Goal: Task Accomplishment & Management: Manage account settings

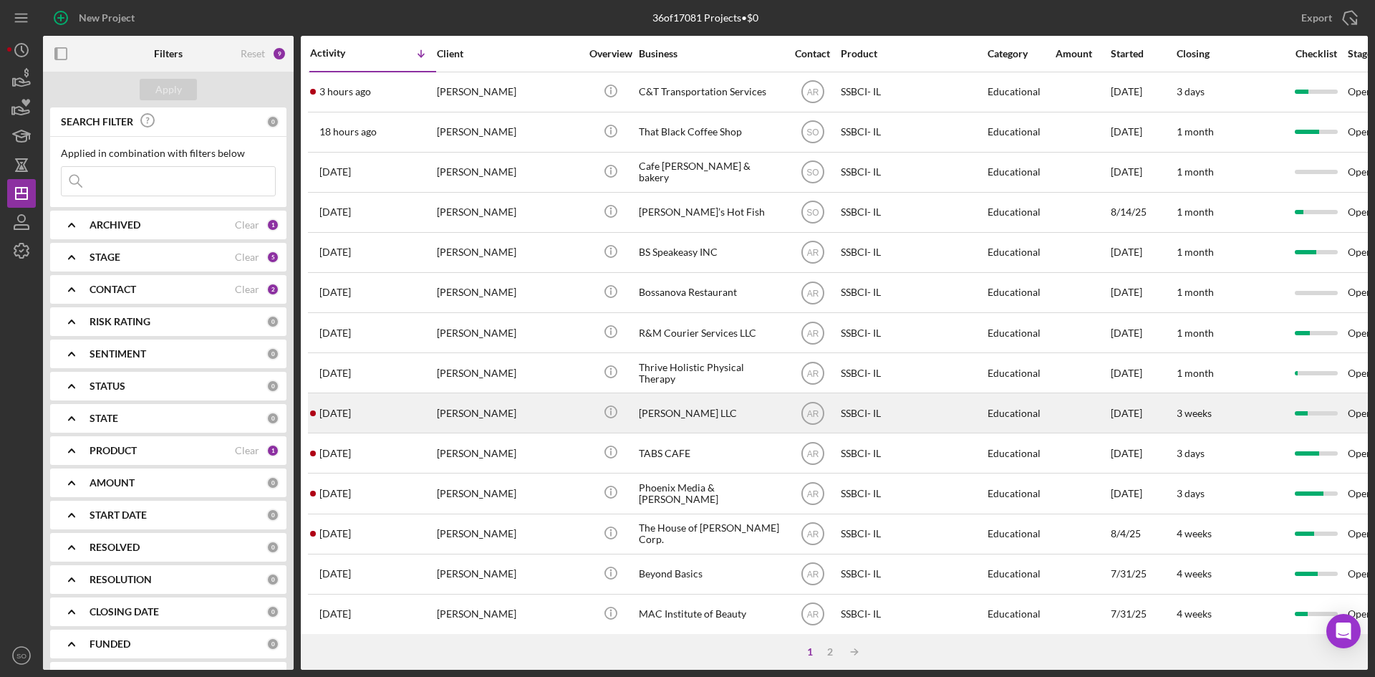
scroll to position [287, 0]
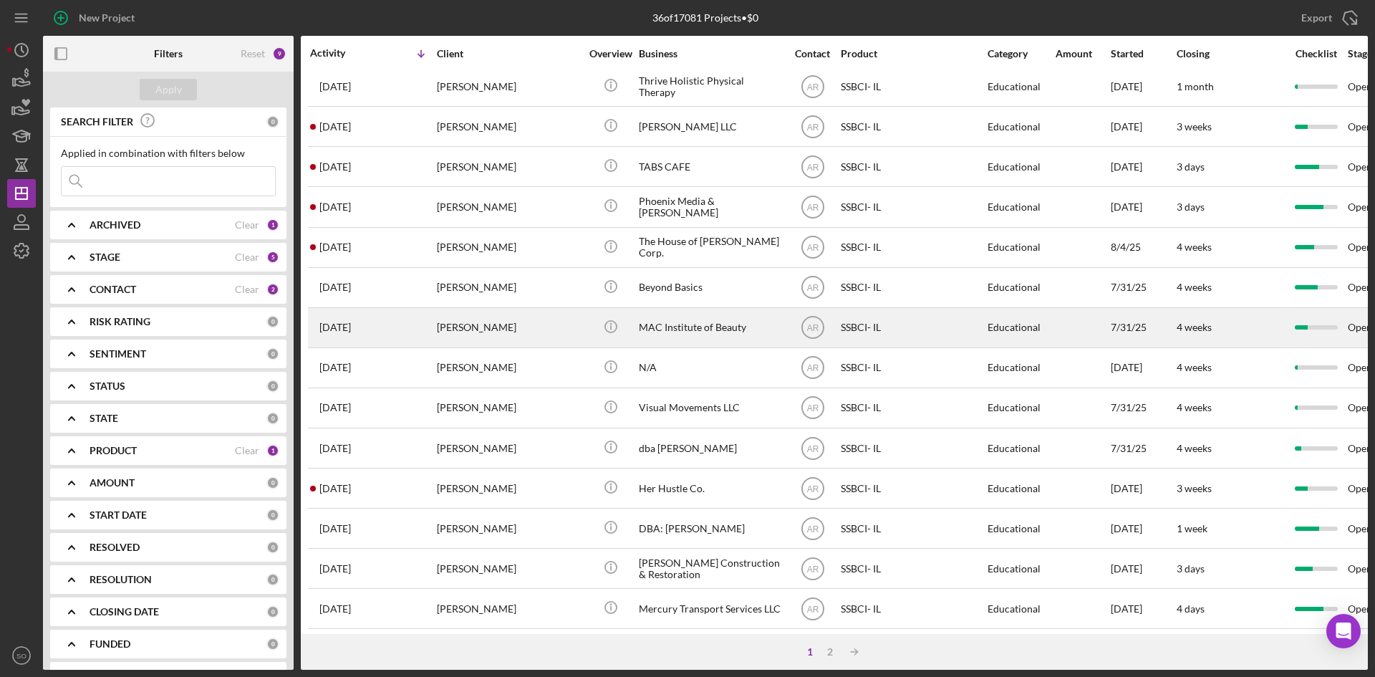
click at [483, 323] on div "[PERSON_NAME]" at bounding box center [508, 328] width 143 height 38
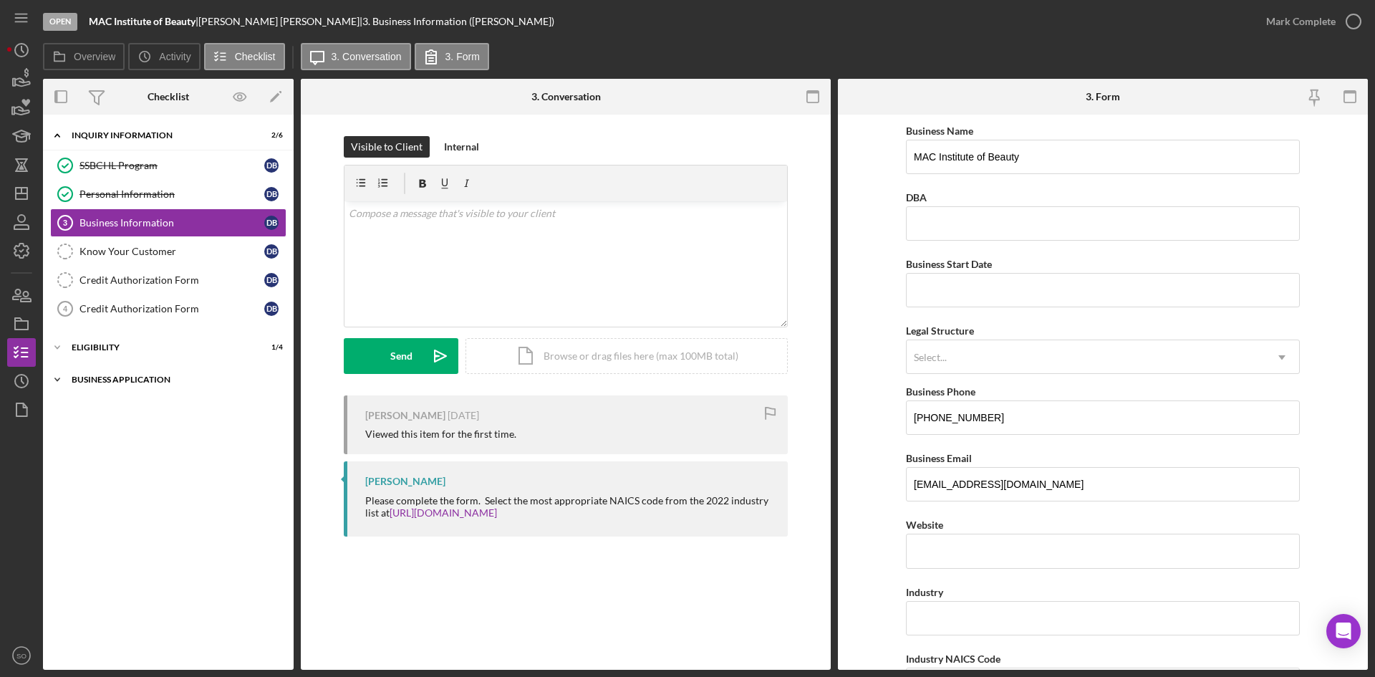
click at [127, 382] on div "Business Application" at bounding box center [174, 379] width 204 height 9
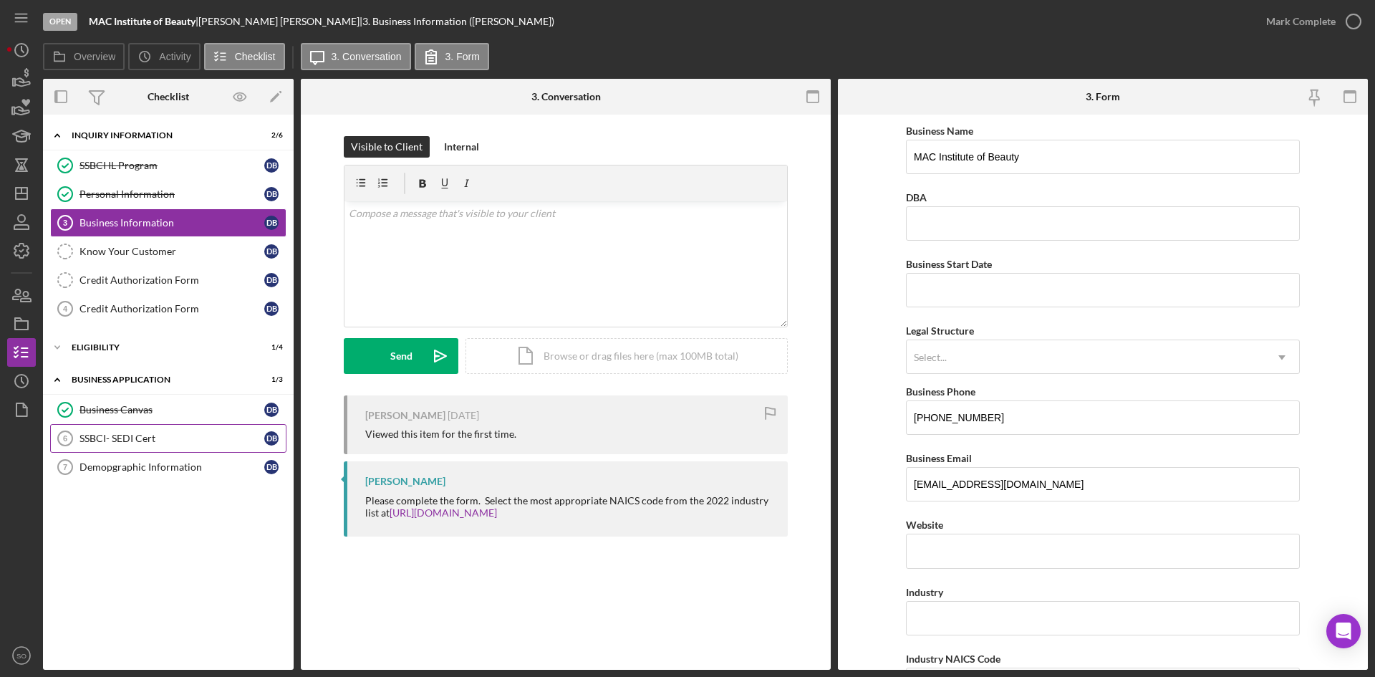
drag, startPoint x: 152, startPoint y: 433, endPoint x: 155, endPoint y: 440, distance: 7.4
click at [153, 433] on div "SSBCI- SEDI Cert" at bounding box center [172, 438] width 185 height 11
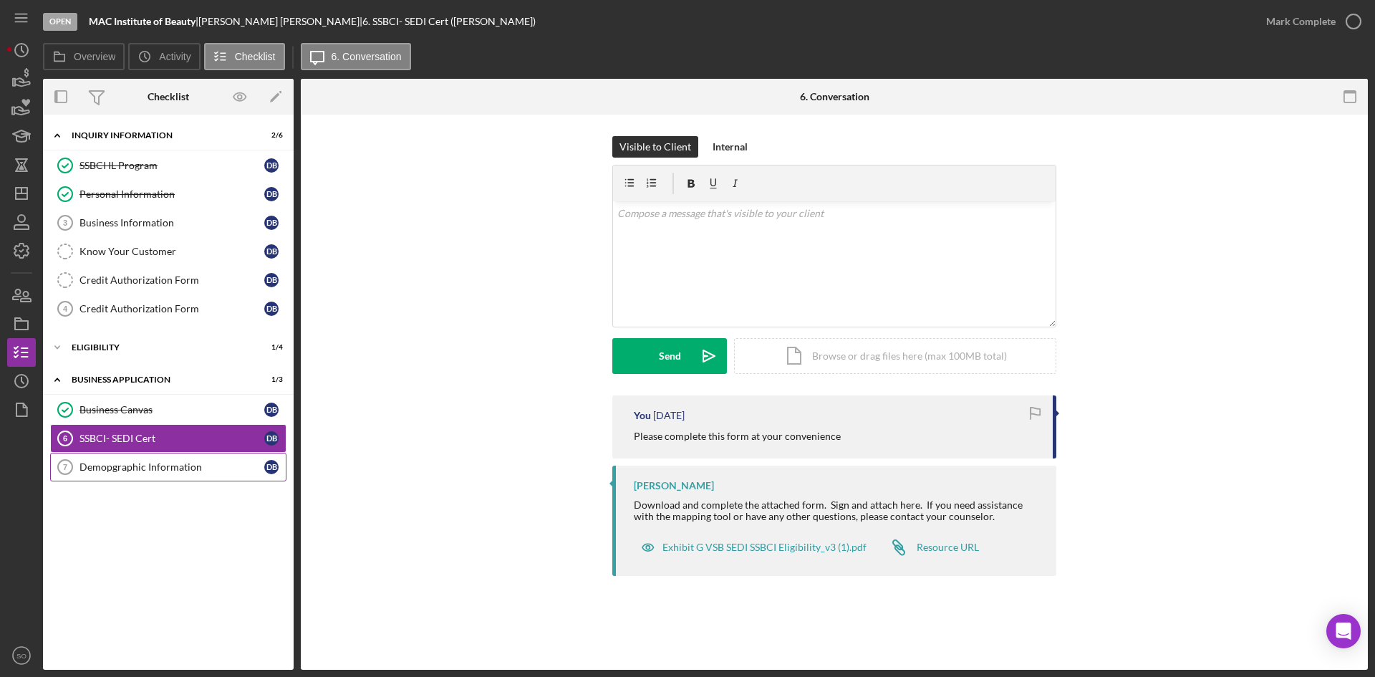
click at [158, 470] on div "Demopgraphic Information" at bounding box center [172, 466] width 185 height 11
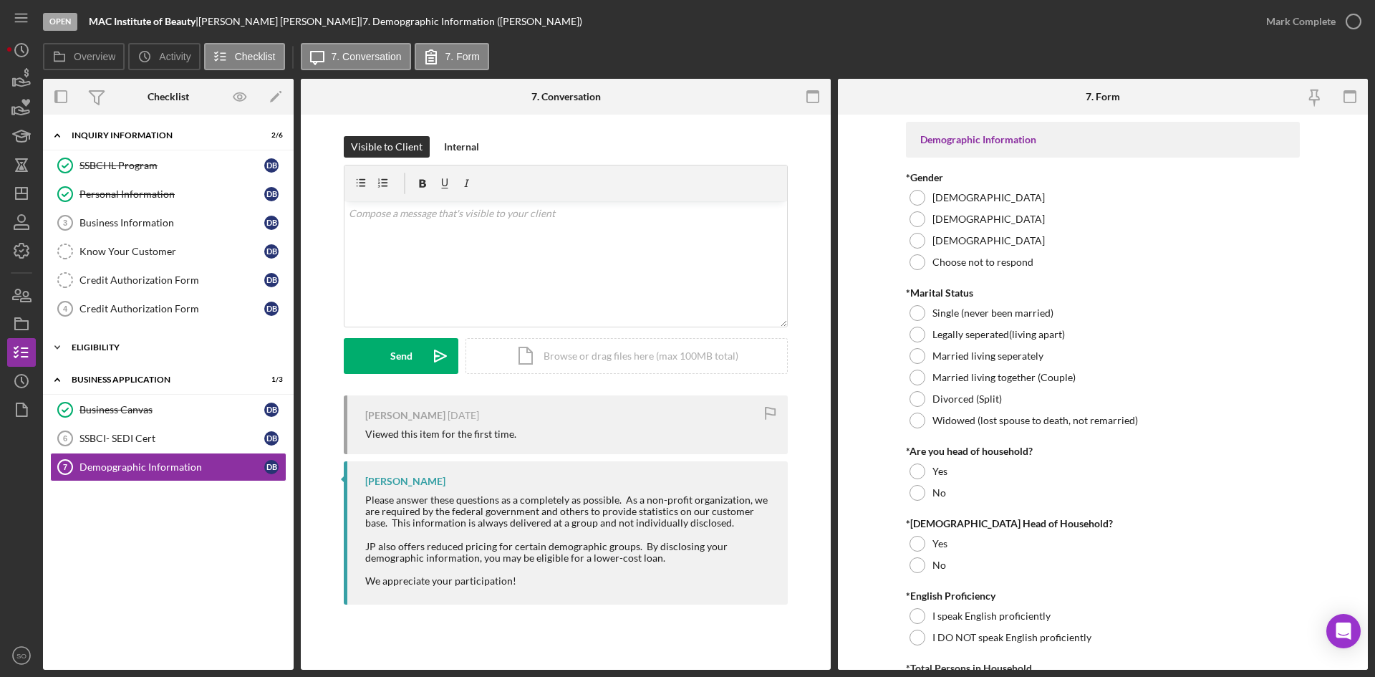
click at [156, 350] on div "Eligibility" at bounding box center [174, 347] width 204 height 9
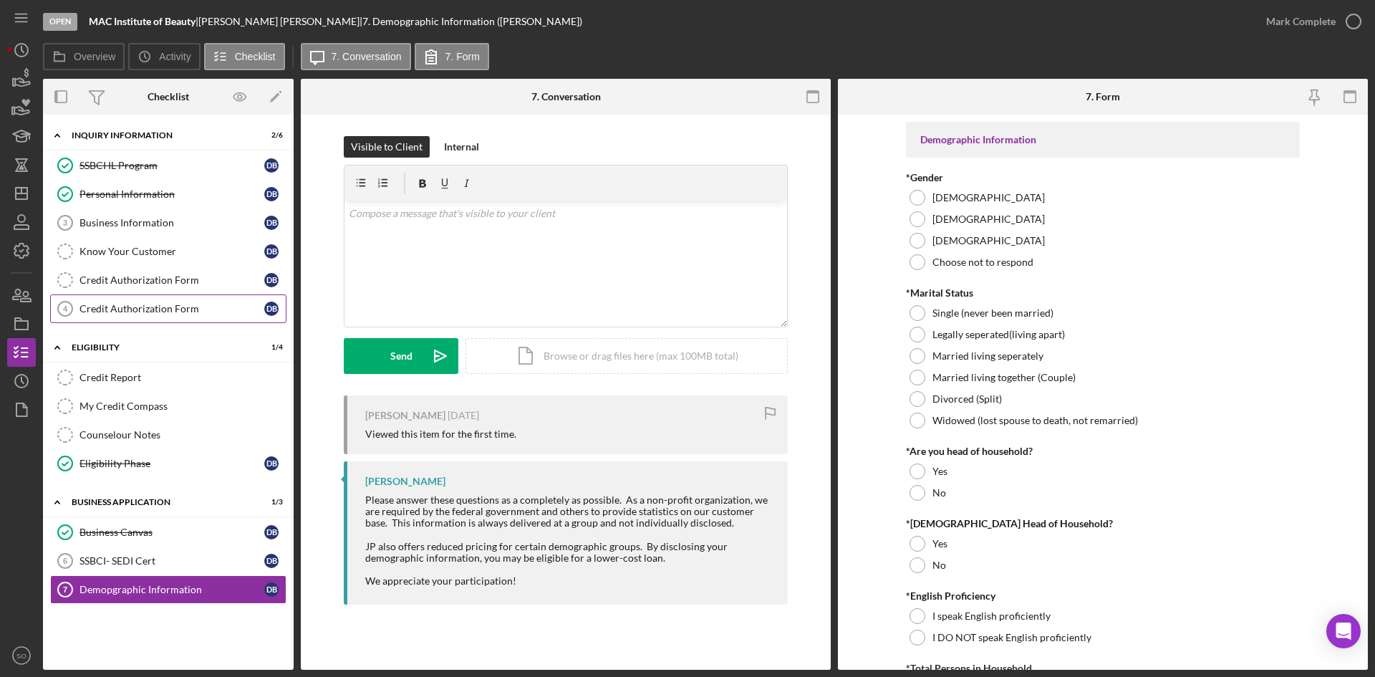
click at [158, 304] on div "Credit Authorization Form" at bounding box center [172, 308] width 185 height 11
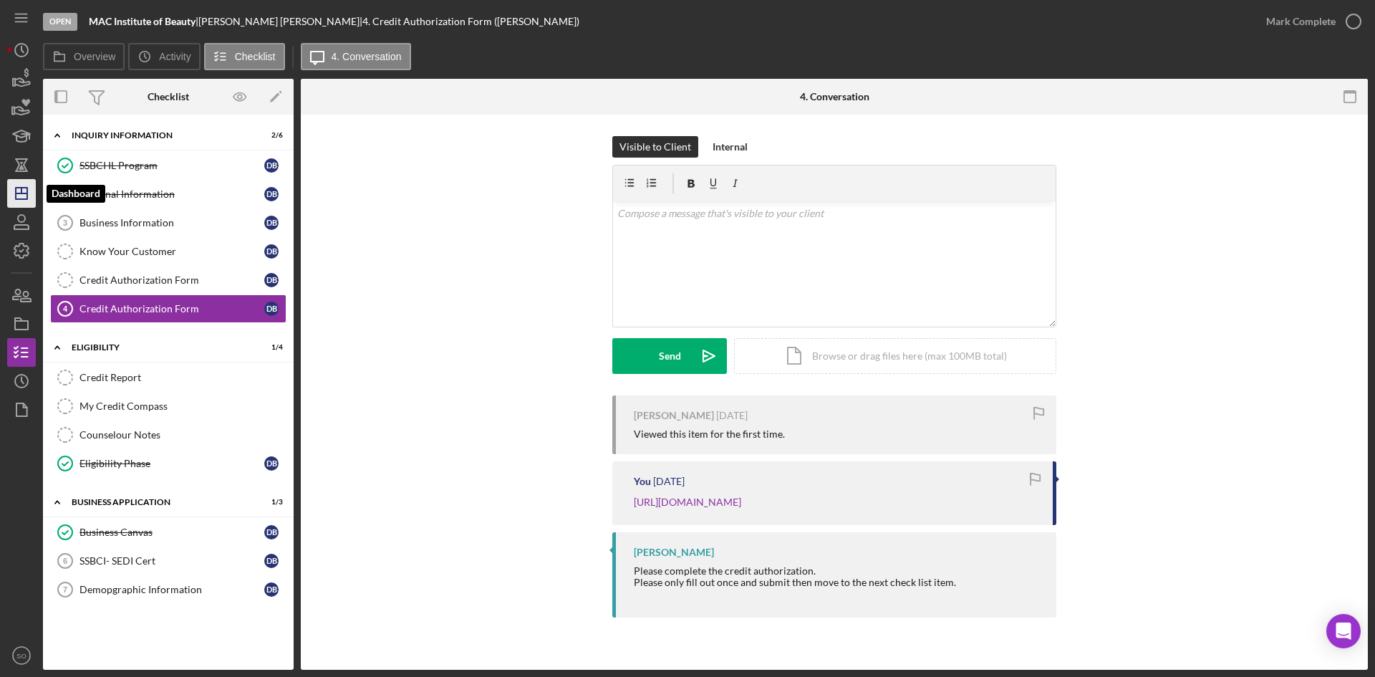
drag, startPoint x: 23, startPoint y: 187, endPoint x: 35, endPoint y: 191, distance: 12.7
click at [23, 187] on icon "Icon/Dashboard" at bounding box center [22, 194] width 36 height 36
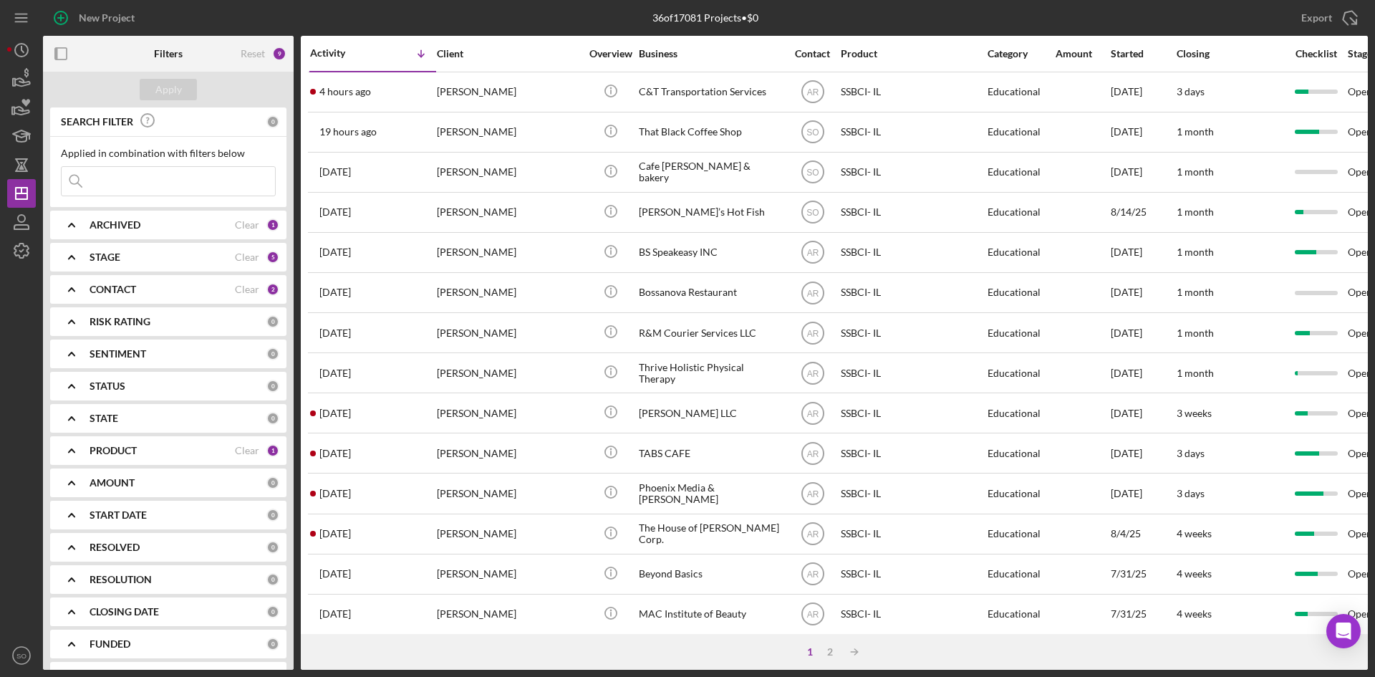
click at [108, 453] on b "PRODUCT" at bounding box center [113, 450] width 47 height 11
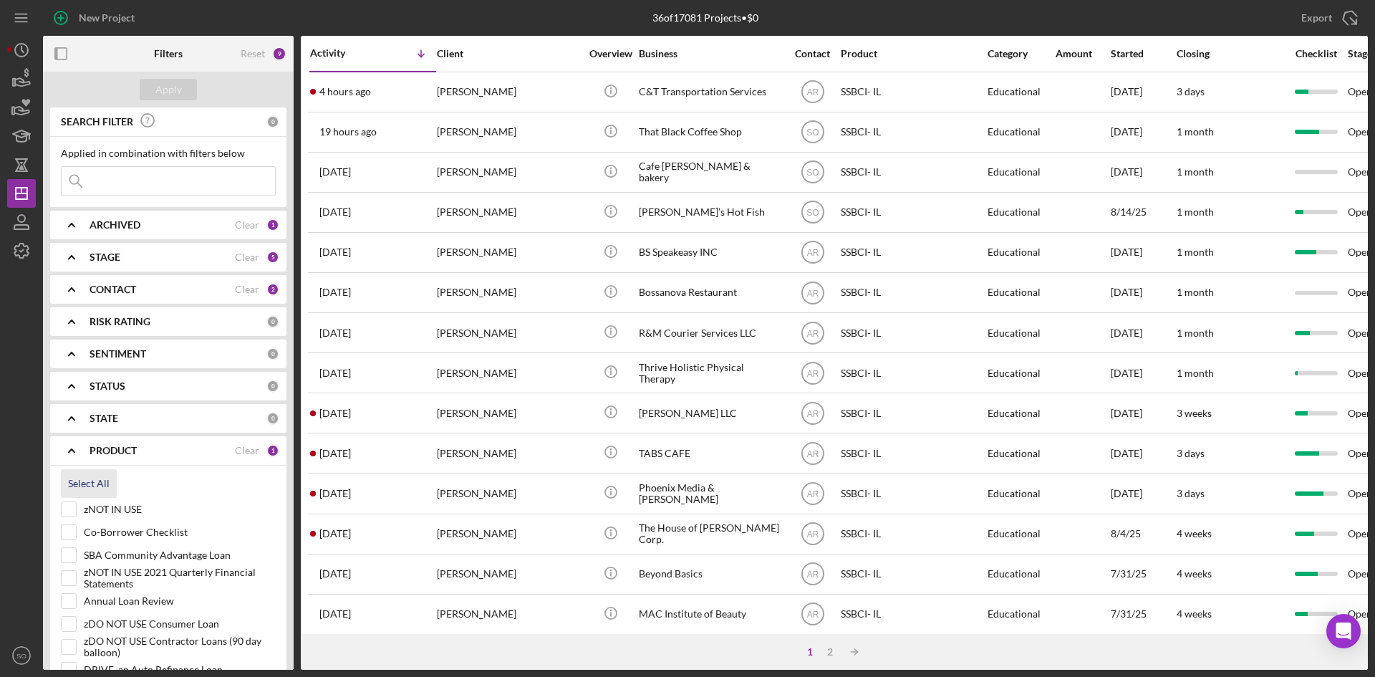
click at [85, 479] on div "Select All" at bounding box center [89, 483] width 42 height 29
checkbox input "true"
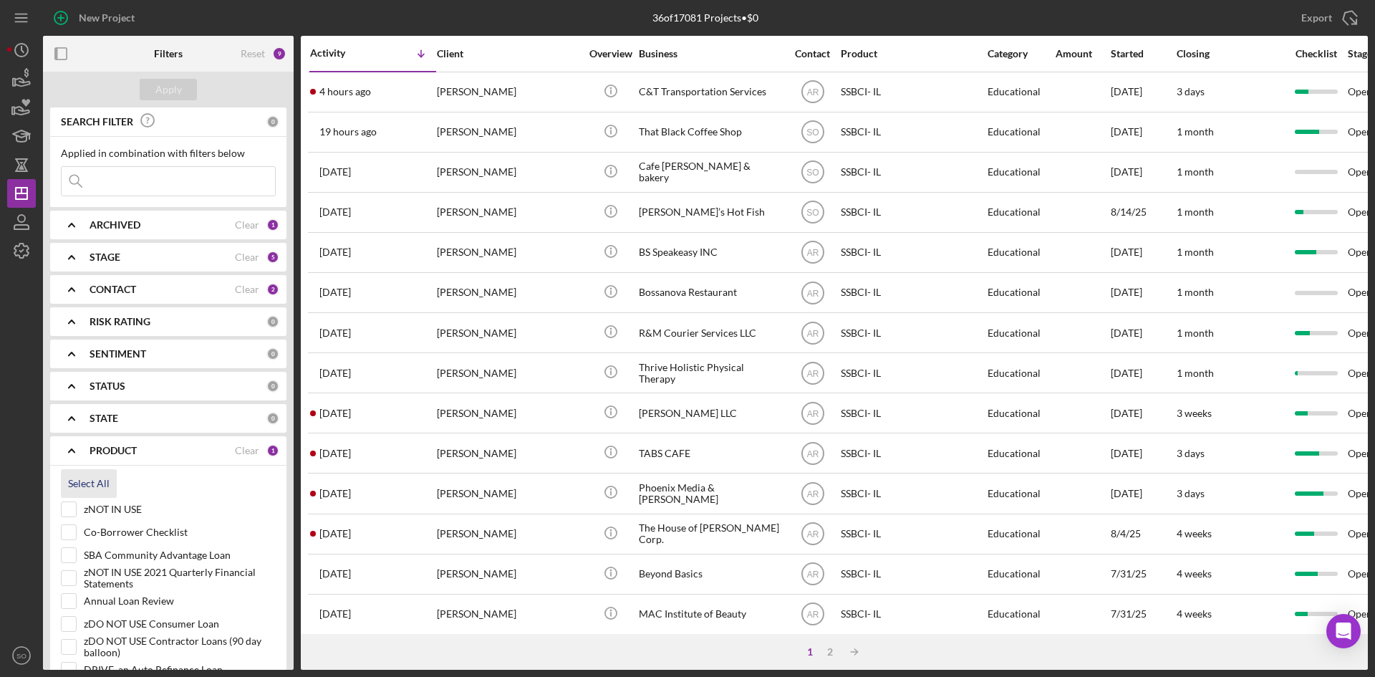
checkbox input "true"
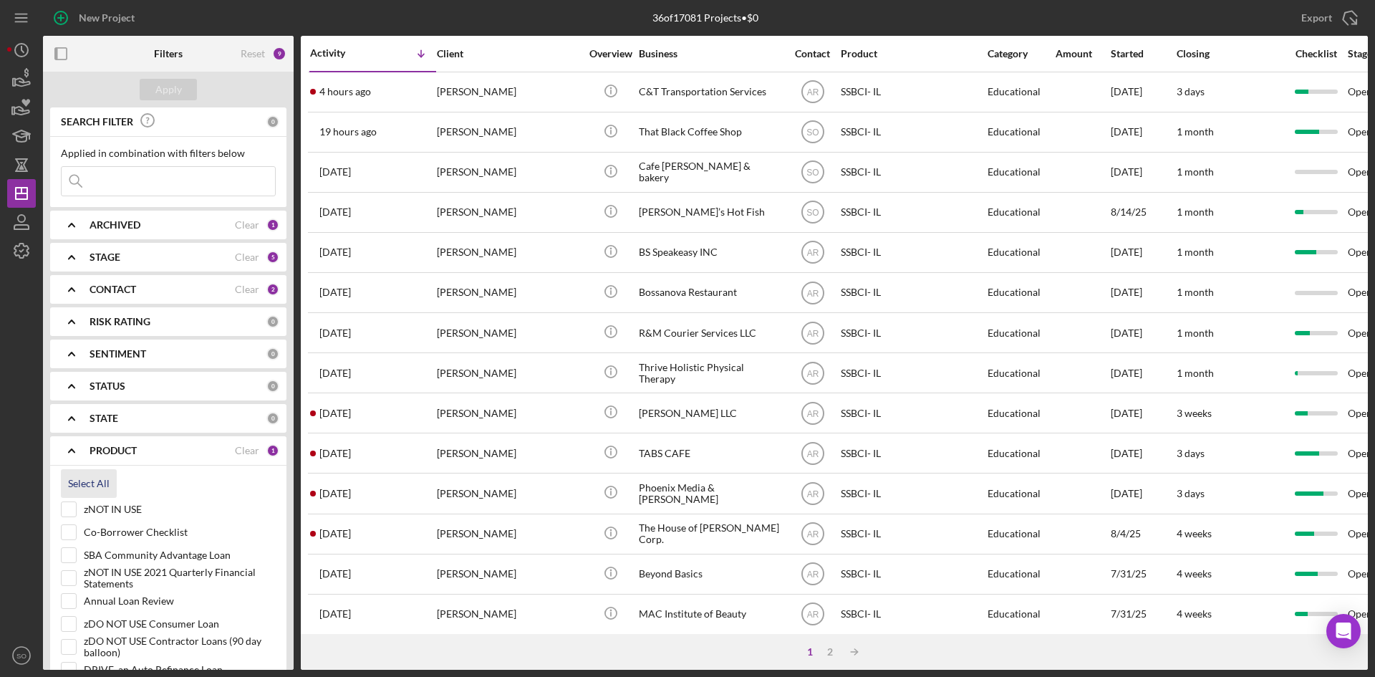
checkbox input "true"
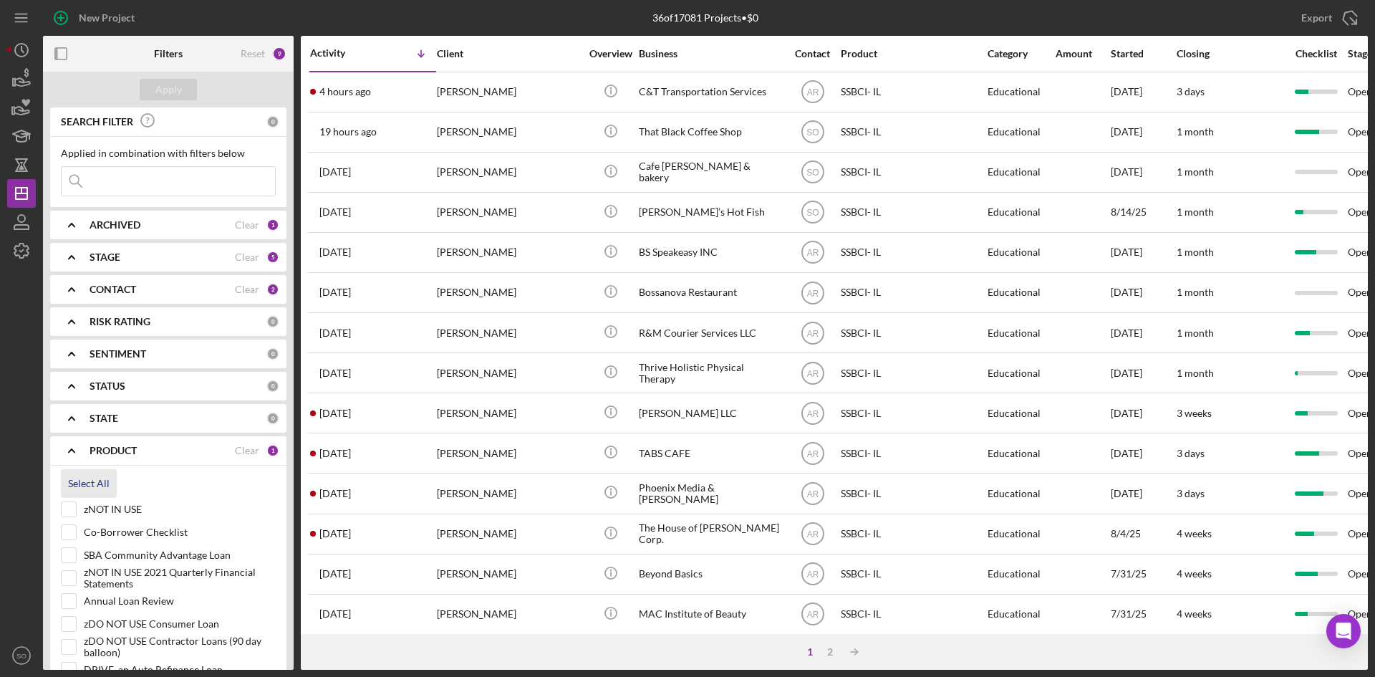
checkbox input "true"
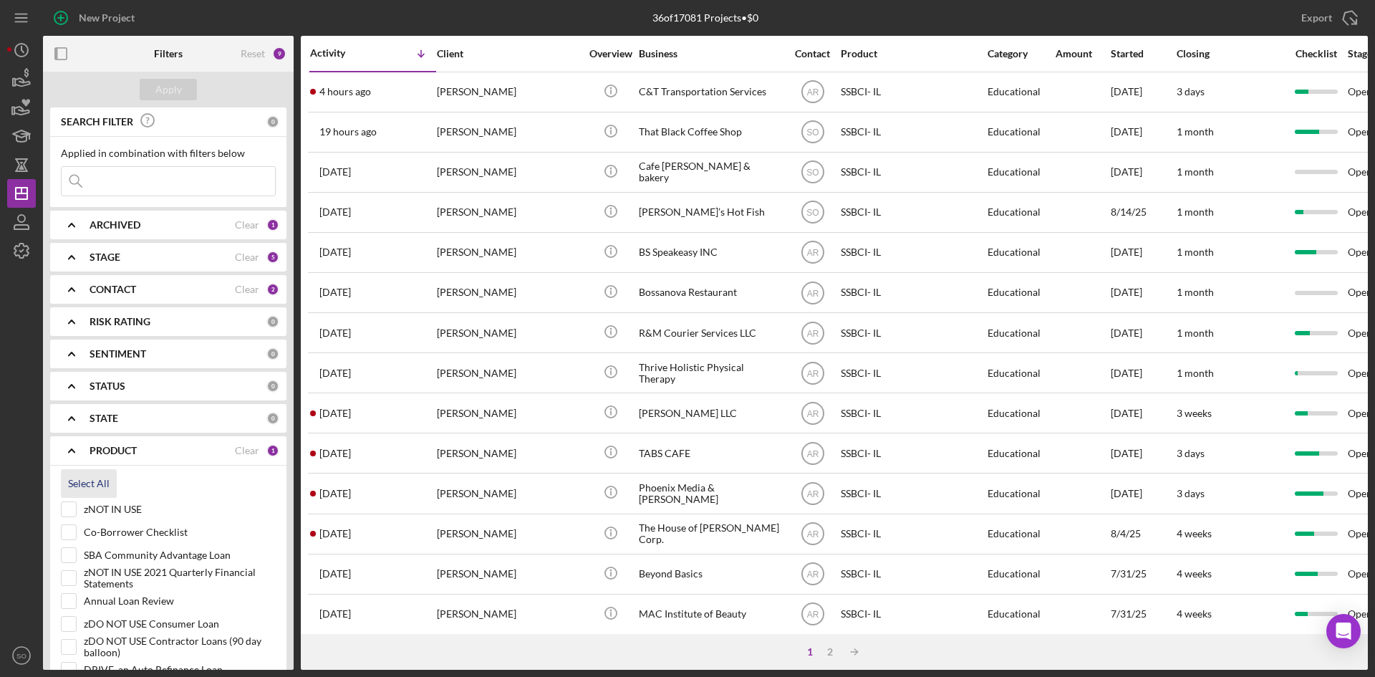
checkbox input "true"
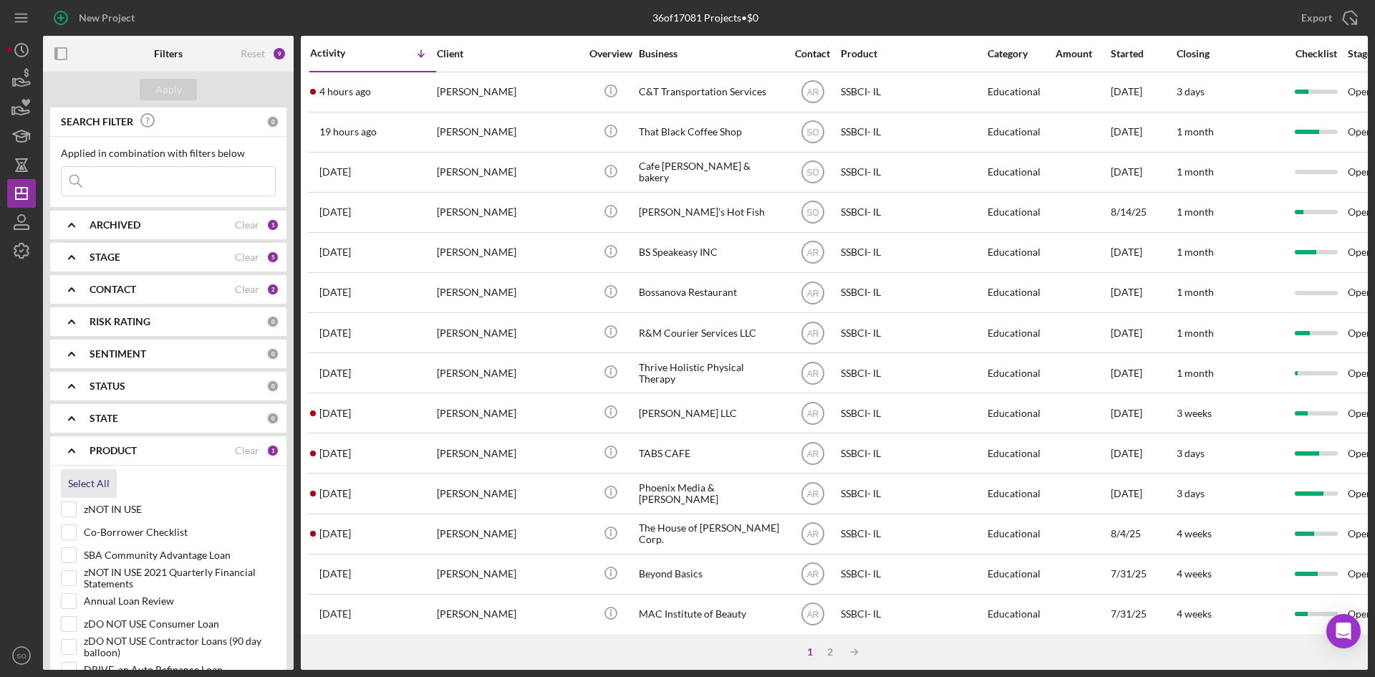
checkbox input "true"
click at [66, 511] on input "zNOT IN USE" at bounding box center [69, 509] width 14 height 14
checkbox input "false"
click at [68, 598] on input "Annual Loan Review" at bounding box center [69, 601] width 14 height 14
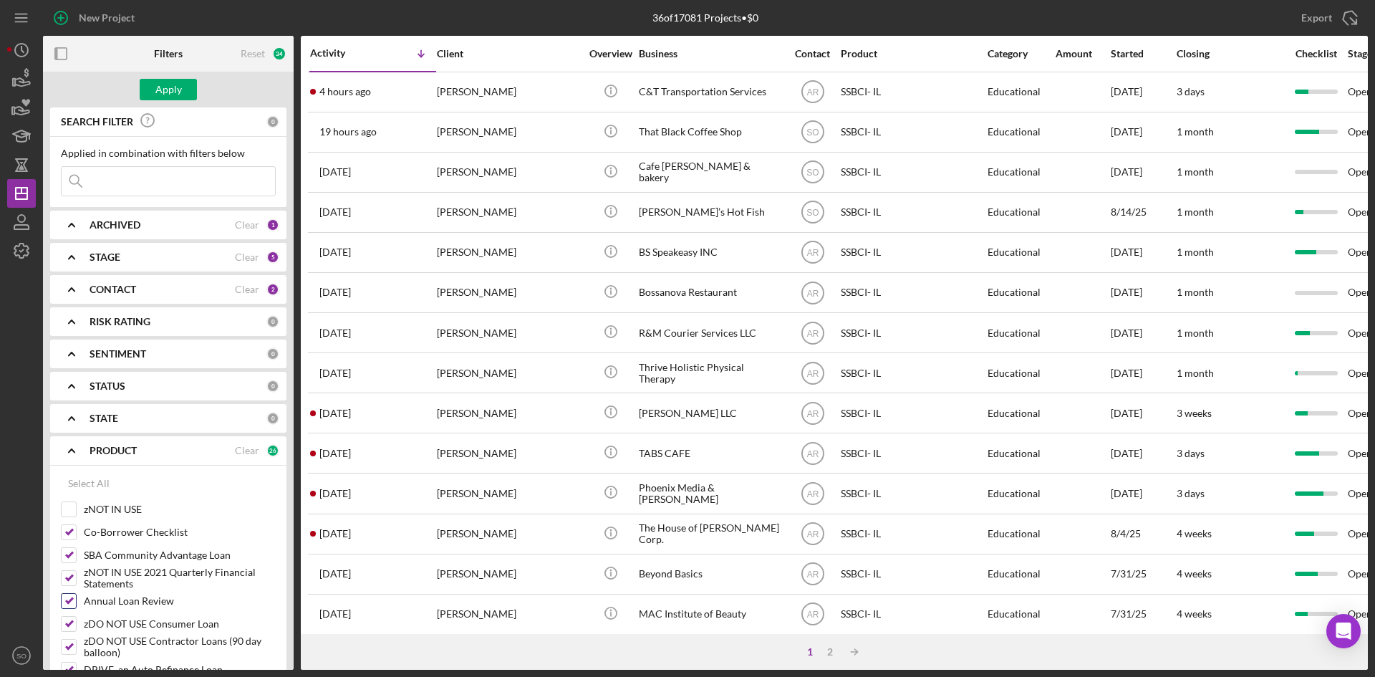
checkbox input "false"
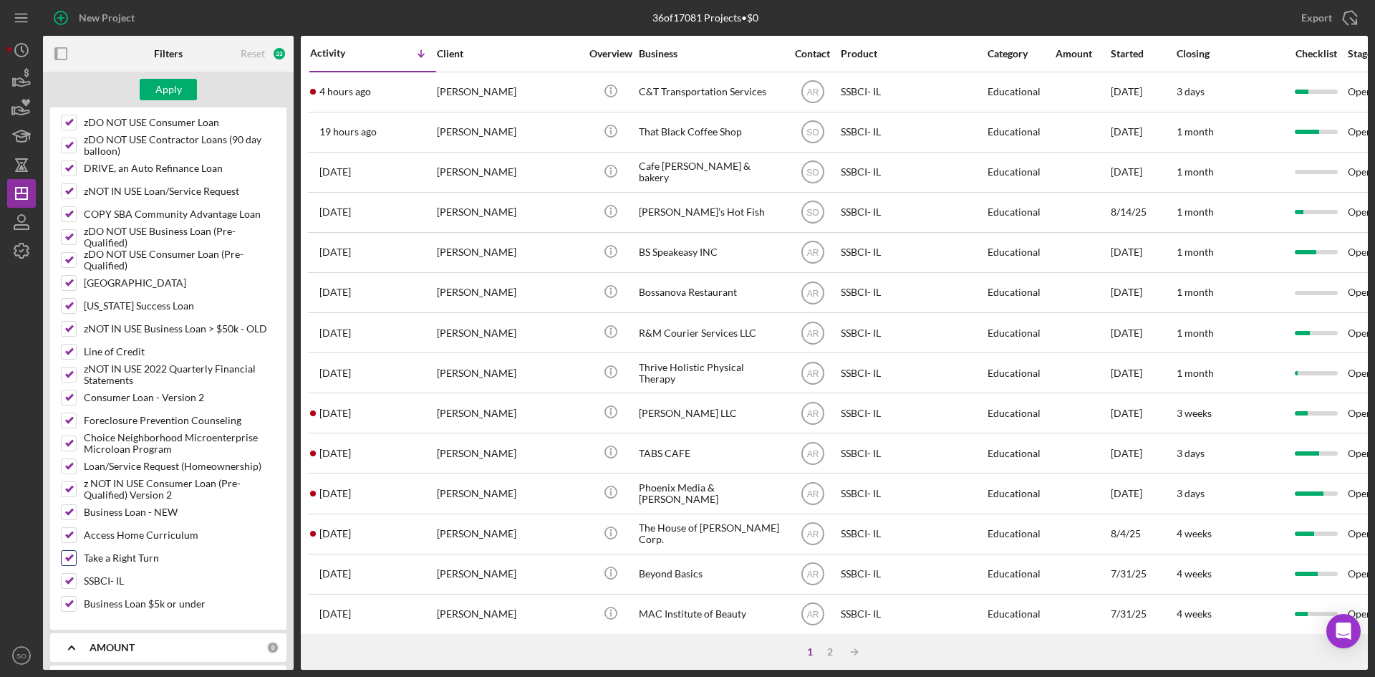
scroll to position [573, 0]
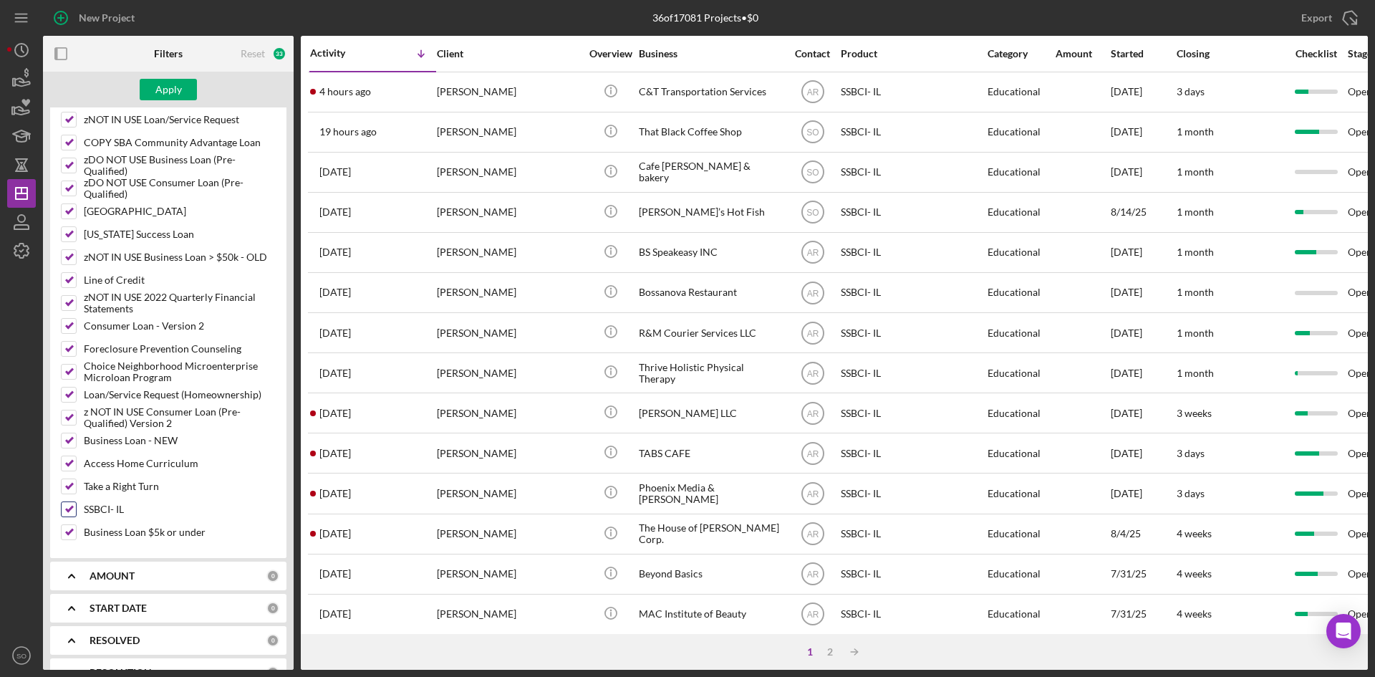
click at [67, 507] on input "SSBCI- IL" at bounding box center [69, 509] width 14 height 14
checkbox input "false"
click at [170, 80] on div "Apply" at bounding box center [168, 89] width 27 height 21
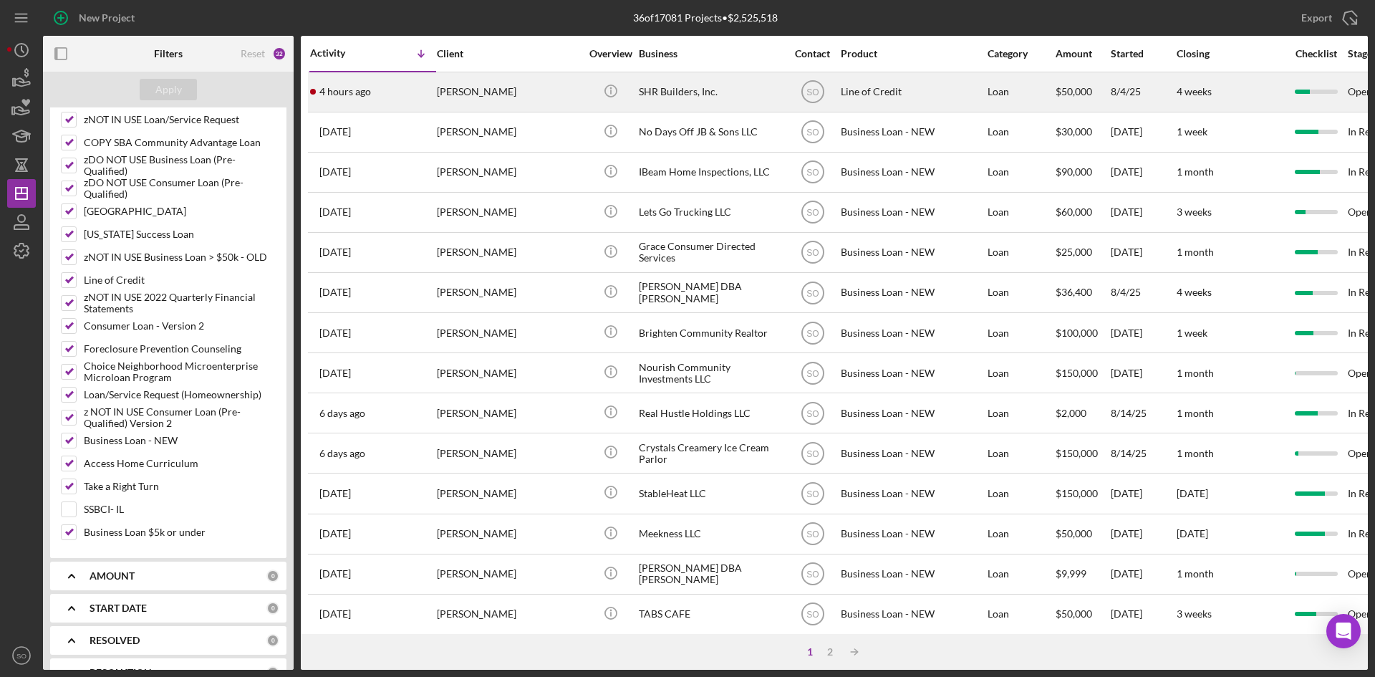
click at [415, 91] on div "4 hours ago [PERSON_NAME]" at bounding box center [372, 92] width 125 height 38
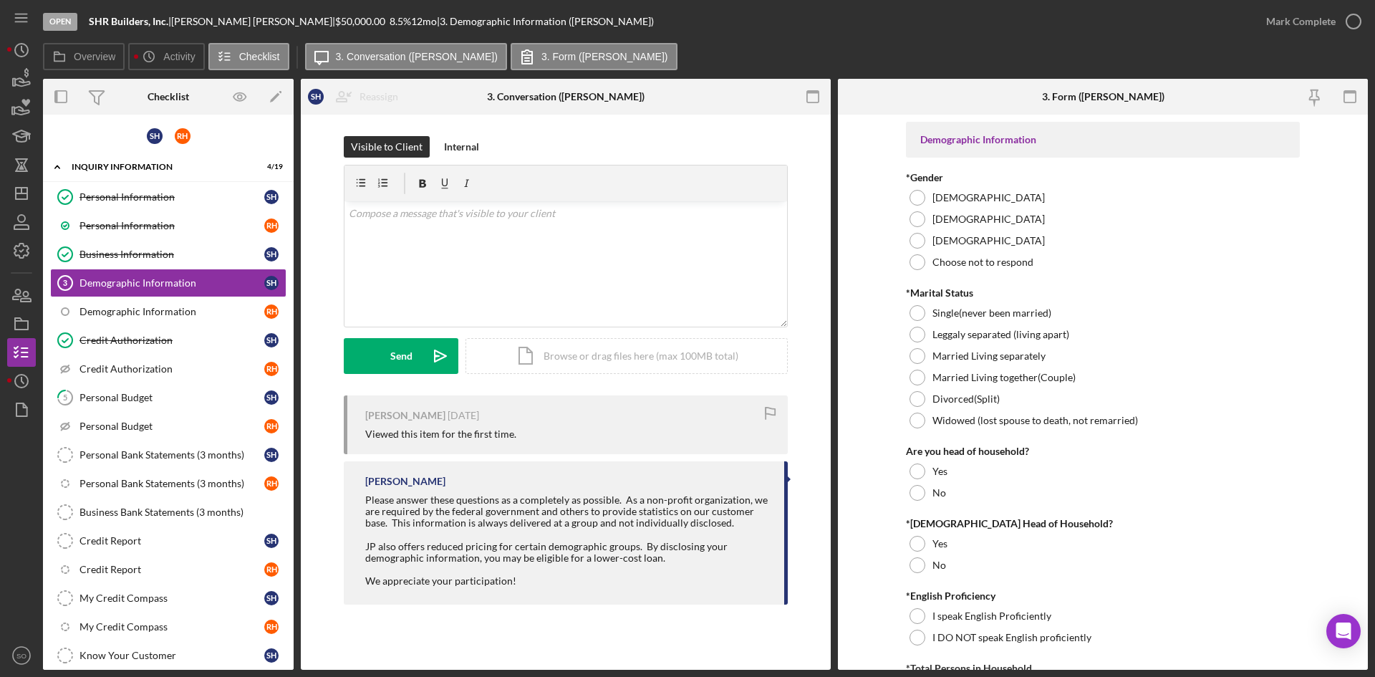
scroll to position [201, 0]
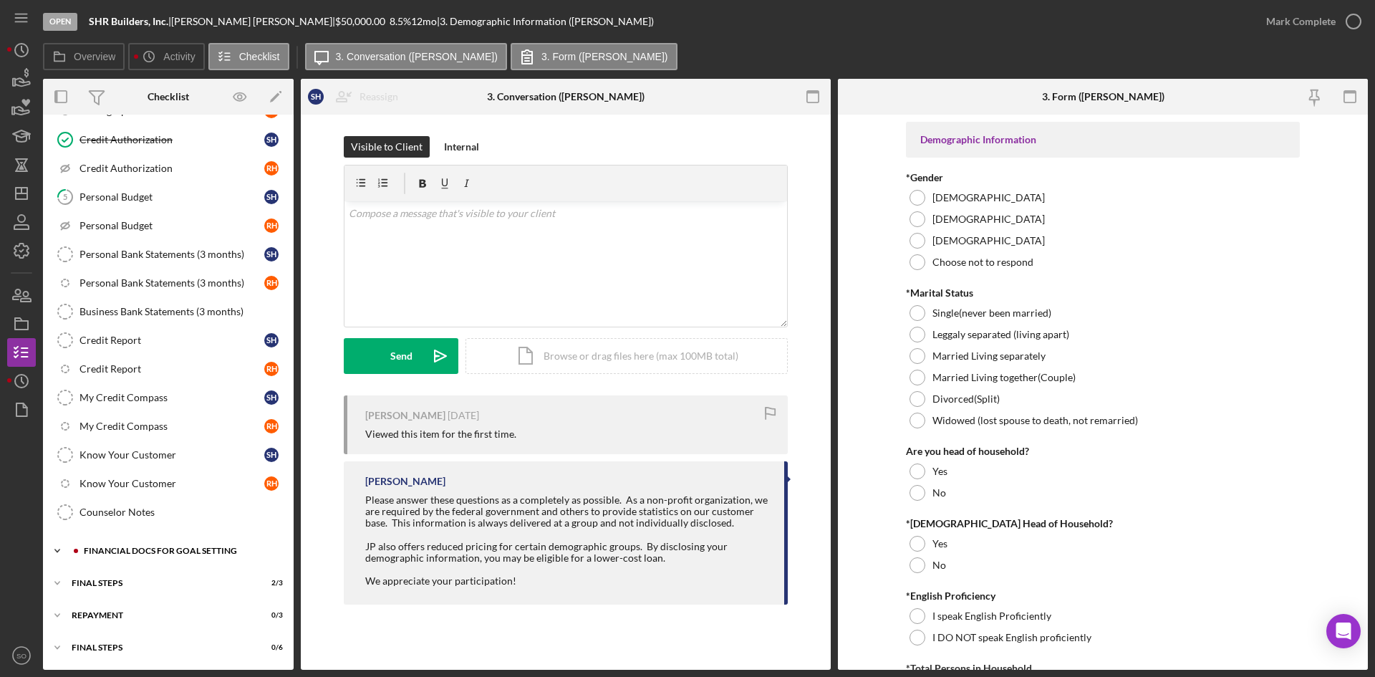
click at [115, 549] on div "Financial Docs for Goal Setting" at bounding box center [180, 551] width 192 height 9
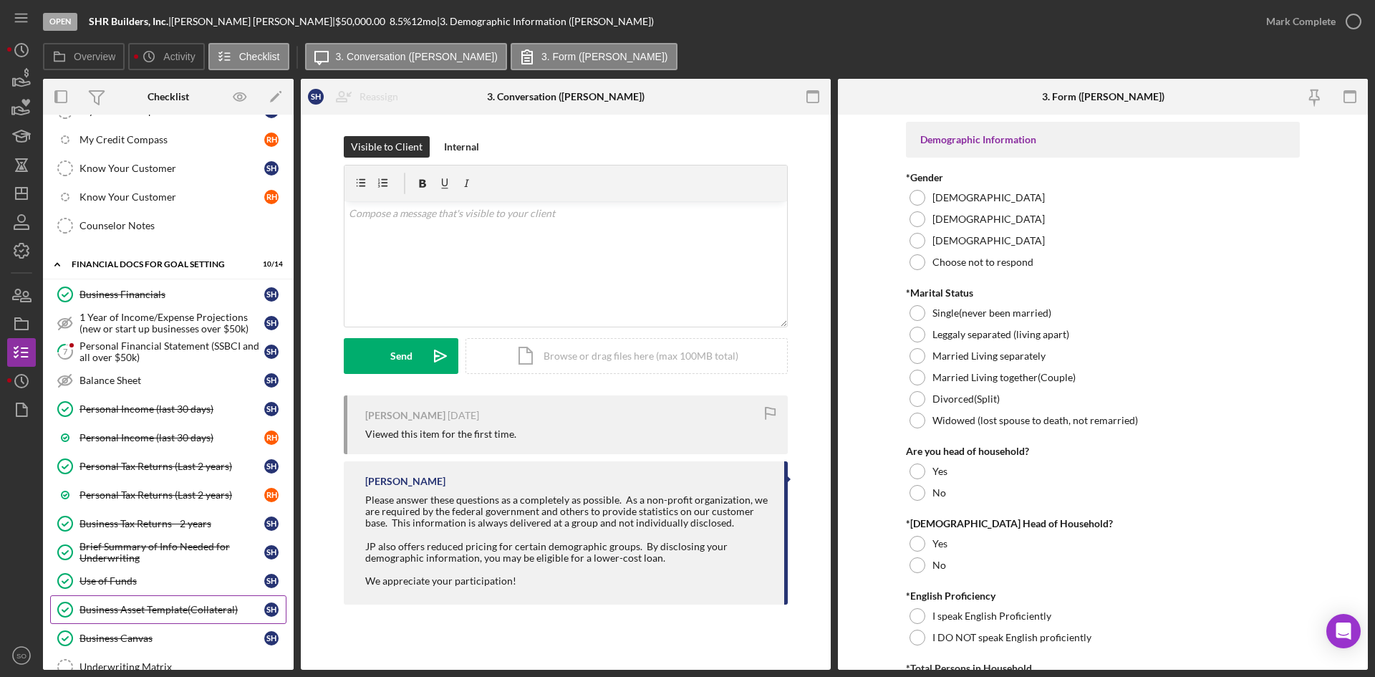
scroll to position [559, 0]
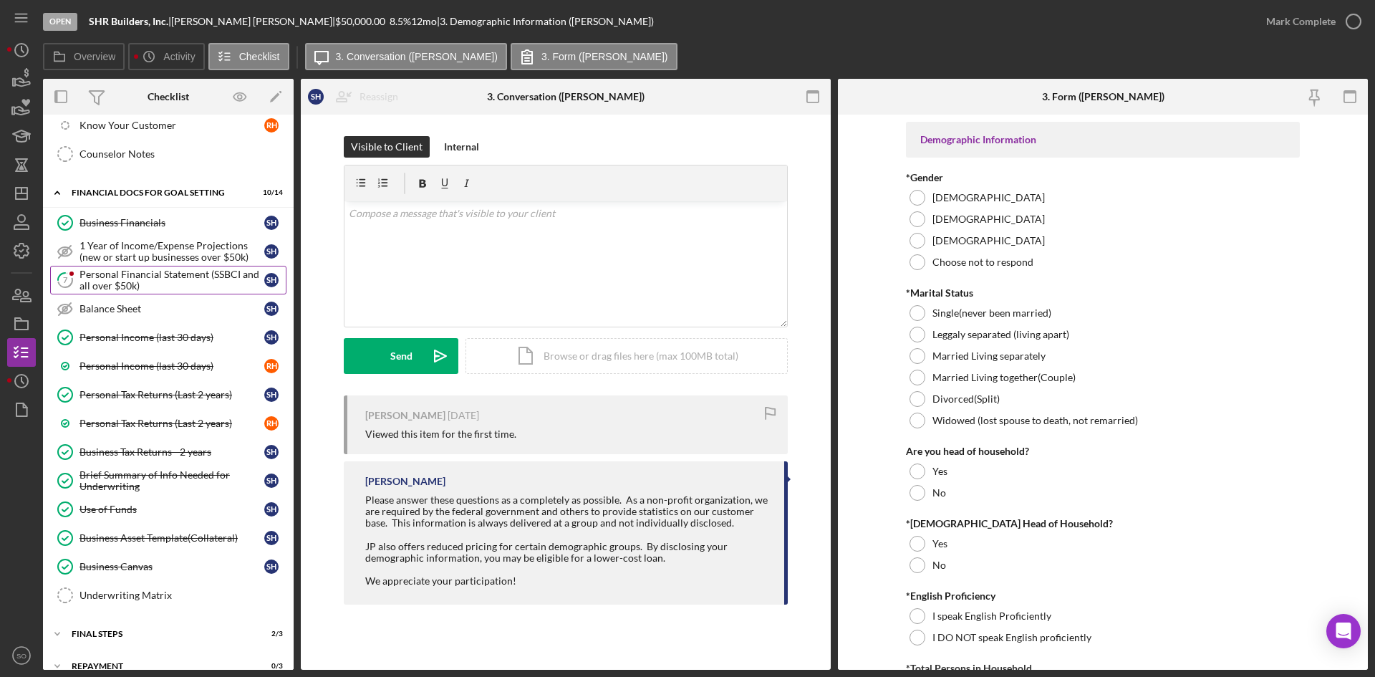
click at [101, 279] on div "Personal Financial Statement (SSBCI and all over $50k)" at bounding box center [172, 280] width 185 height 23
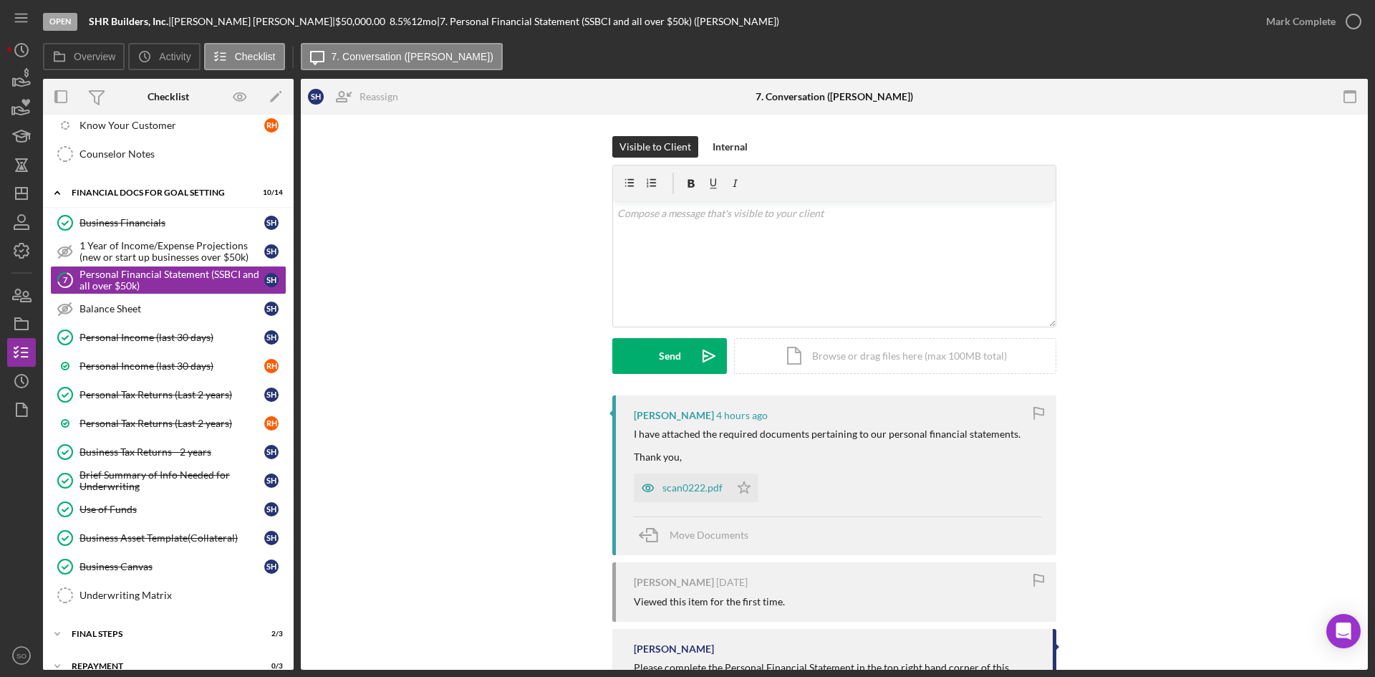
scroll to position [97, 0]
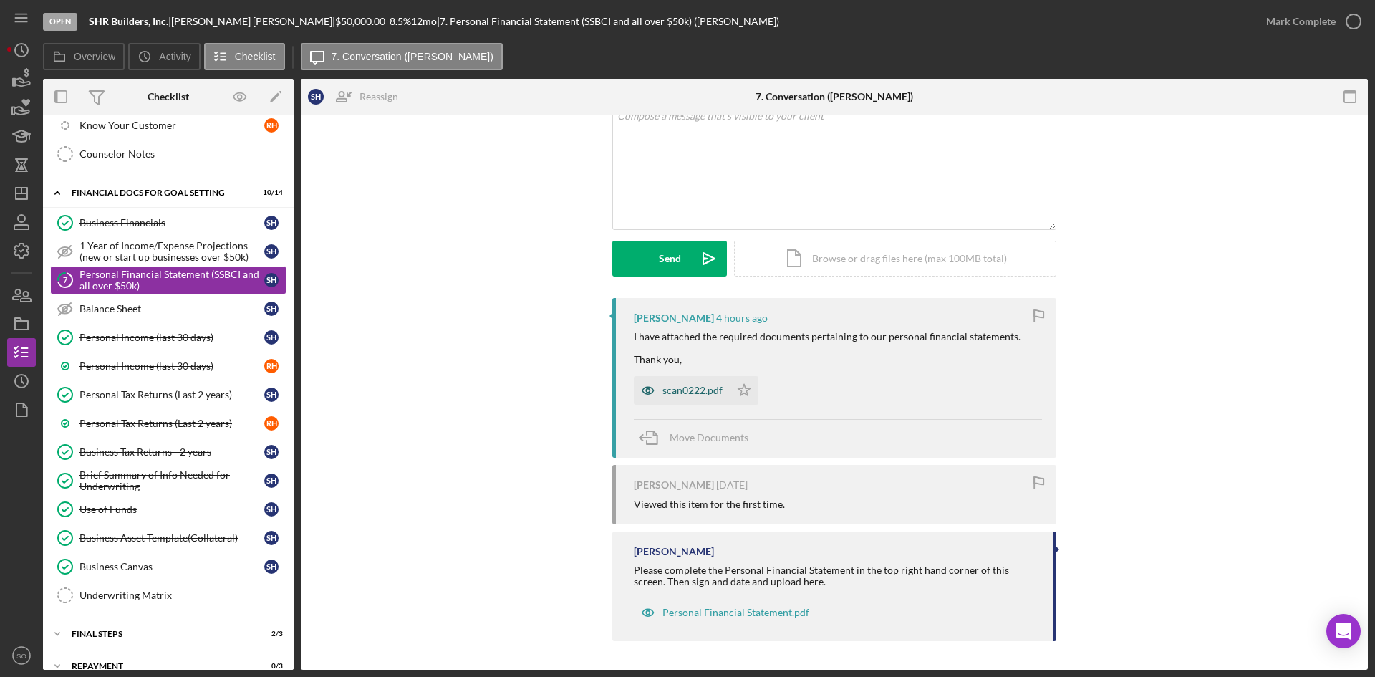
click at [672, 385] on div "scan0222.pdf" at bounding box center [693, 390] width 60 height 11
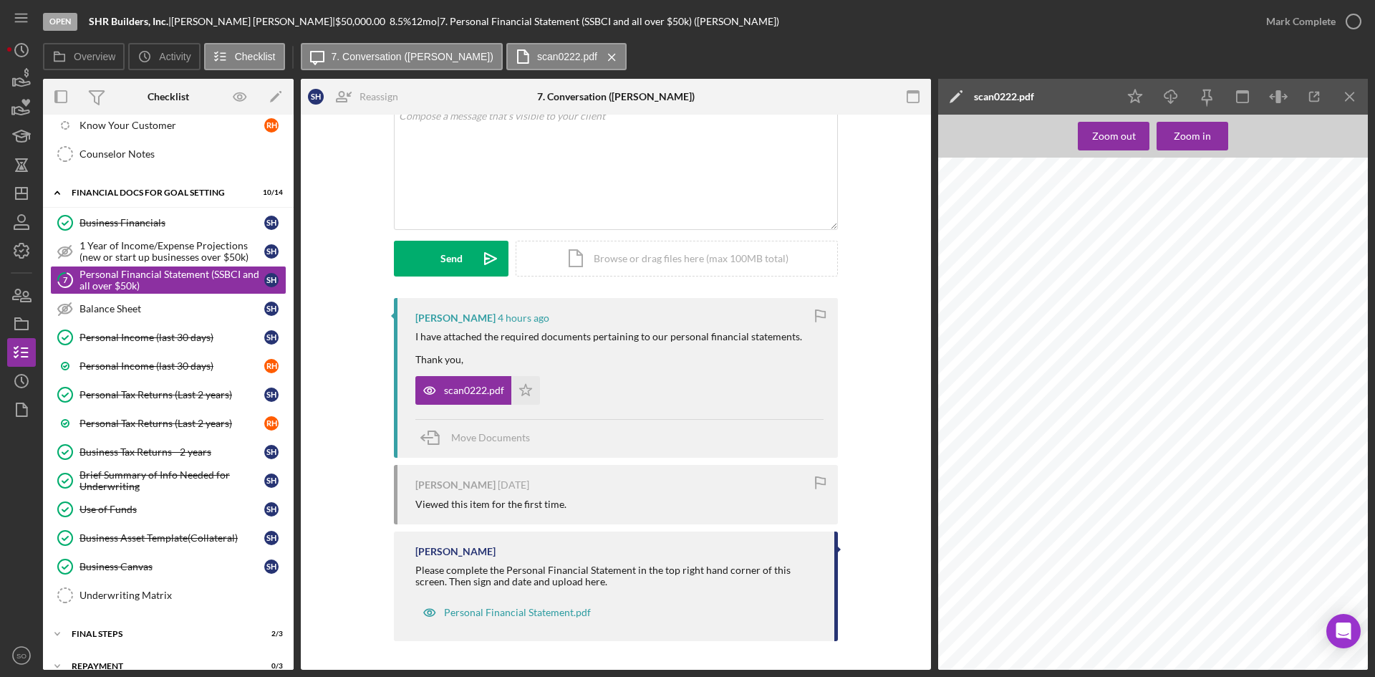
scroll to position [6017, 0]
click at [1335, 32] on button "Mark Complete" at bounding box center [1310, 21] width 116 height 29
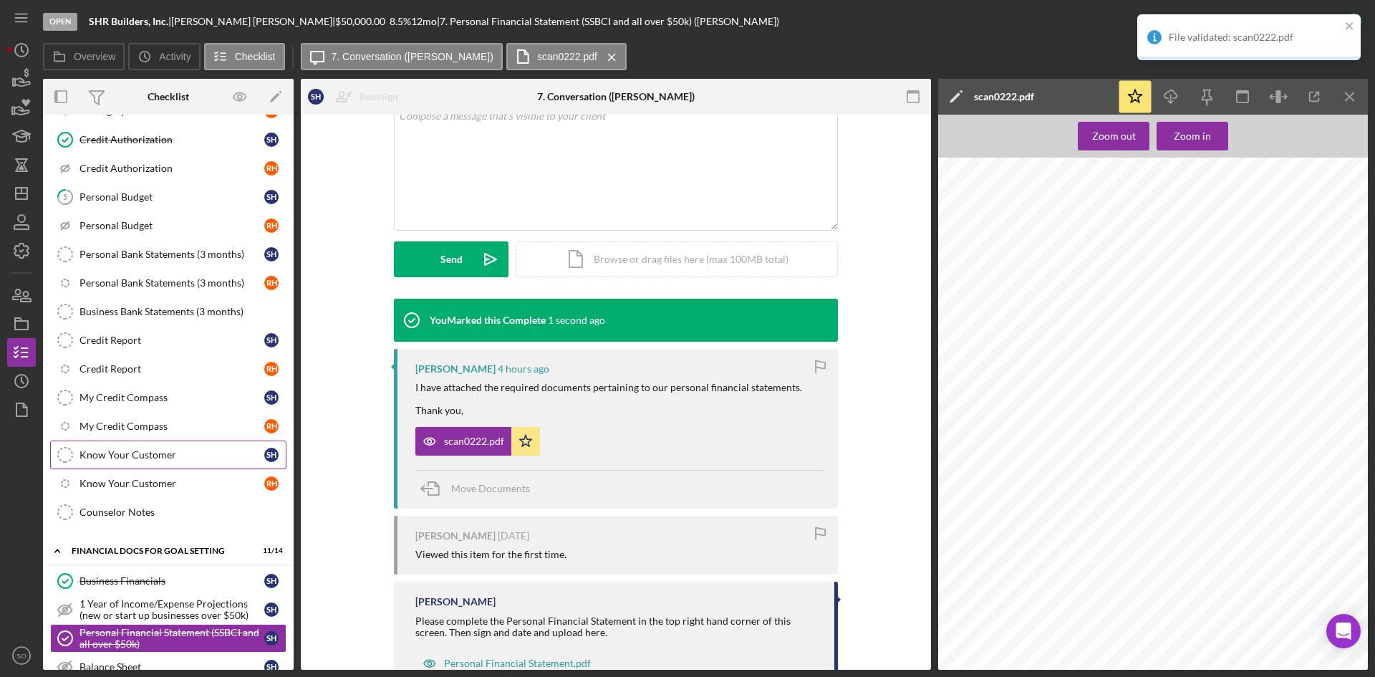
scroll to position [0, 0]
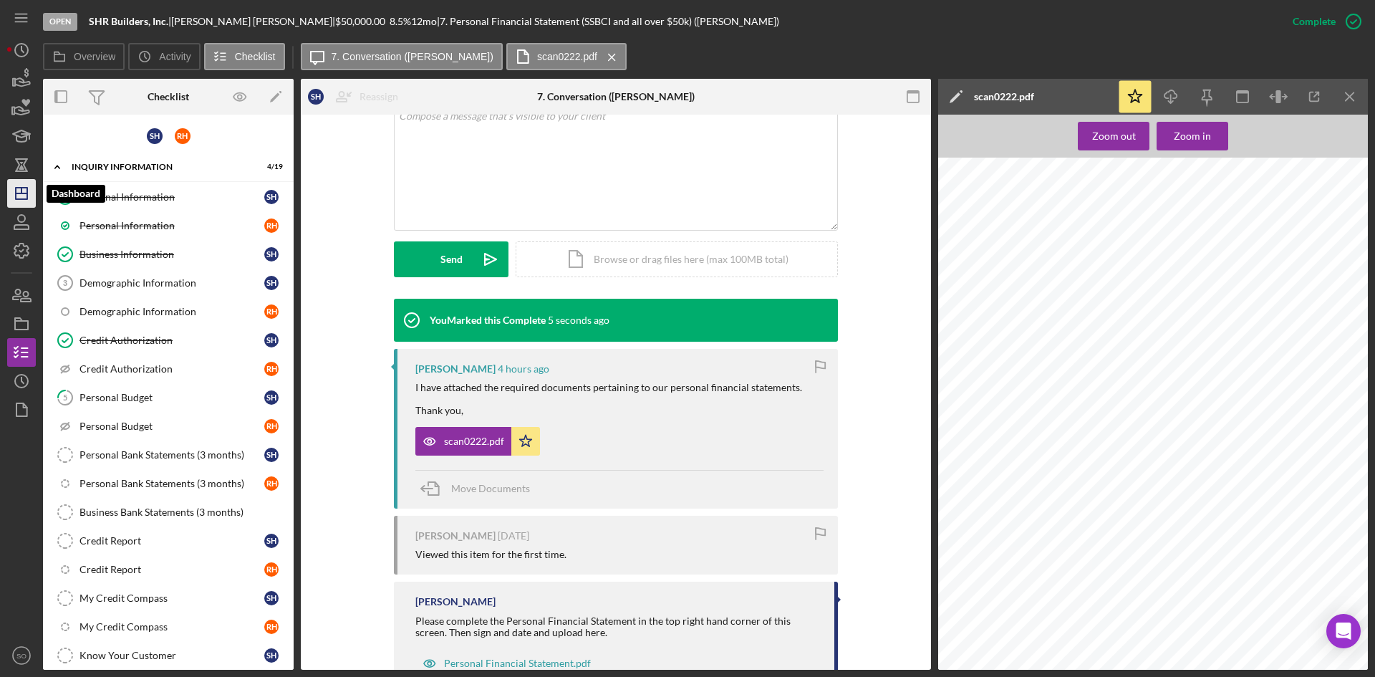
click at [16, 194] on polygon "button" at bounding box center [21, 193] width 11 height 11
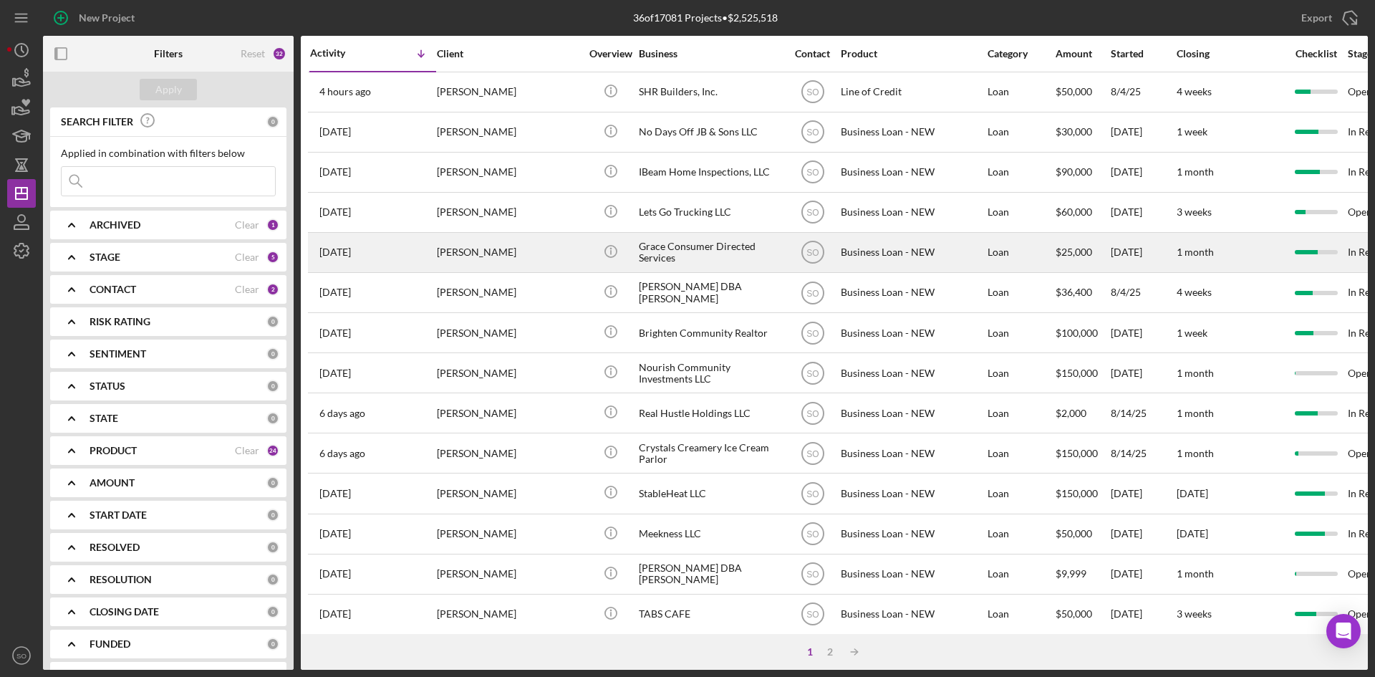
click at [476, 254] on div "[PERSON_NAME]" at bounding box center [508, 253] width 143 height 38
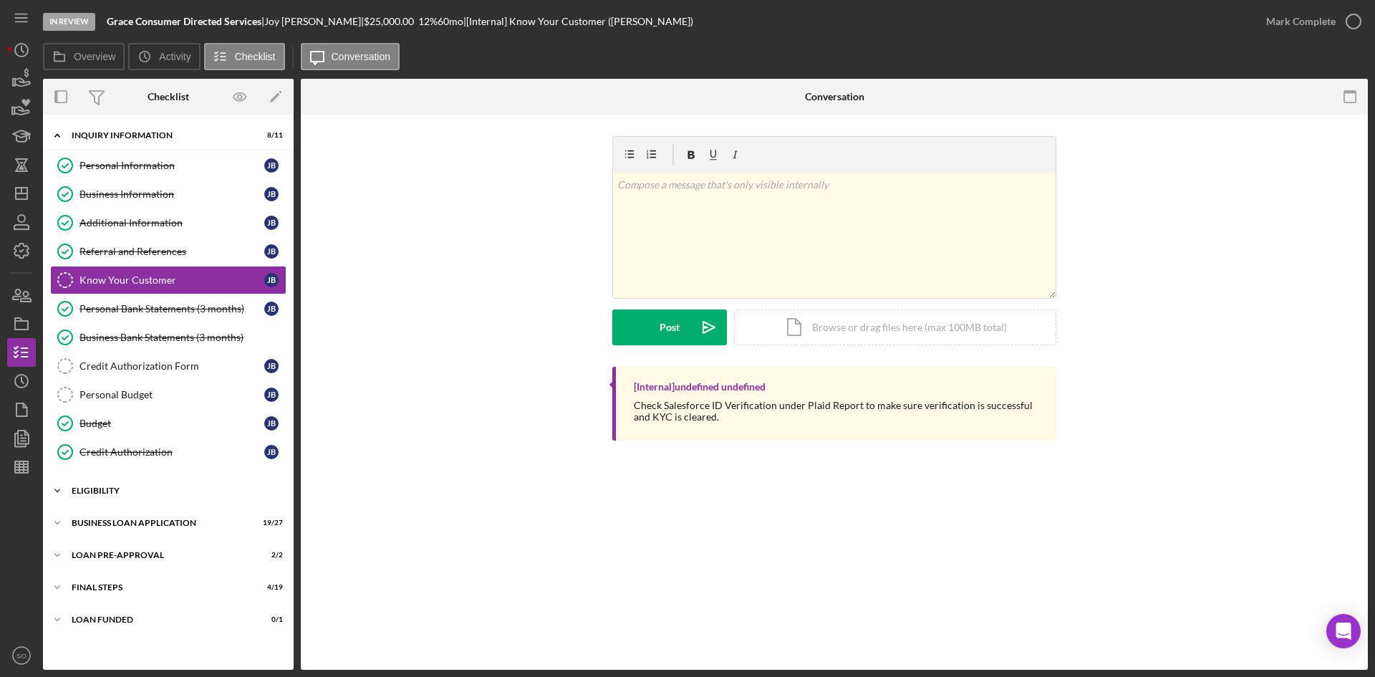
click at [85, 486] on div "Icon/Expander ELIGIBILITY 2 / 4" at bounding box center [168, 490] width 251 height 29
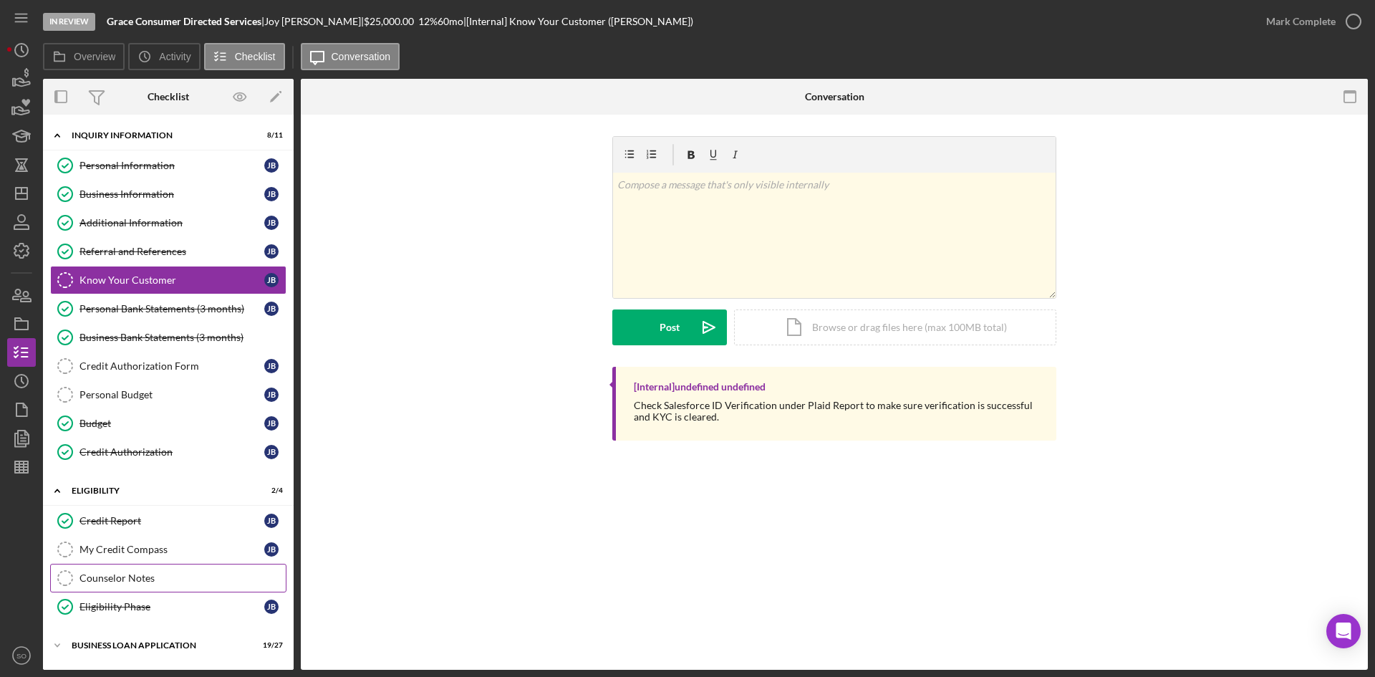
drag, startPoint x: 132, startPoint y: 585, endPoint x: 232, endPoint y: 564, distance: 102.4
click at [132, 585] on link "Counselor Notes Counselor Notes" at bounding box center [168, 578] width 236 height 29
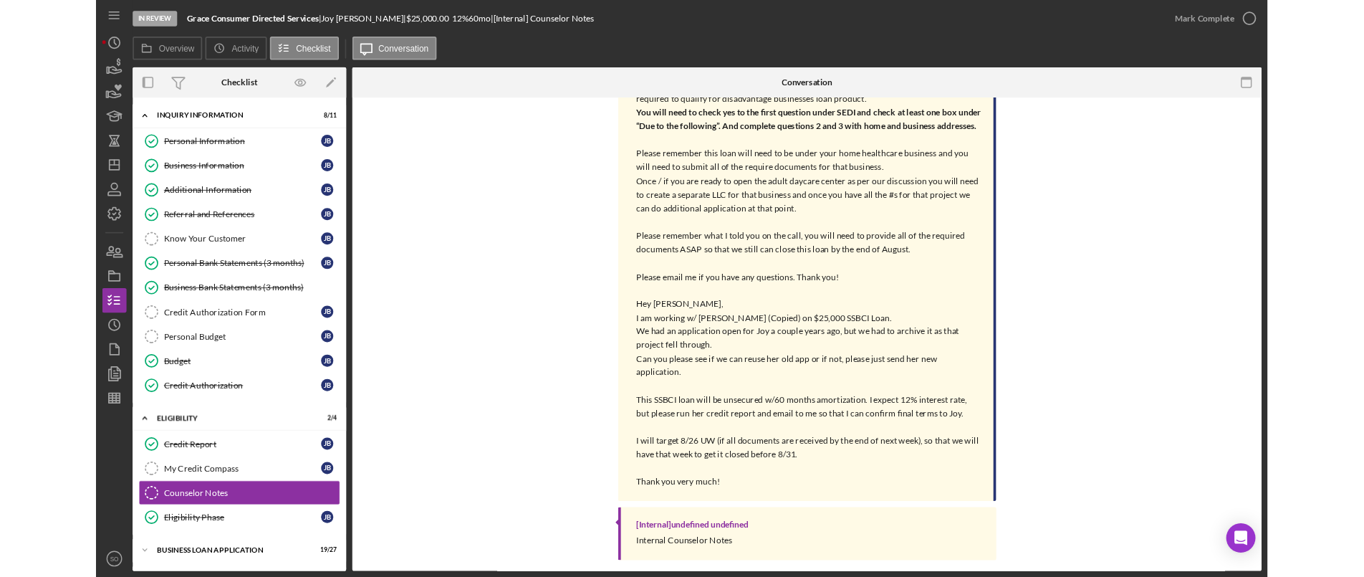
scroll to position [317, 0]
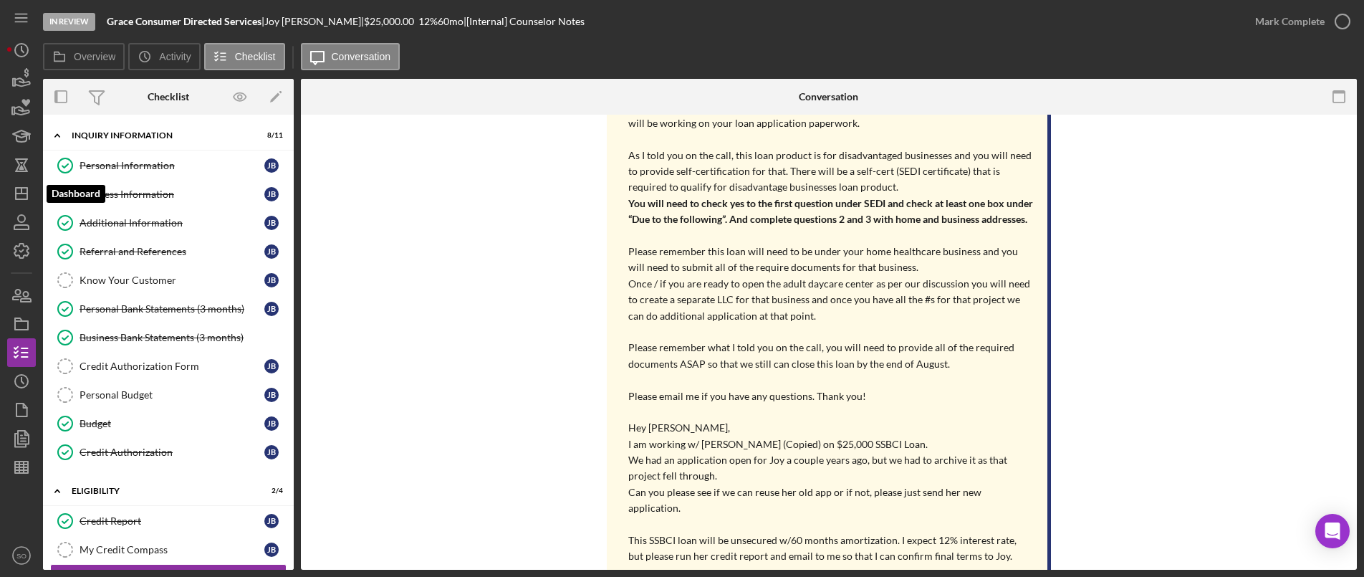
click at [24, 193] on line "button" at bounding box center [21, 193] width 11 height 0
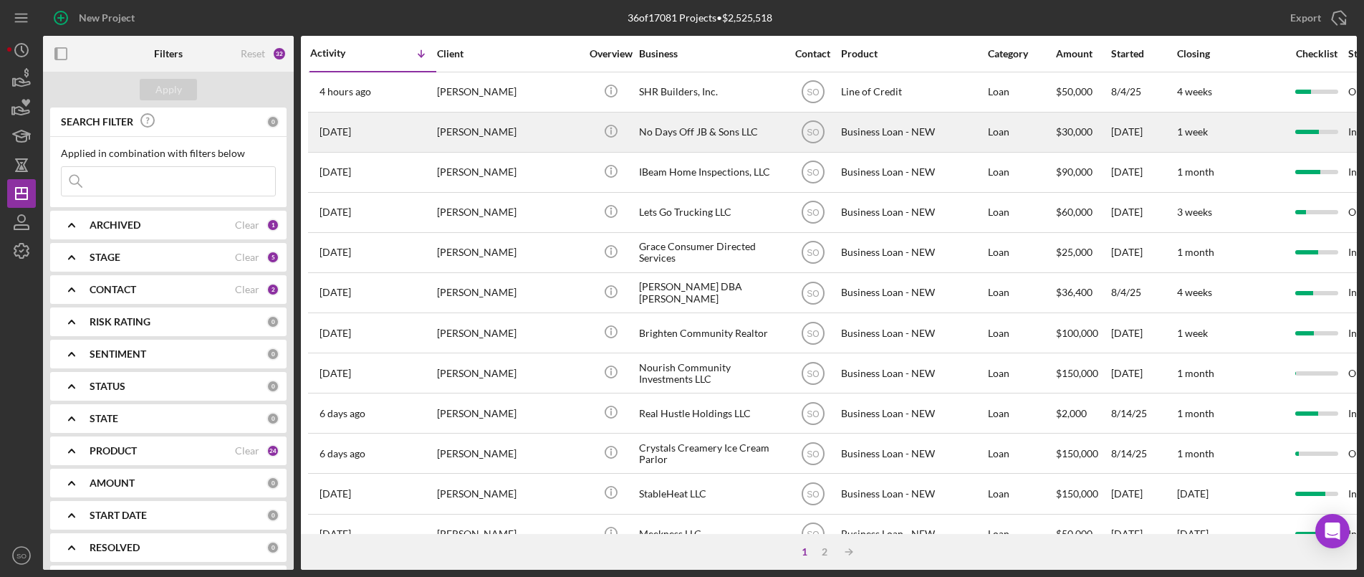
click at [438, 129] on div "[PERSON_NAME]" at bounding box center [508, 132] width 143 height 38
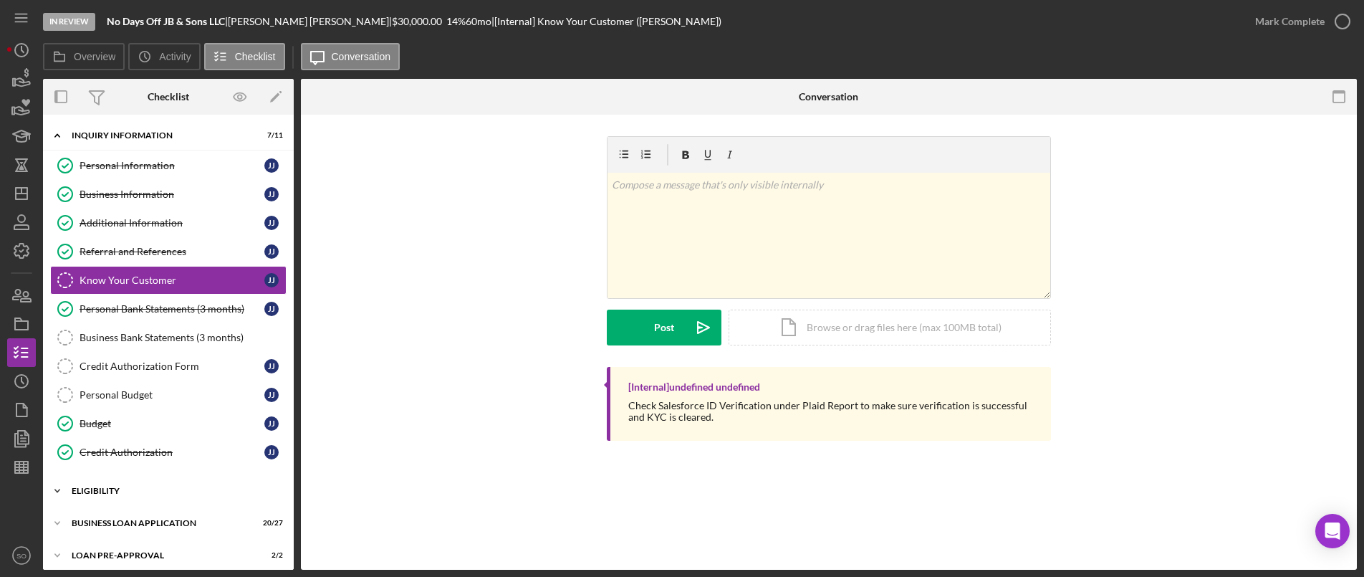
click at [141, 499] on div "Icon/Expander ELIGIBILITY 2 / 4" at bounding box center [168, 490] width 251 height 29
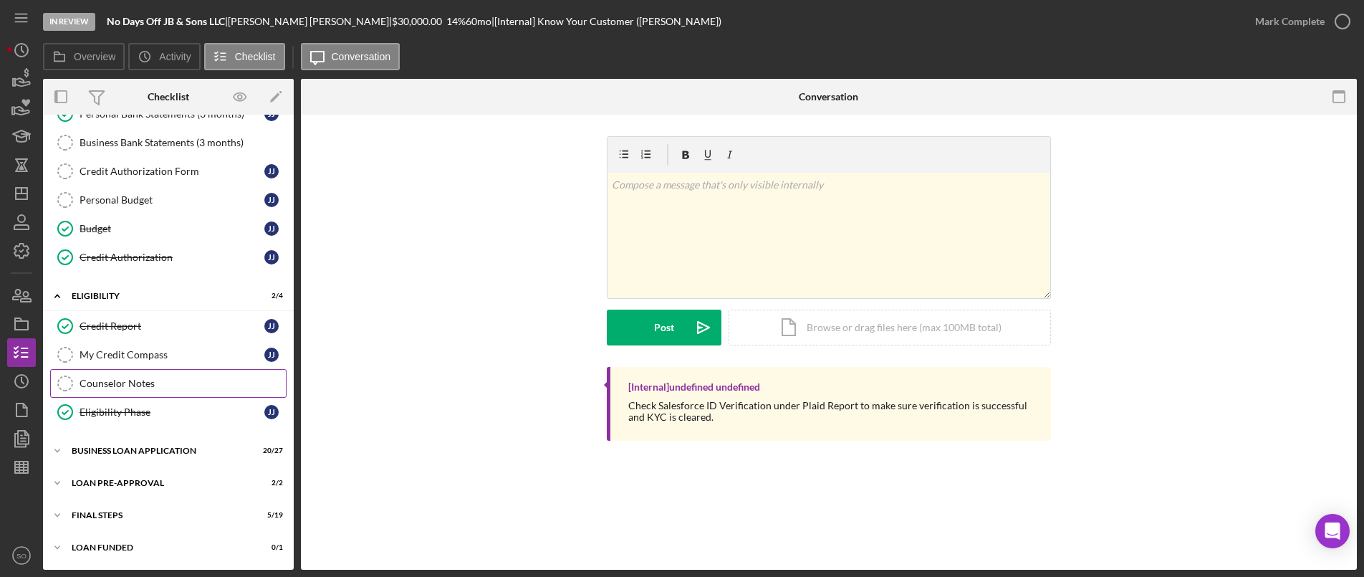
click at [112, 385] on div "Counselor Notes" at bounding box center [183, 383] width 206 height 11
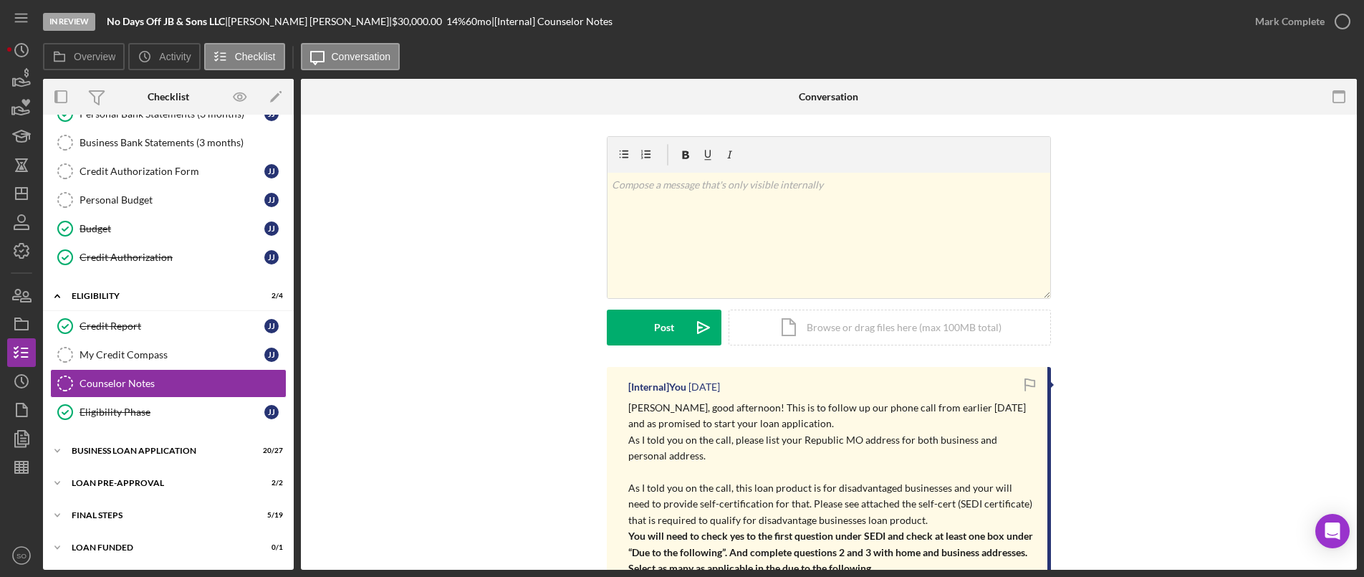
scroll to position [195, 0]
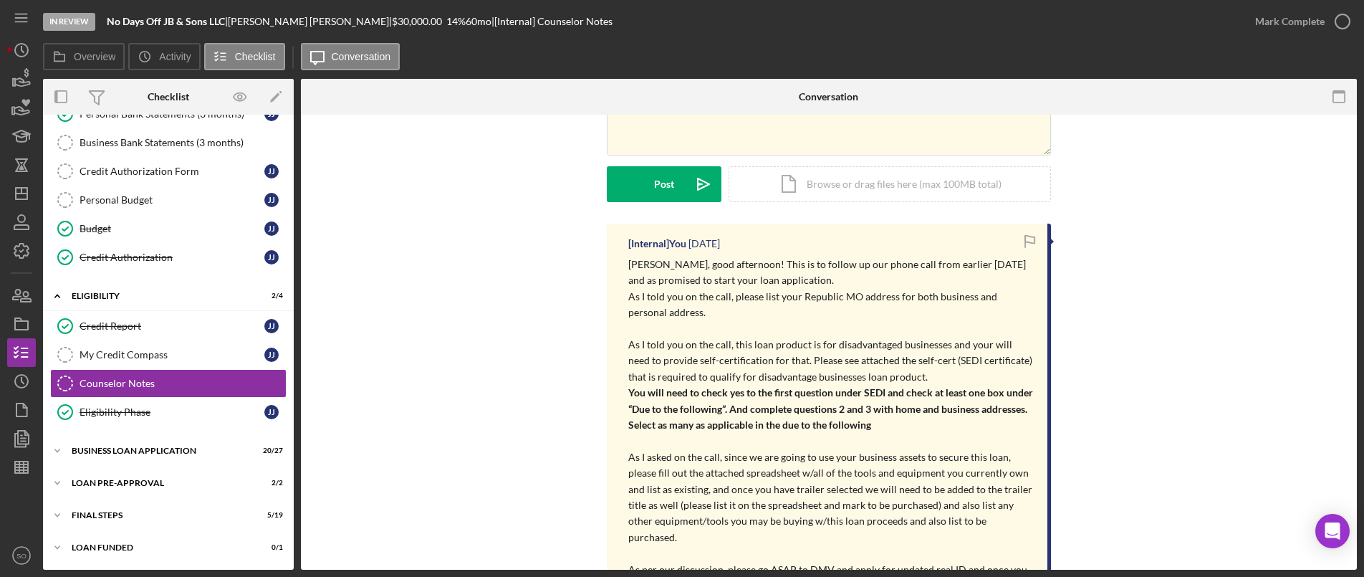
drag, startPoint x: 601, startPoint y: 405, endPoint x: 609, endPoint y: 418, distance: 14.5
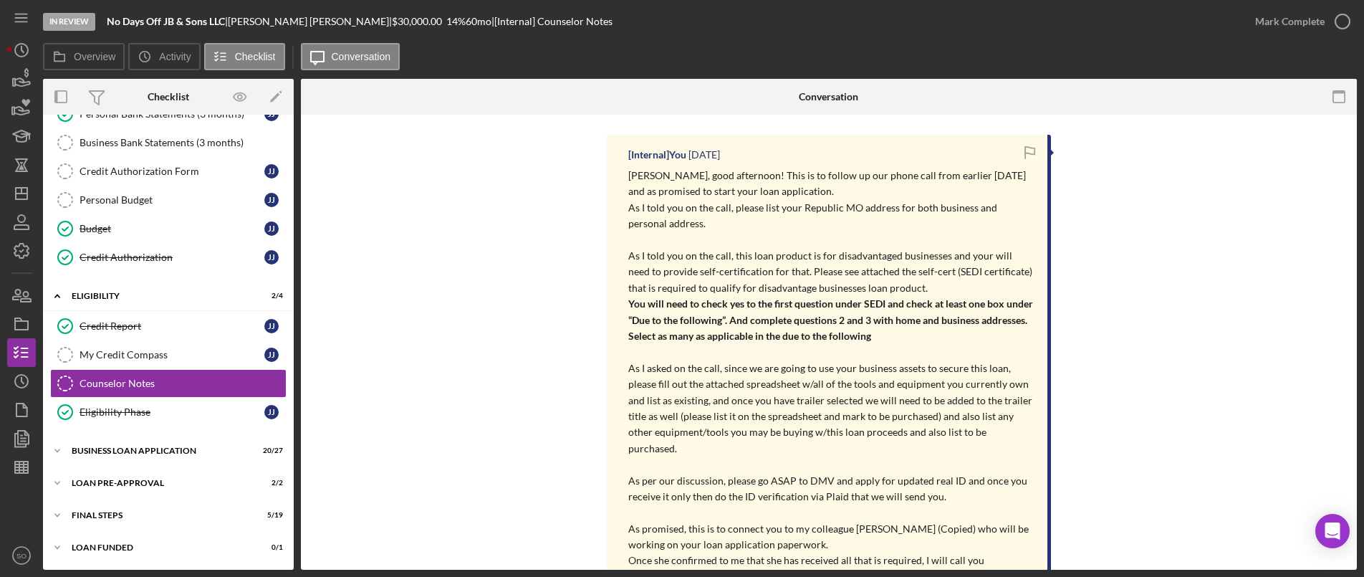
scroll to position [237, 0]
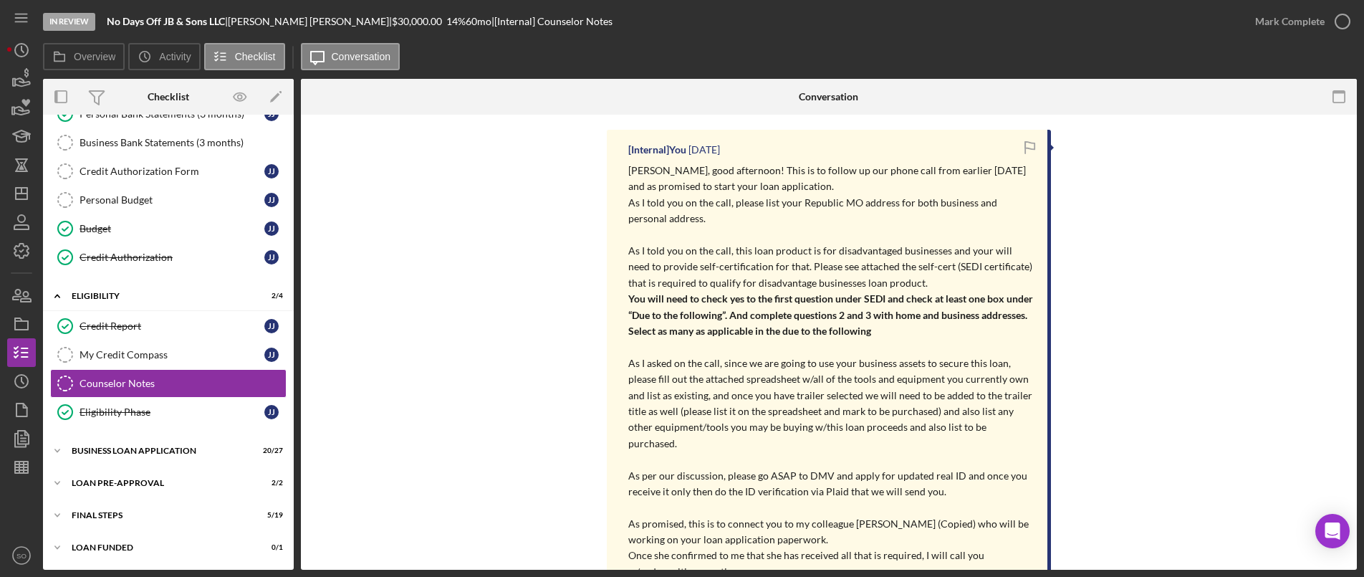
click at [494, 374] on div "[Internal] You [DATE] [PERSON_NAME], good afternoon! This is to follow up our p…" at bounding box center [828, 529] width 1013 height 798
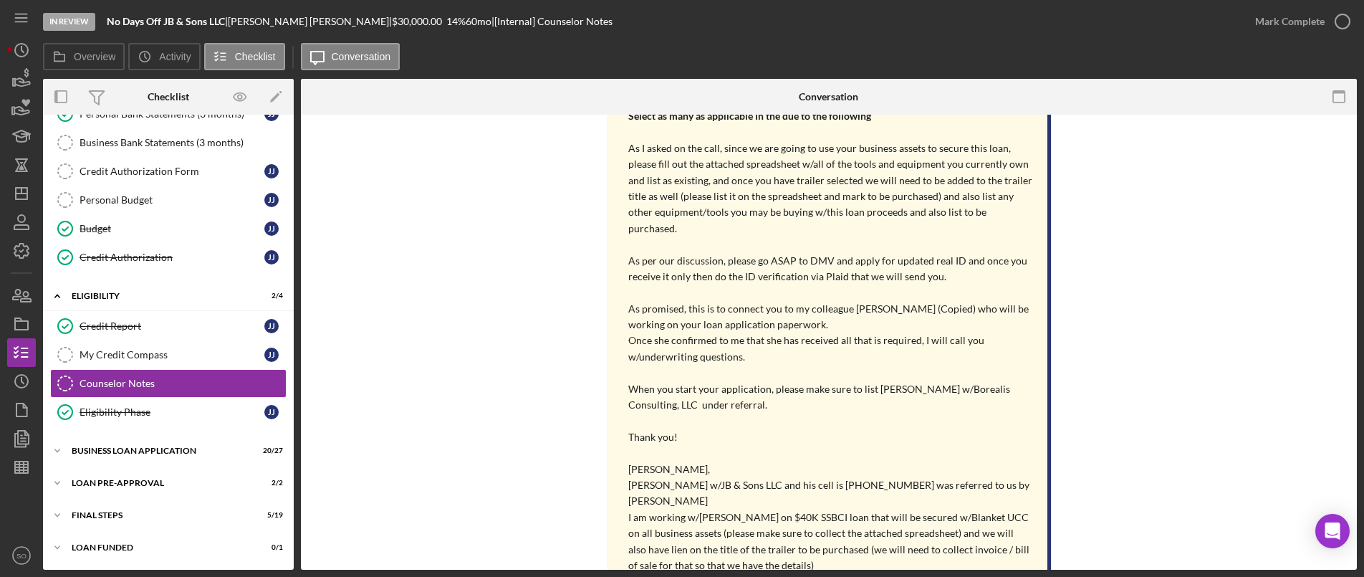
scroll to position [524, 0]
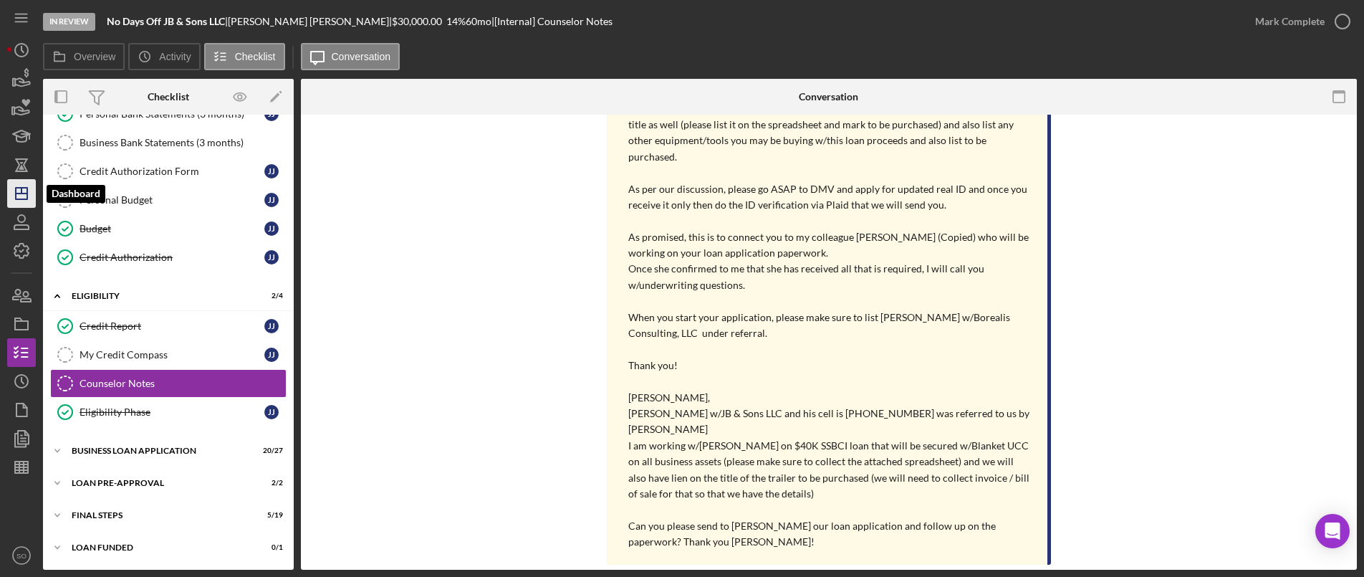
click at [23, 183] on icon "Icon/Dashboard" at bounding box center [22, 194] width 36 height 36
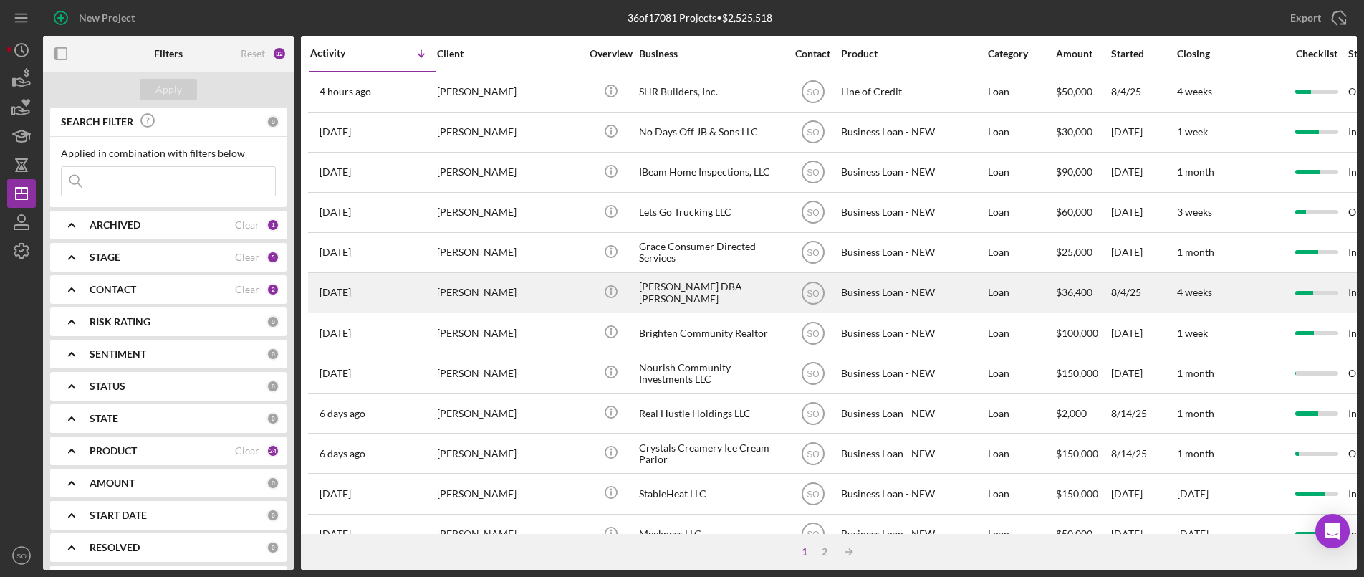
click at [457, 311] on div "[PERSON_NAME]" at bounding box center [508, 293] width 143 height 38
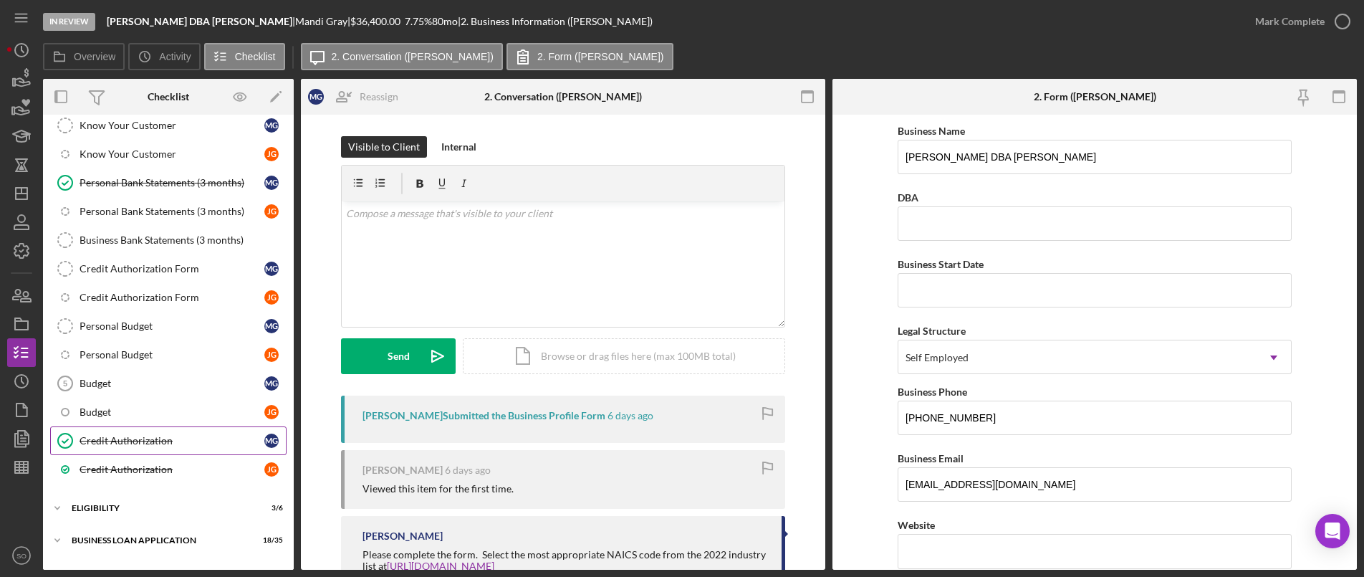
scroll to position [304, 0]
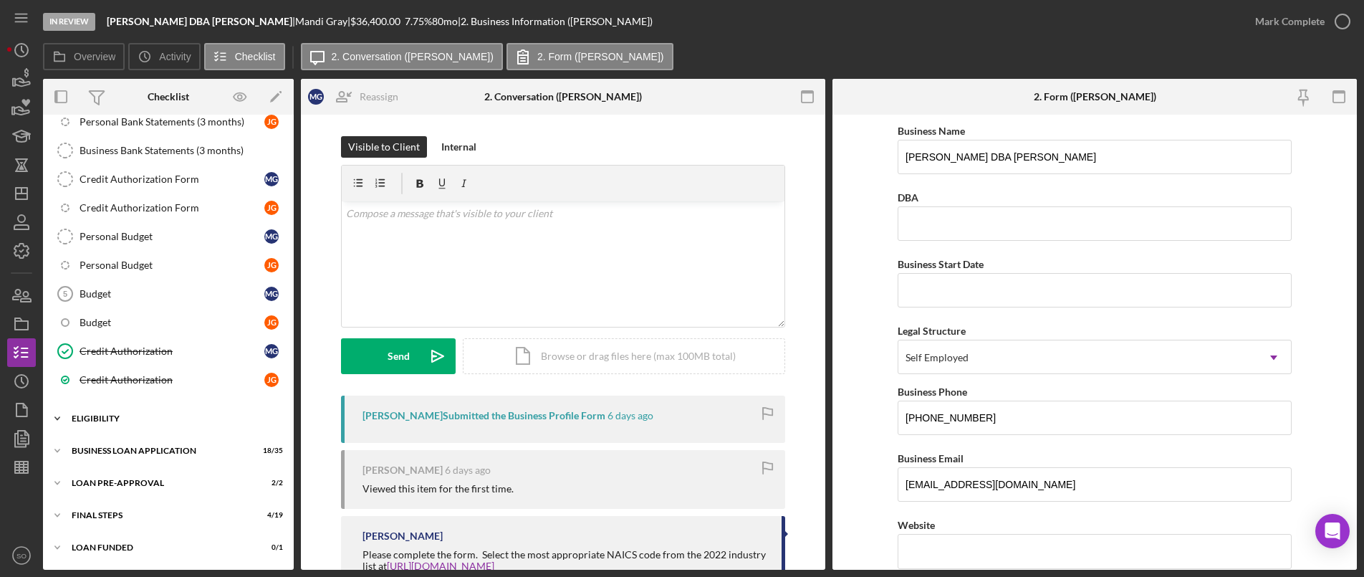
click at [159, 424] on div "Icon/Expander ELIGIBILITY 3 / 6" at bounding box center [168, 418] width 251 height 29
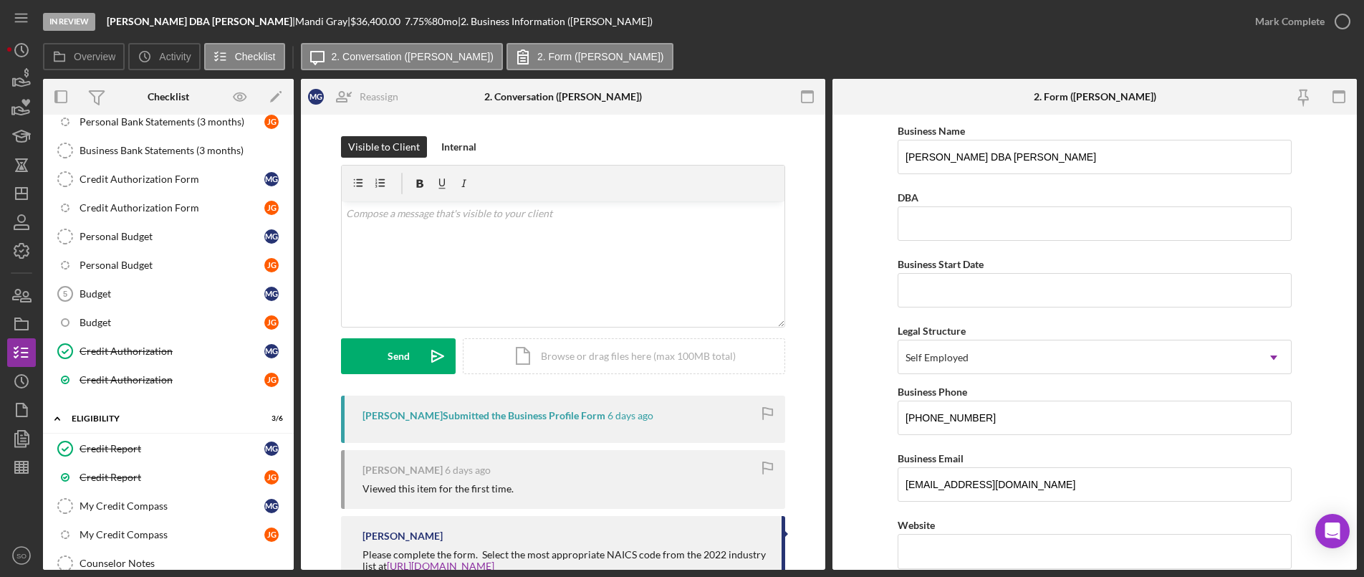
scroll to position [484, 0]
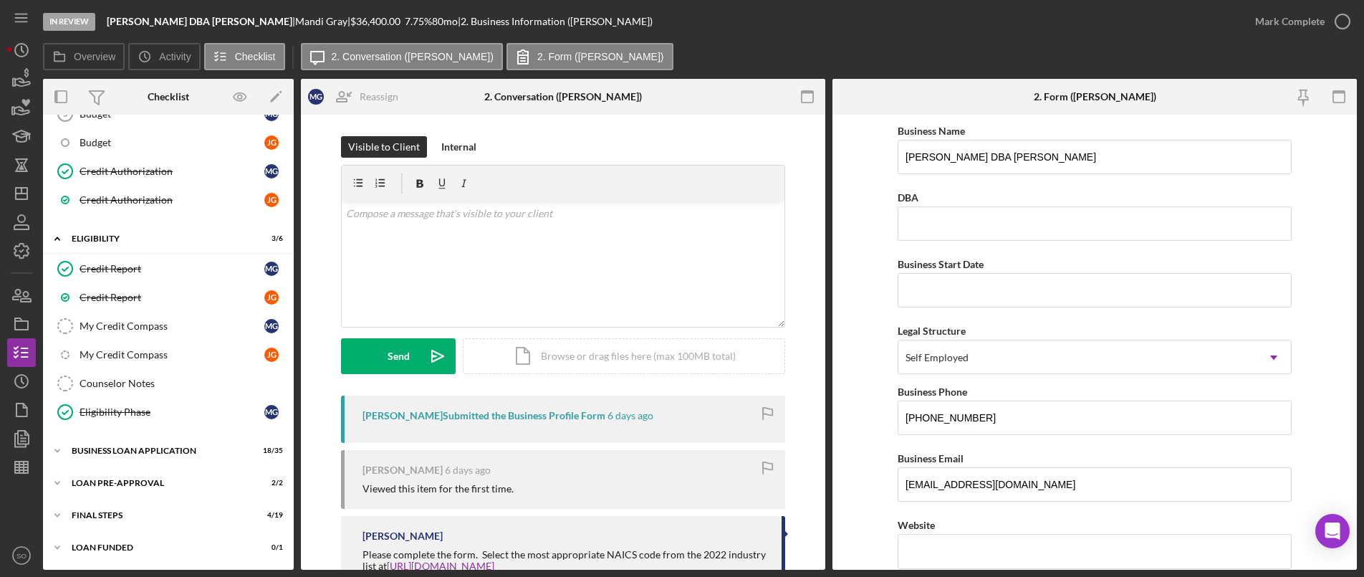
click at [138, 467] on div "M G J G Icon/Expander INQUIRY INFORMATION 7 / 18 Personal Information Personal …" at bounding box center [168, 100] width 251 height 925
click at [142, 453] on div "BUSINESS LOAN APPLICATION" at bounding box center [174, 450] width 204 height 9
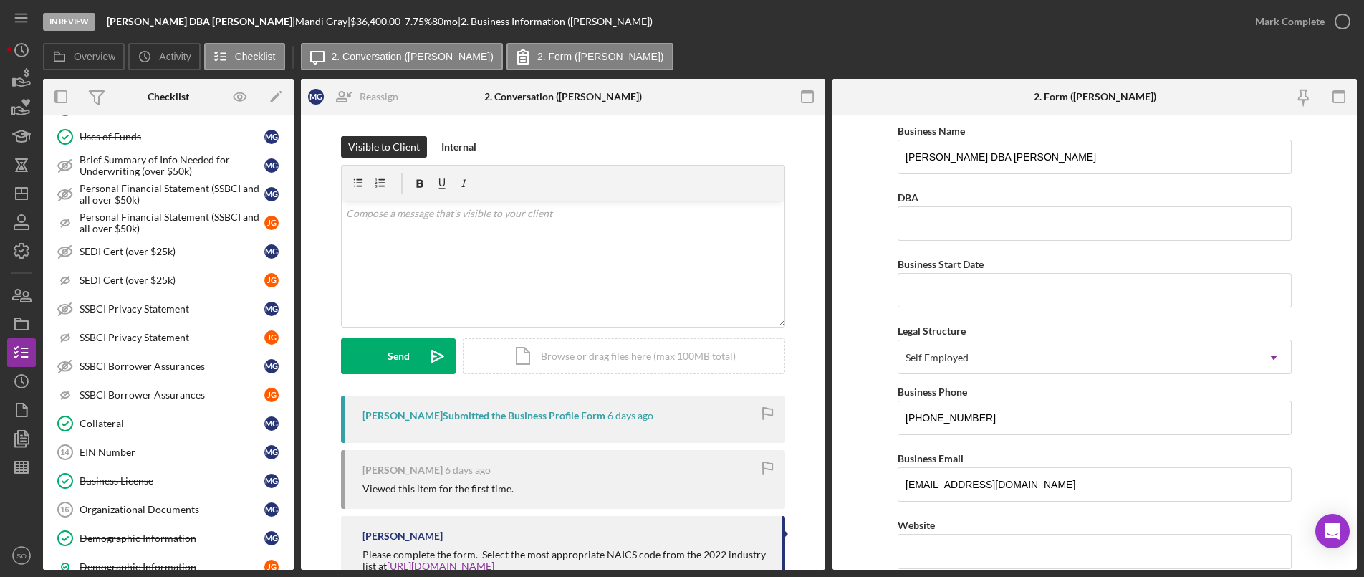
scroll to position [1344, 0]
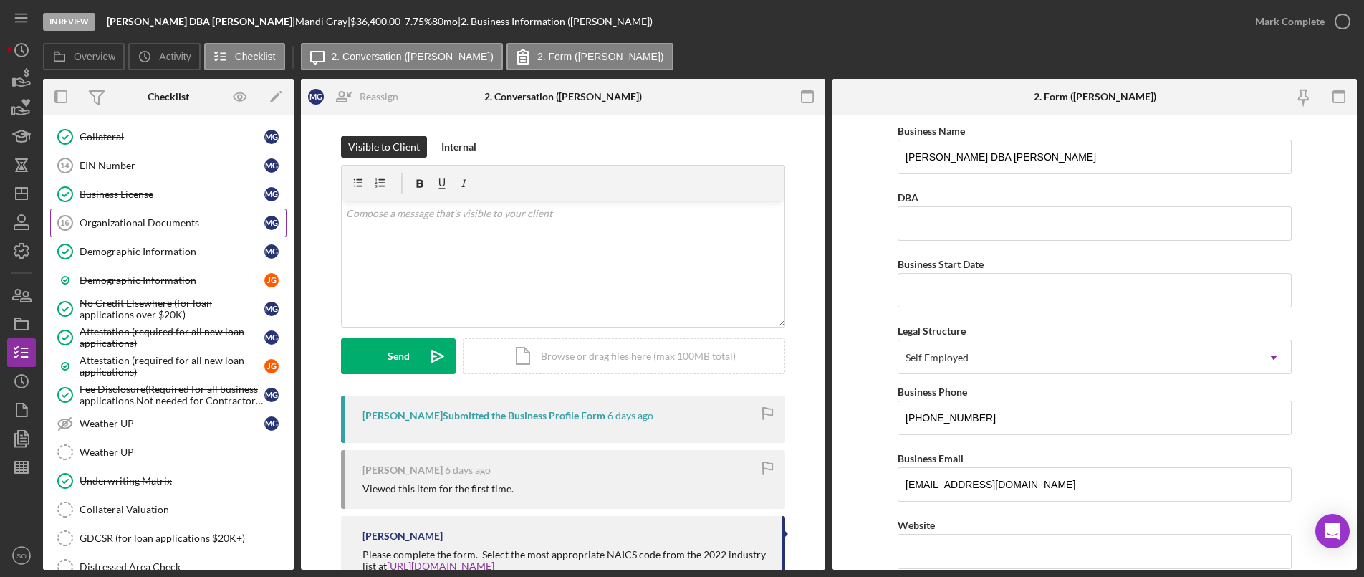
click at [122, 230] on link "Organizational Documents 16 Organizational Documents M G" at bounding box center [168, 222] width 236 height 29
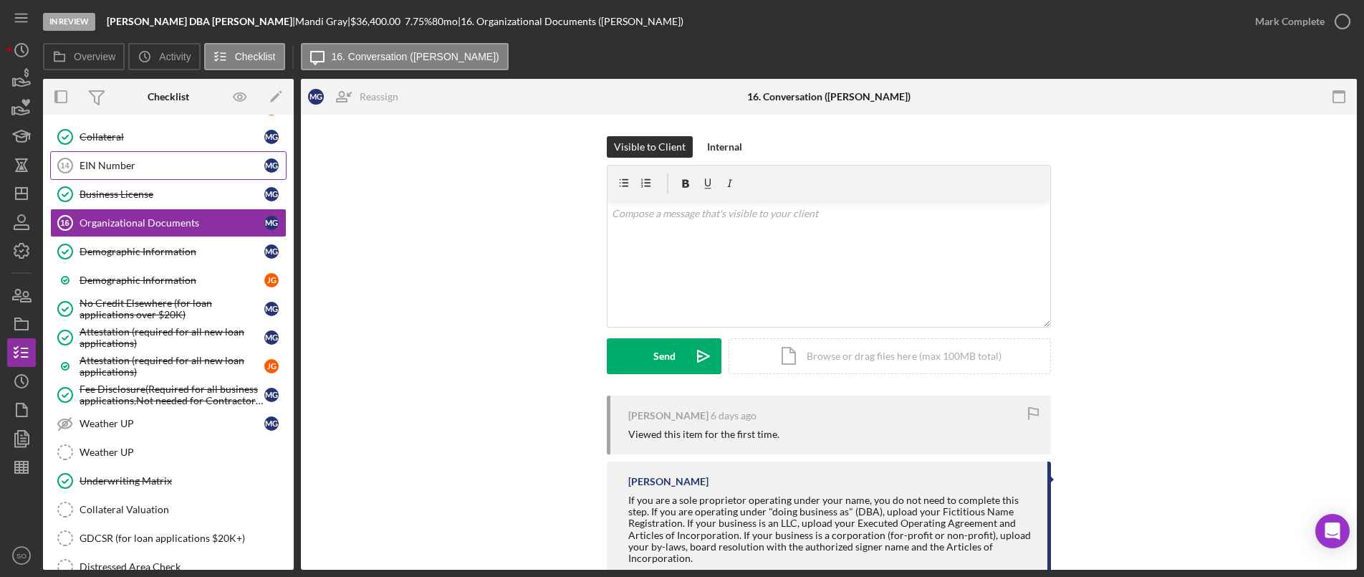
click at [112, 163] on div "EIN Number" at bounding box center [172, 165] width 185 height 11
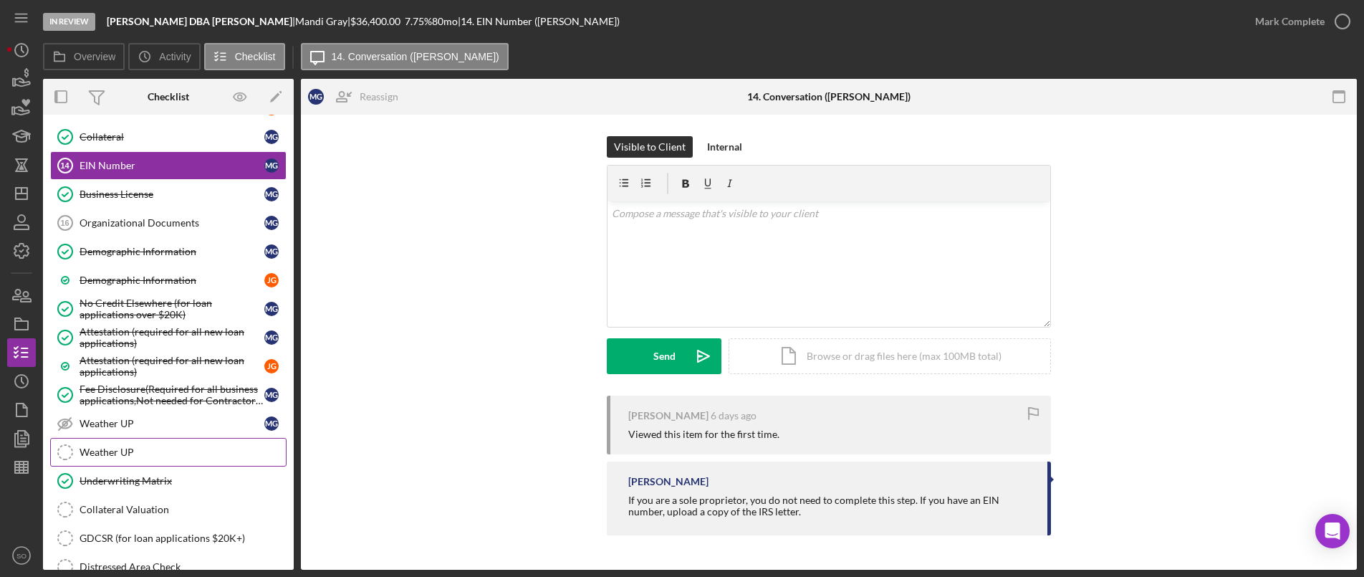
scroll to position [1495, 0]
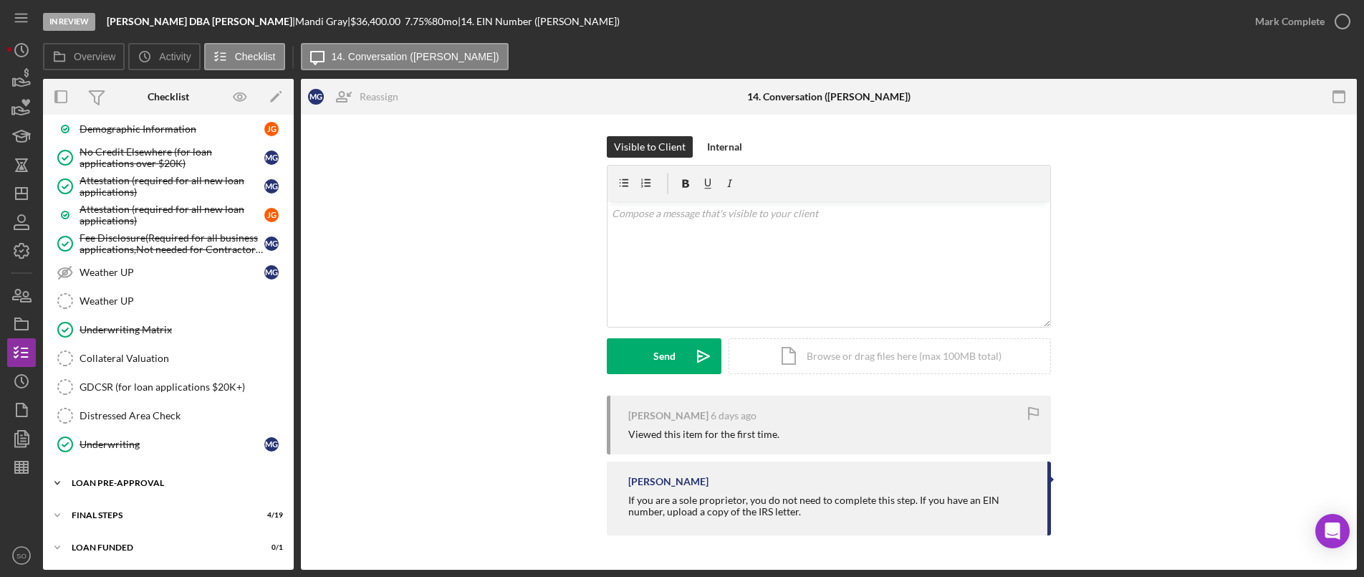
click at [109, 483] on div "LOAN PRE-APPROVAL" at bounding box center [174, 483] width 204 height 9
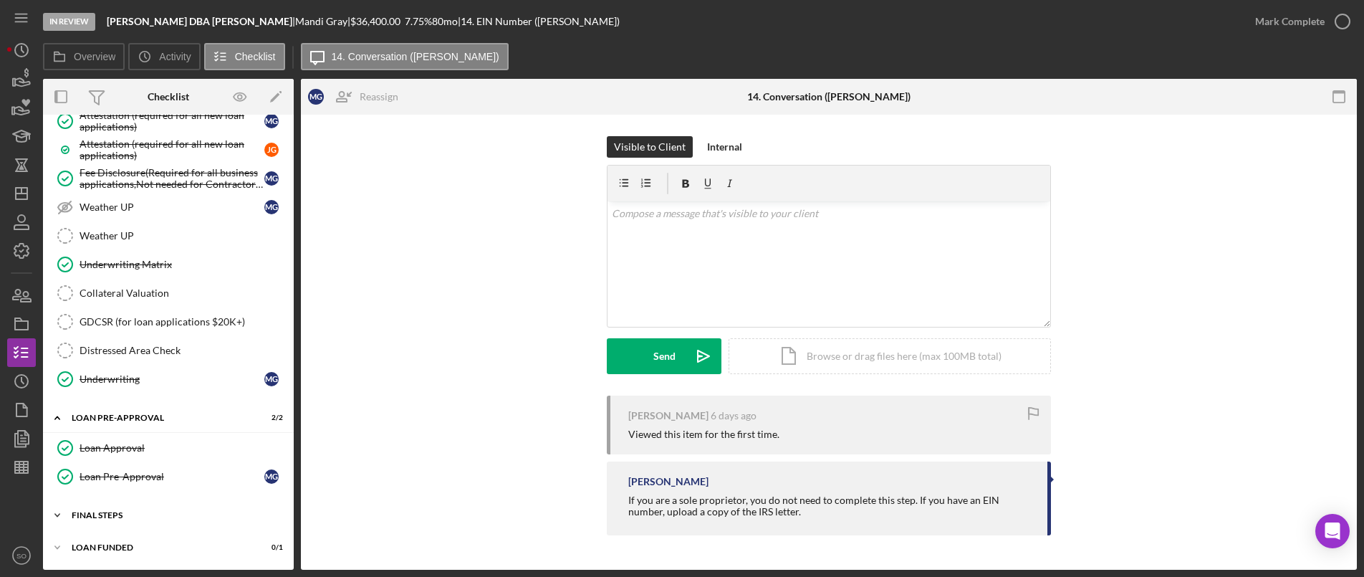
click at [117, 504] on div "Icon/Expander FINAL STEPS 4 / 19" at bounding box center [168, 515] width 251 height 29
click at [121, 443] on div "Loan Approval" at bounding box center [183, 447] width 206 height 11
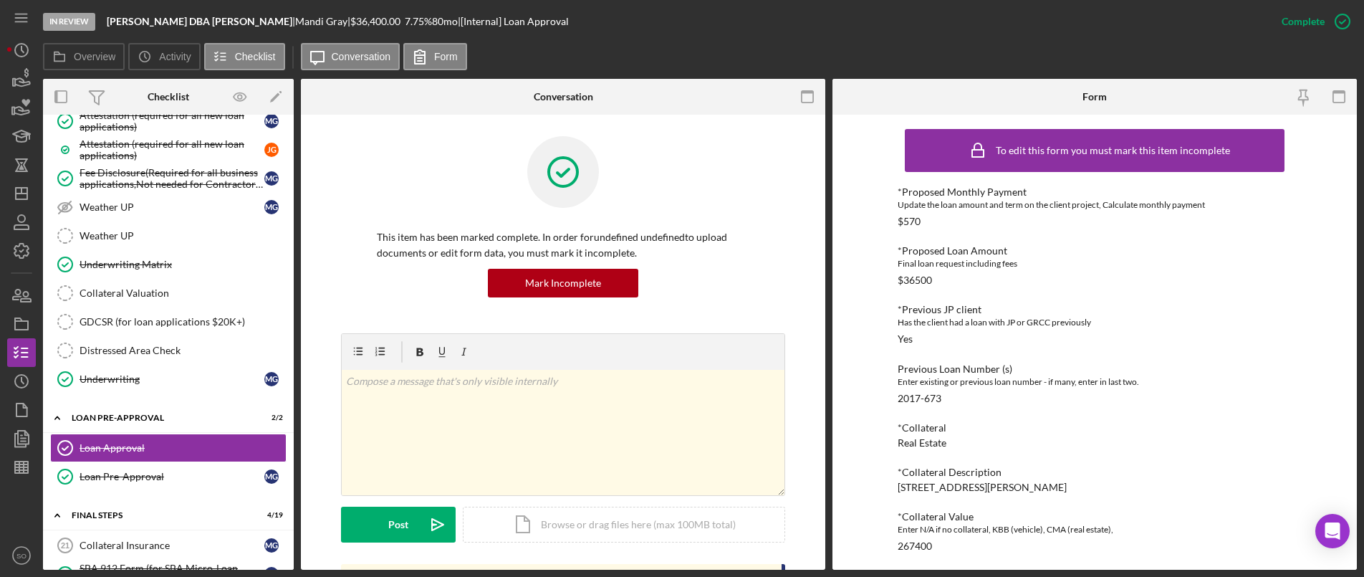
scroll to position [1775, 0]
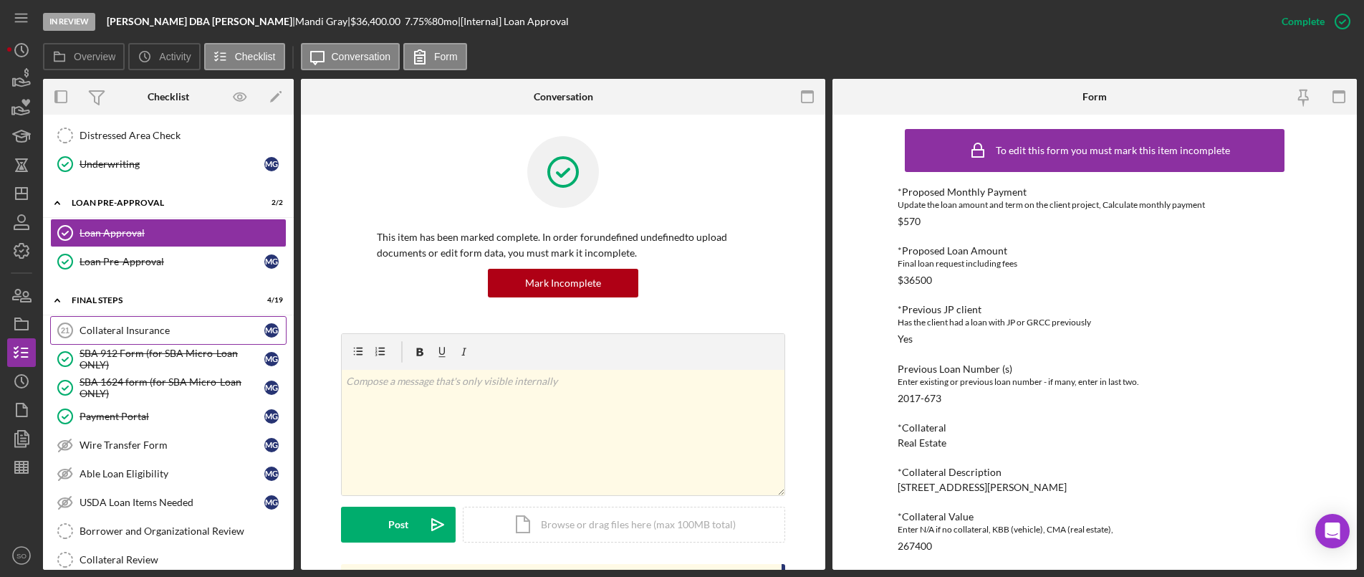
click at [136, 333] on div "Collateral Insurance" at bounding box center [172, 329] width 185 height 11
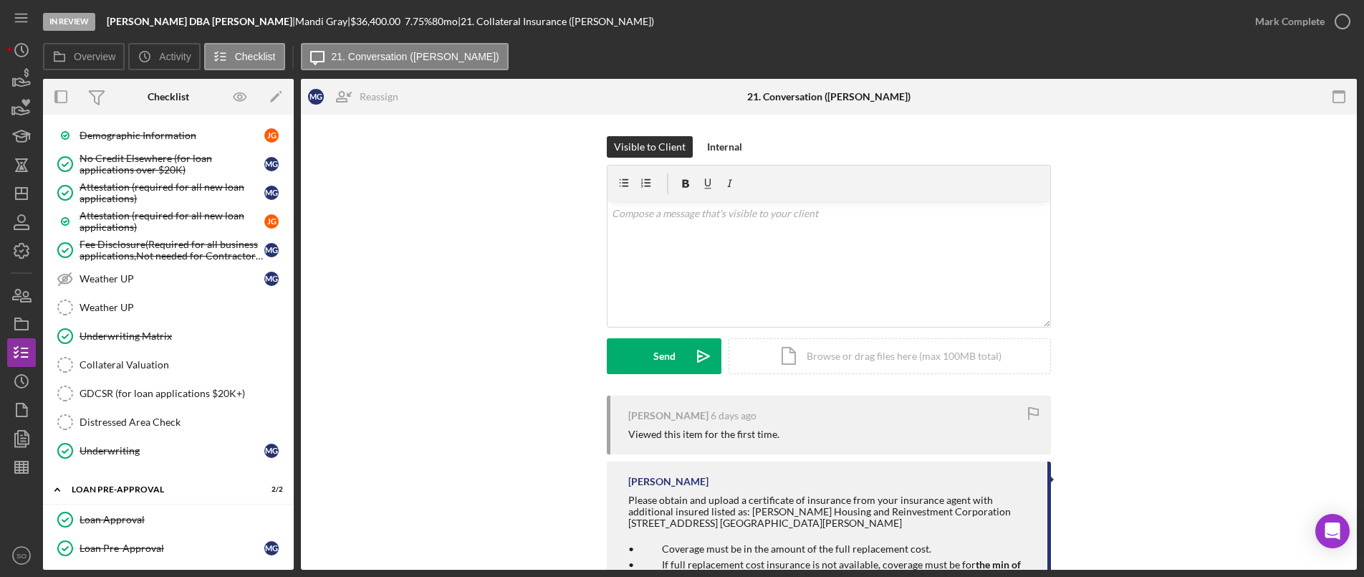
scroll to position [1274, 0]
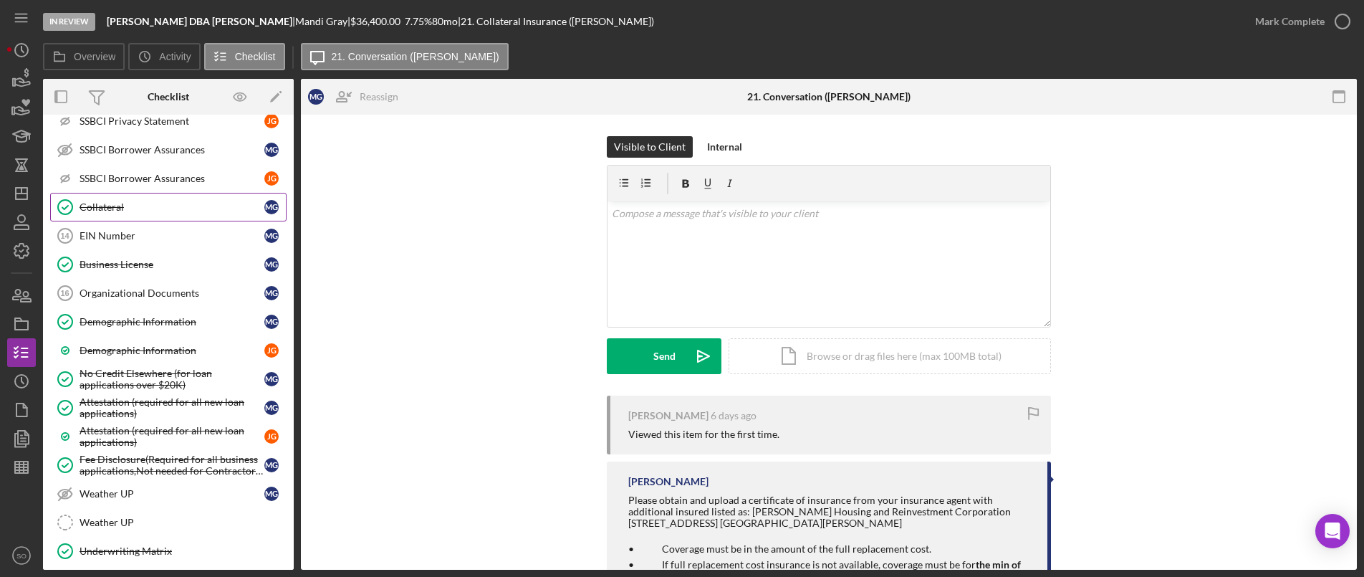
click at [118, 216] on link "Collateral Collateral M G" at bounding box center [168, 207] width 236 height 29
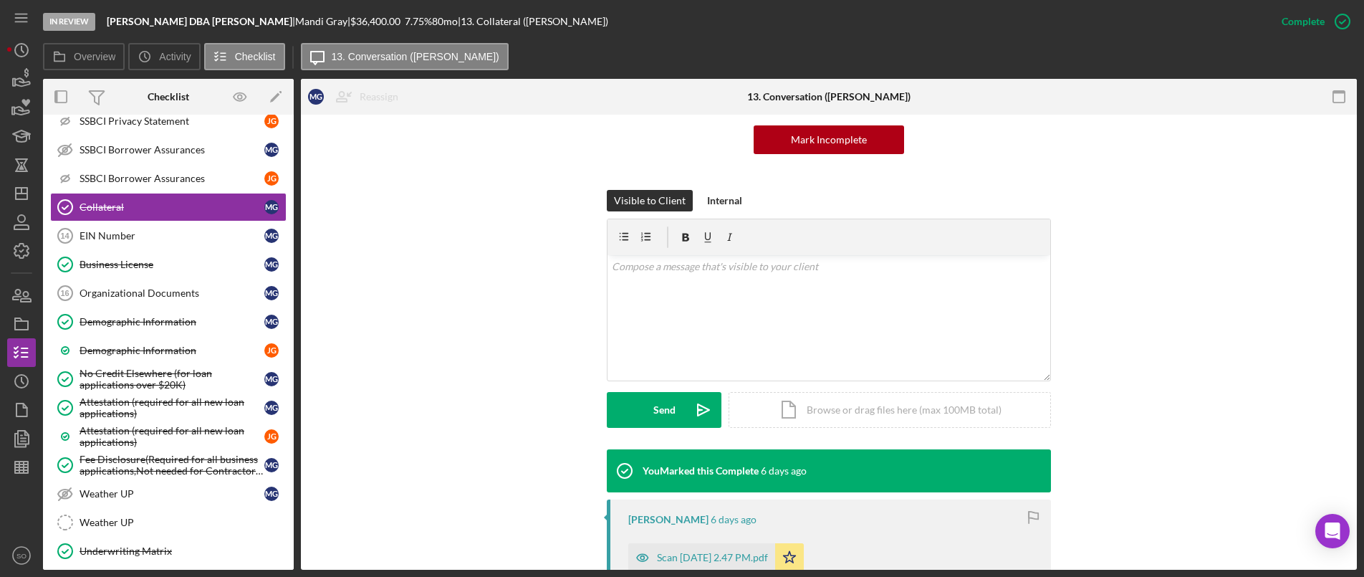
scroll to position [287, 0]
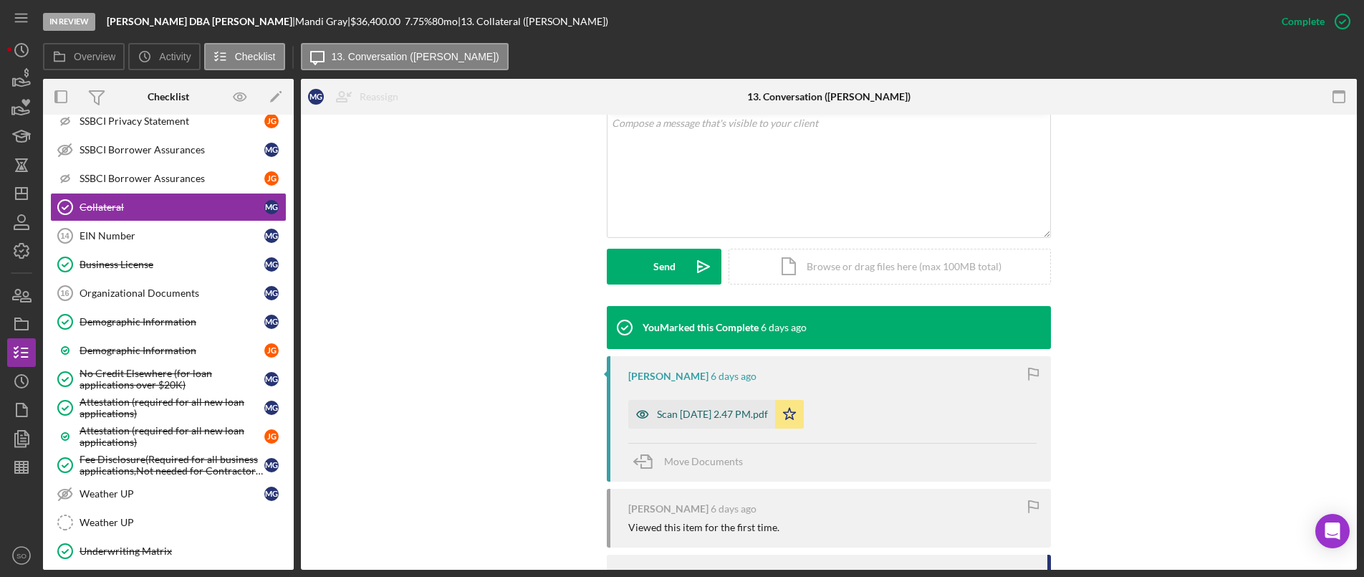
click at [678, 415] on div "Scan [DATE] 2.47 PM.pdf" at bounding box center [712, 413] width 111 height 11
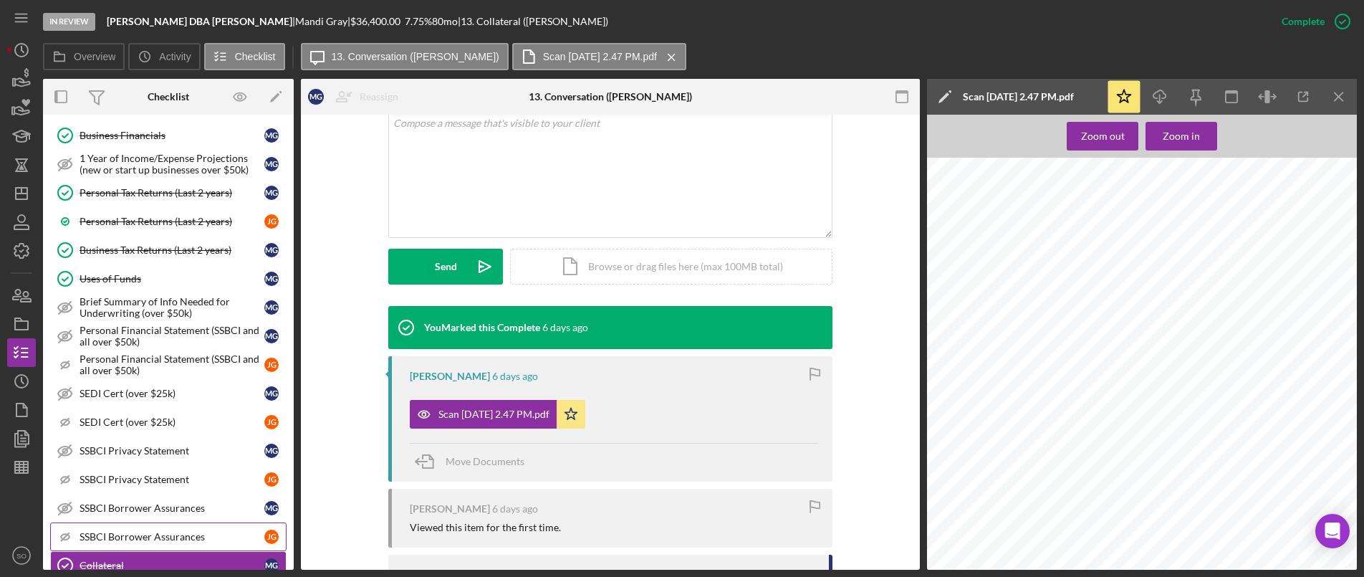
scroll to position [701, 0]
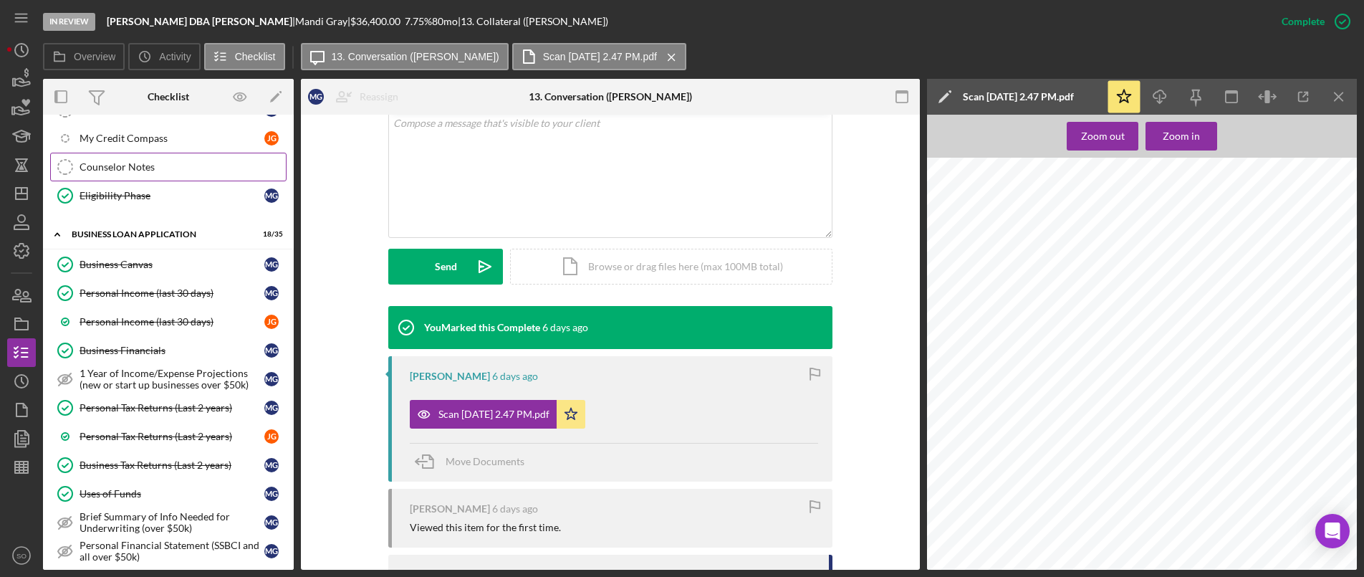
drag, startPoint x: 131, startPoint y: 170, endPoint x: 147, endPoint y: 172, distance: 15.9
click at [131, 170] on div "Counselor Notes" at bounding box center [183, 166] width 206 height 11
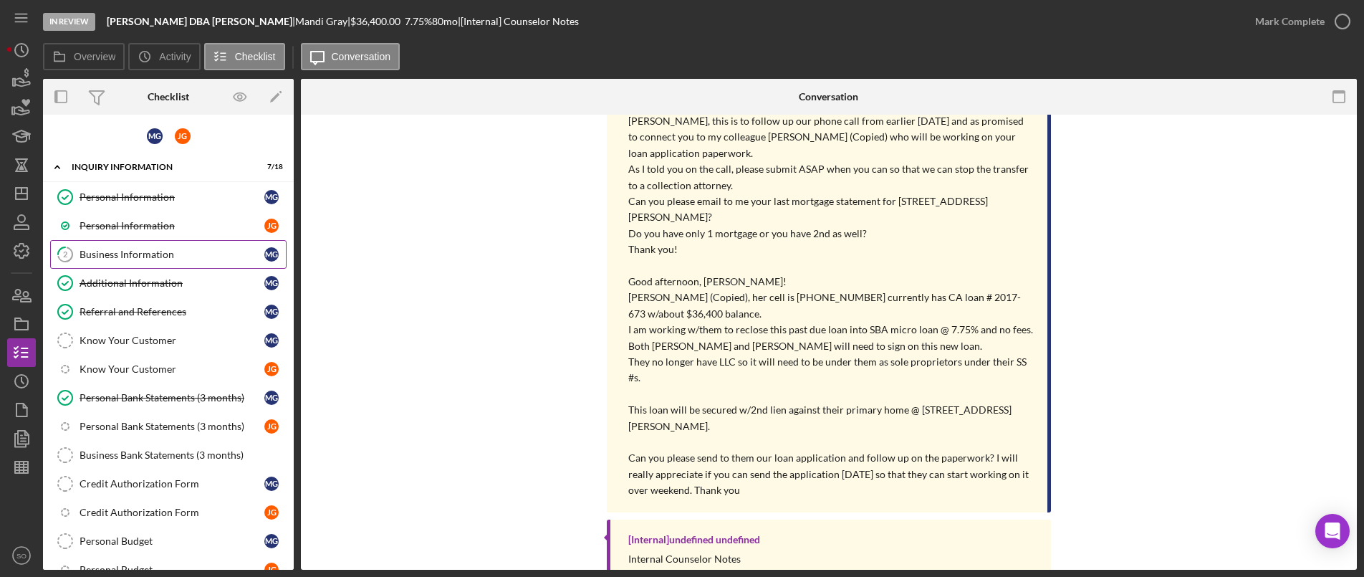
drag, startPoint x: 102, startPoint y: 247, endPoint x: 181, endPoint y: 219, distance: 83.6
click at [102, 247] on link "2 Business Information M G" at bounding box center [168, 254] width 236 height 29
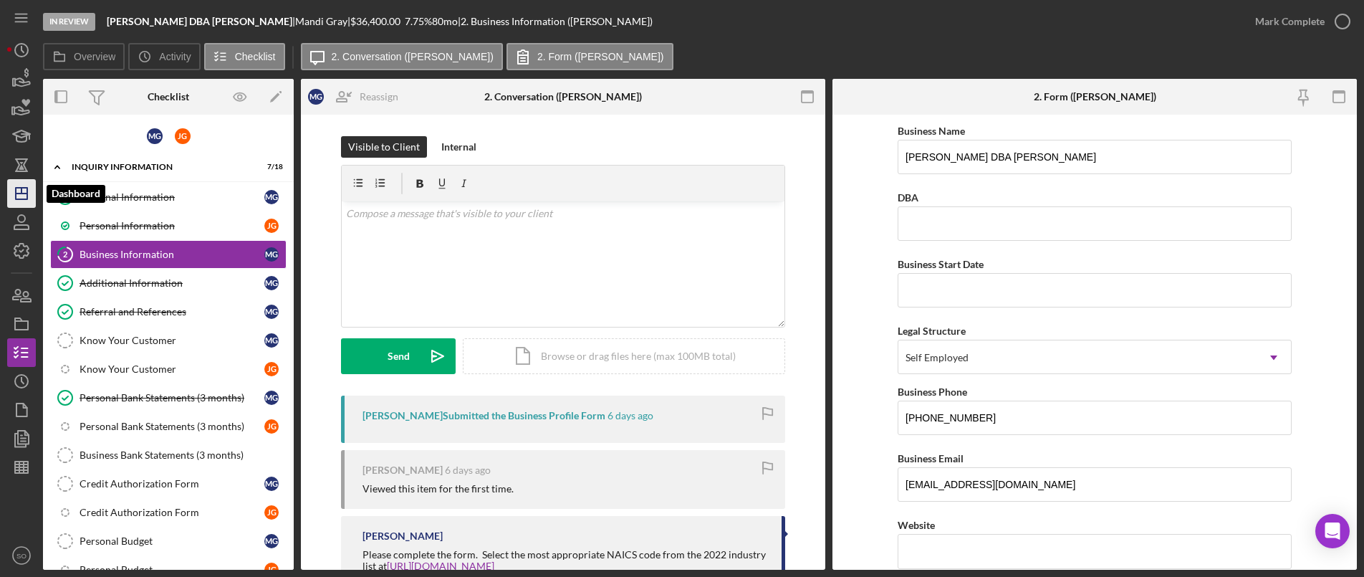
click at [24, 190] on icon "Icon/Dashboard" at bounding box center [22, 194] width 36 height 36
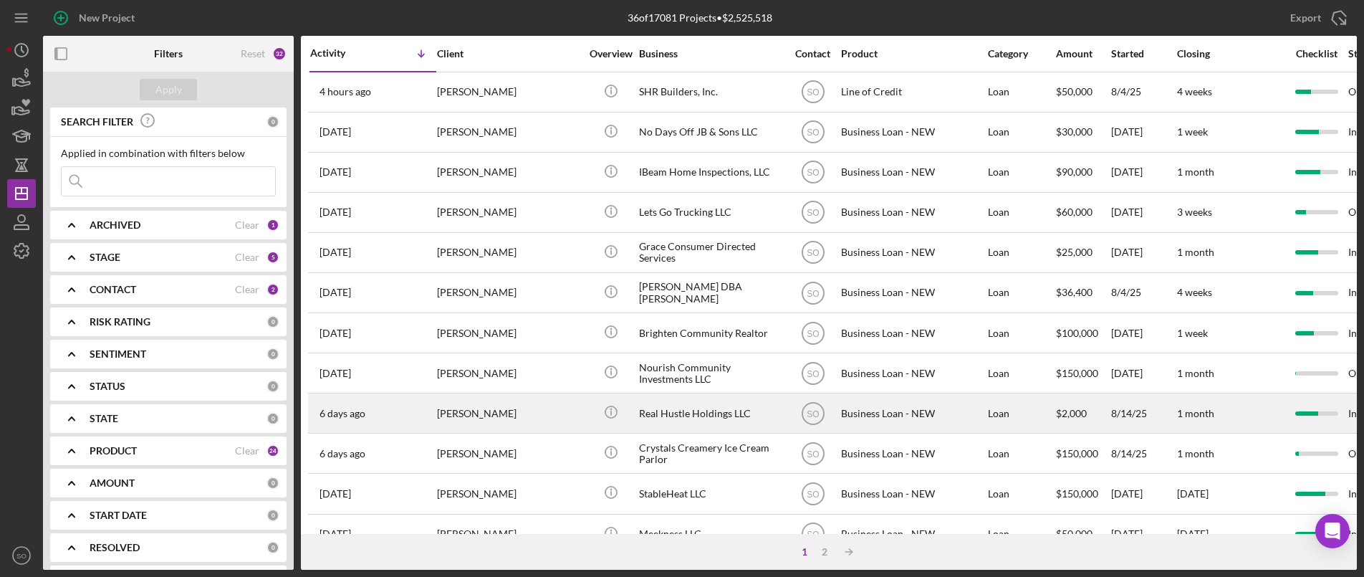
click at [446, 415] on div "[PERSON_NAME]" at bounding box center [508, 413] width 143 height 38
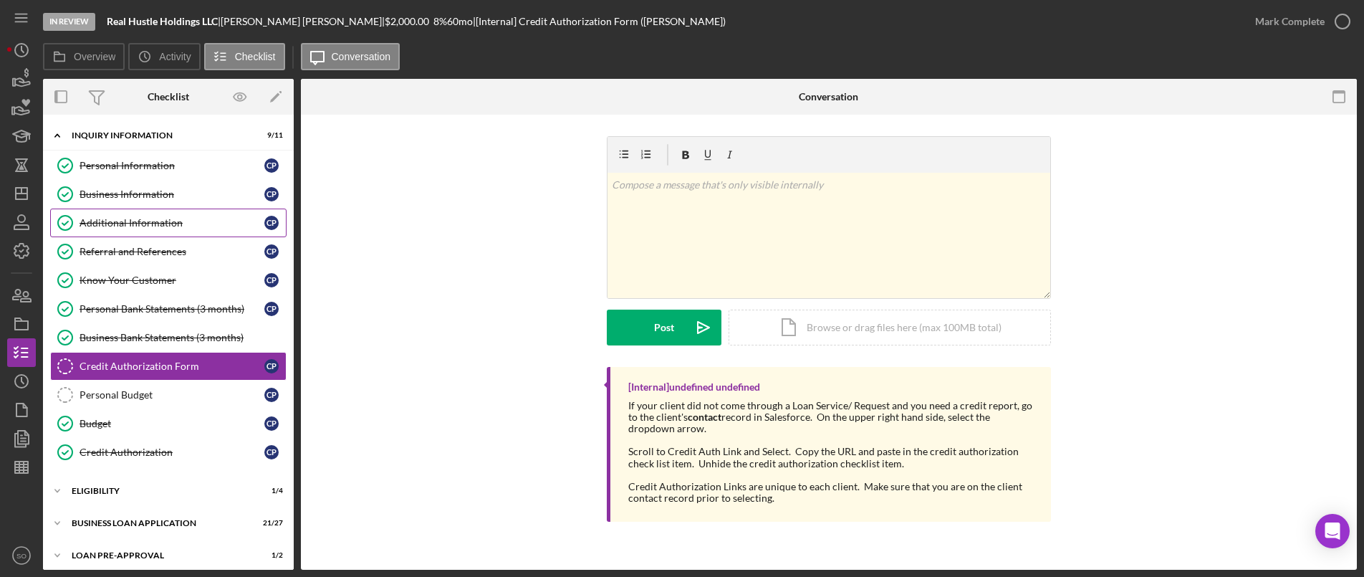
scroll to position [24, 0]
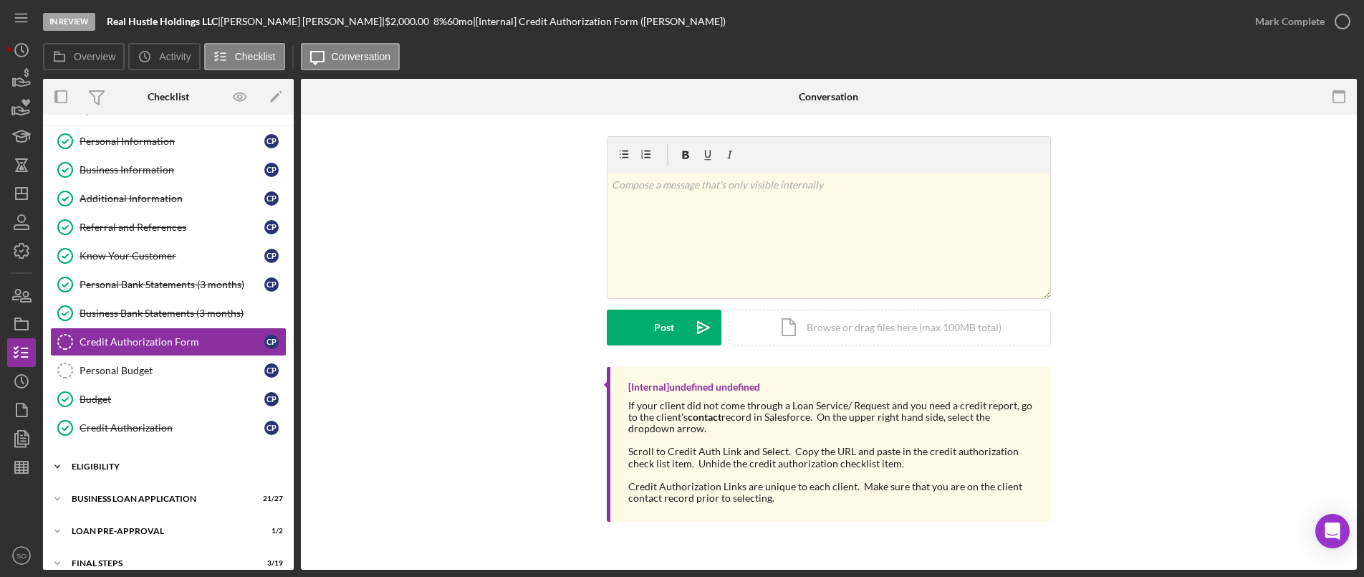
click at [117, 475] on div "Icon/Expander ELIGIBILITY 1 / 4" at bounding box center [168, 466] width 251 height 29
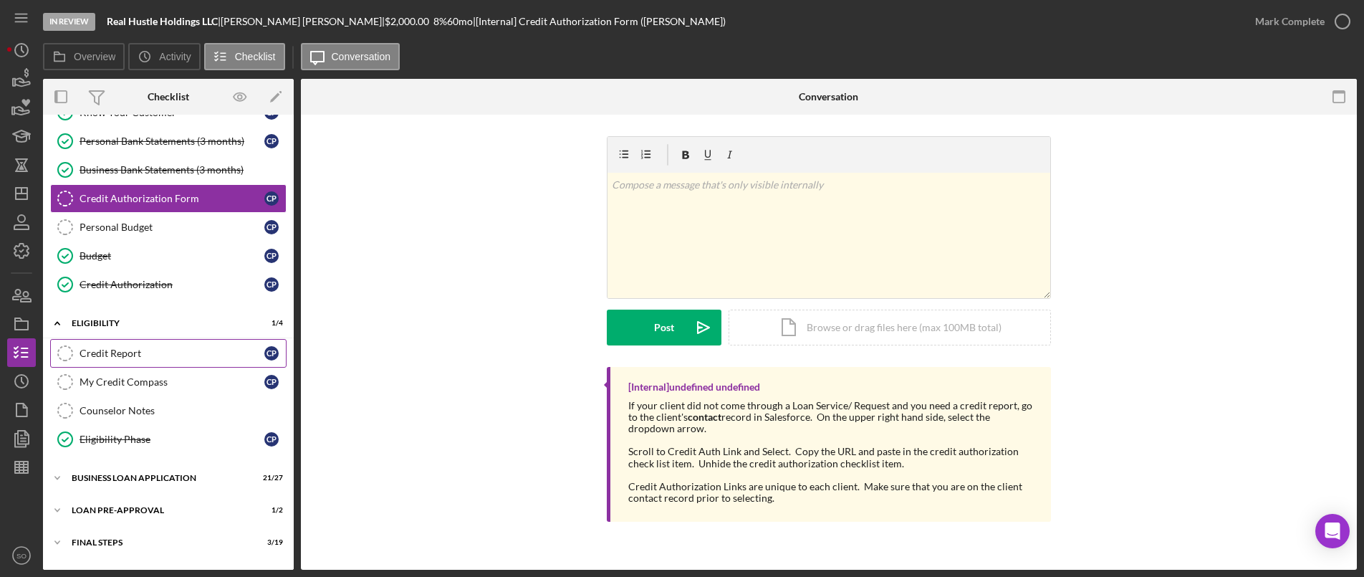
click at [99, 342] on link "Credit Report Credit Report C P" at bounding box center [168, 353] width 236 height 29
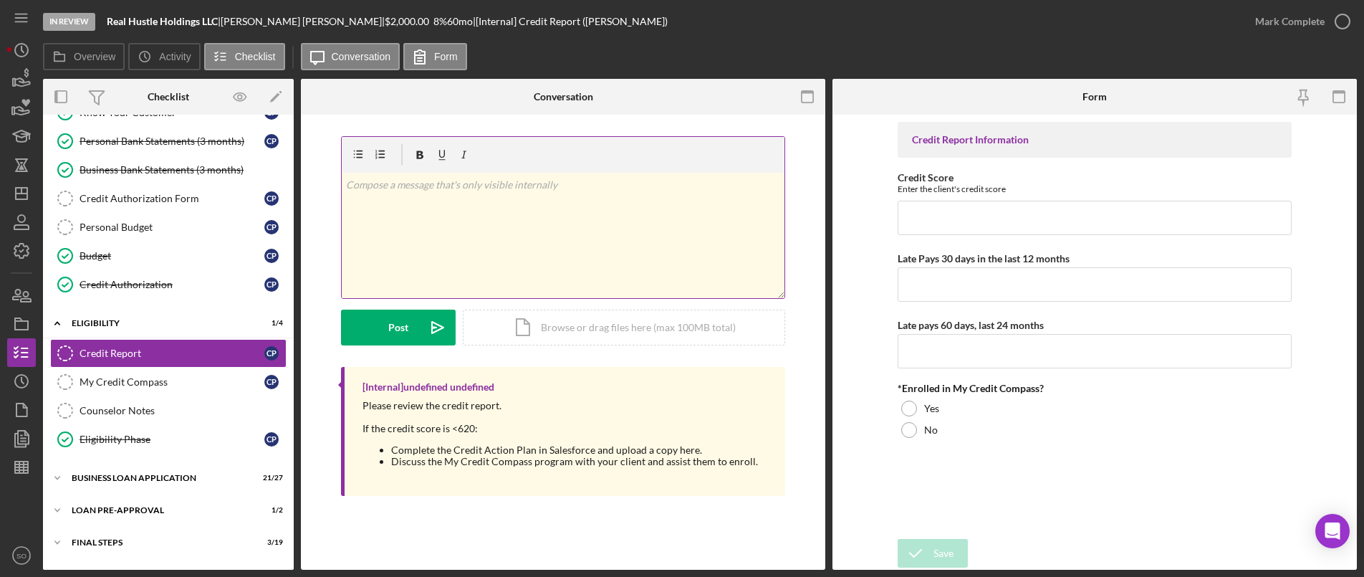
click at [619, 225] on div "v Color teal Color pink Remove color Add row above Add row below Add column bef…" at bounding box center [563, 235] width 443 height 125
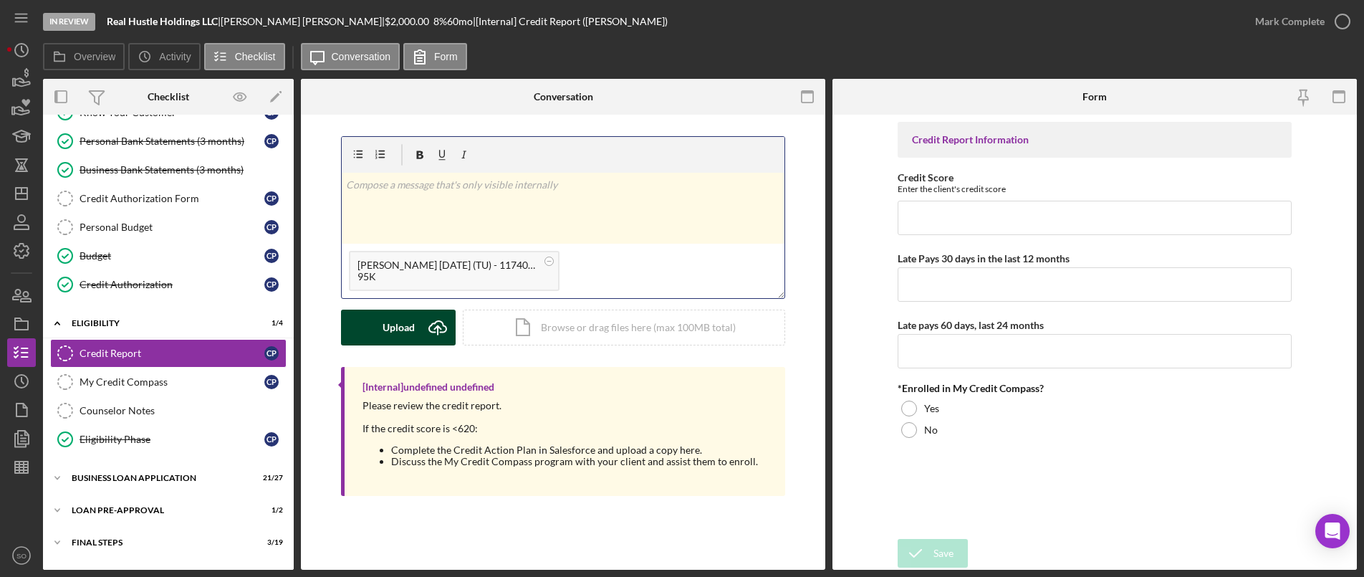
click at [438, 307] on form "v Color teal Color pink Remove color Add row above Add row below Add column bef…" at bounding box center [563, 240] width 444 height 209
click at [427, 326] on icon "Icon/Upload" at bounding box center [438, 327] width 36 height 36
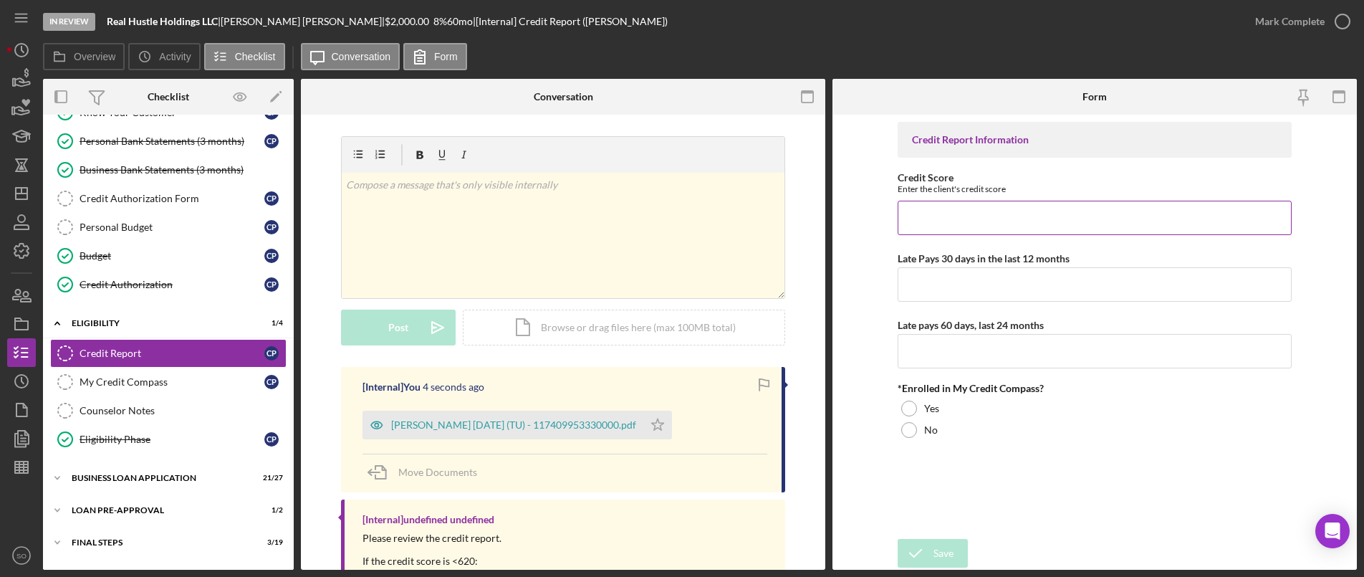
click at [945, 230] on input "Credit Score" at bounding box center [1095, 218] width 394 height 34
type input "651"
click at [940, 290] on input "Late Pays 30 days in the last 12 months" at bounding box center [1095, 284] width 394 height 34
type input "0"
drag, startPoint x: 1034, startPoint y: 332, endPoint x: 1032, endPoint y: 344, distance: 12.5
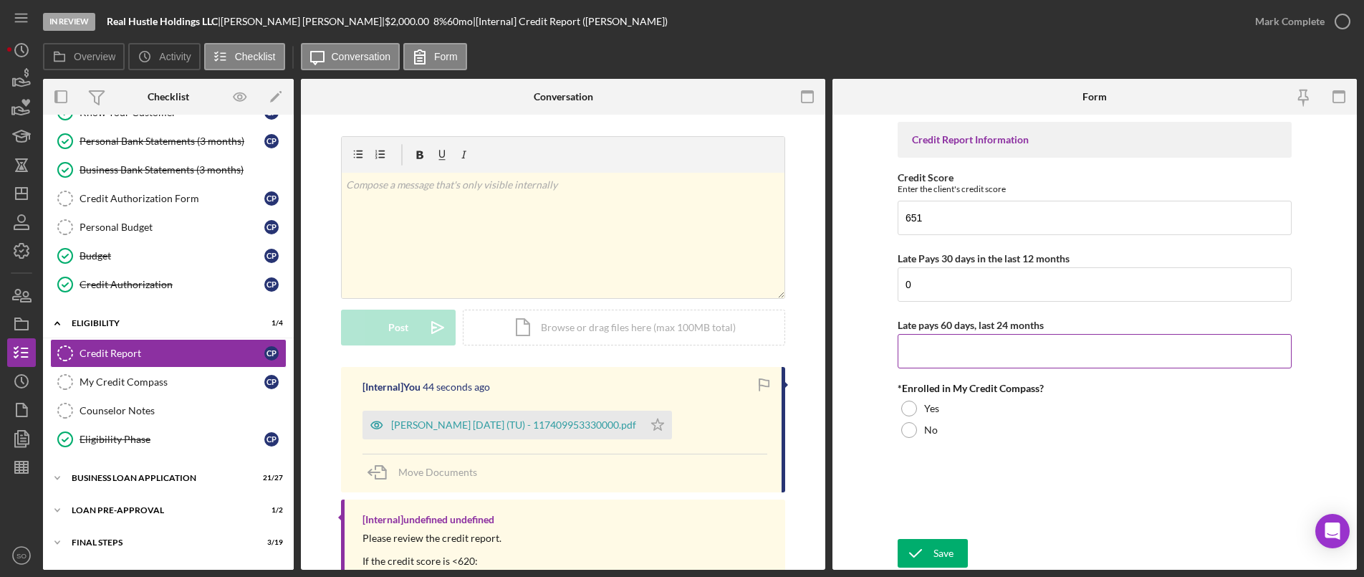
click at [1034, 332] on div "Late pays 60 days, last 24 months" at bounding box center [1095, 325] width 394 height 18
click at [1018, 362] on input "Late pays 60 days, last 24 months" at bounding box center [1095, 351] width 394 height 34
type input "0"
click at [910, 422] on div at bounding box center [909, 430] width 16 height 16
drag, startPoint x: 923, startPoint y: 559, endPoint x: 938, endPoint y: 538, distance: 25.8
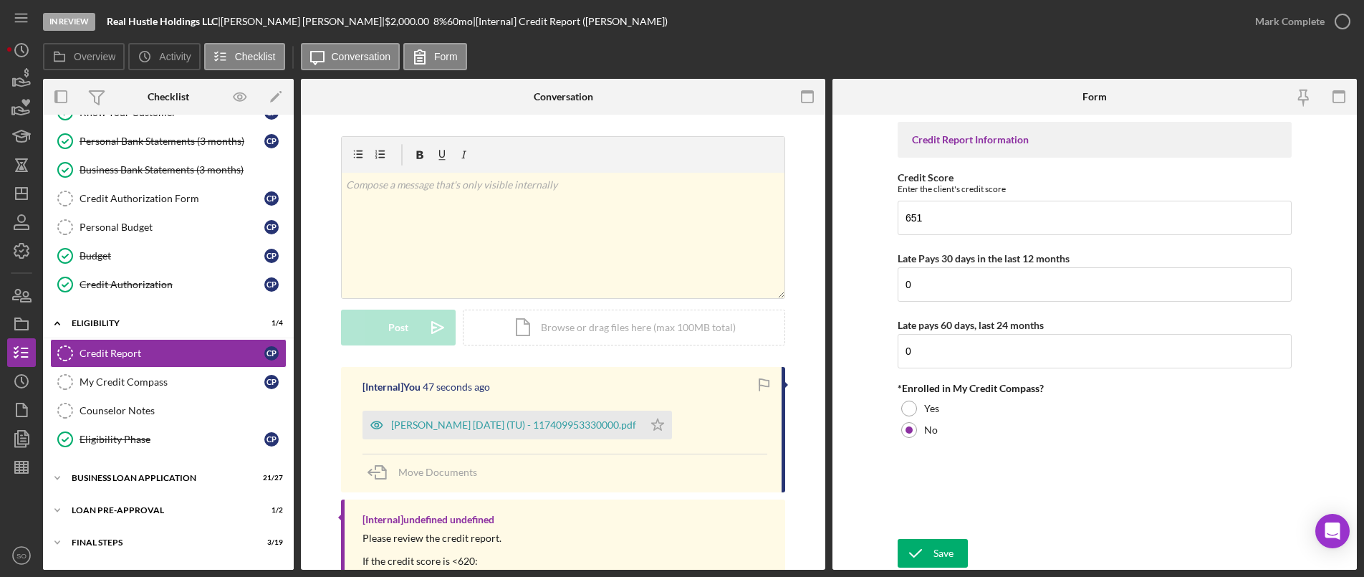
click at [924, 559] on icon "submit" at bounding box center [916, 553] width 36 height 36
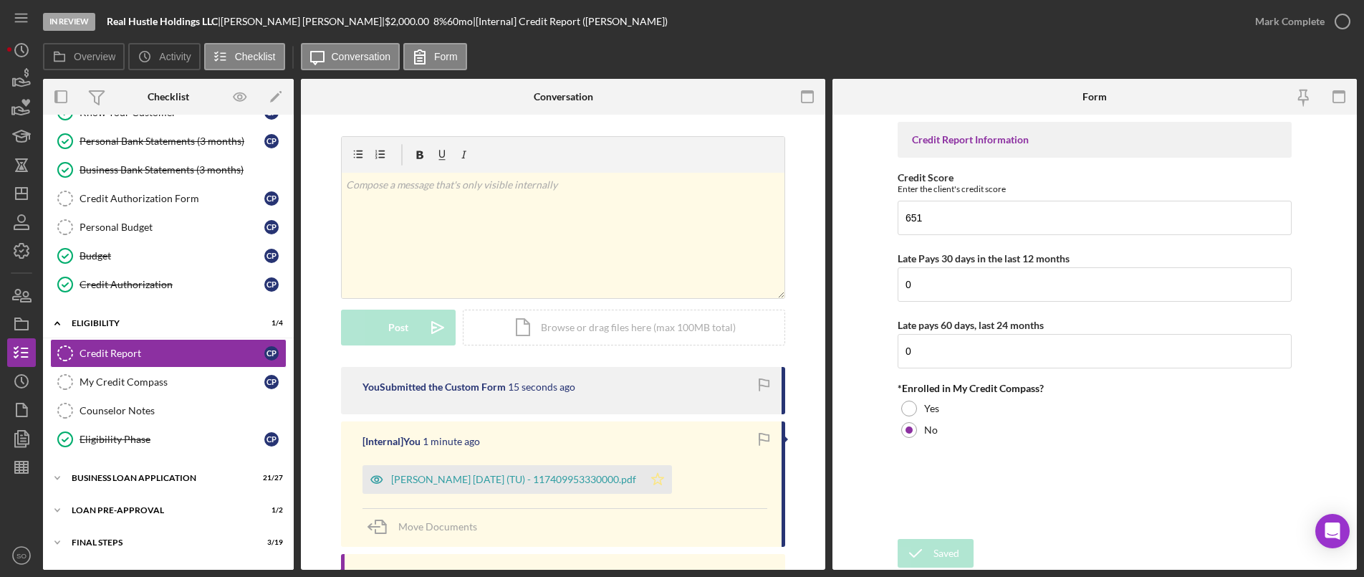
click at [665, 479] on icon "Icon/Star" at bounding box center [657, 479] width 29 height 29
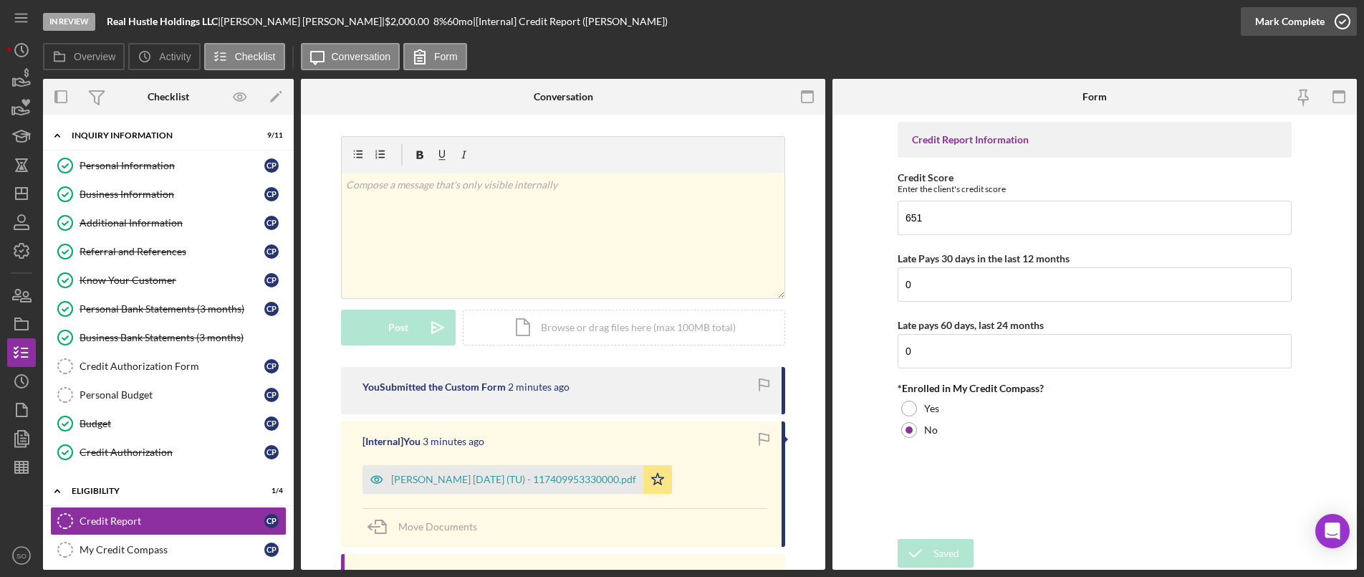
click at [1316, 21] on div "Mark Complete" at bounding box center [1289, 21] width 69 height 29
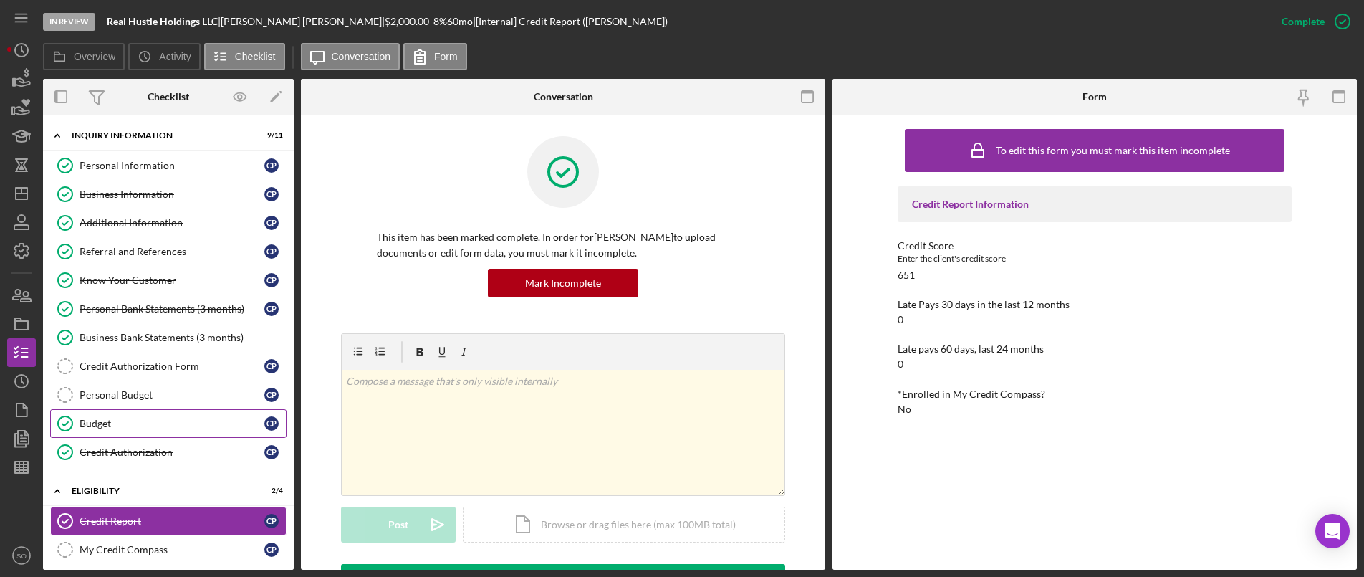
scroll to position [195, 0]
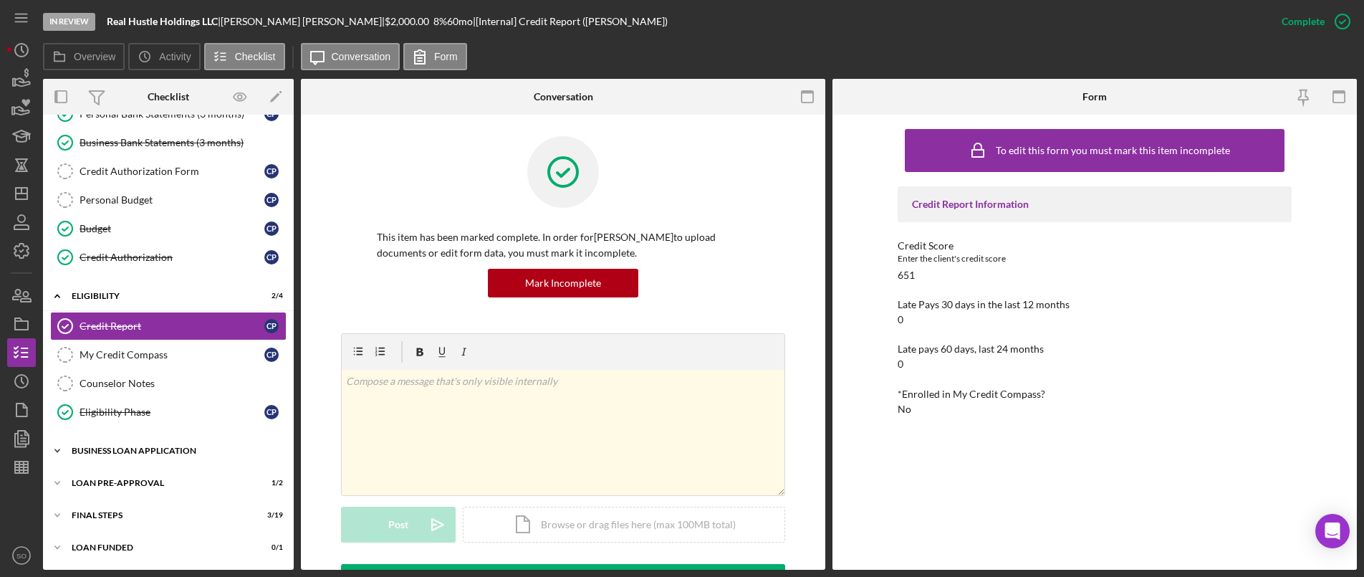
click at [98, 446] on div "Icon/Expander BUSINESS LOAN APPLICATION 21 / 27" at bounding box center [168, 450] width 251 height 29
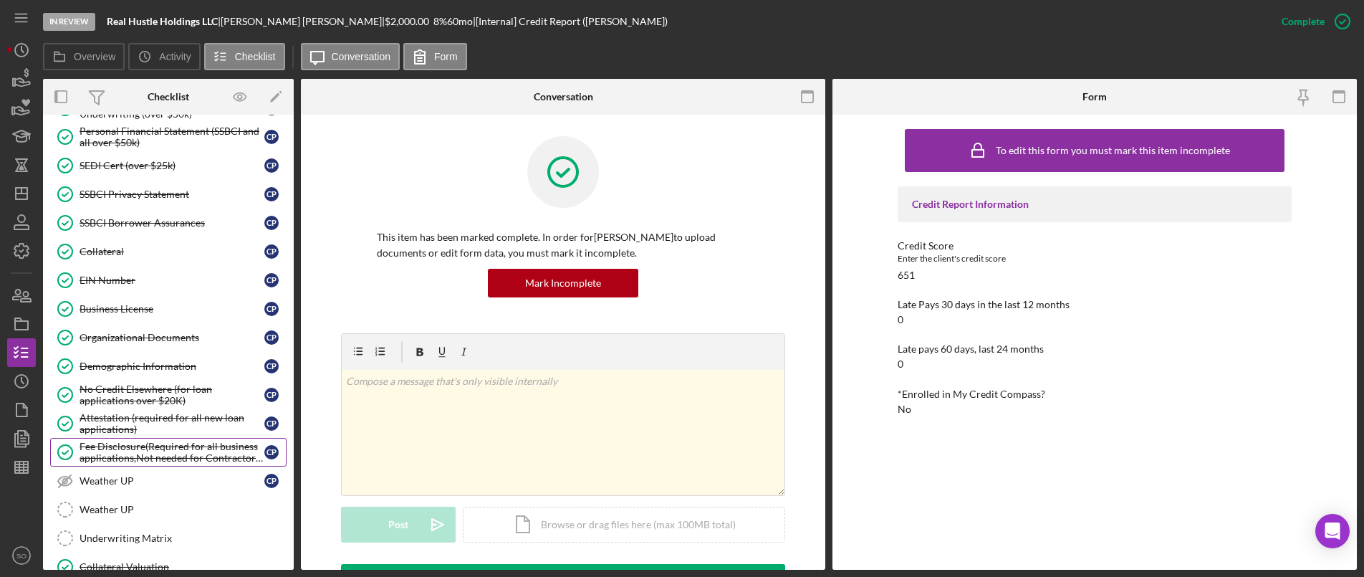
scroll to position [976, 0]
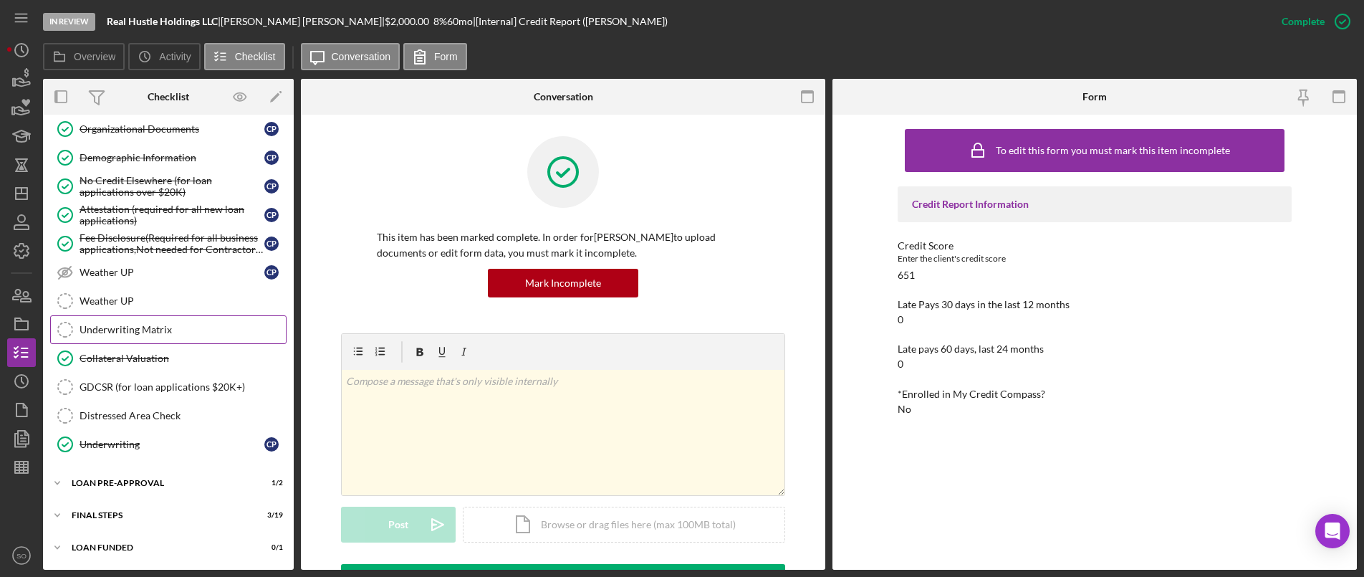
click at [160, 335] on div "Underwriting Matrix" at bounding box center [183, 329] width 206 height 11
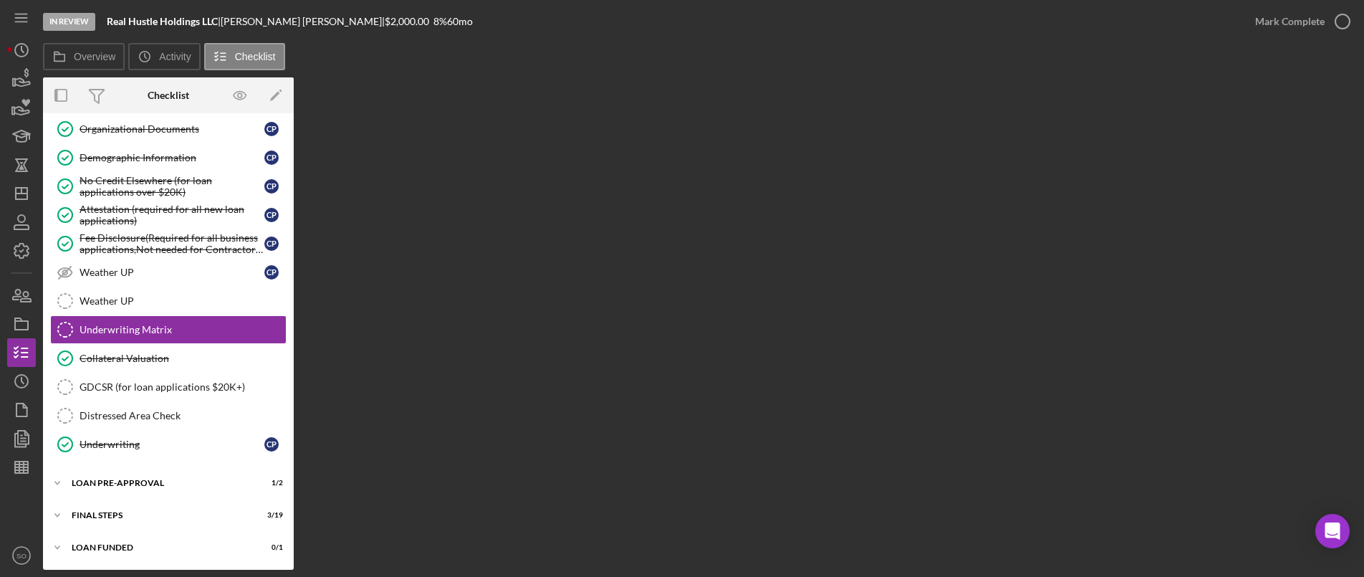
scroll to position [976, 0]
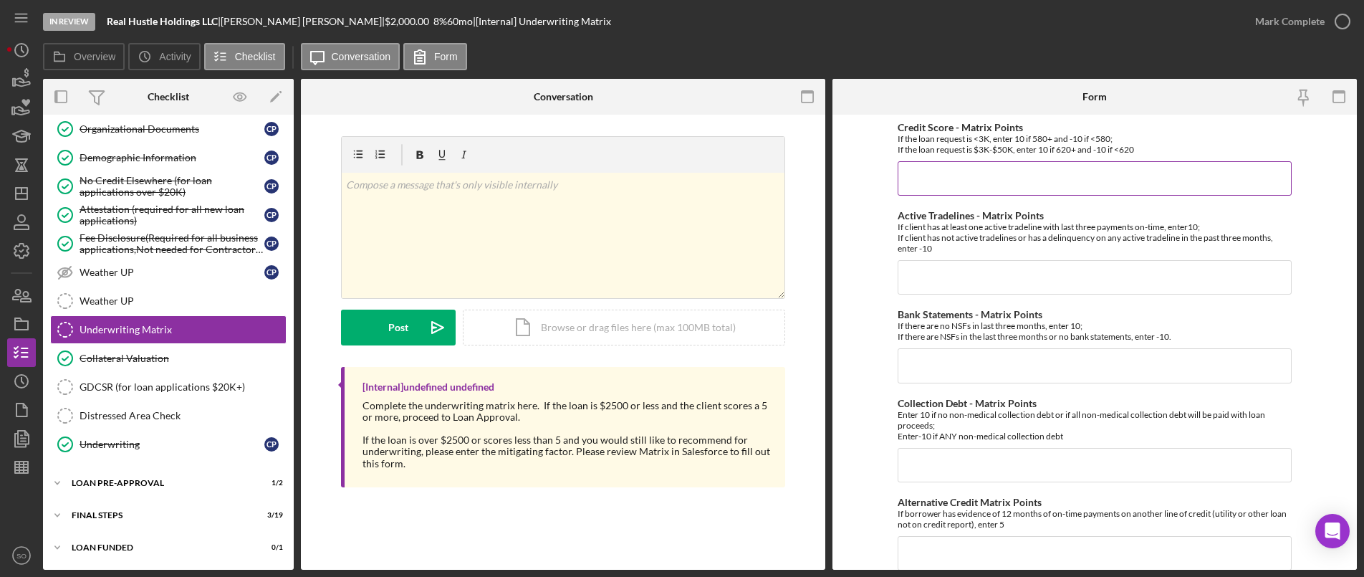
click at [938, 168] on input "Credit Score - Matrix Points" at bounding box center [1095, 178] width 394 height 34
click at [959, 191] on input "Credit Score - Matrix Points" at bounding box center [1095, 178] width 394 height 34
type input "10"
click at [984, 279] on input "Active Tradelines - Matrix Points" at bounding box center [1095, 277] width 394 height 34
type input "10"
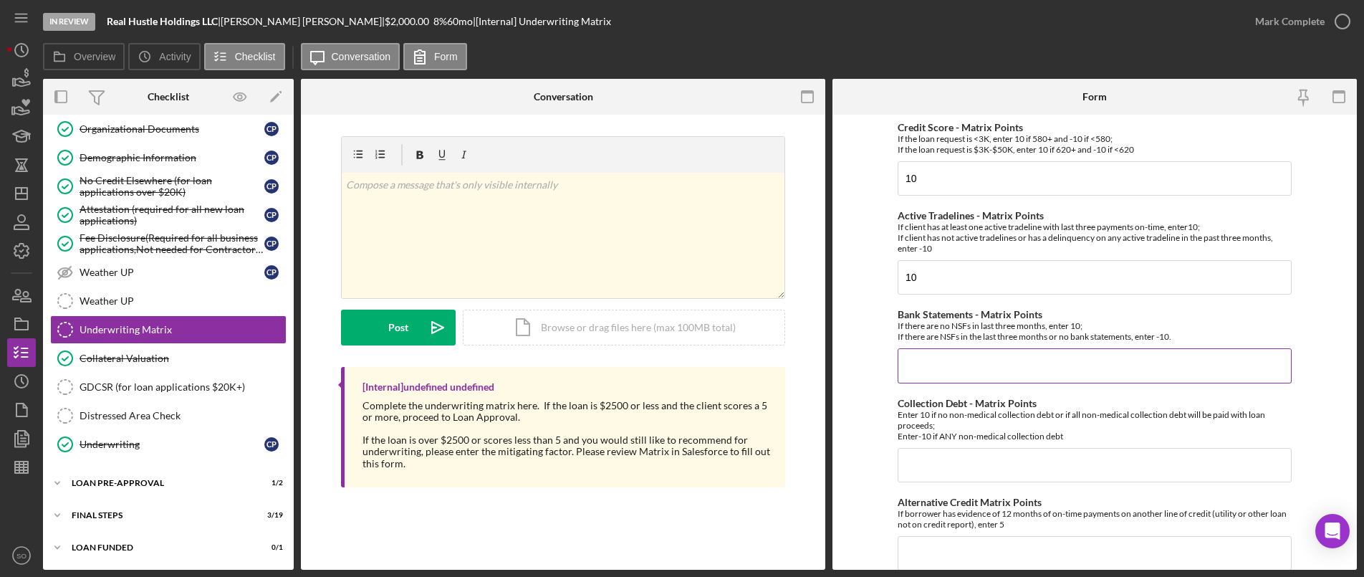
click at [1011, 372] on input "Bank Statements - Matrix Points" at bounding box center [1095, 365] width 394 height 34
click at [955, 361] on input "Bank Statements - Matrix Points" at bounding box center [1095, 365] width 394 height 34
type input "-10"
click at [970, 458] on input "Collection Debt - Matrix Points" at bounding box center [1095, 465] width 394 height 34
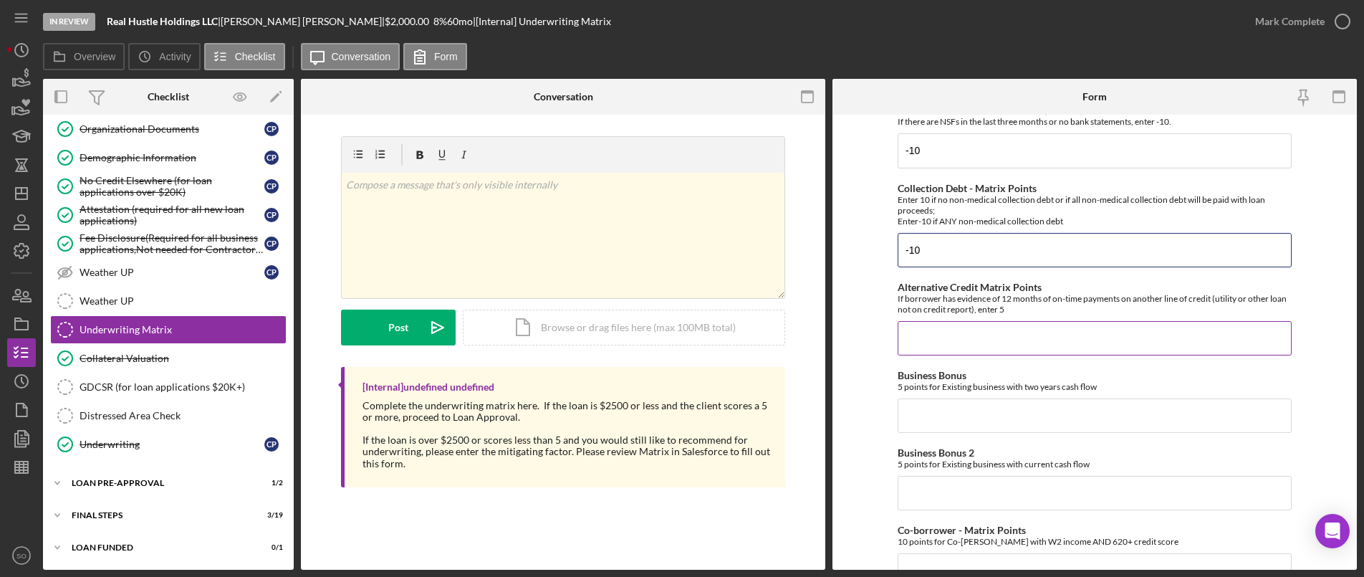
type input "-10"
click at [962, 336] on input "Alternative Credit Matrix Points" at bounding box center [1095, 338] width 394 height 34
type input "0"
click at [933, 427] on input "Business Bonus" at bounding box center [1095, 415] width 394 height 34
type input "0"
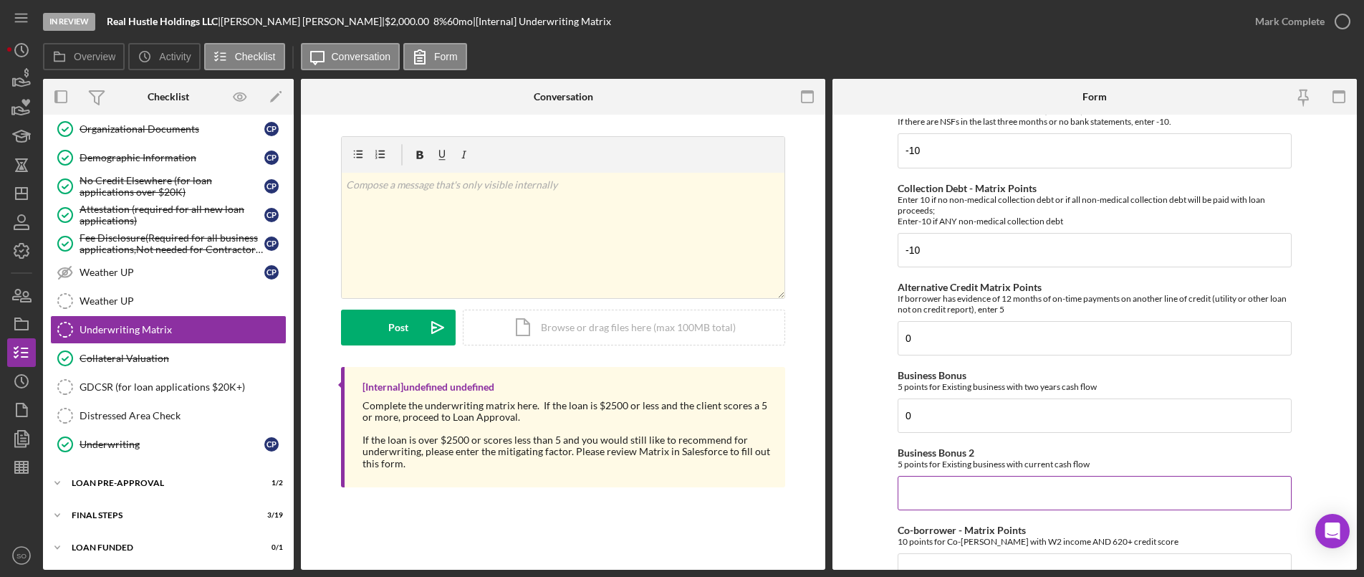
click at [930, 491] on input "Business Bonus 2" at bounding box center [1095, 493] width 394 height 34
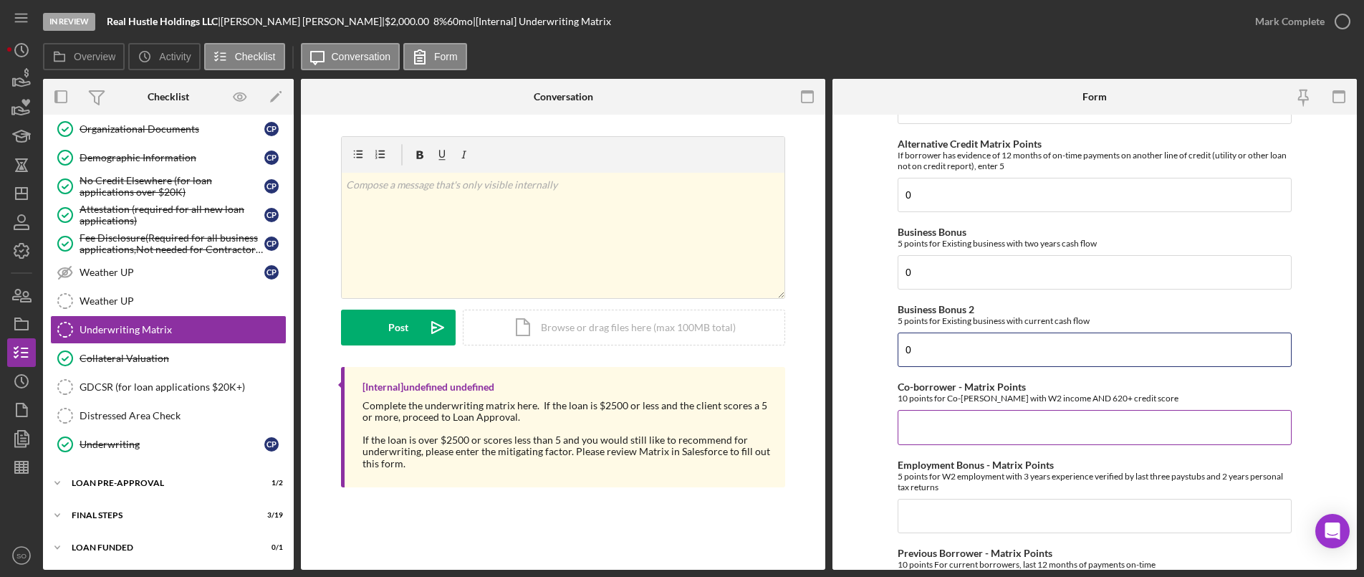
type input "0"
click at [961, 429] on input "Co-borrower - Matrix Points" at bounding box center [1095, 427] width 394 height 34
type input "0"
click at [944, 506] on input "Employment Bonus - Matrix Points" at bounding box center [1095, 516] width 394 height 34
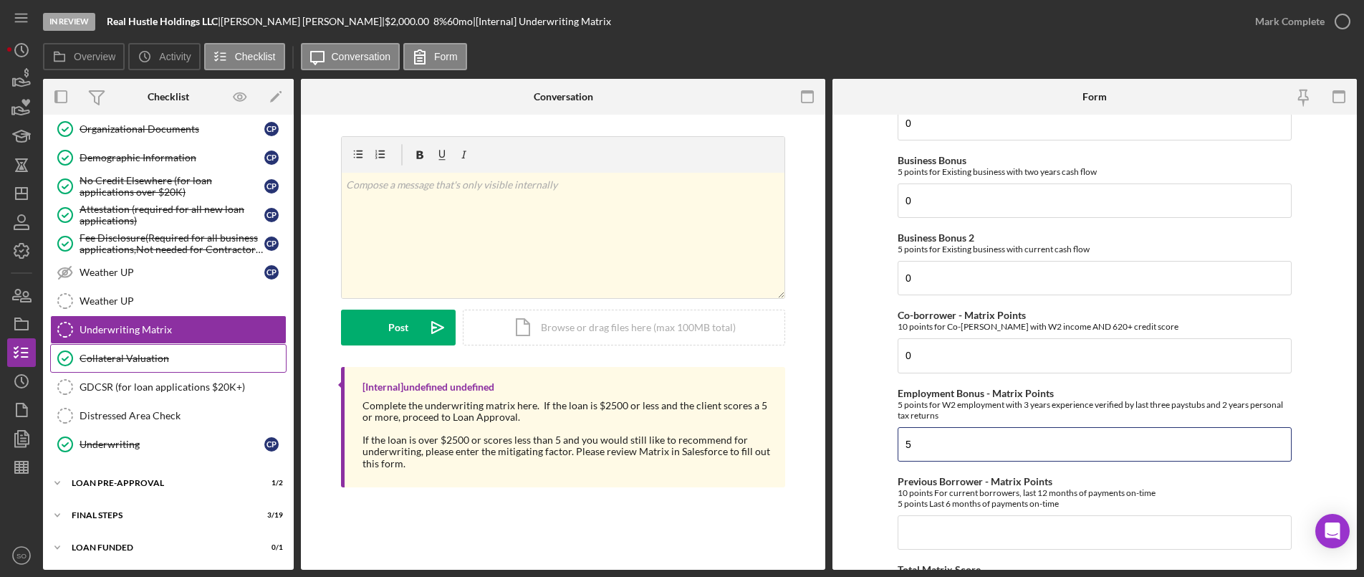
scroll to position [833, 0]
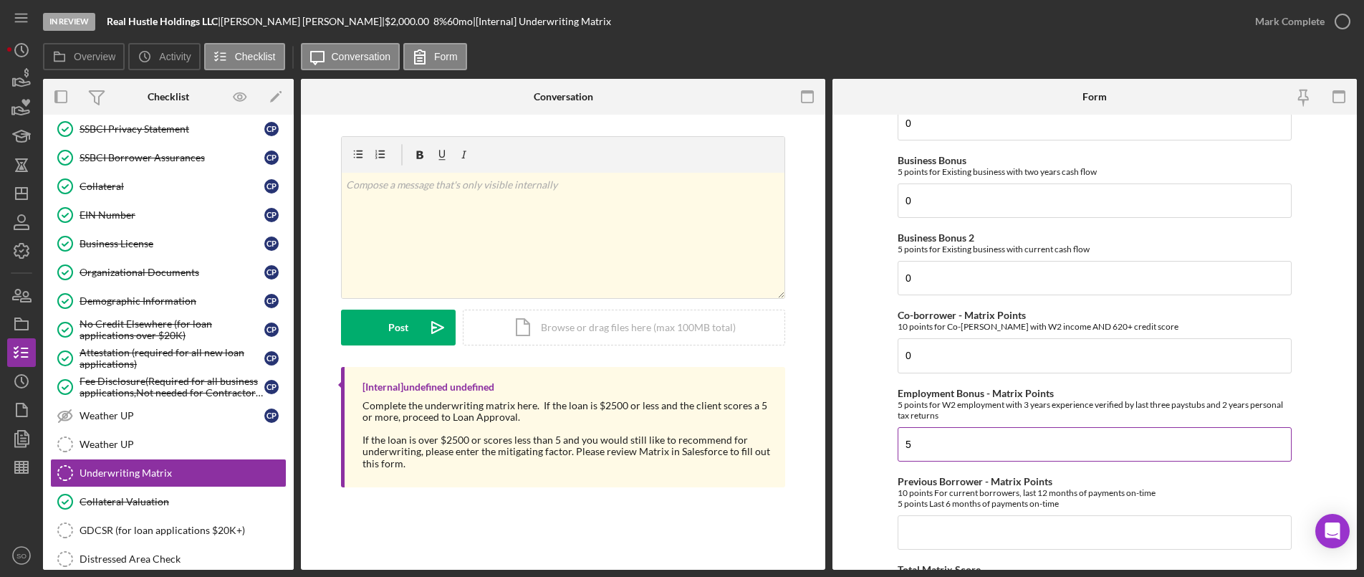
type input "5"
click at [948, 452] on input "5" at bounding box center [1095, 444] width 394 height 34
click at [858, 461] on form "Credit Score - Matrix Points If the loan request is <3K, enter 10 if 580+ and -…" at bounding box center [1094, 342] width 524 height 455
click at [935, 445] on input "5" at bounding box center [1095, 444] width 394 height 34
drag, startPoint x: 935, startPoint y: 445, endPoint x: 887, endPoint y: 443, distance: 48.0
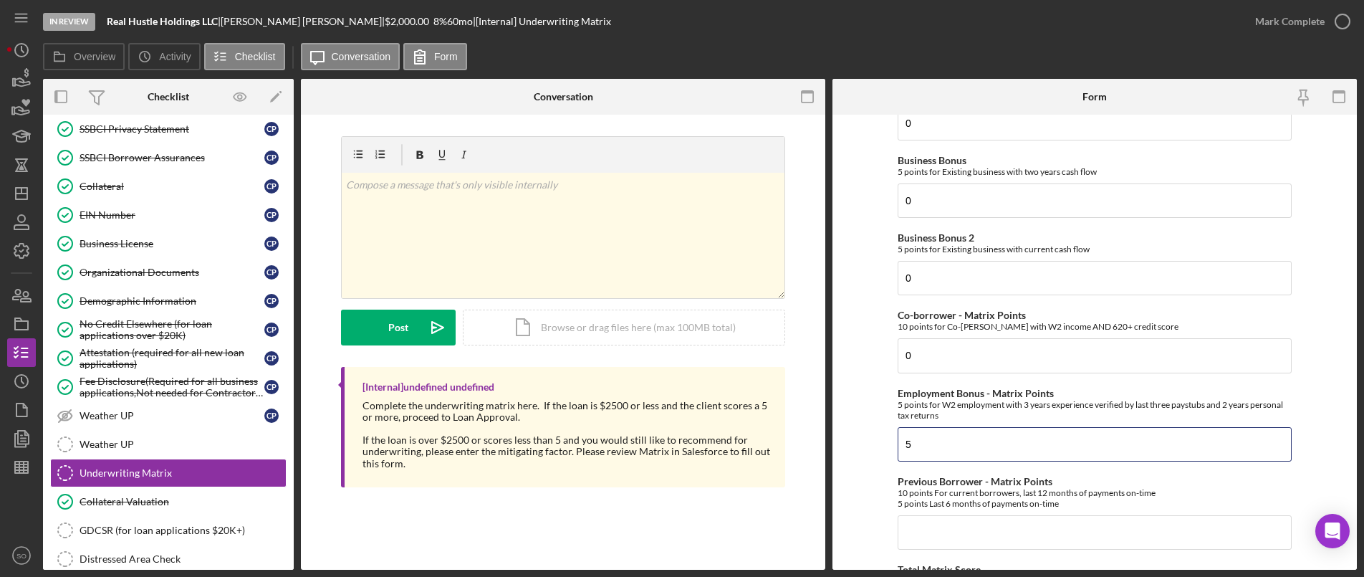
click at [887, 443] on form "Credit Score - Matrix Points If the loan request is <3K, enter 10 if 580+ and -…" at bounding box center [1094, 342] width 524 height 455
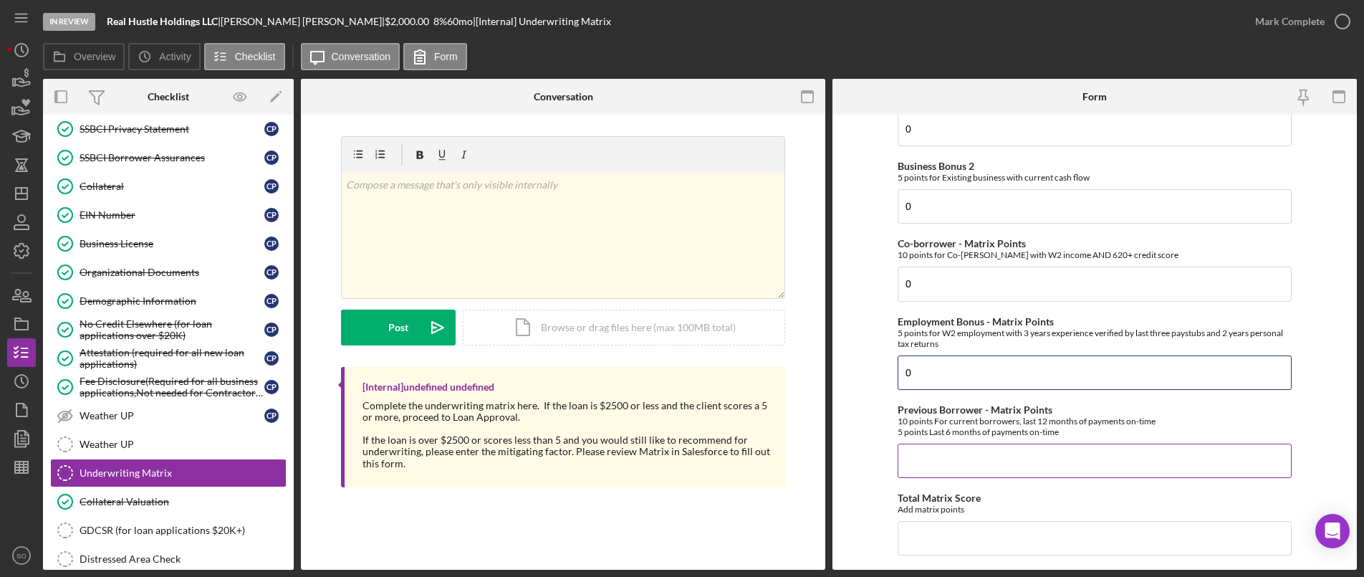
type input "0"
click at [938, 451] on input "Previous Borrower - Matrix Points" at bounding box center [1095, 460] width 394 height 34
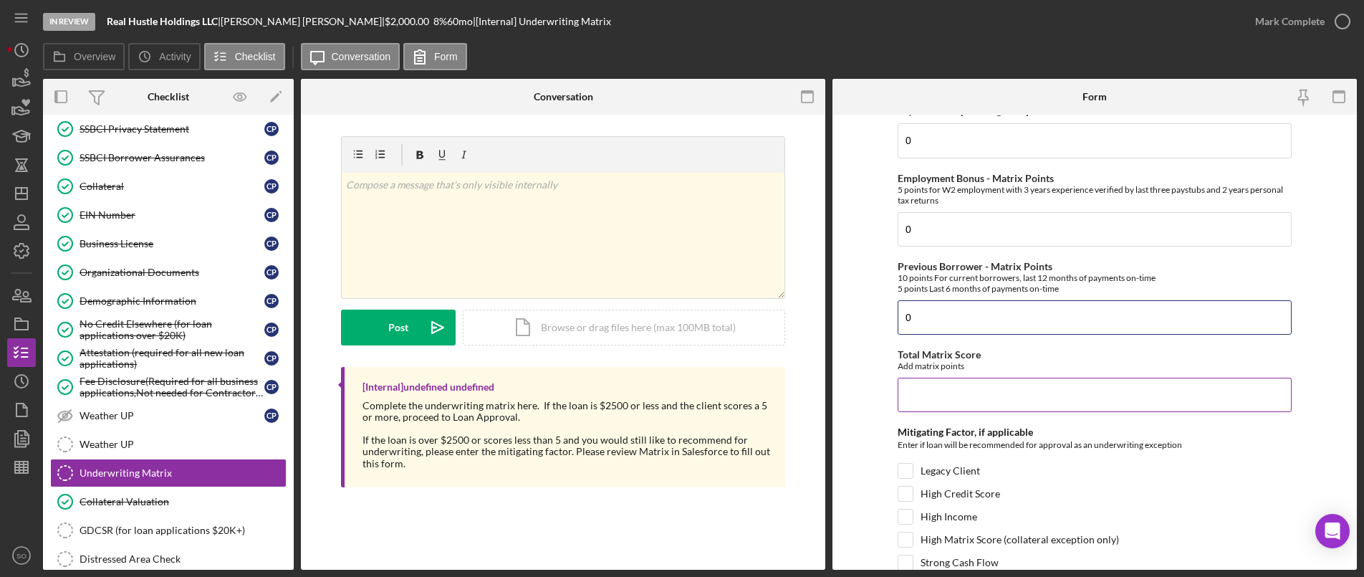
type input "0"
click at [915, 410] on input "Total Matrix Score" at bounding box center [1095, 395] width 394 height 34
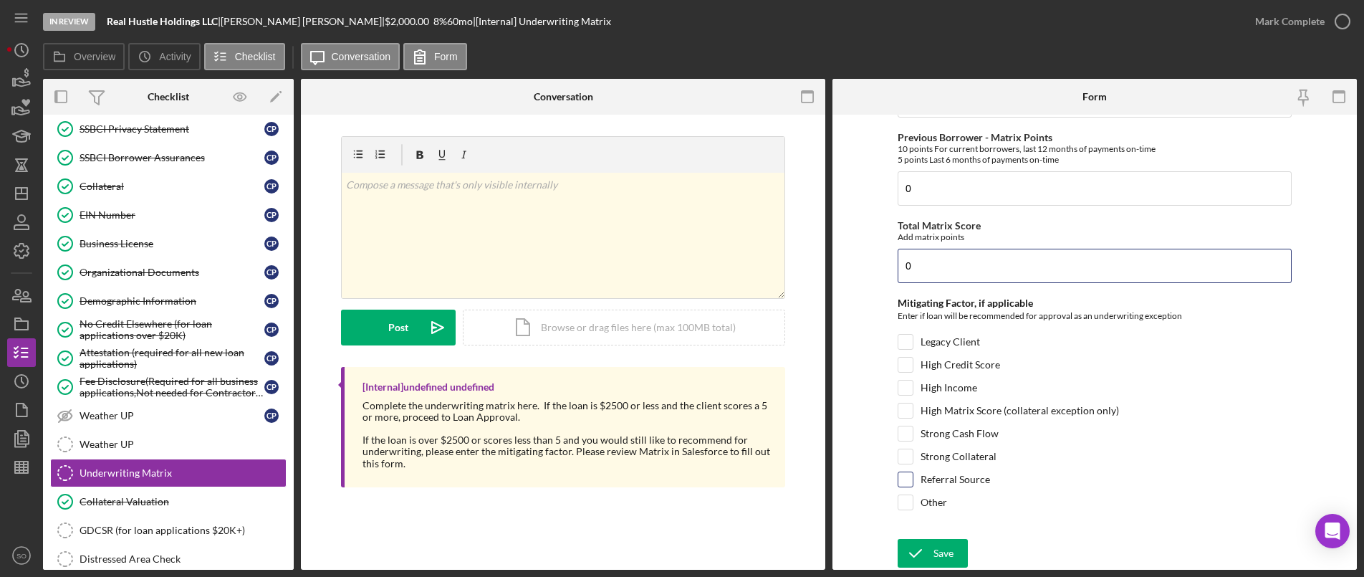
type input "0"
click at [905, 478] on input "Referral Source" at bounding box center [905, 479] width 14 height 14
checkbox input "true"
click at [921, 549] on icon "submit" at bounding box center [916, 553] width 36 height 36
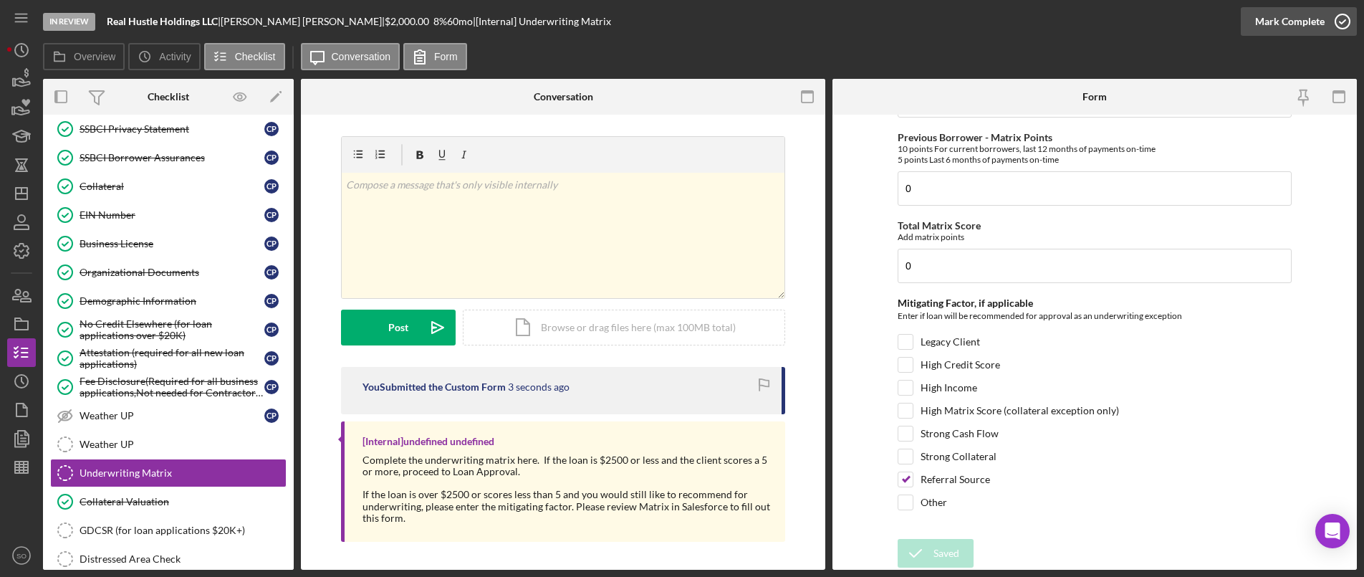
click at [1300, 22] on div "Mark Complete" at bounding box center [1289, 21] width 69 height 29
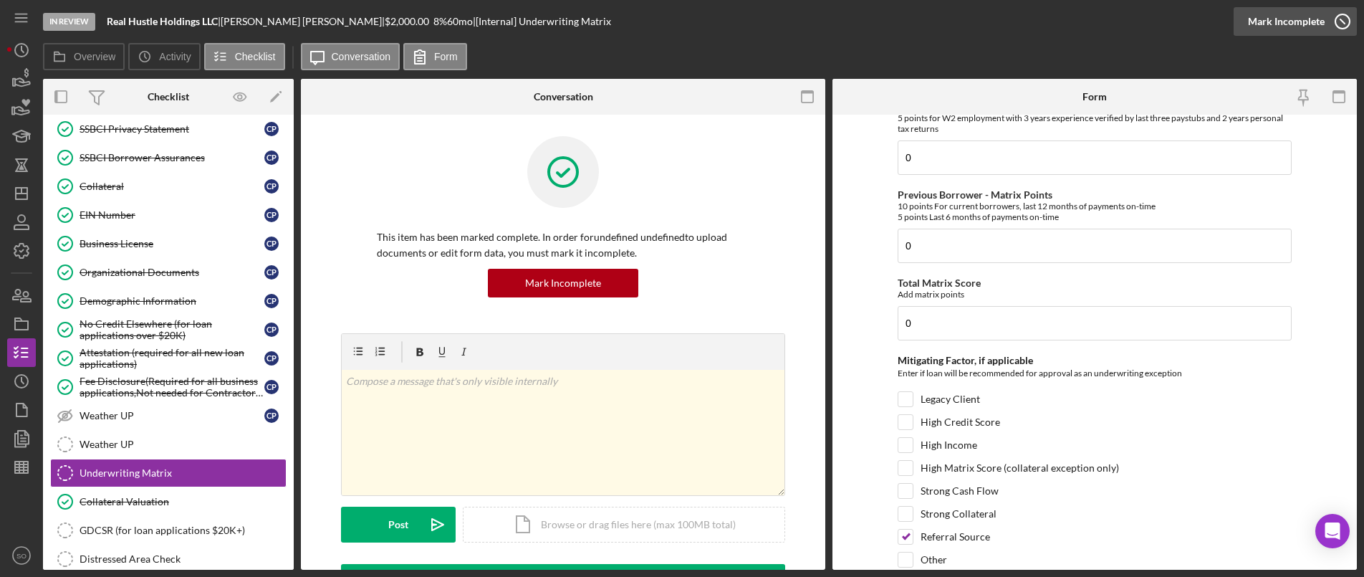
scroll to position [831, 0]
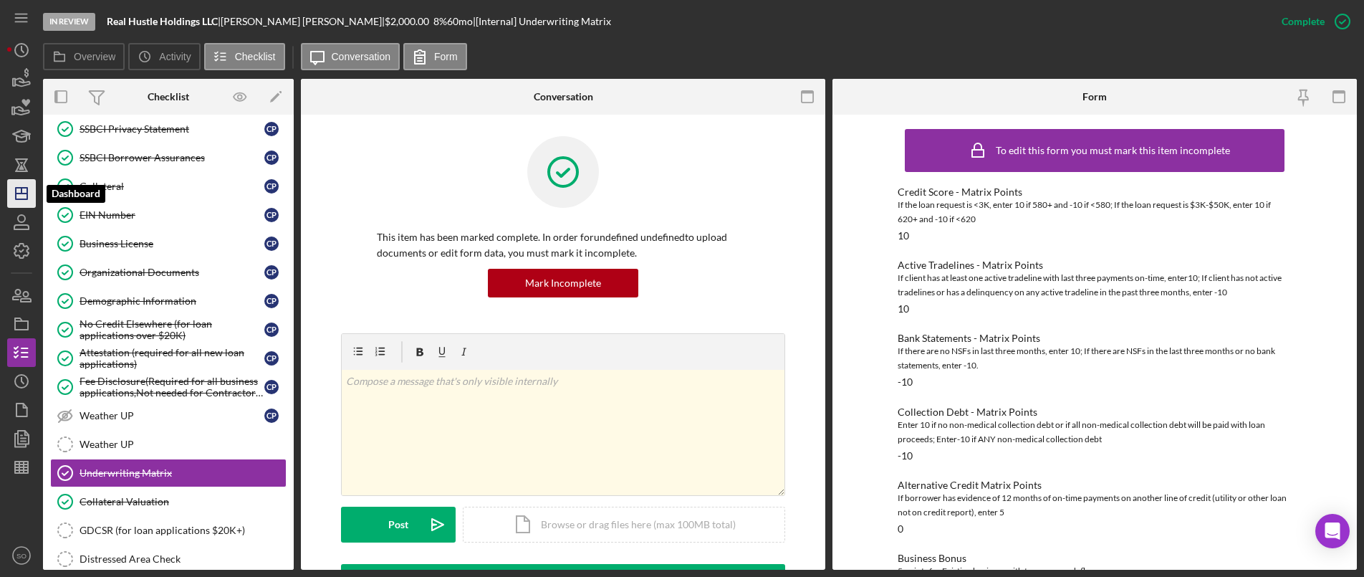
click at [15, 184] on icon "Icon/Dashboard" at bounding box center [22, 194] width 36 height 36
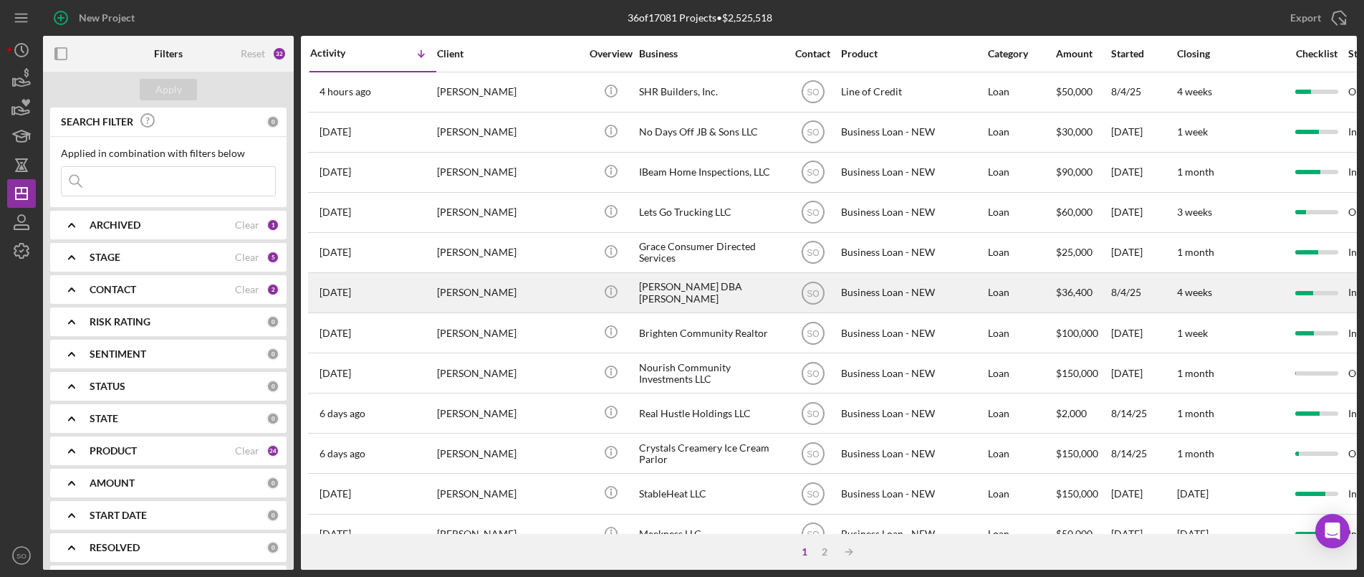
click at [473, 289] on div "[PERSON_NAME]" at bounding box center [508, 293] width 143 height 38
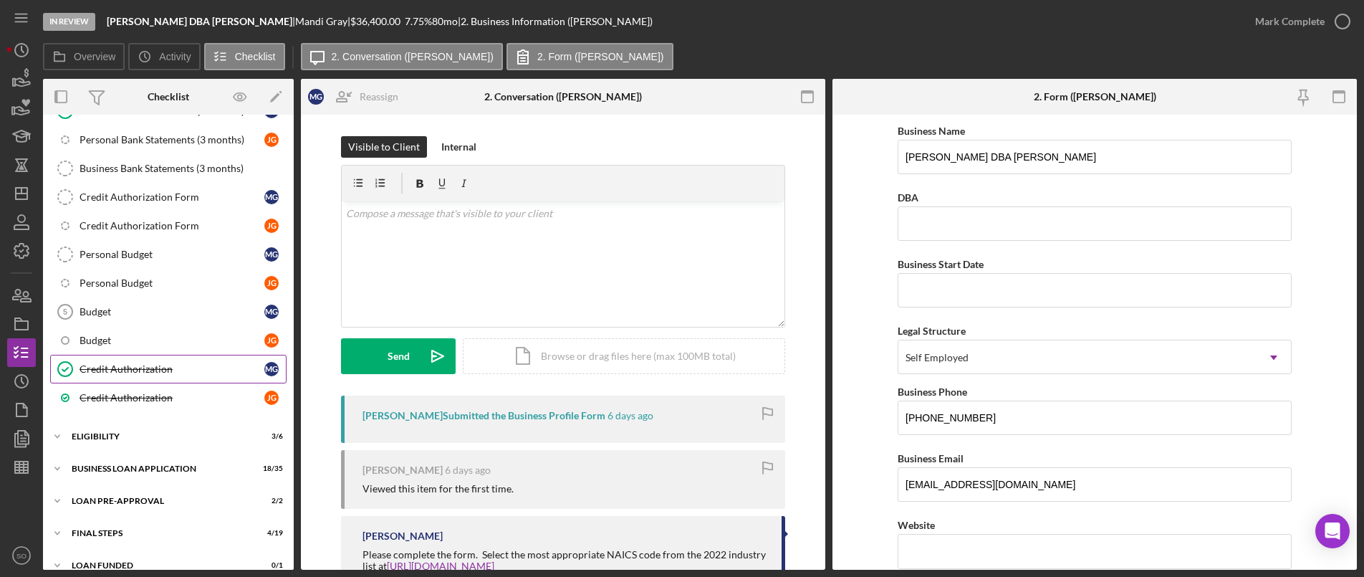
scroll to position [304, 0]
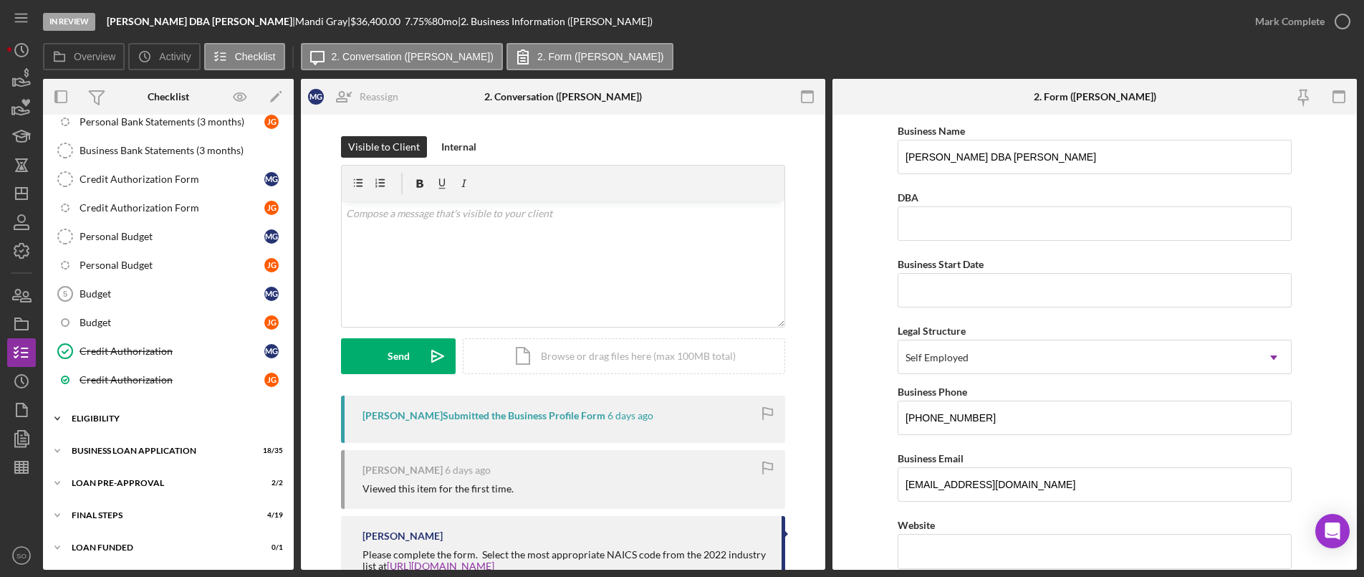
click at [110, 425] on div "Icon/Expander ELIGIBILITY 3 / 6" at bounding box center [168, 418] width 251 height 29
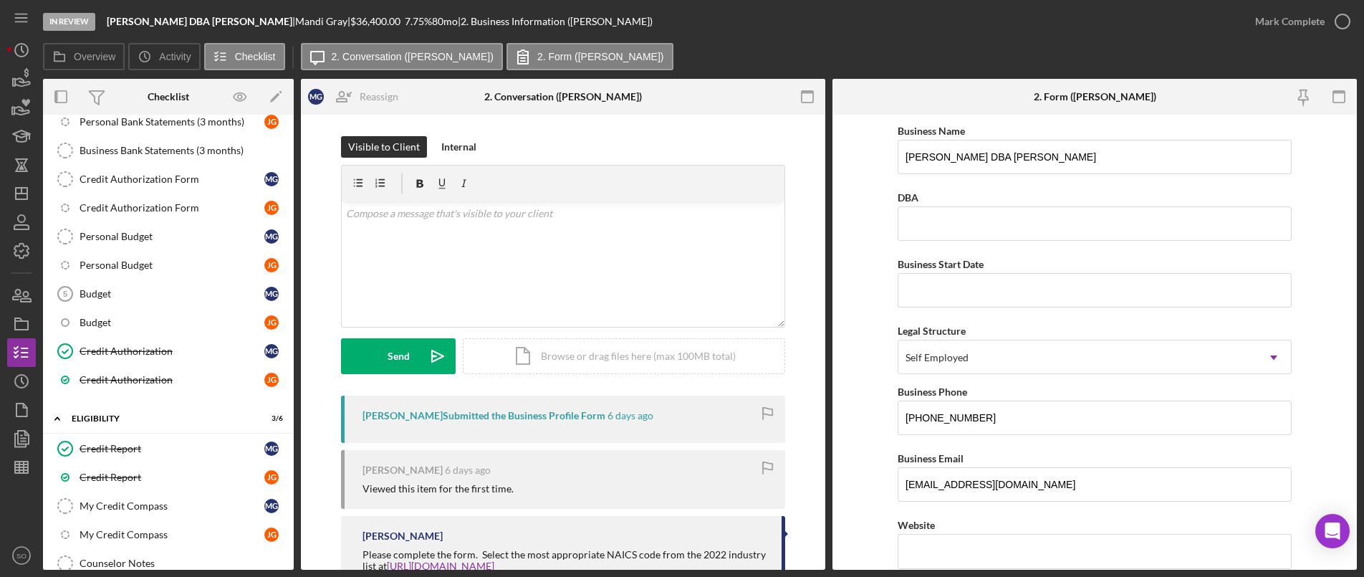
scroll to position [484, 0]
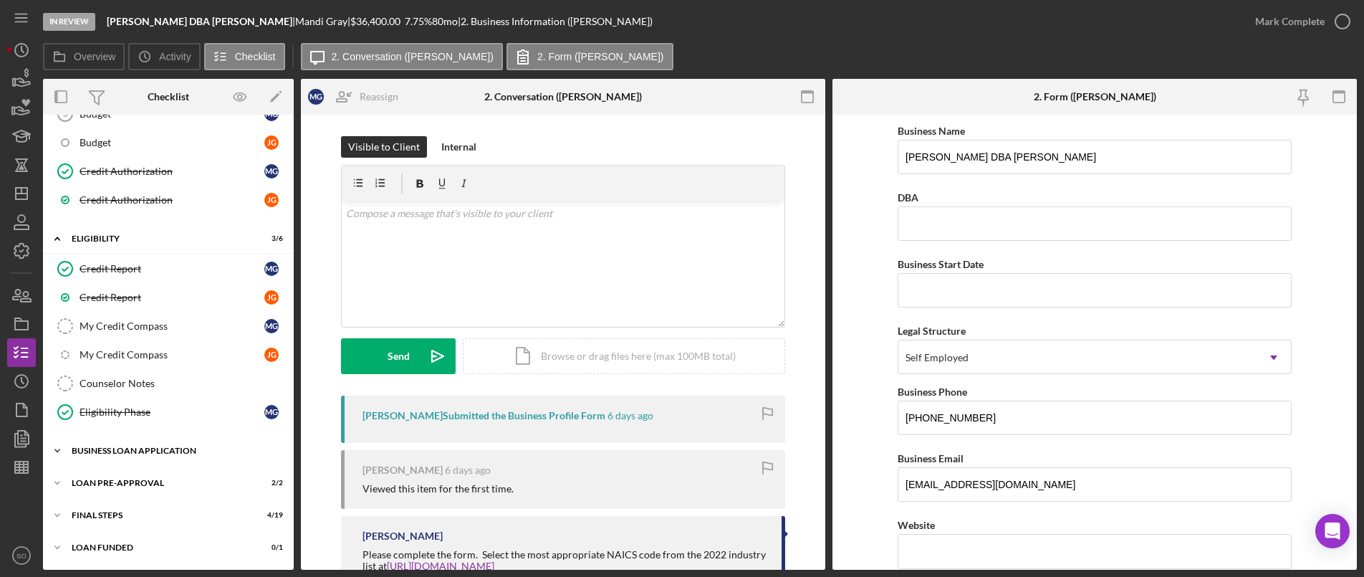
click at [184, 453] on div "BUSINESS LOAN APPLICATION" at bounding box center [174, 450] width 204 height 9
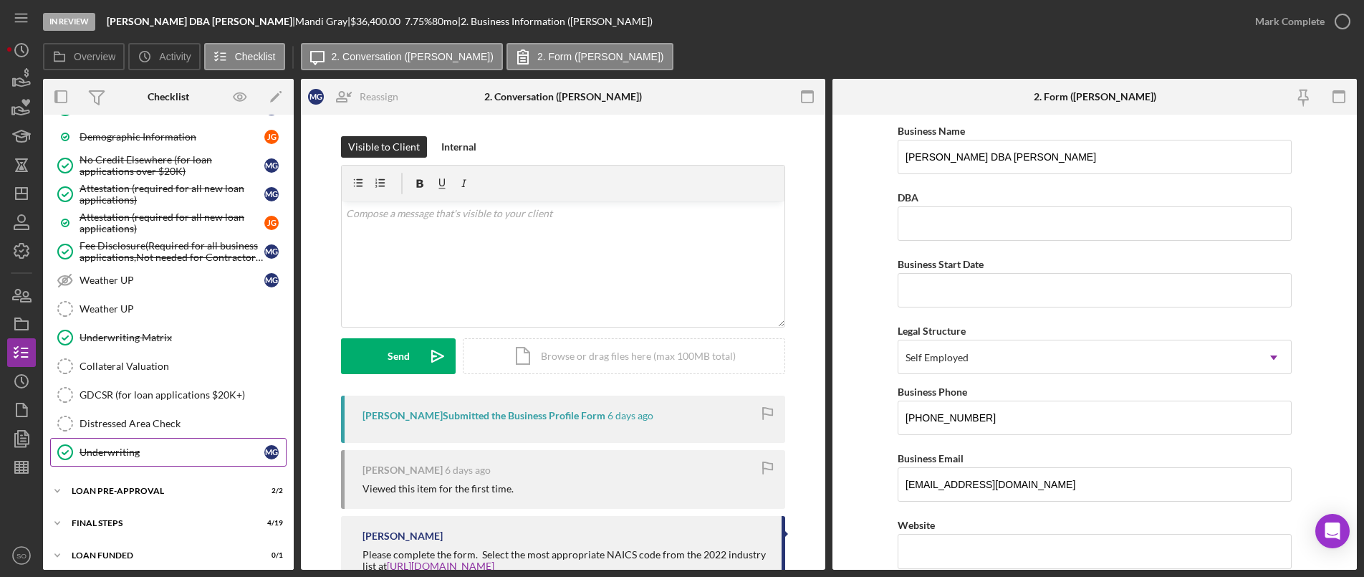
scroll to position [1495, 0]
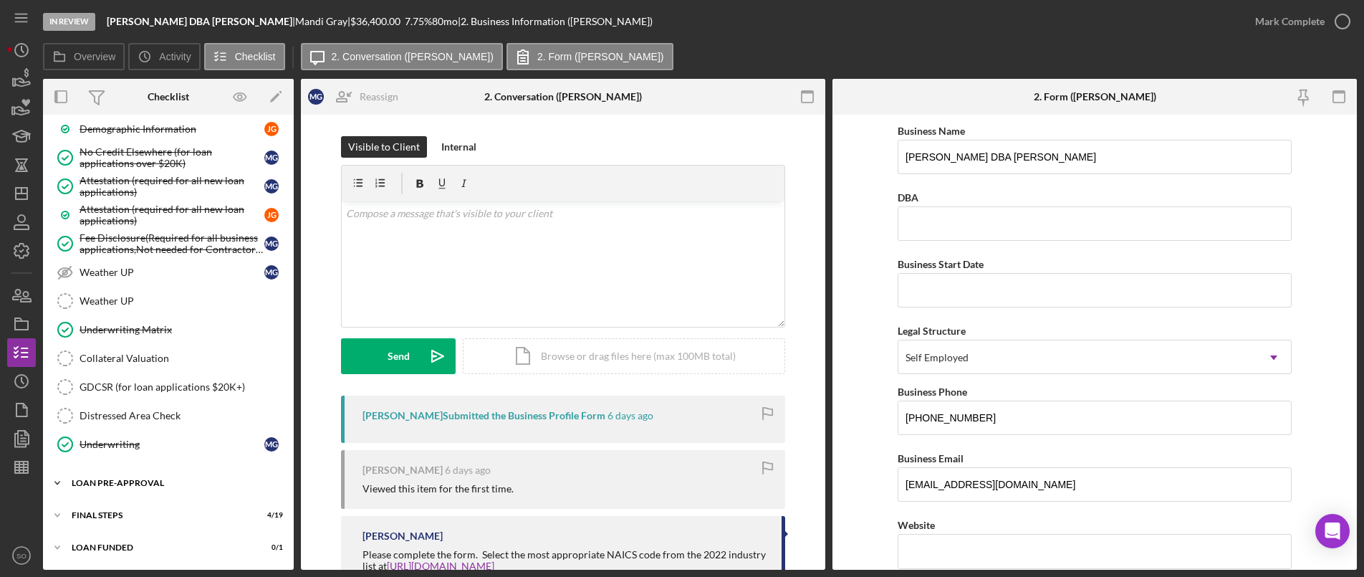
click at [110, 489] on div "Icon/Expander LOAN PRE-APPROVAL 2 / 2" at bounding box center [168, 482] width 251 height 29
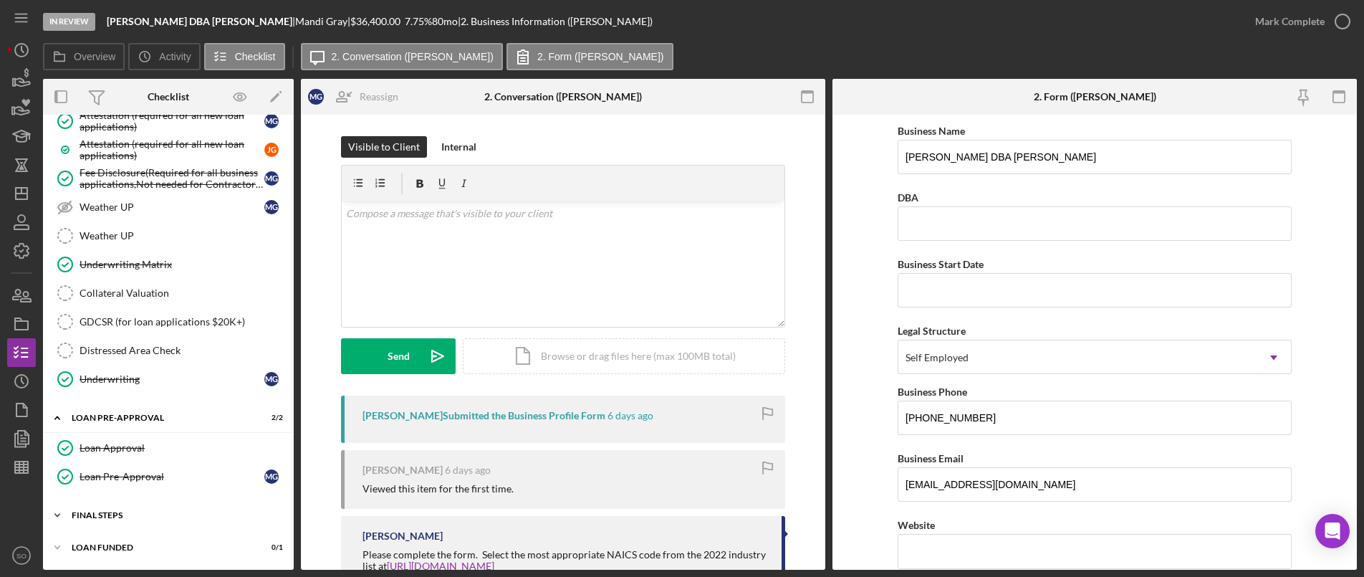
click at [122, 516] on div "FINAL STEPS" at bounding box center [174, 515] width 204 height 9
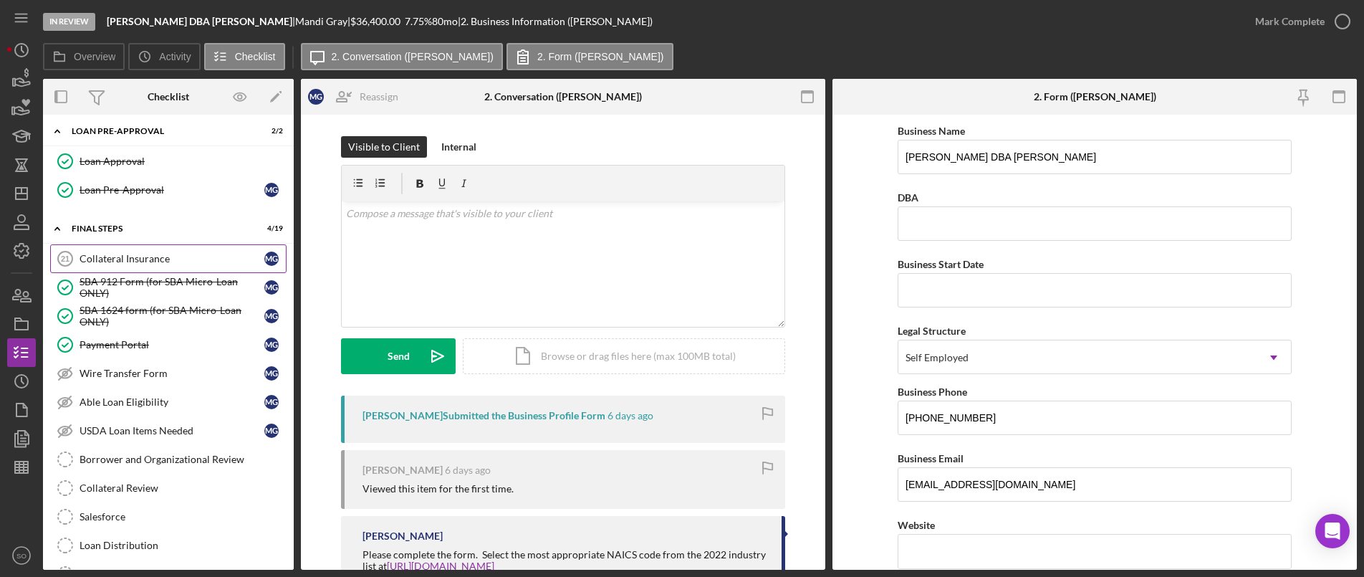
click at [100, 265] on link "Collateral Insurance 21 Collateral Insurance M G" at bounding box center [168, 258] width 236 height 29
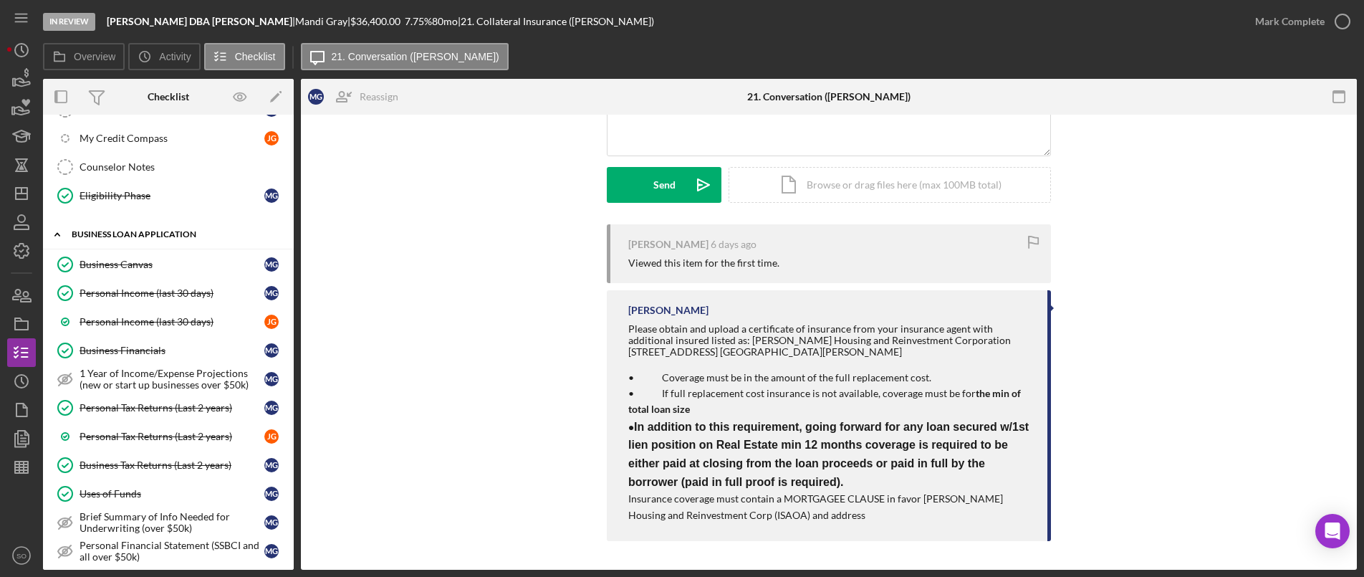
scroll to position [557, 0]
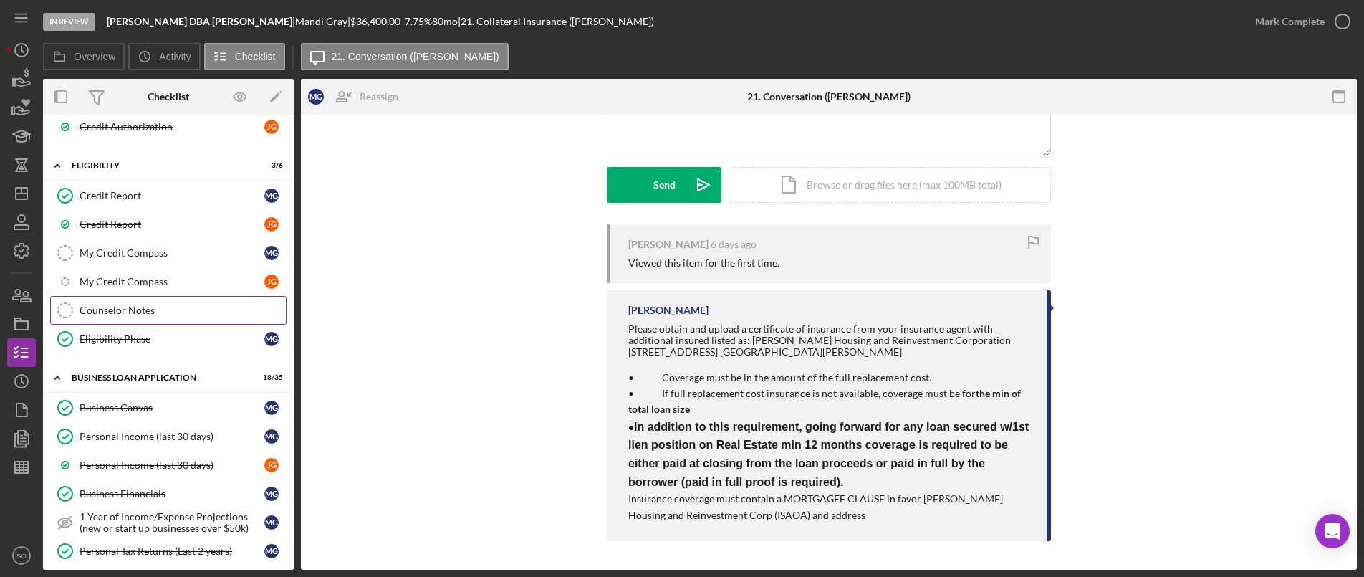
drag, startPoint x: 110, startPoint y: 312, endPoint x: 120, endPoint y: 314, distance: 10.1
click at [110, 312] on div "Counselor Notes" at bounding box center [183, 309] width 206 height 11
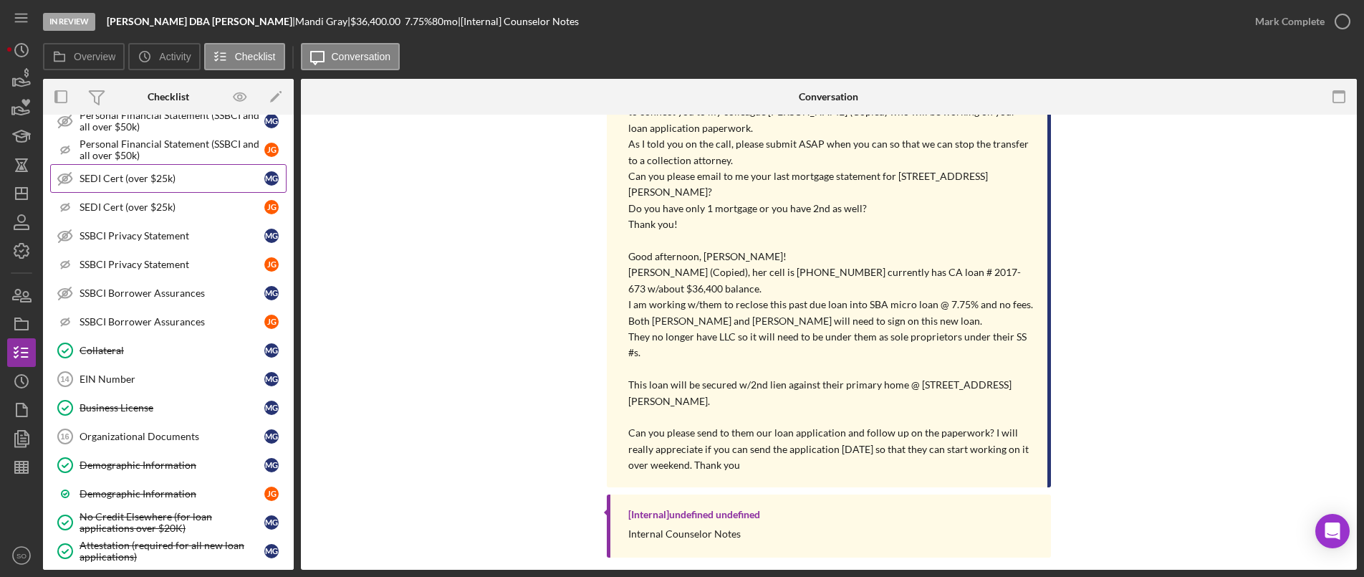
scroll to position [1345, 0]
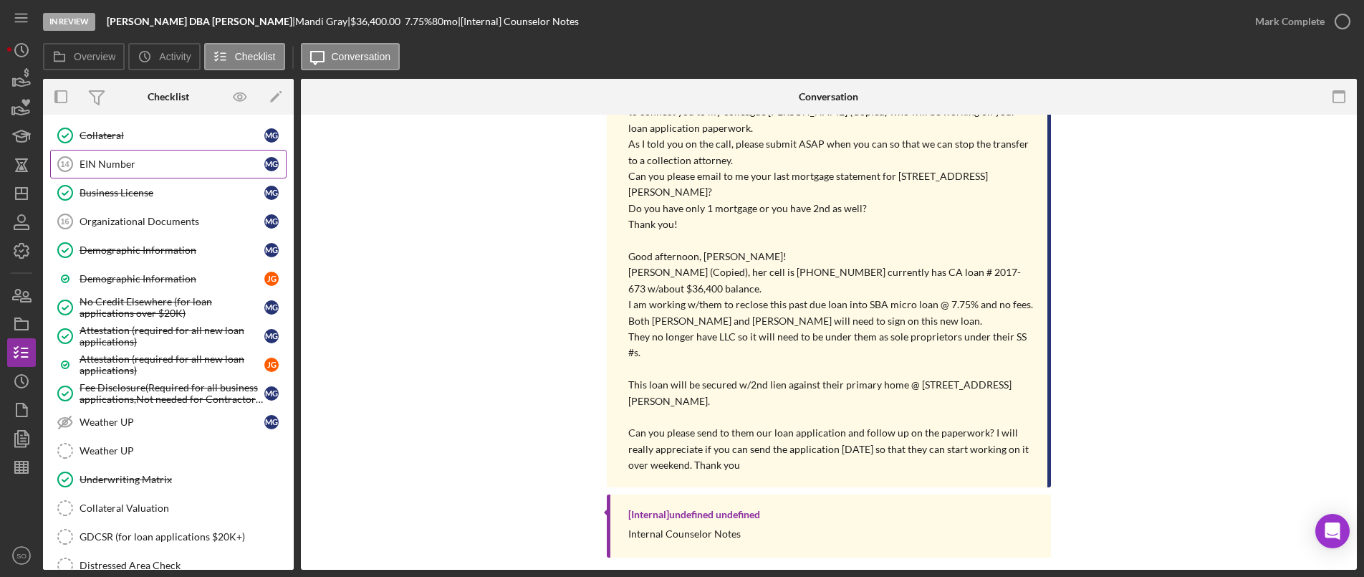
click at [111, 155] on link "EIN Number 14 EIN Number M G" at bounding box center [168, 164] width 236 height 29
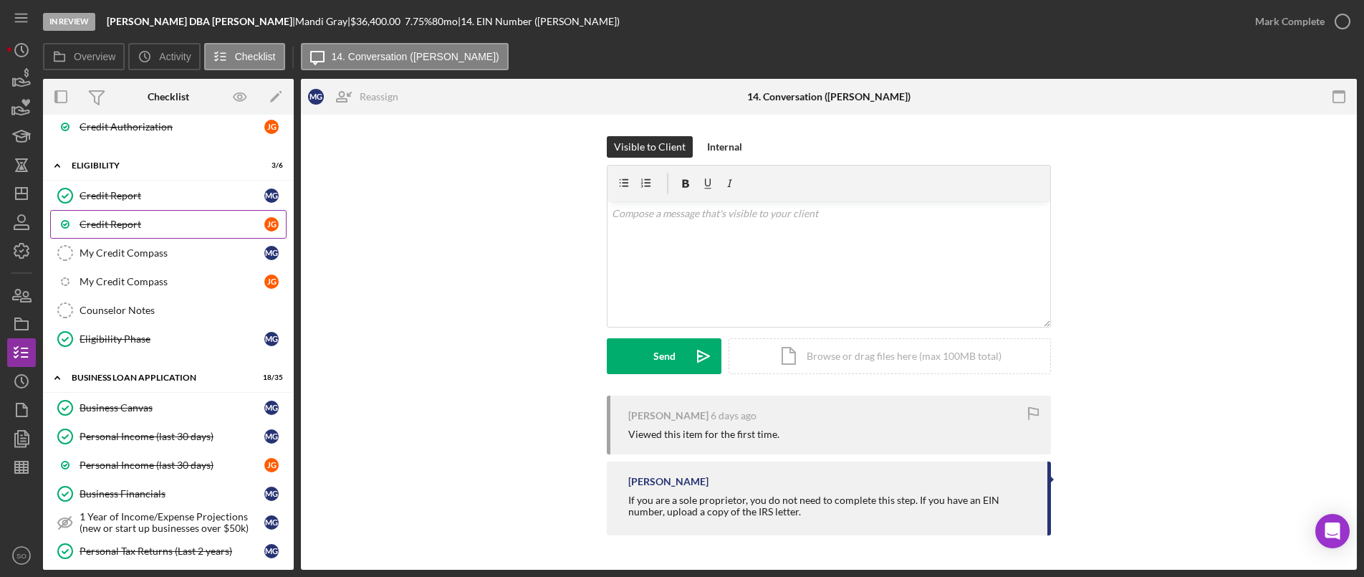
scroll to position [342, 0]
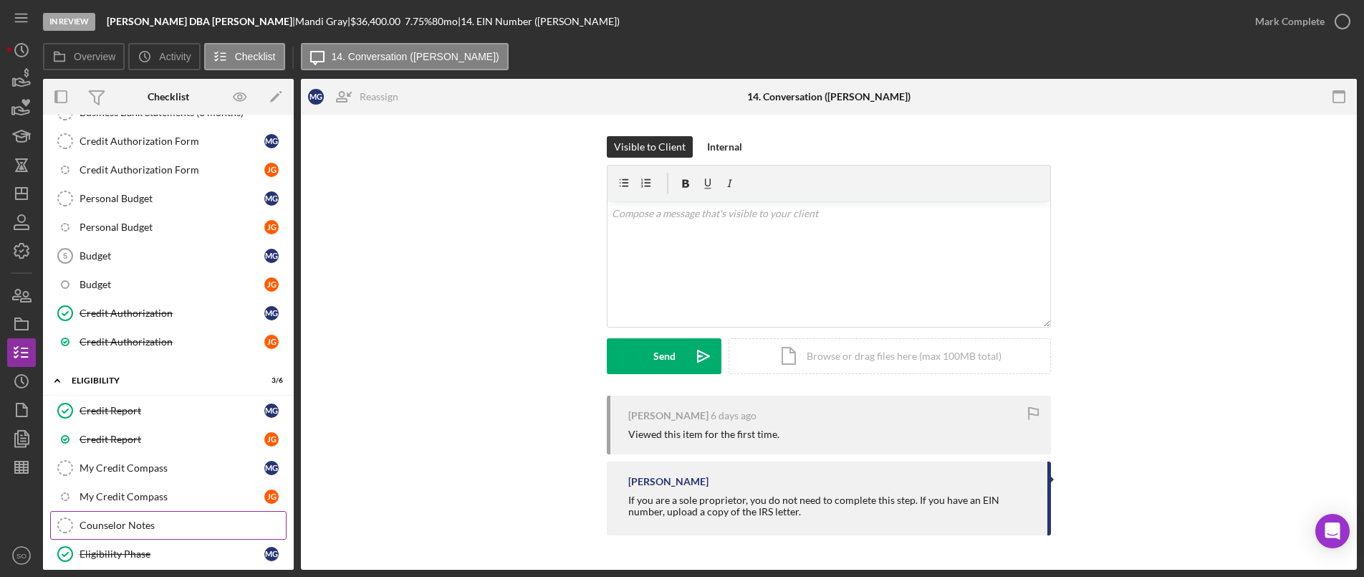
click at [110, 517] on link "Counselor Notes Counselor Notes" at bounding box center [168, 525] width 236 height 29
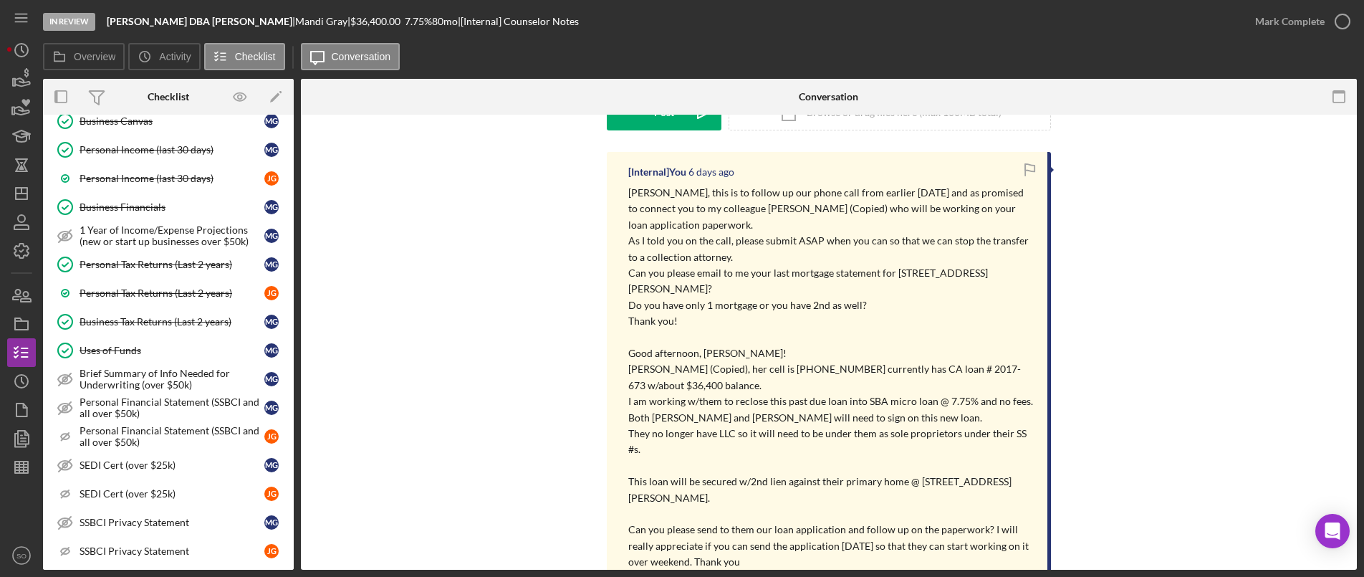
scroll to position [1059, 0]
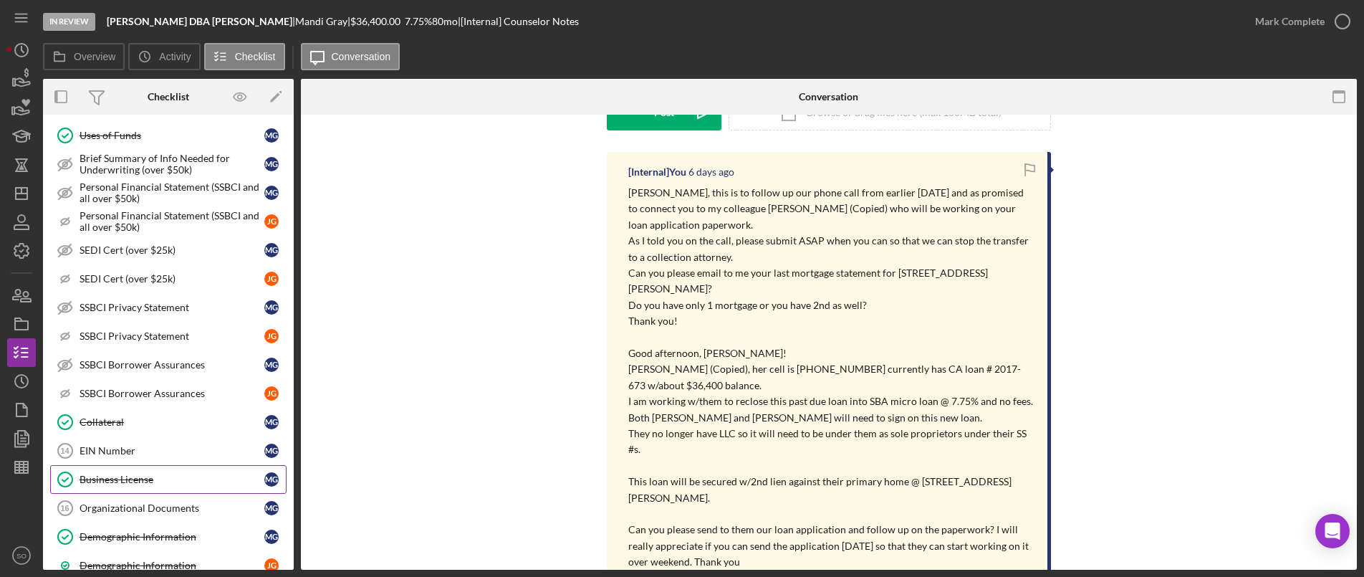
click at [112, 461] on link "EIN Number 14 EIN Number M G" at bounding box center [168, 450] width 236 height 29
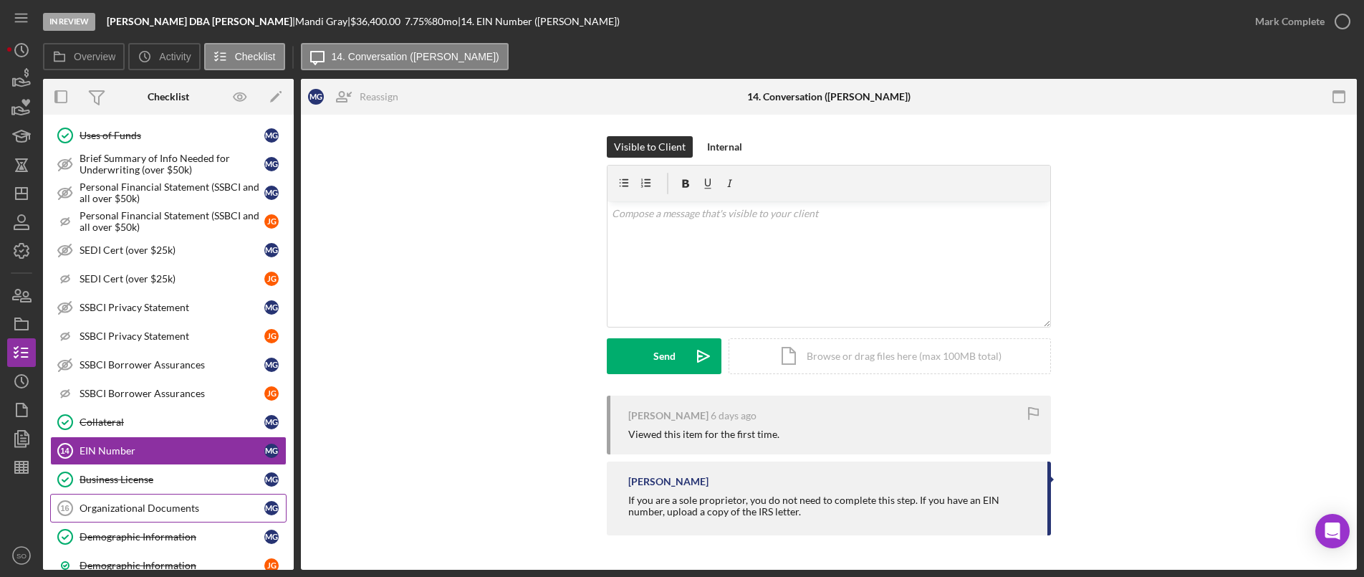
click at [117, 508] on div "Organizational Documents" at bounding box center [172, 507] width 185 height 11
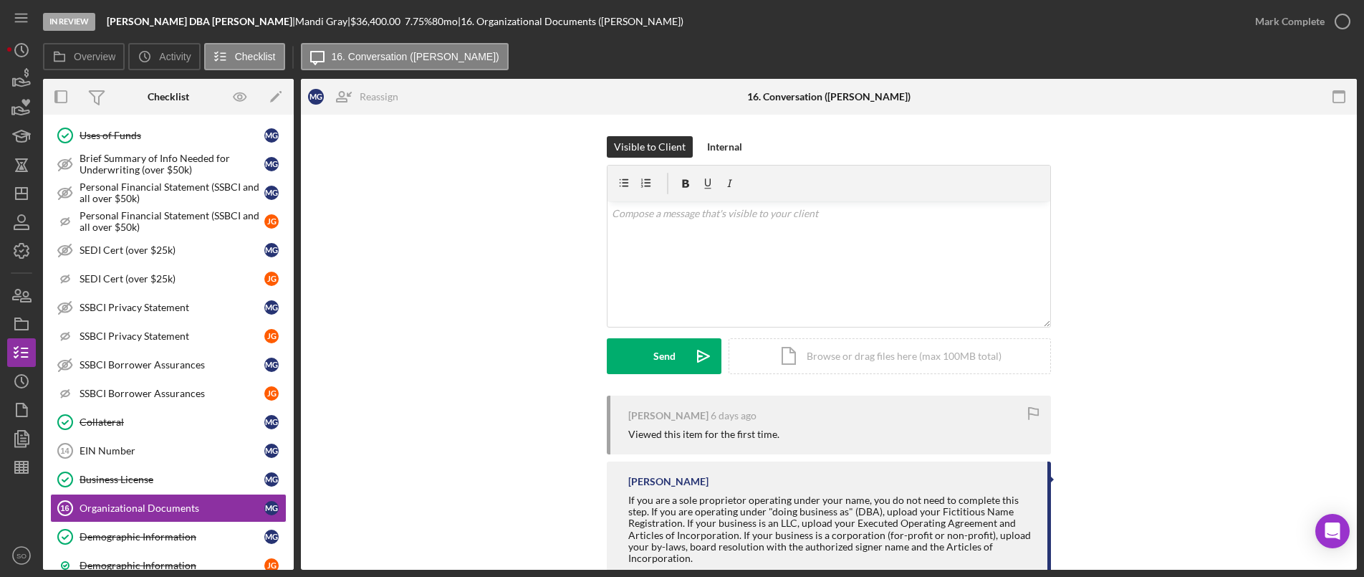
scroll to position [41, 0]
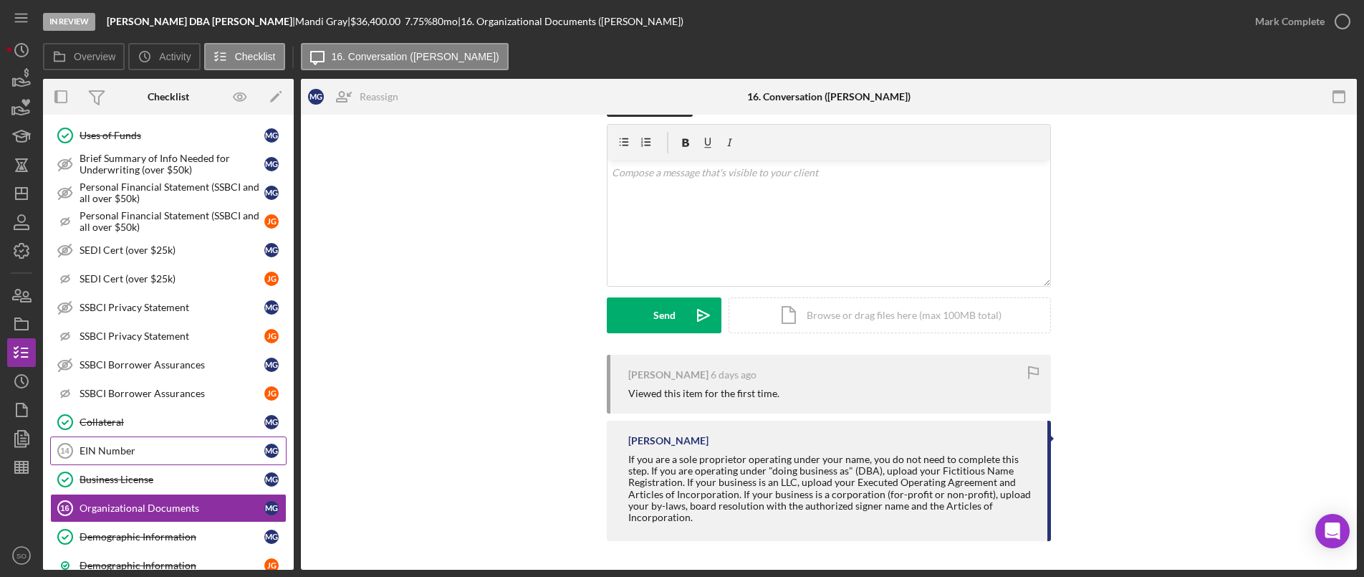
click at [112, 456] on div "EIN Number" at bounding box center [172, 450] width 185 height 11
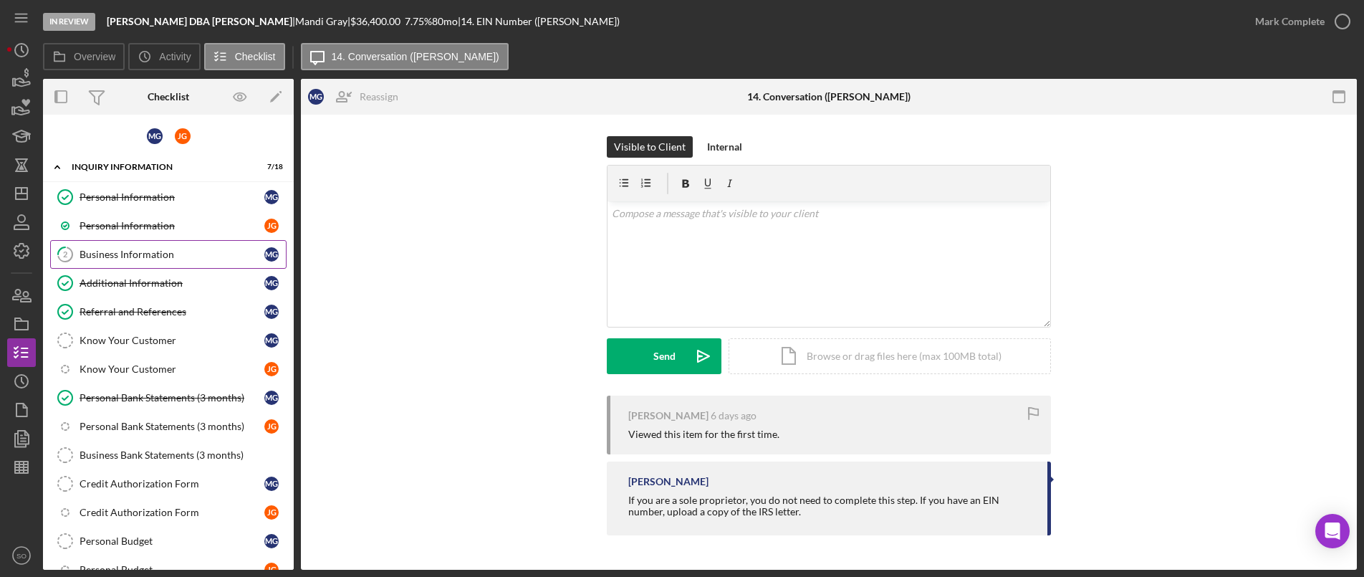
click at [128, 254] on div "Business Information" at bounding box center [172, 254] width 185 height 11
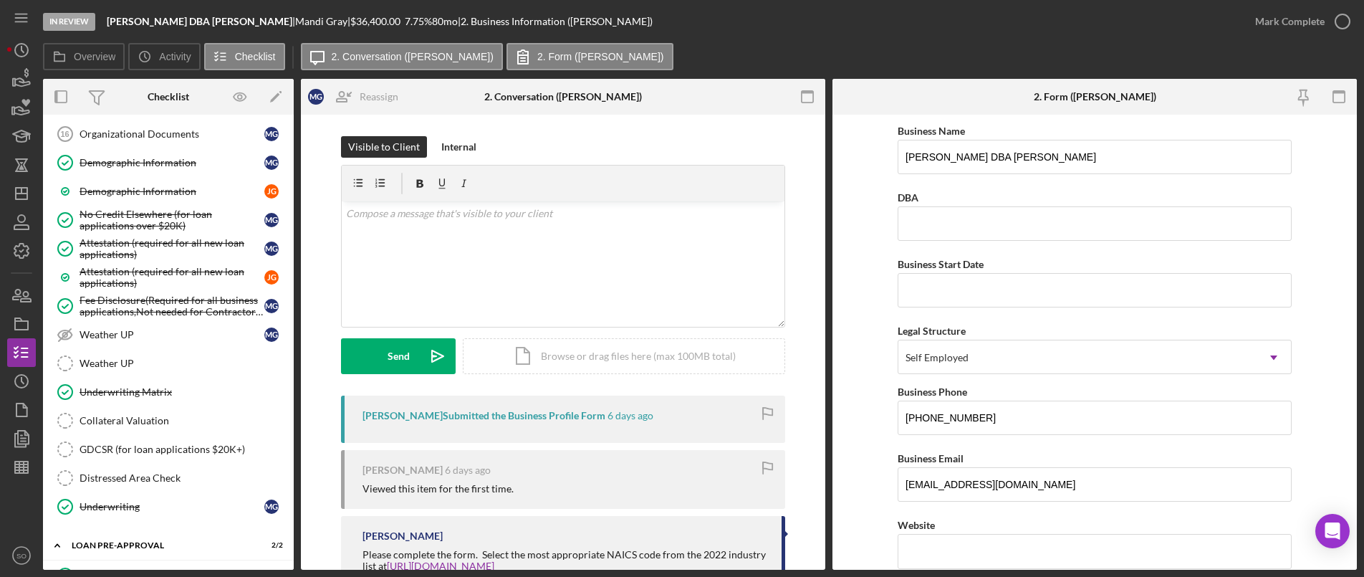
scroll to position [1791, 0]
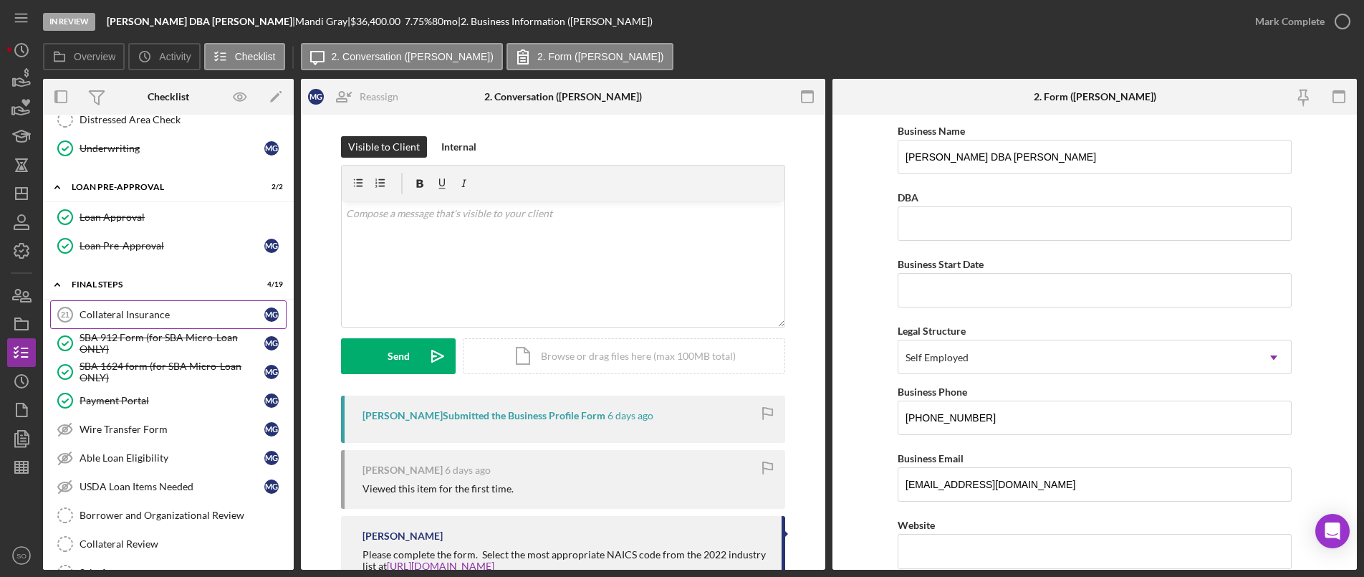
click at [141, 320] on div "Collateral Insurance" at bounding box center [172, 314] width 185 height 11
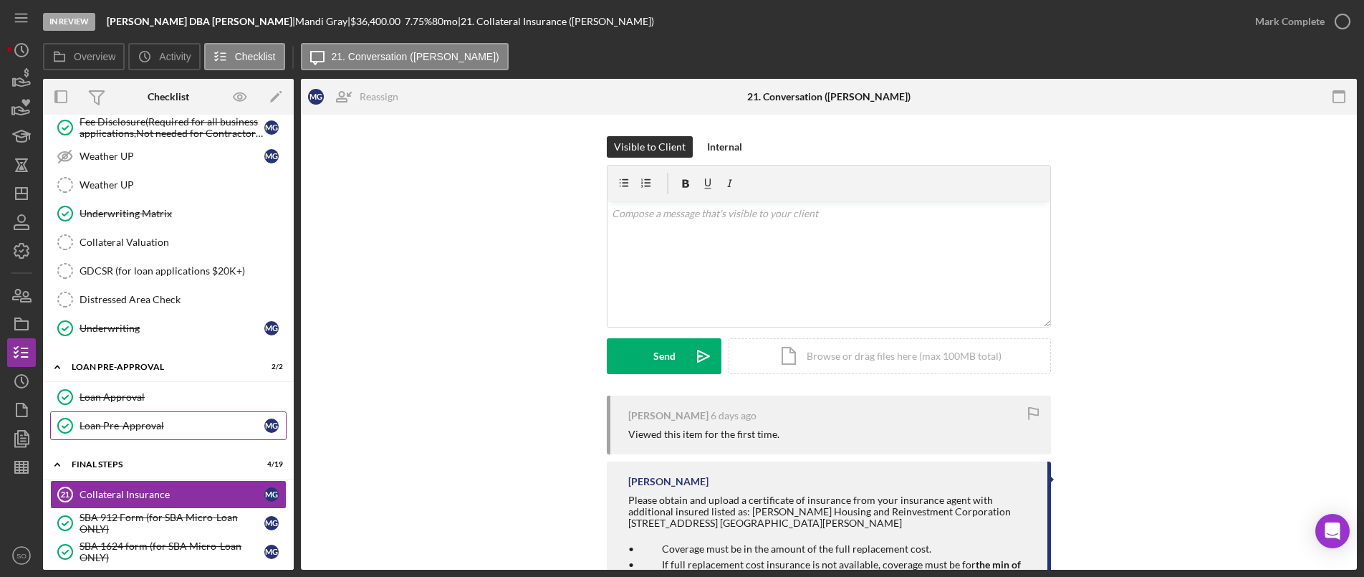
scroll to position [1754, 0]
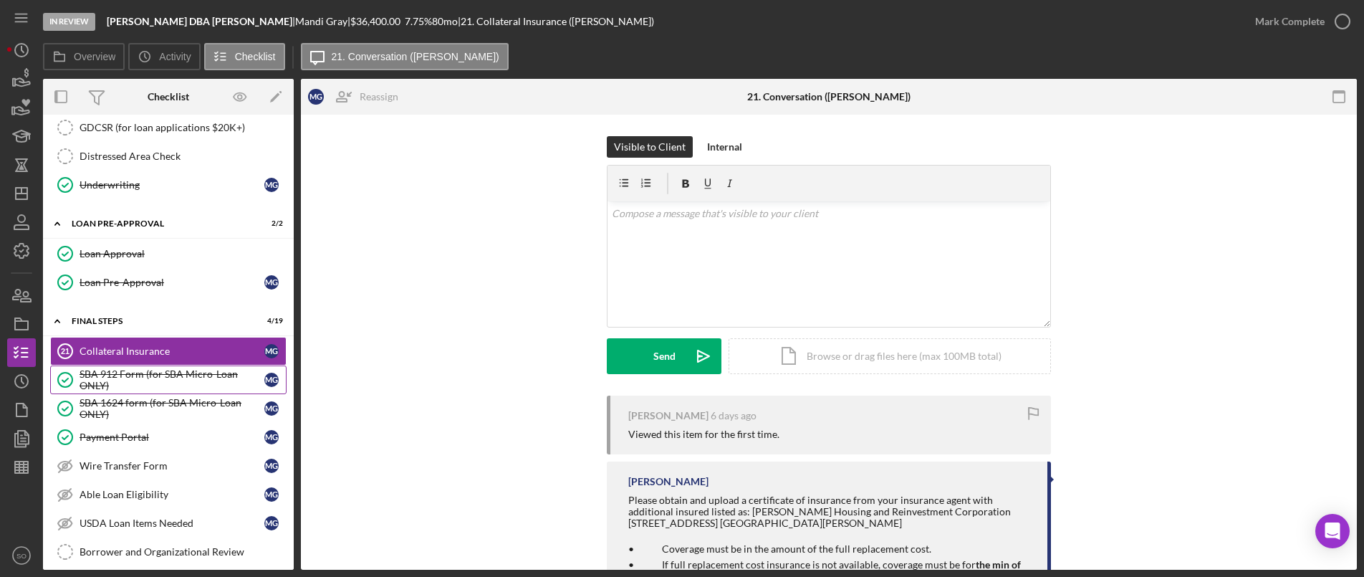
click at [140, 371] on div "SBA 912 Form (for SBA Micro-Loan ONLY)" at bounding box center [172, 379] width 185 height 23
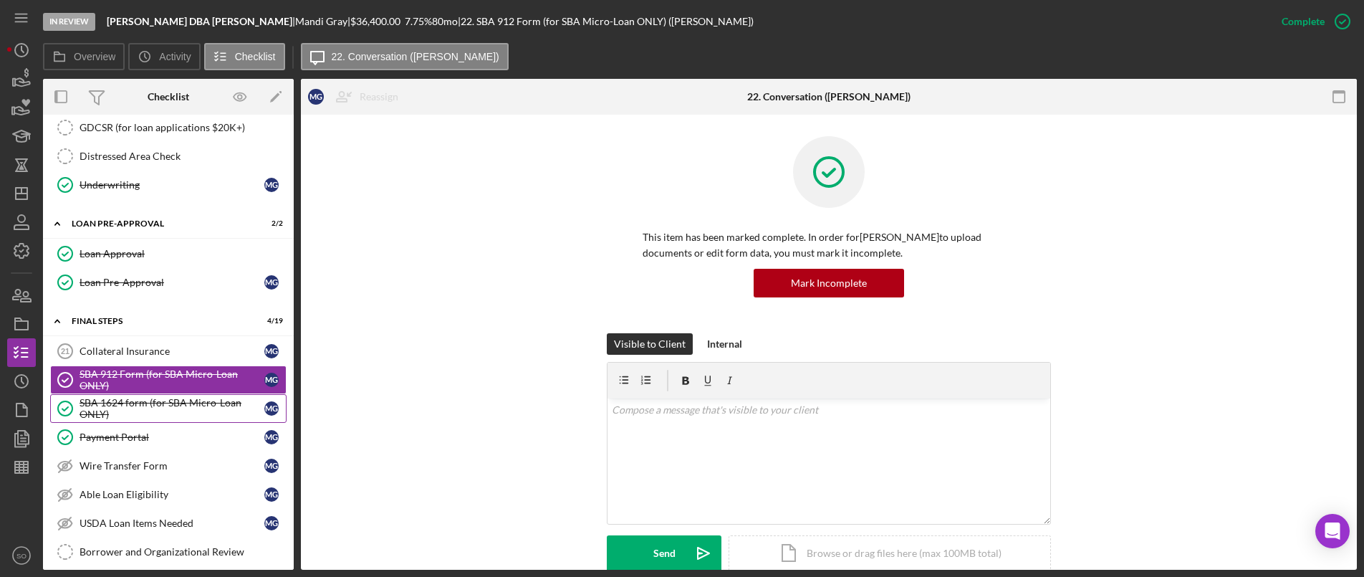
click at [145, 416] on div "SBA 1624 form (for SBA Micro-Loan ONLY)" at bounding box center [172, 408] width 185 height 23
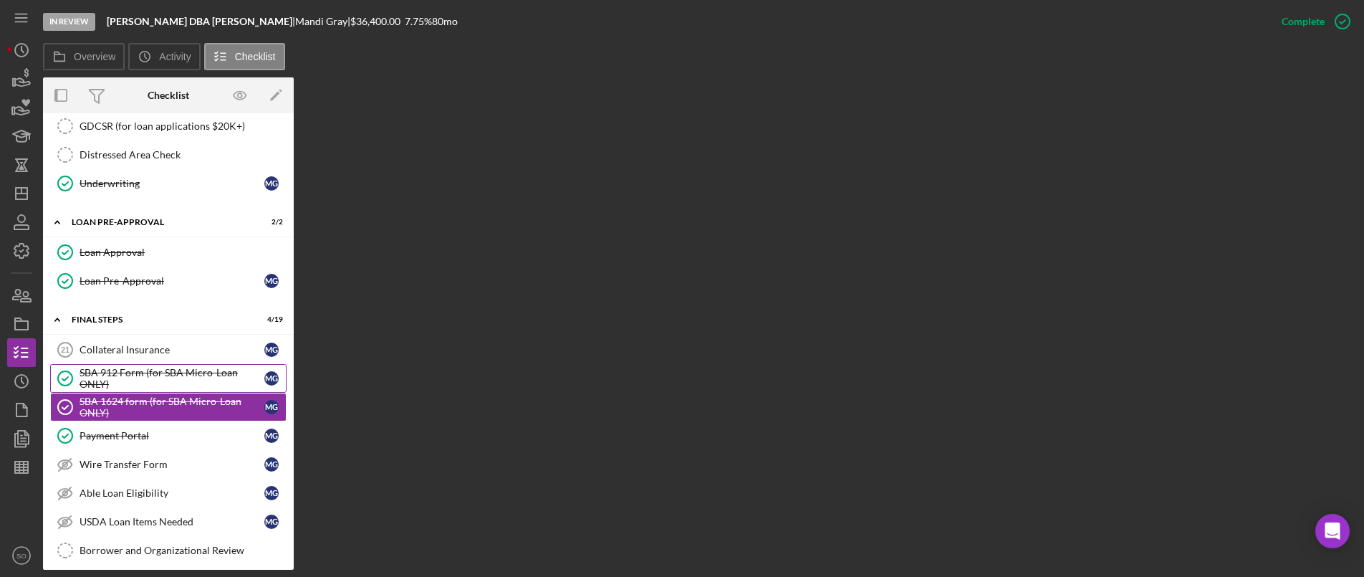
click at [154, 378] on div "SBA 912 Form (for SBA Micro-Loan ONLY)" at bounding box center [172, 378] width 185 height 23
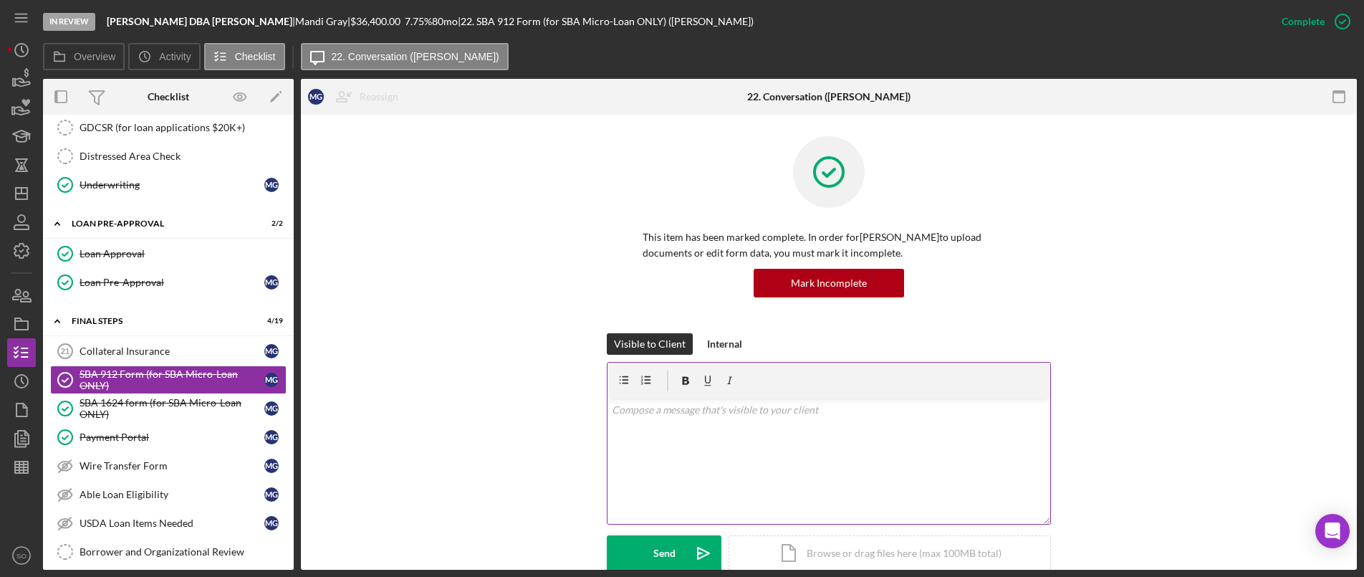
scroll to position [287, 0]
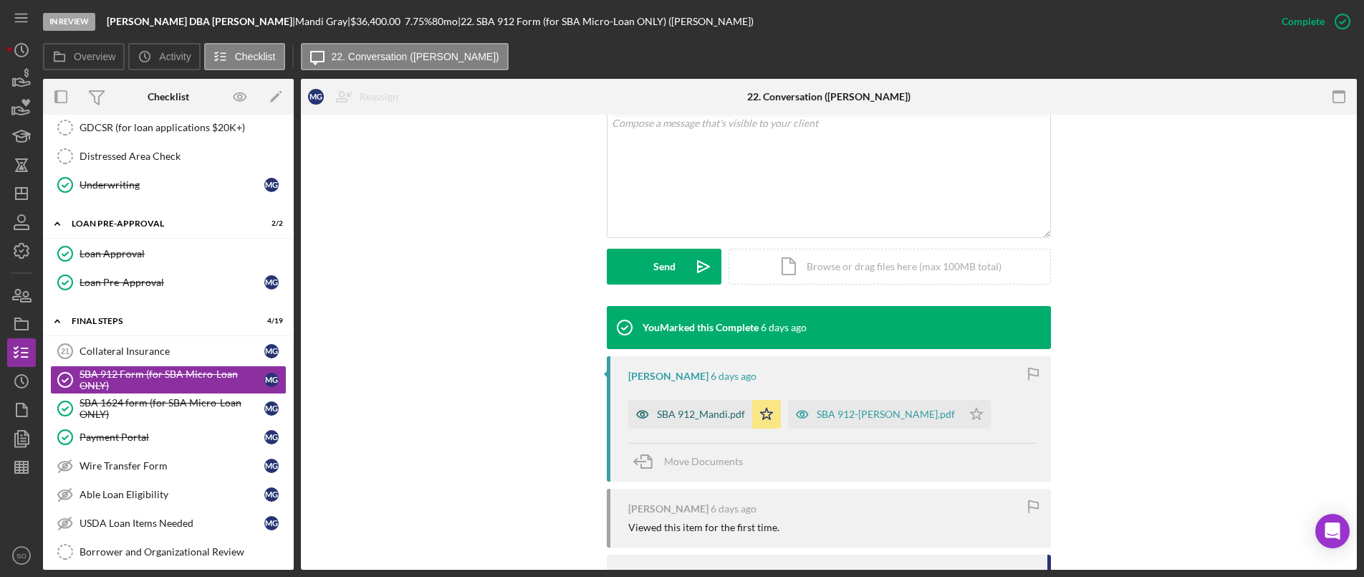
click at [688, 414] on div "SBA 912_Mandi.pdf" at bounding box center [701, 413] width 88 height 11
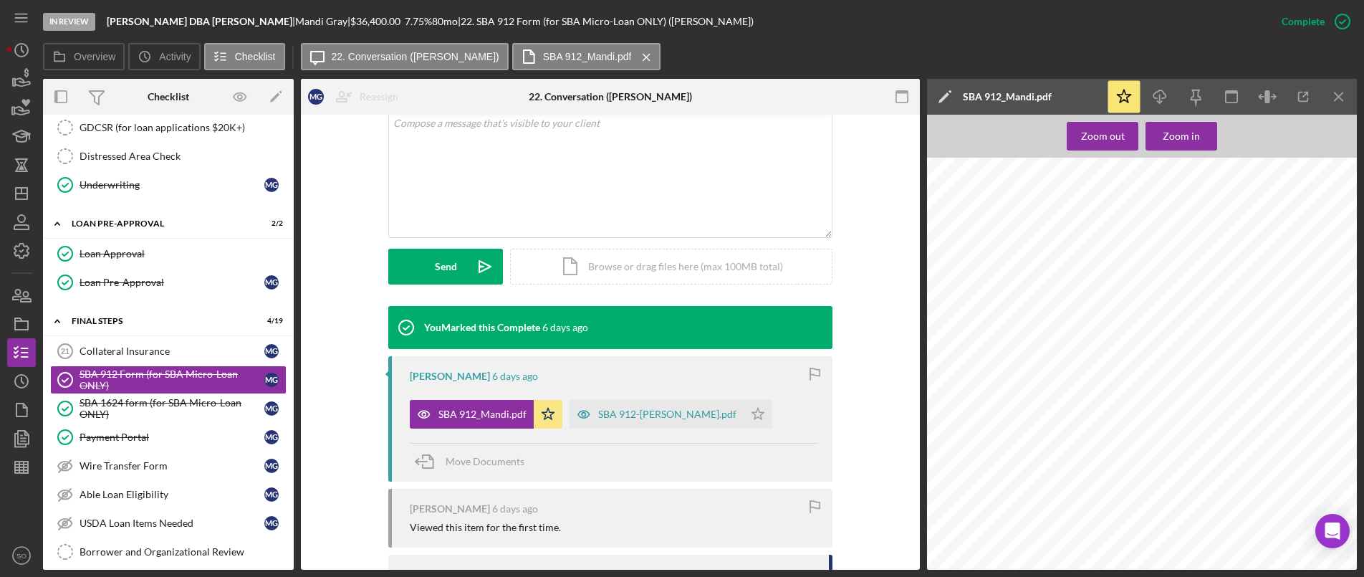
scroll to position [0, 0]
click at [638, 419] on div "SBA 912-[PERSON_NAME].pdf" at bounding box center [667, 413] width 138 height 11
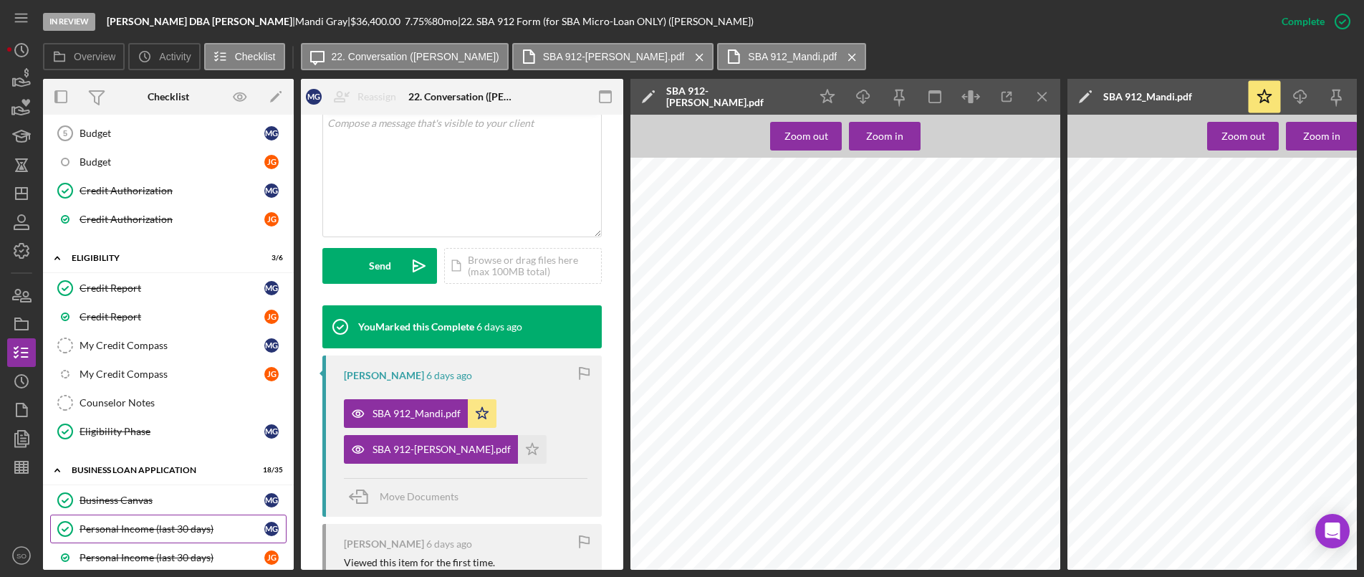
scroll to position [393, 0]
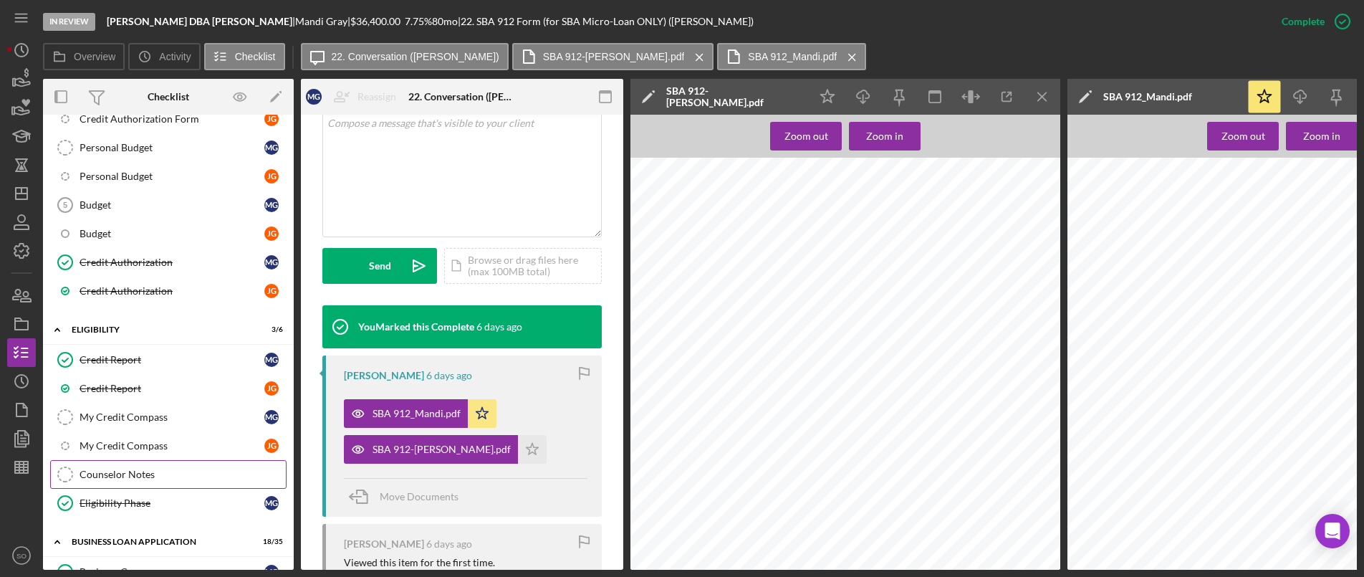
click at [112, 476] on div "Counselor Notes" at bounding box center [183, 473] width 206 height 11
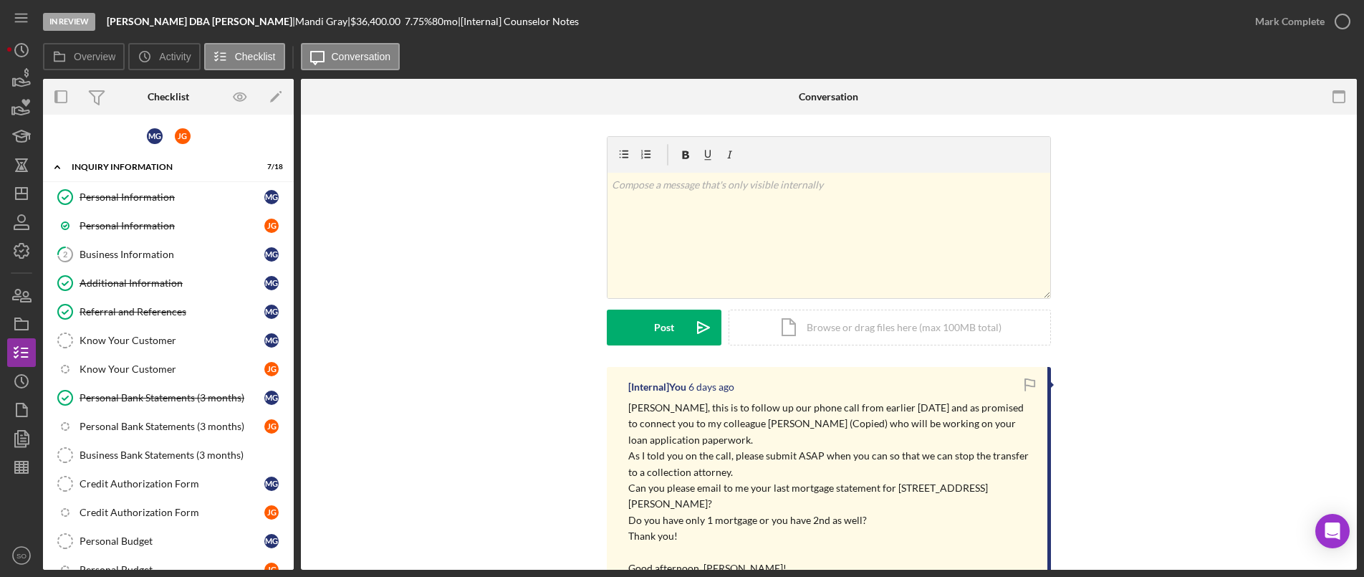
click at [425, 354] on div "v Color teal Color pink Remove color Add row above Add row below Add column bef…" at bounding box center [828, 251] width 1013 height 231
drag, startPoint x: 144, startPoint y: 400, endPoint x: 162, endPoint y: 403, distance: 18.3
click at [143, 400] on div "Personal Bank Statements (3 months)" at bounding box center [172, 397] width 185 height 11
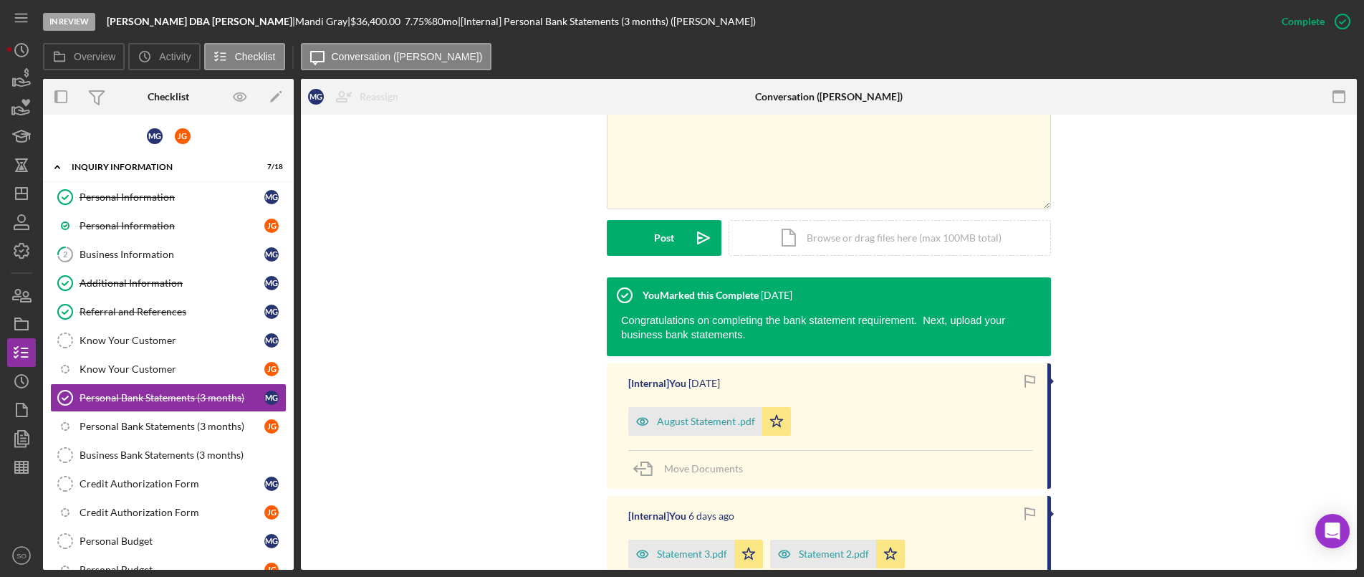
scroll to position [486, 0]
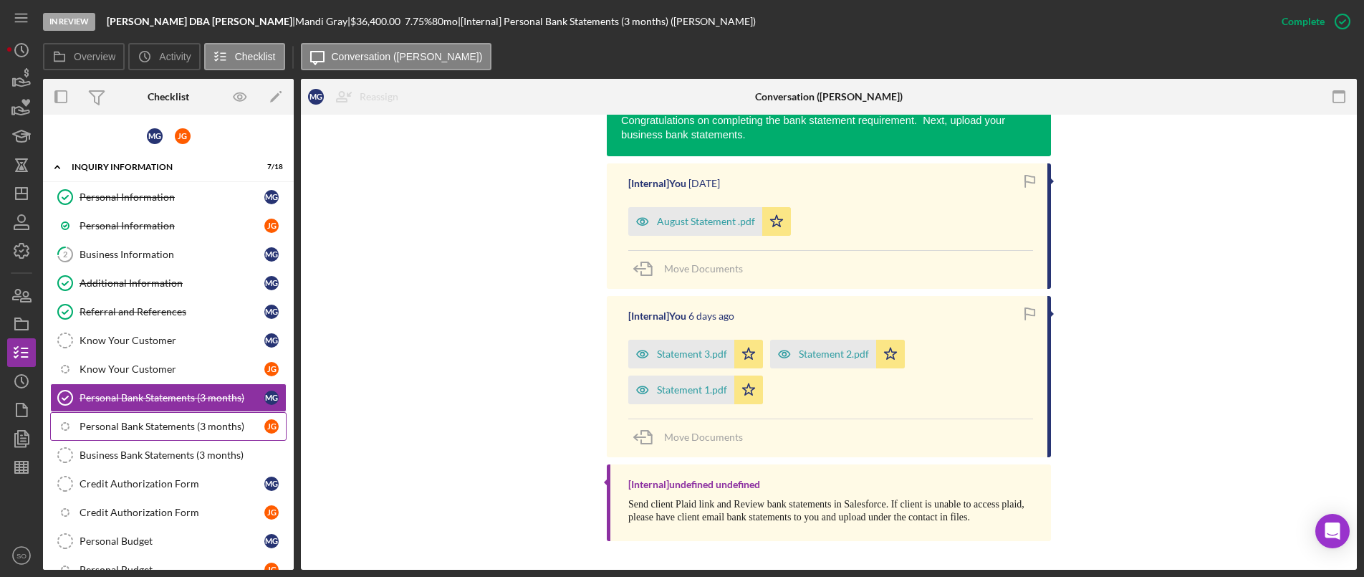
click at [139, 431] on div "Personal Bank Statements (3 months)" at bounding box center [172, 425] width 185 height 11
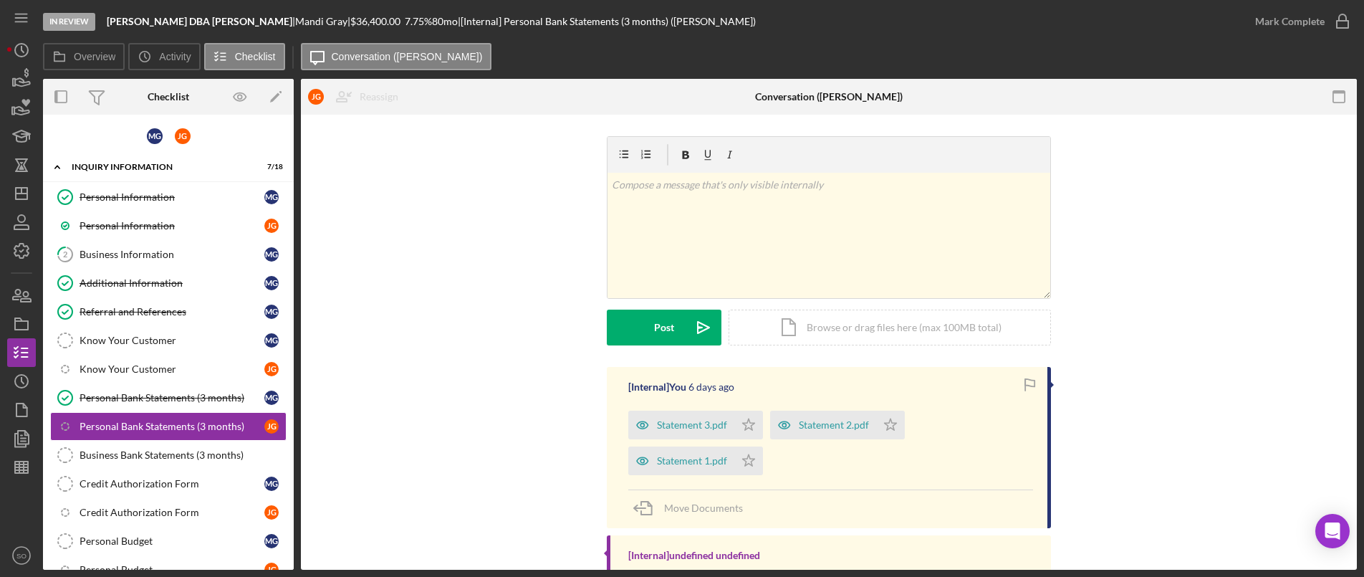
scroll to position [71, 0]
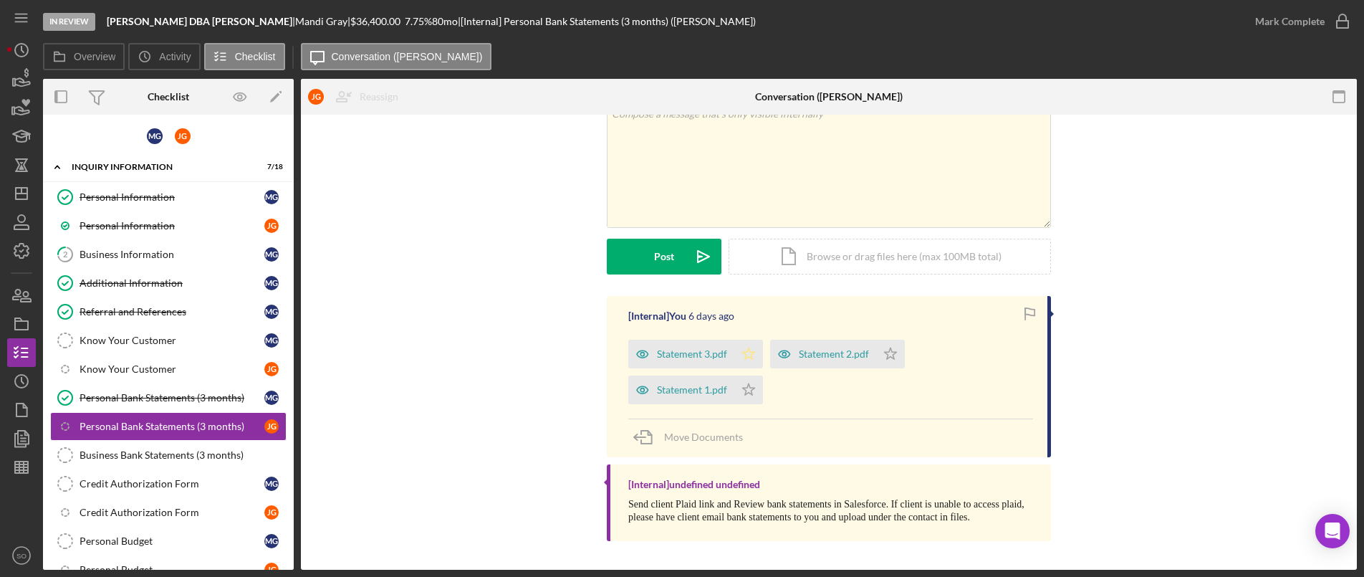
click at [744, 345] on icon "Icon/Star" at bounding box center [748, 354] width 29 height 29
click at [745, 395] on icon "Icon/Star" at bounding box center [748, 389] width 29 height 29
click at [898, 360] on icon "Icon/Star" at bounding box center [890, 354] width 29 height 29
click at [1281, 11] on div "Mark Complete" at bounding box center [1289, 21] width 69 height 29
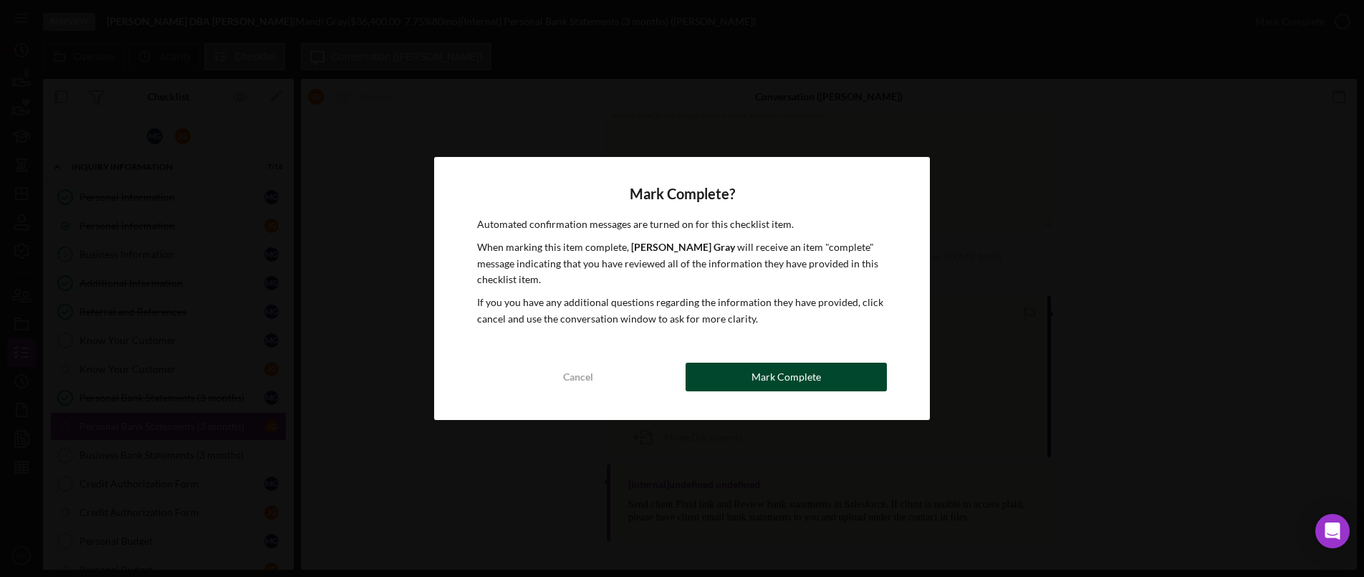
click at [775, 372] on div "Mark Complete" at bounding box center [785, 376] width 69 height 29
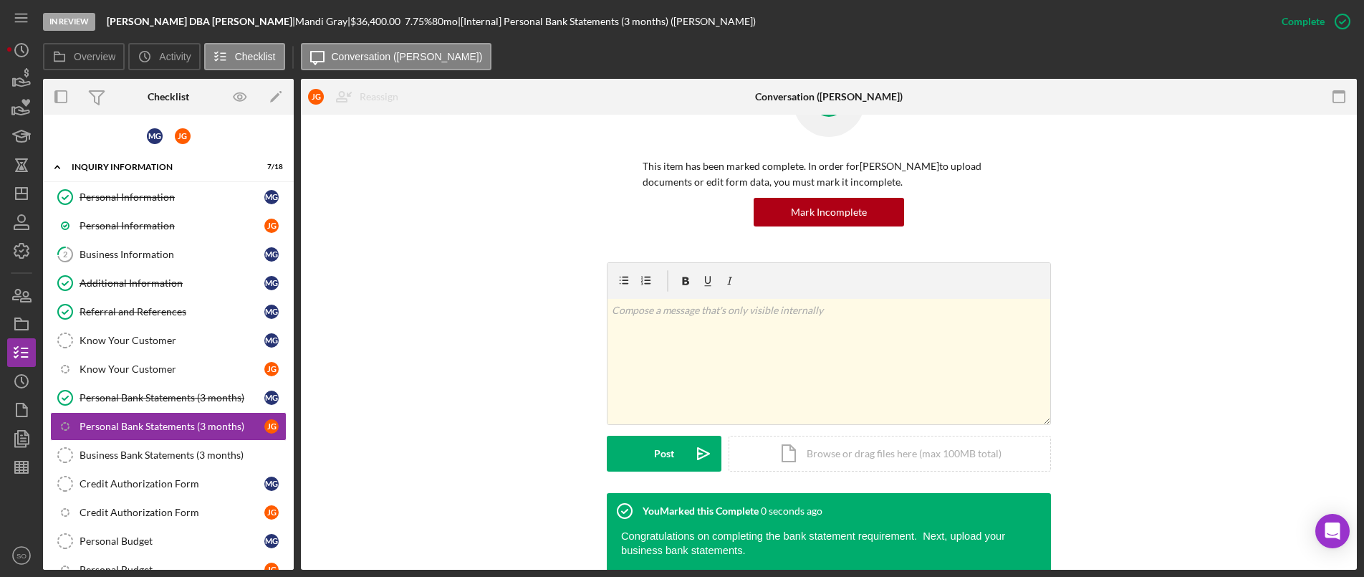
scroll to position [267, 0]
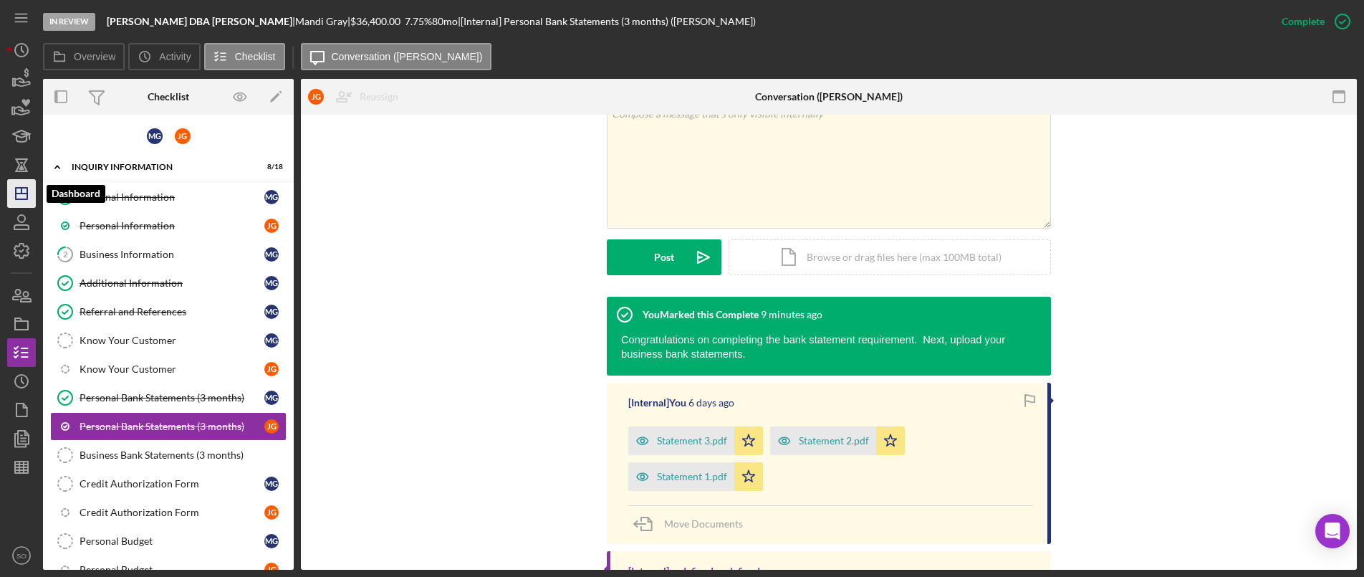
drag, startPoint x: 21, startPoint y: 198, endPoint x: 29, endPoint y: 203, distance: 9.0
click at [21, 198] on icon "Icon/Dashboard" at bounding box center [22, 194] width 36 height 36
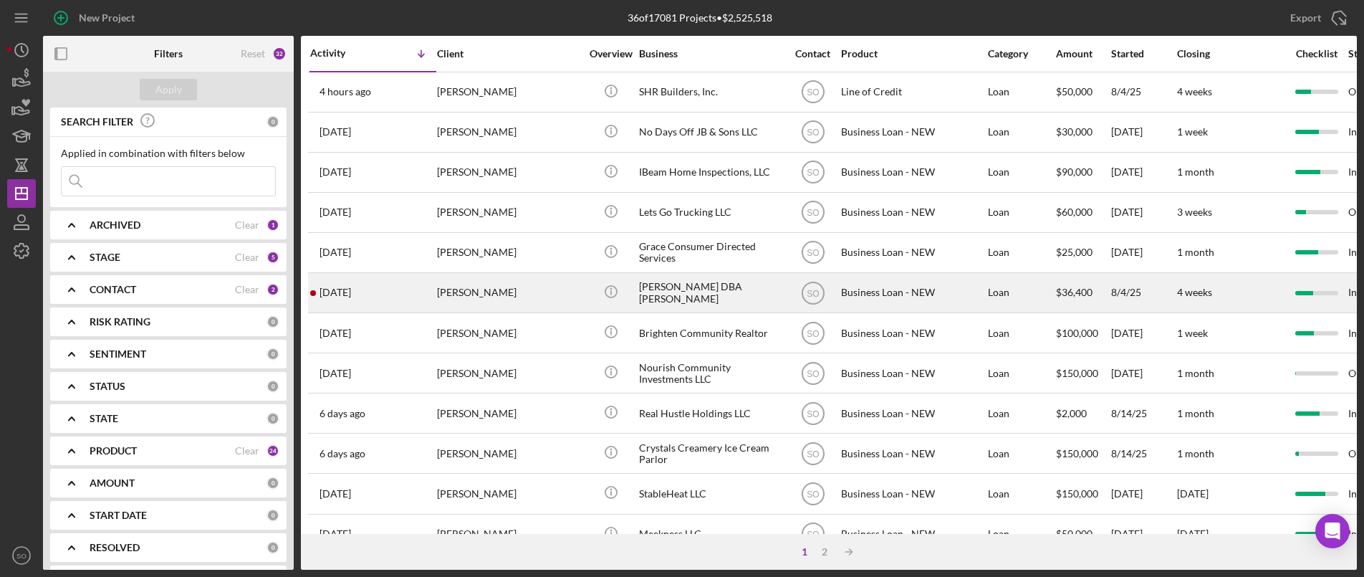
click at [467, 294] on div "[PERSON_NAME]" at bounding box center [508, 293] width 143 height 38
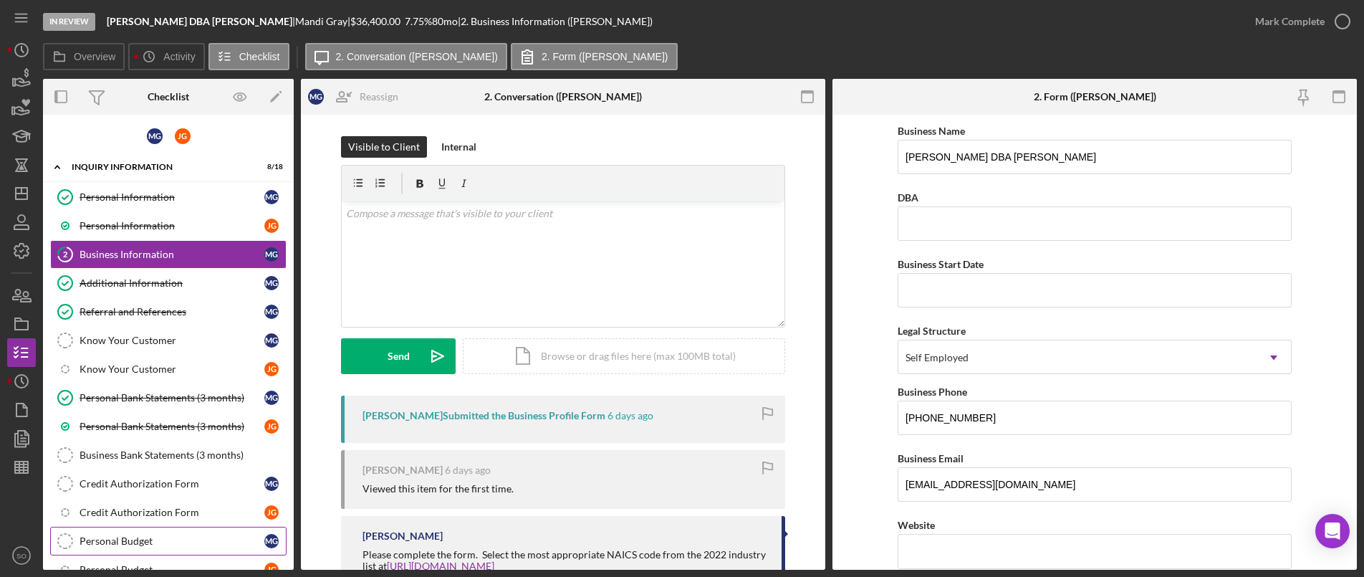
scroll to position [304, 0]
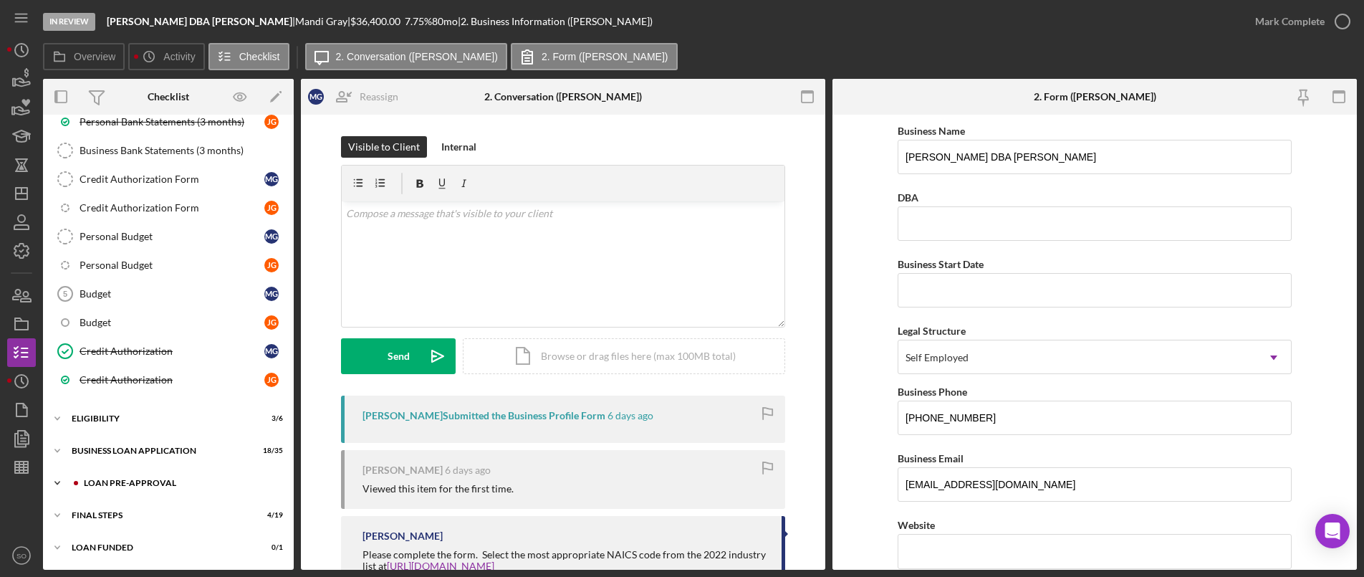
click at [130, 477] on div "Icon/Expander LOAN PRE-APPROVAL 2 / 2" at bounding box center [168, 482] width 251 height 29
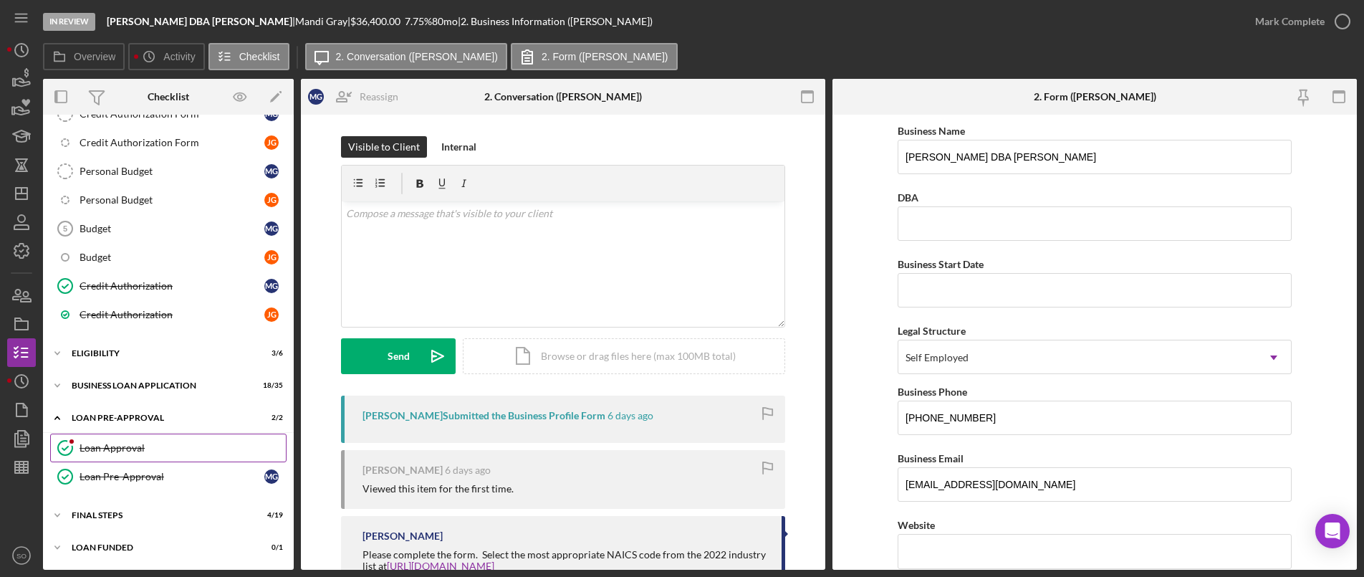
click at [120, 442] on div "Loan Approval" at bounding box center [183, 447] width 206 height 11
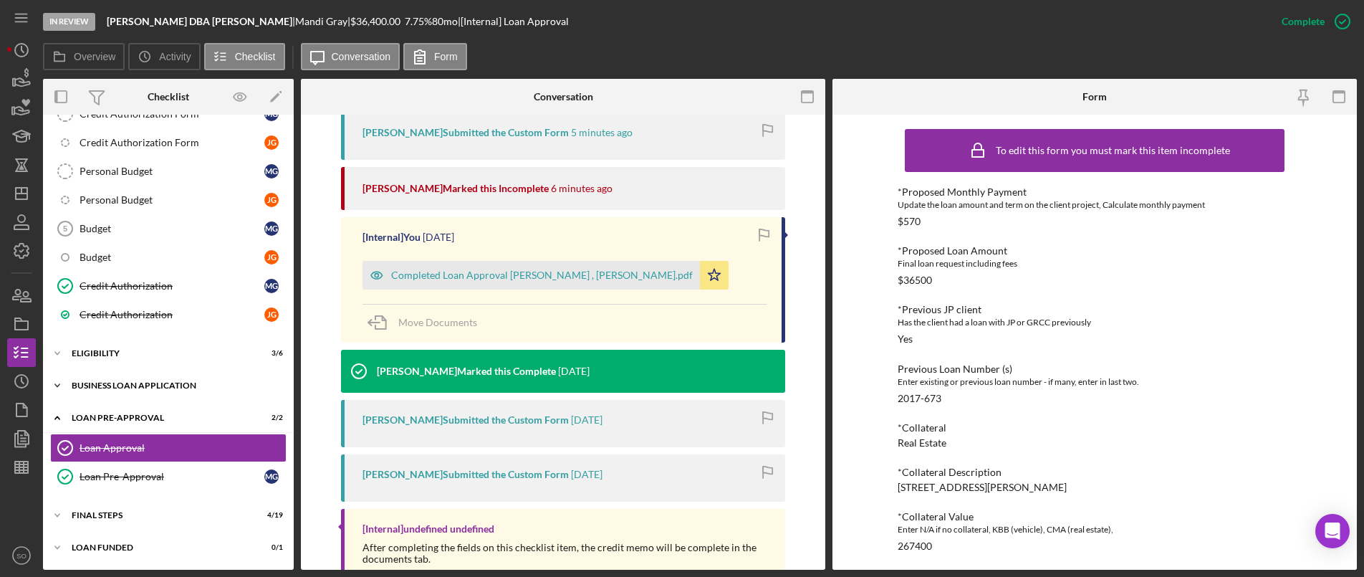
scroll to position [226, 0]
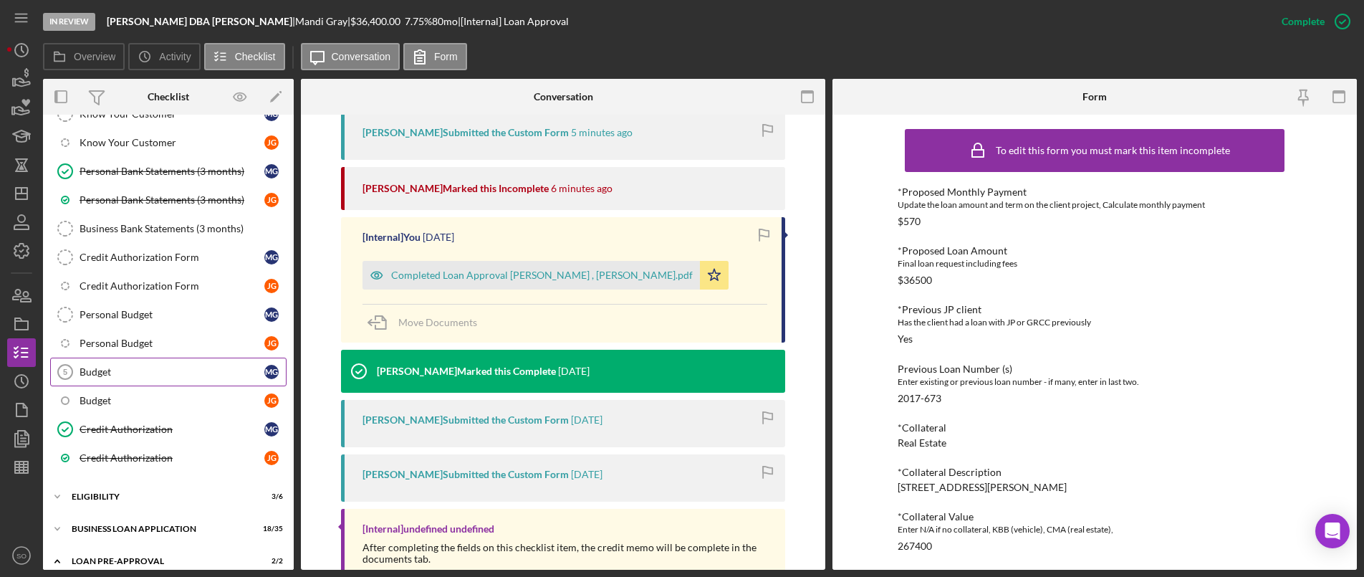
click at [102, 380] on link "Budget 5 Budget M G" at bounding box center [168, 371] width 236 height 29
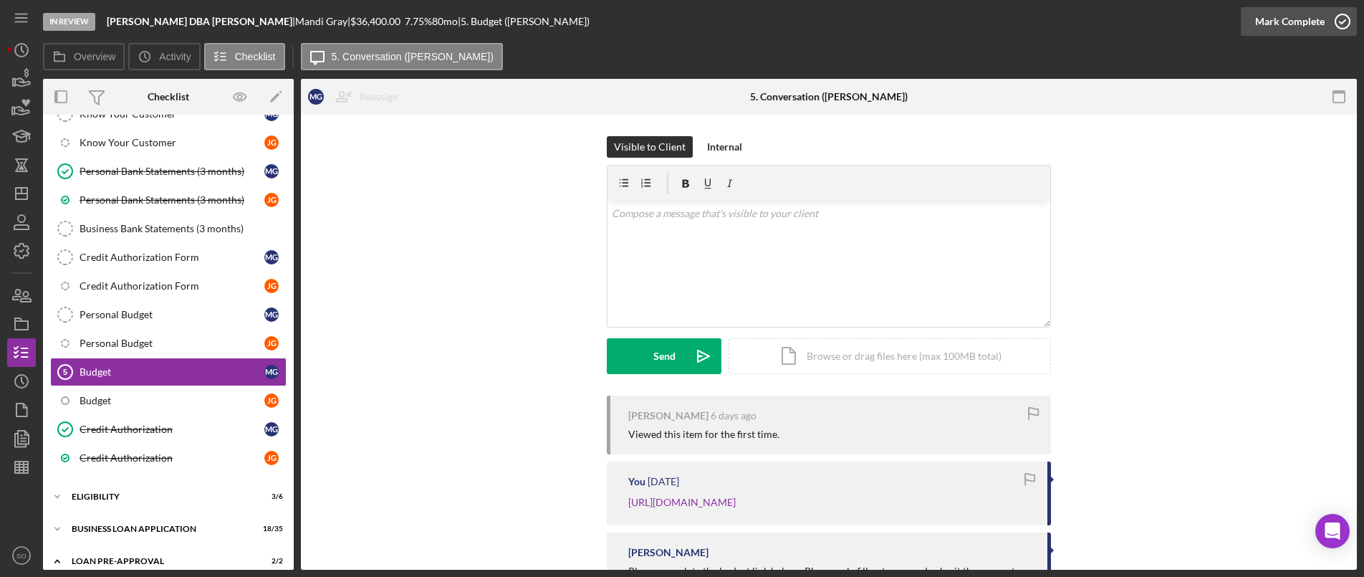
click at [1289, 11] on div "Mark Complete" at bounding box center [1289, 21] width 69 height 29
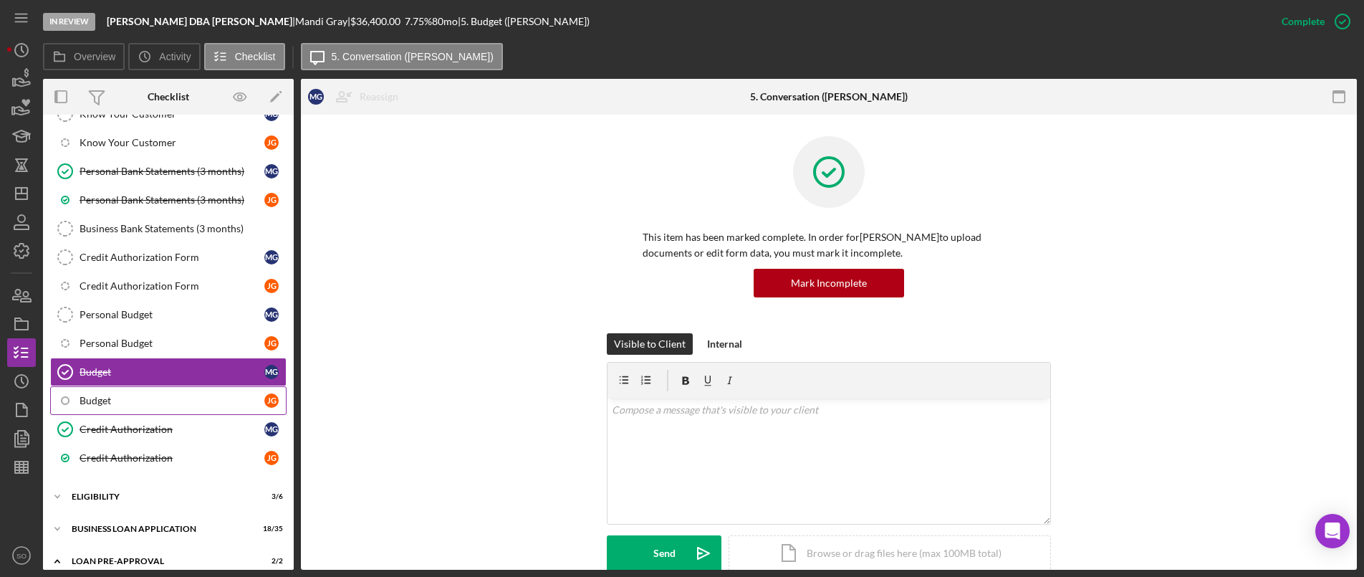
click at [127, 395] on div "Budget" at bounding box center [172, 400] width 185 height 11
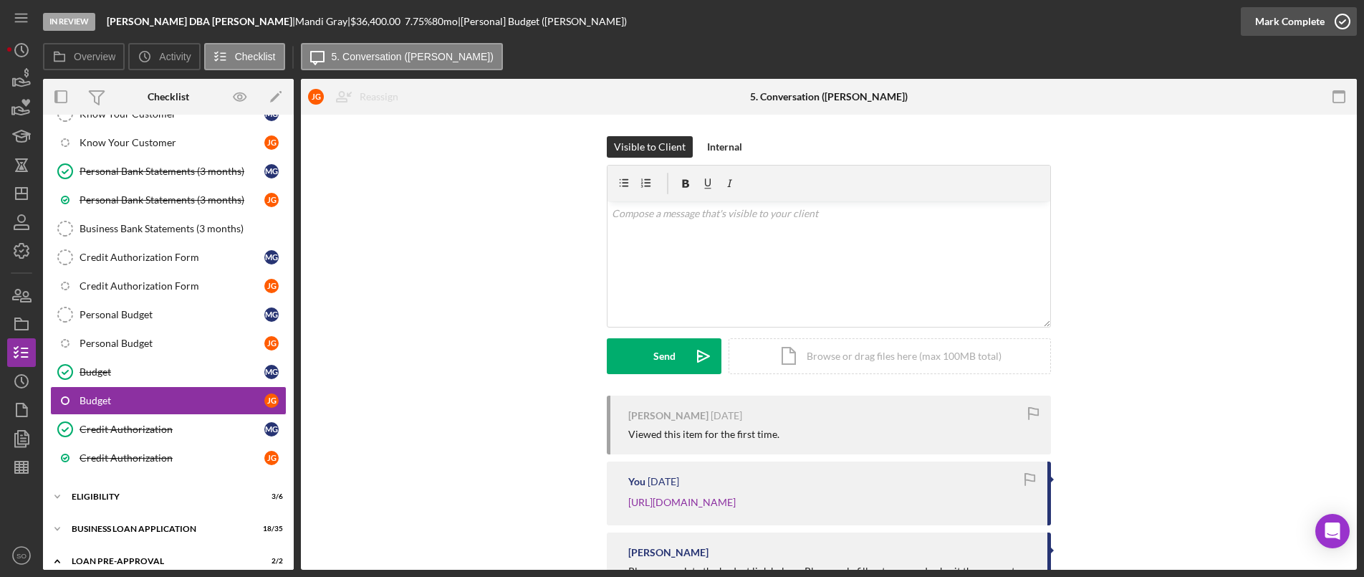
click at [1289, 11] on div "Mark Complete" at bounding box center [1289, 21] width 69 height 29
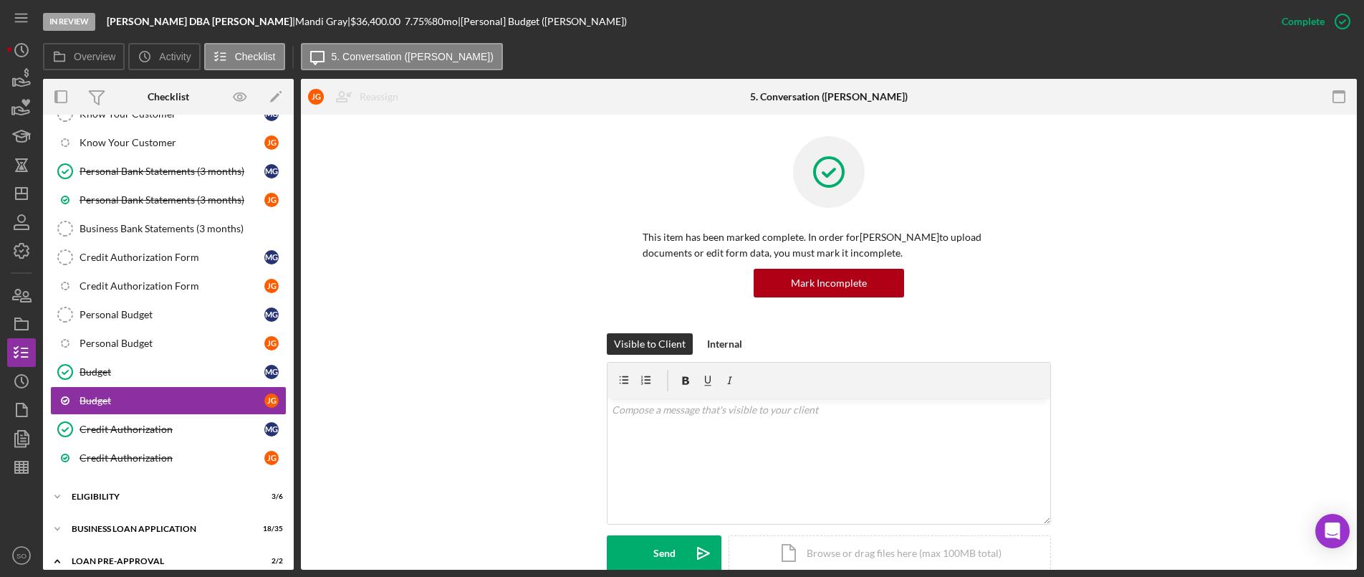
scroll to position [370, 0]
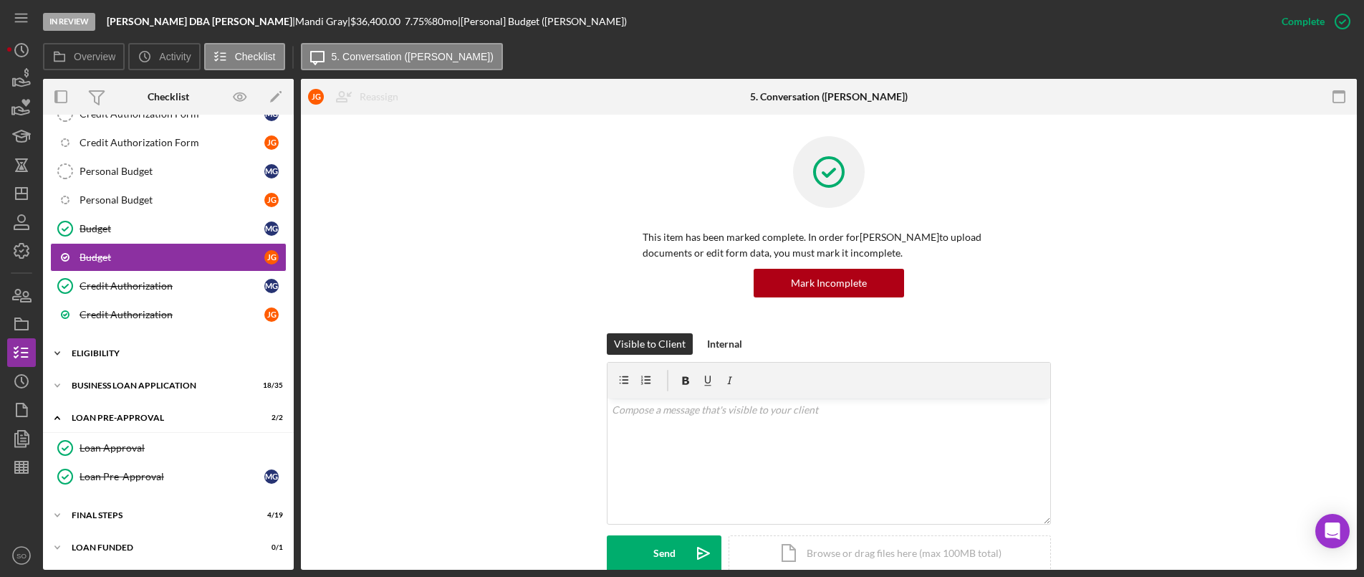
click at [157, 352] on div "ELIGIBILITY" at bounding box center [174, 353] width 204 height 9
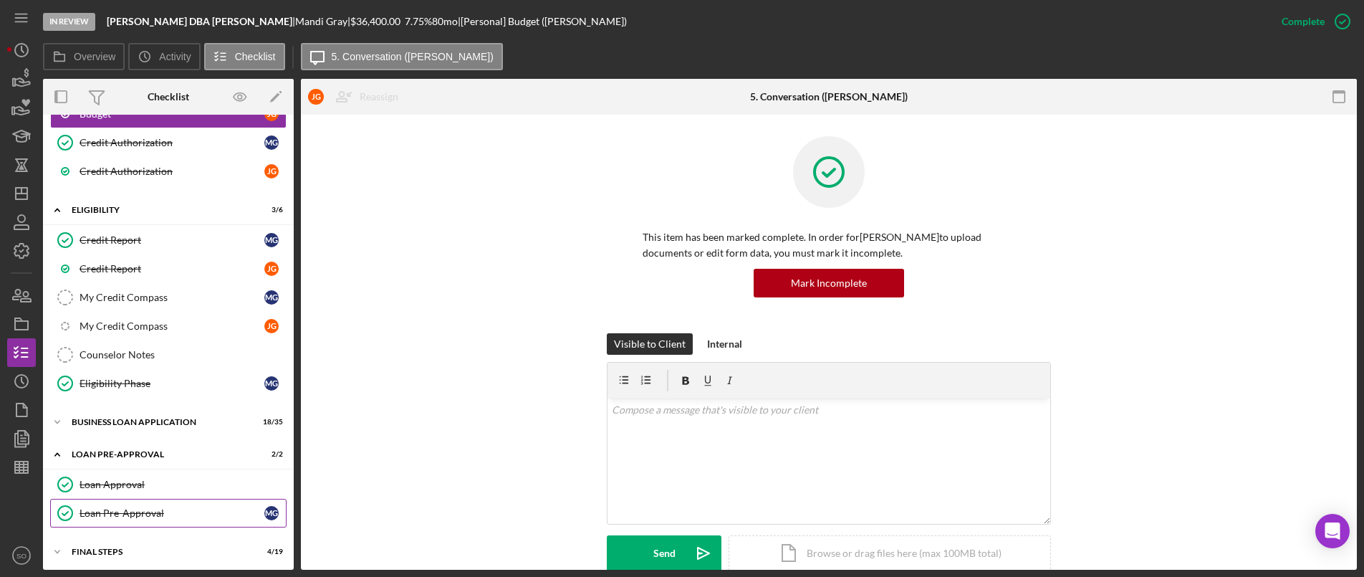
scroll to position [549, 0]
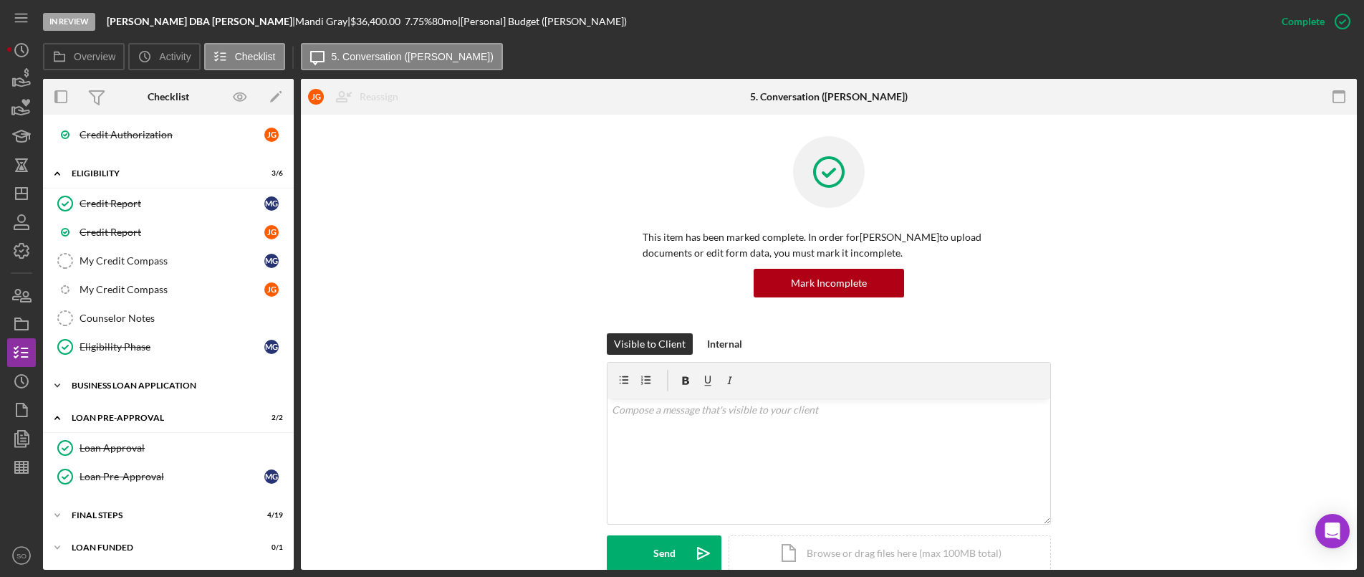
click at [180, 389] on div "BUSINESS LOAN APPLICATION" at bounding box center [174, 385] width 204 height 9
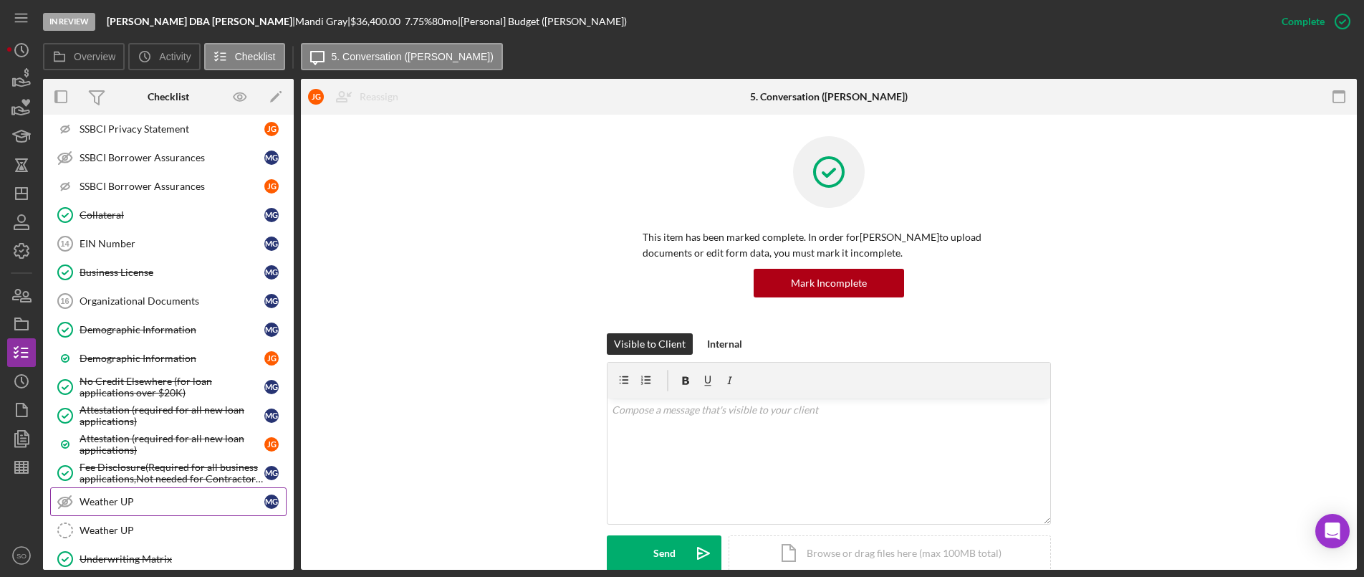
scroll to position [1481, 0]
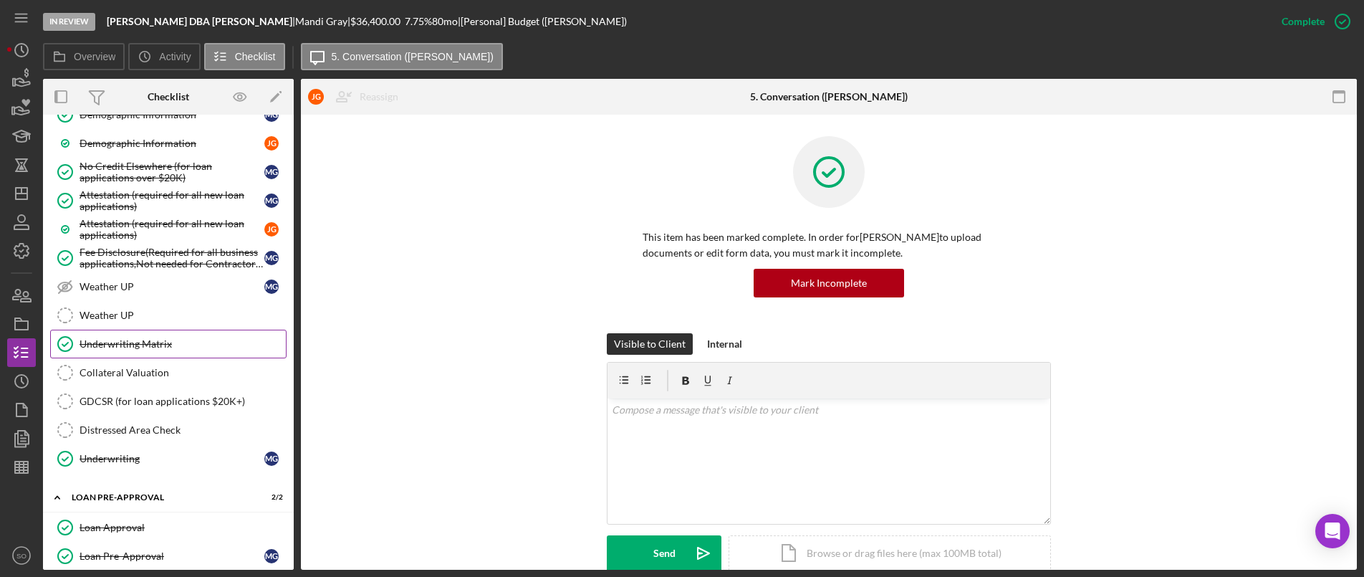
click at [148, 345] on div "Underwriting Matrix" at bounding box center [183, 343] width 206 height 11
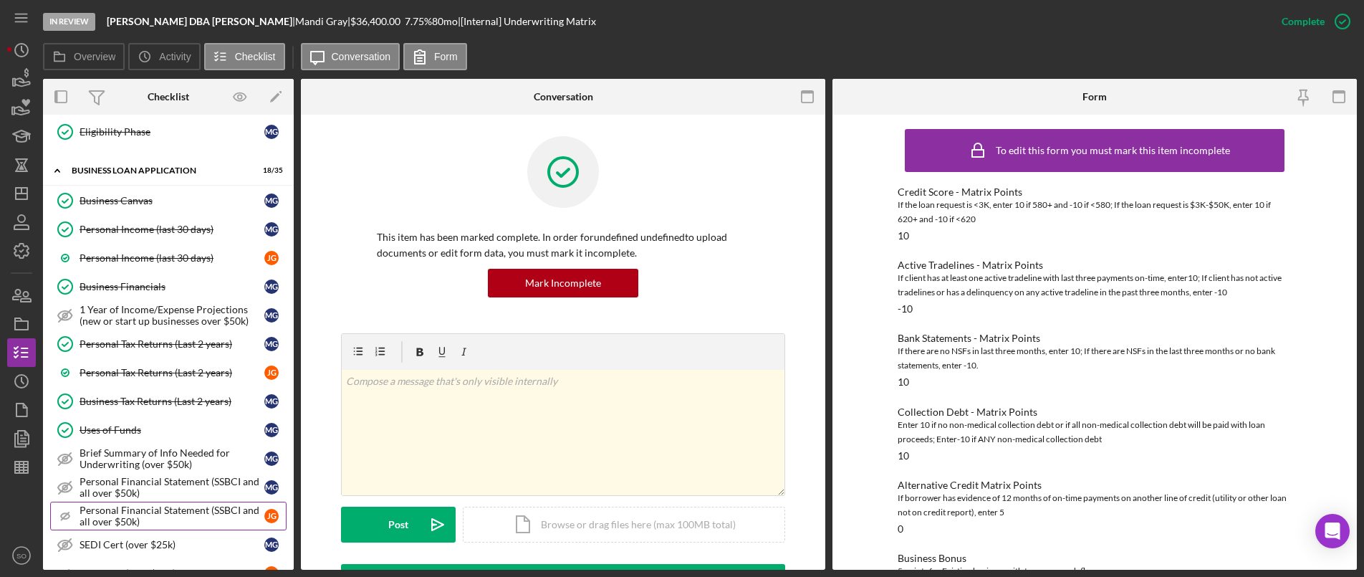
scroll to position [621, 0]
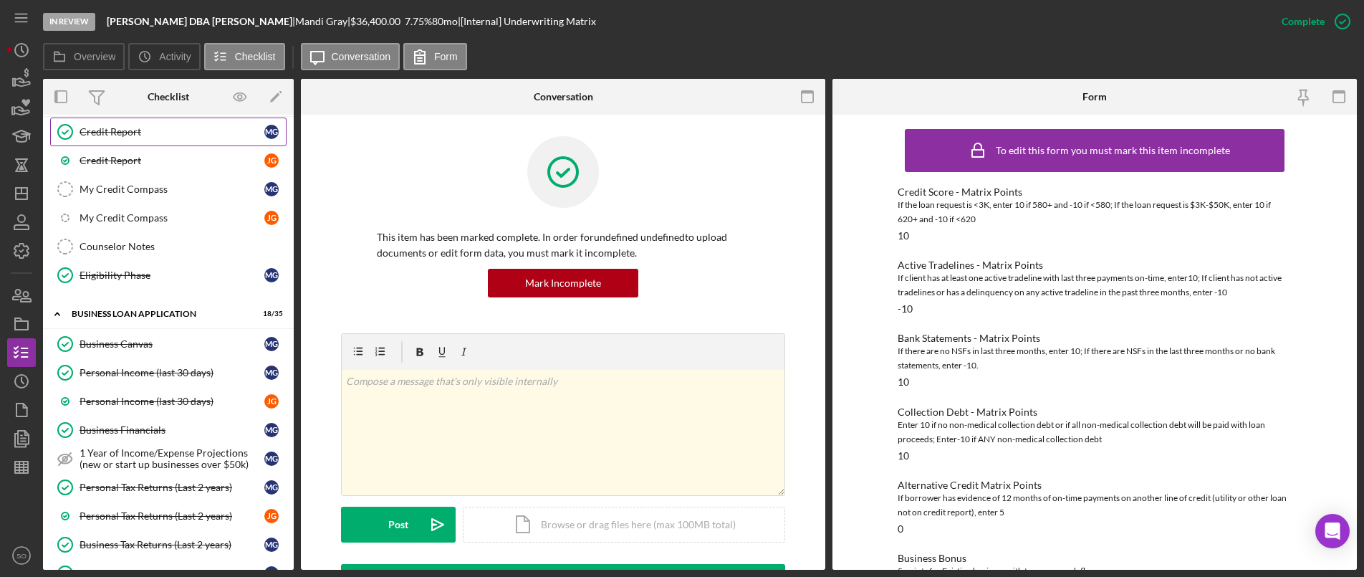
click at [151, 133] on div "Credit Report" at bounding box center [172, 131] width 185 height 11
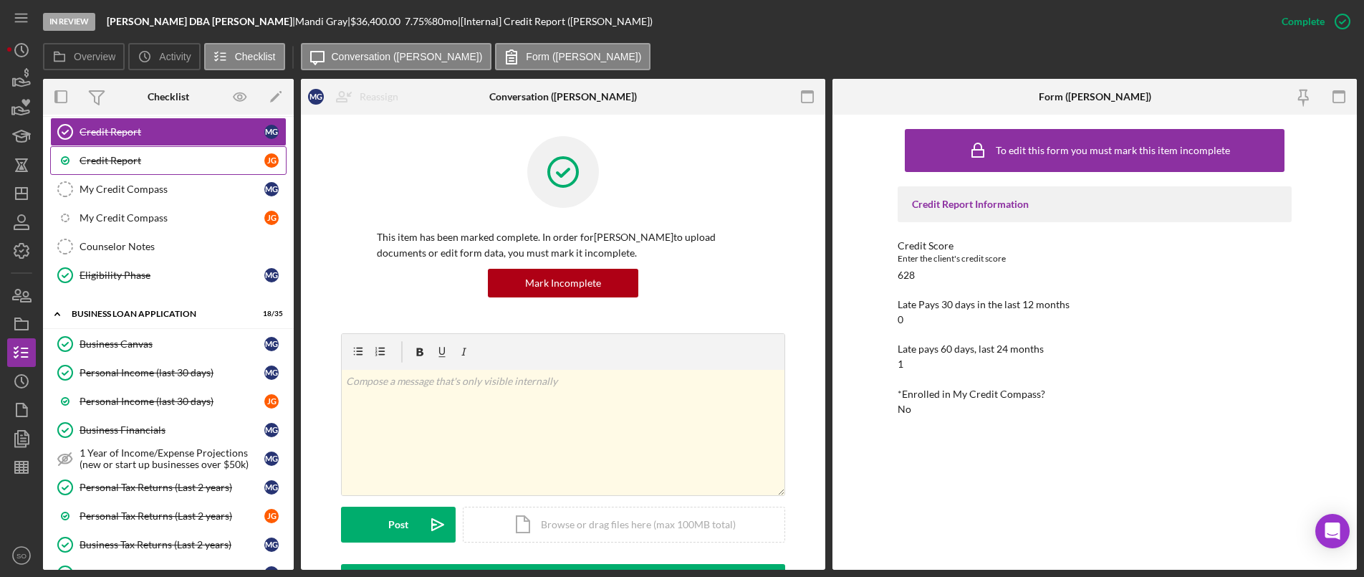
drag, startPoint x: 148, startPoint y: 164, endPoint x: 157, endPoint y: 165, distance: 8.6
click at [150, 163] on div "Credit Report" at bounding box center [172, 160] width 185 height 11
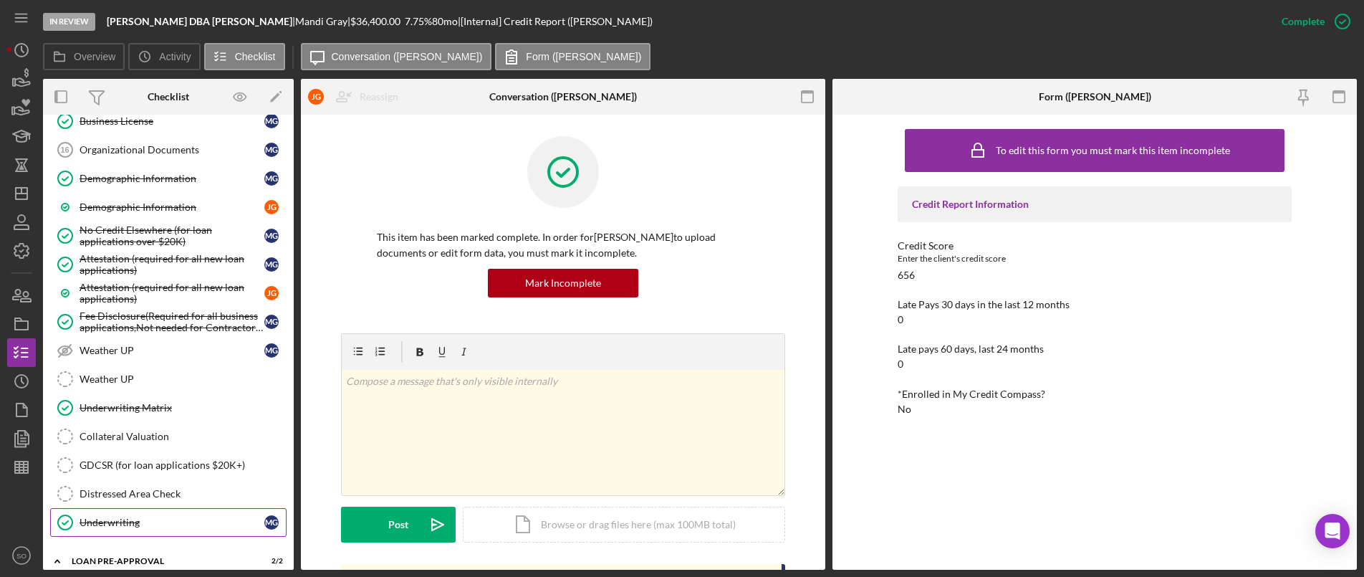
scroll to position [1560, 0]
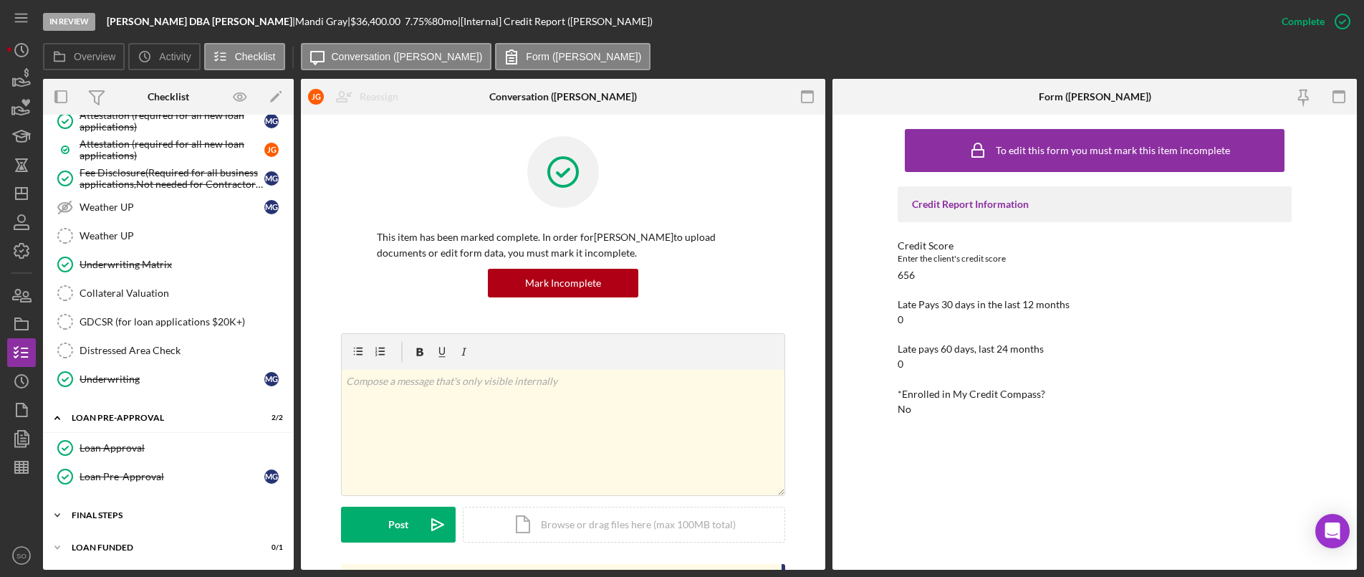
click at [133, 506] on div "Icon/Expander FINAL STEPS 4 / 19" at bounding box center [168, 515] width 251 height 29
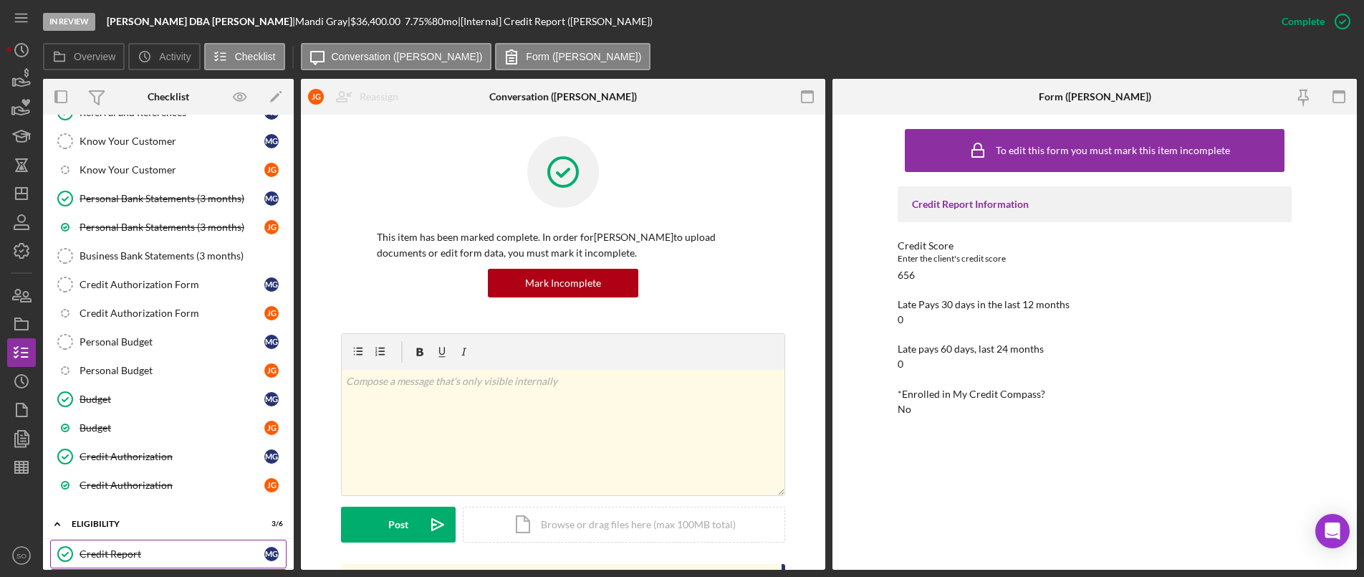
scroll to position [0, 0]
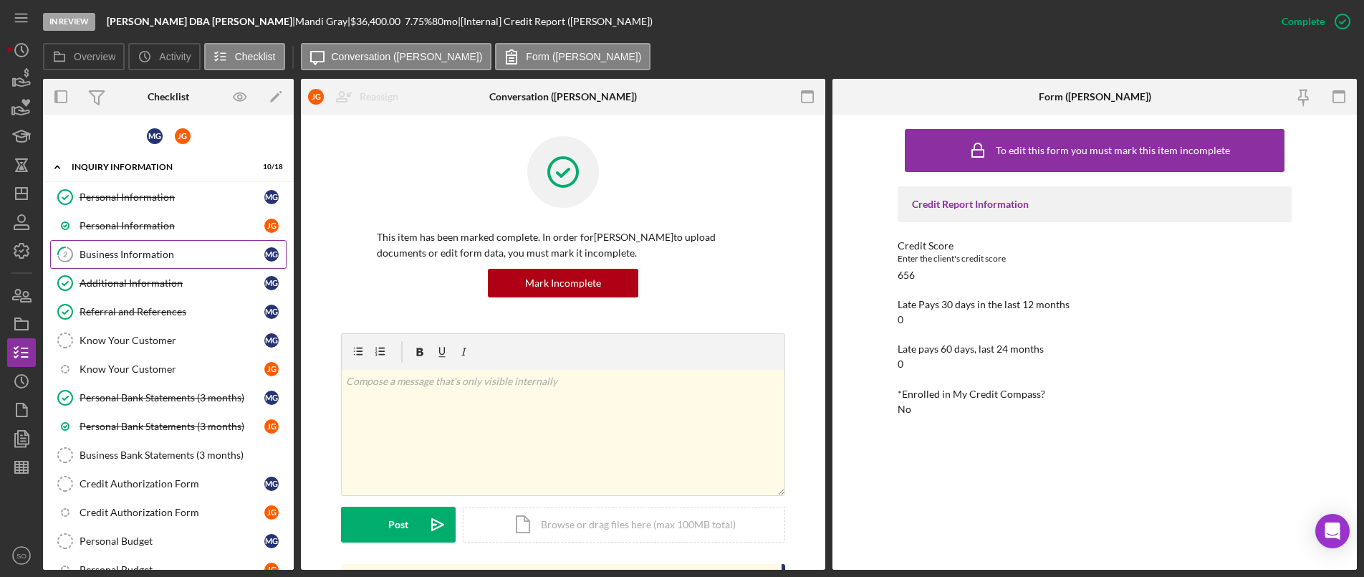
click at [147, 256] on div "Business Information" at bounding box center [172, 254] width 185 height 11
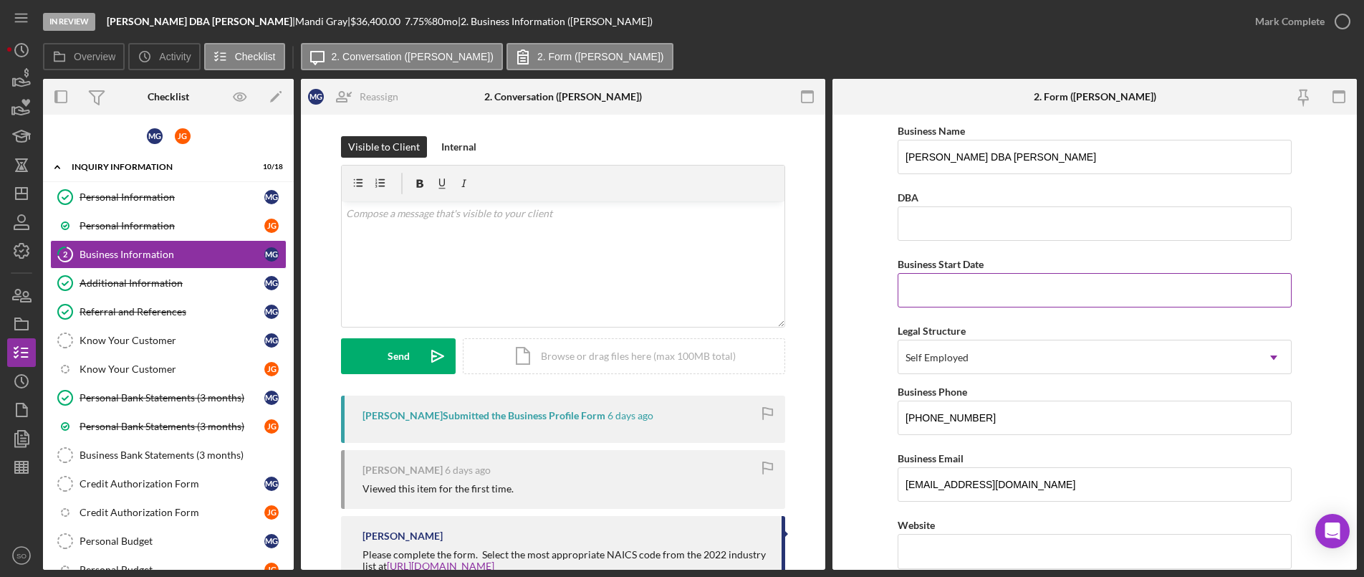
click at [928, 285] on input "Business Start Date" at bounding box center [1095, 290] width 394 height 34
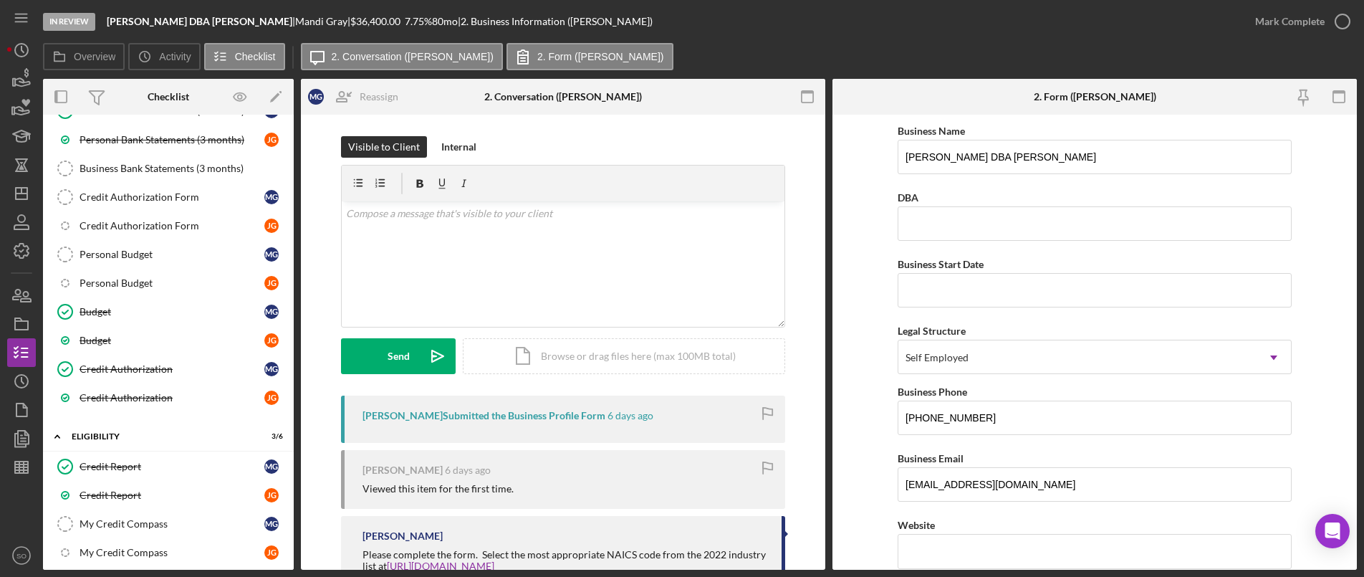
scroll to position [645, 0]
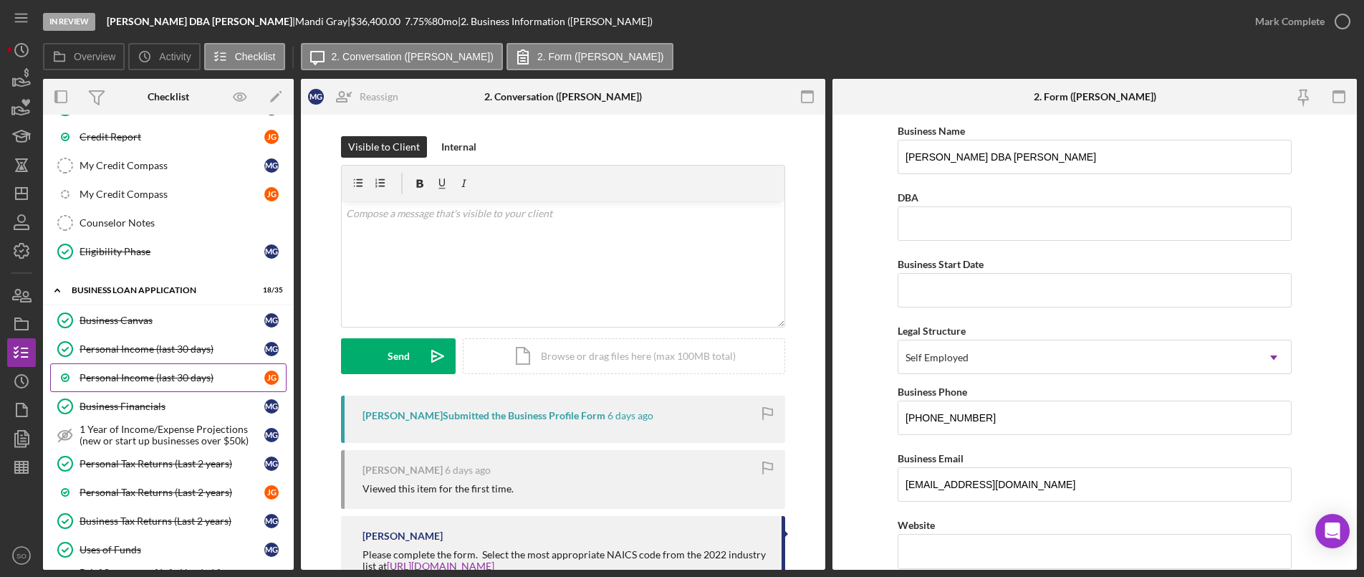
click at [123, 372] on div "Personal Income (last 30 days)" at bounding box center [172, 377] width 185 height 11
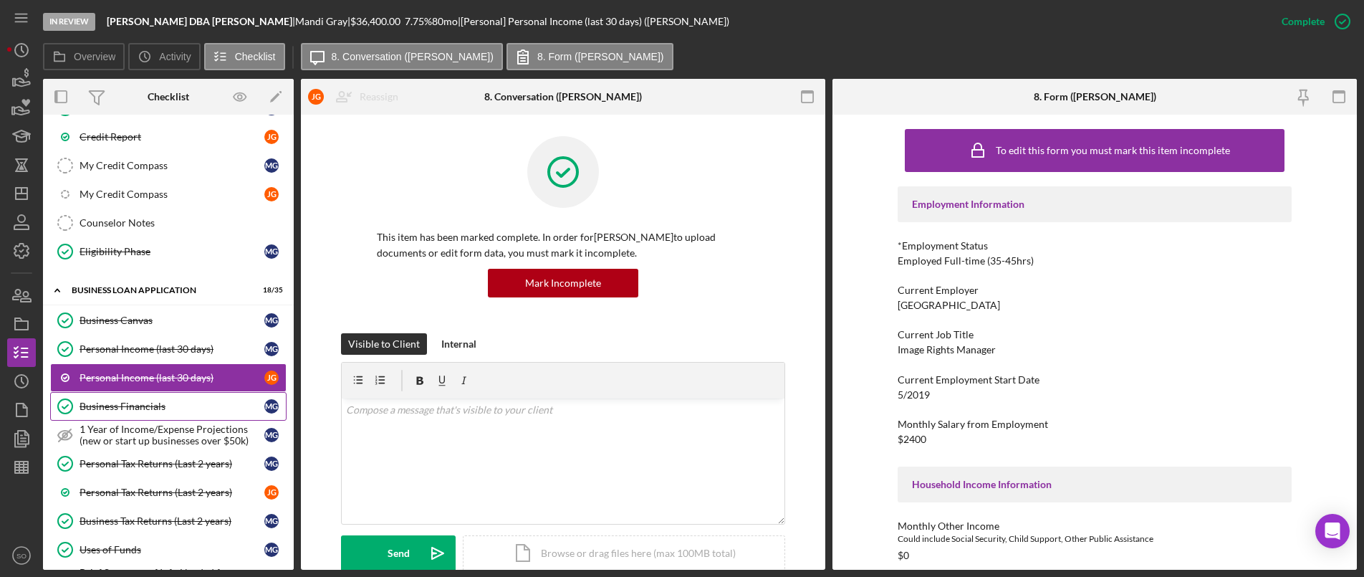
click at [122, 414] on link "Business Financials Business Financials M G" at bounding box center [168, 406] width 236 height 29
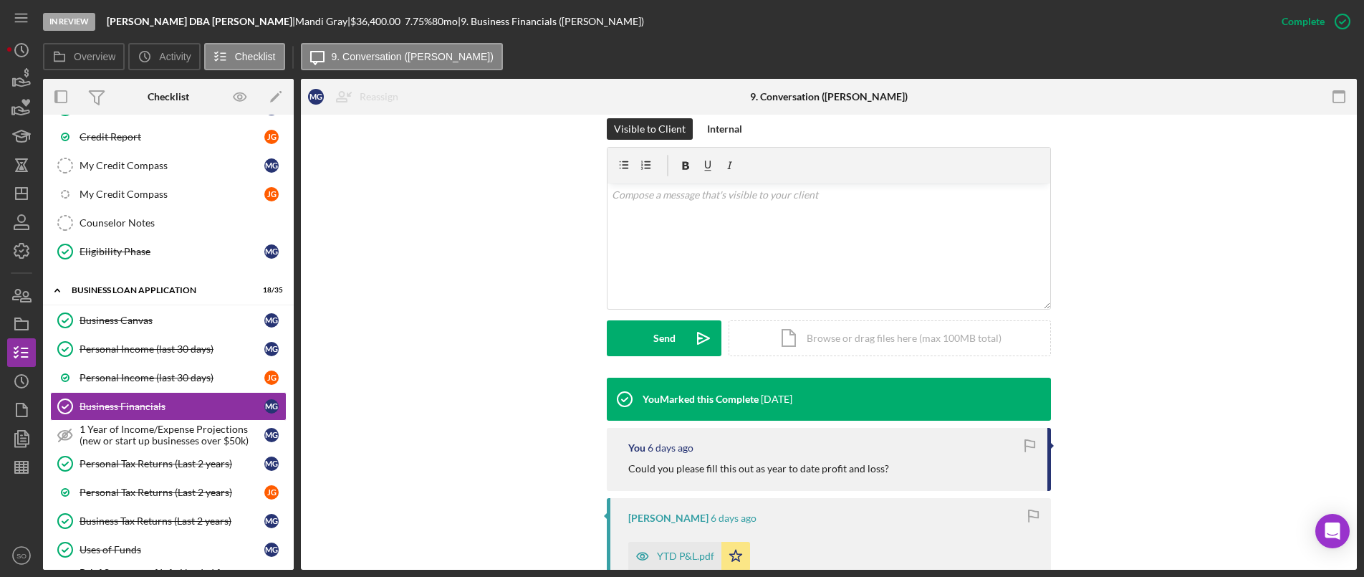
scroll to position [501, 0]
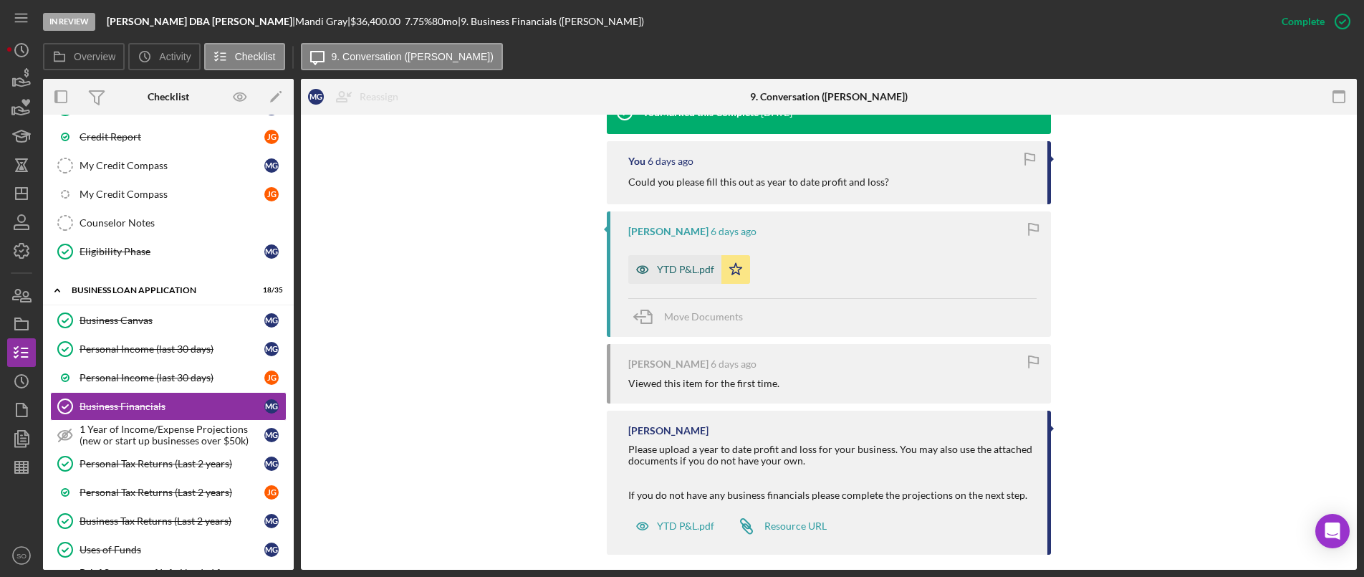
click at [688, 267] on div "YTD P&L.pdf" at bounding box center [685, 269] width 57 height 11
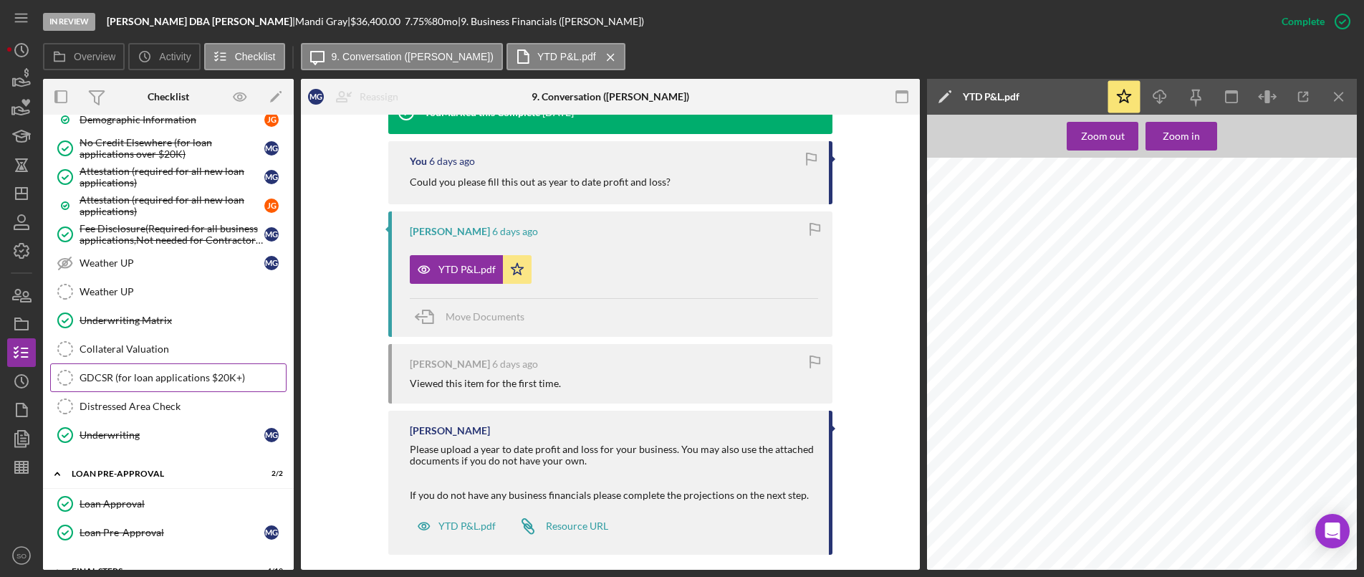
scroll to position [1361, 0]
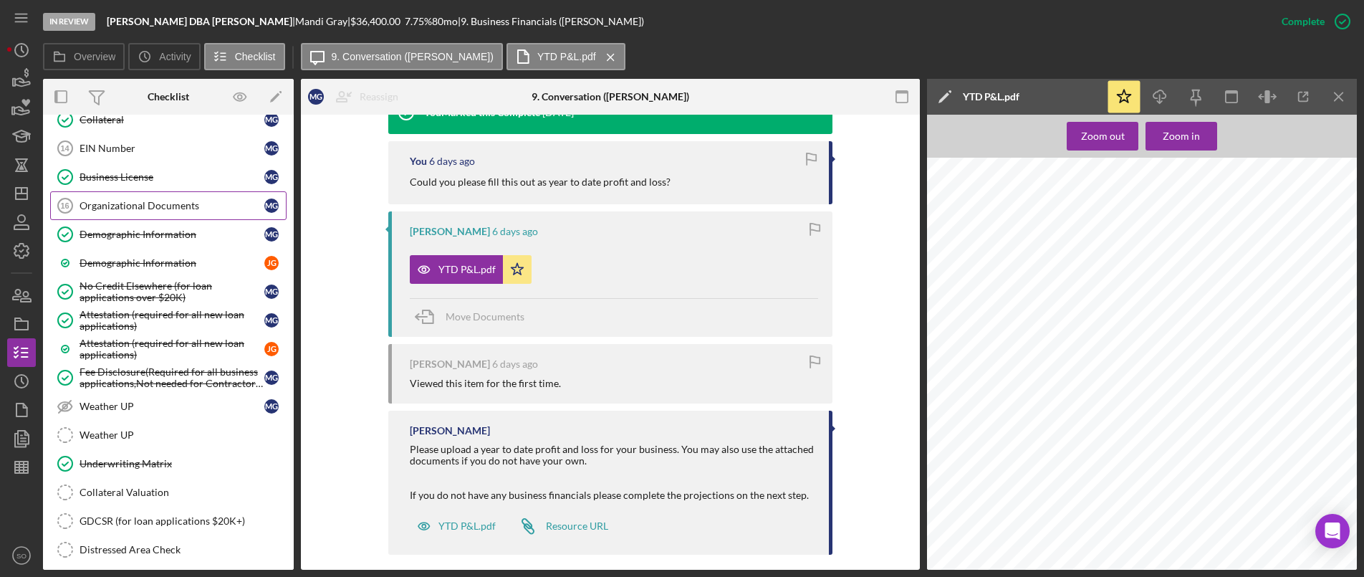
click at [137, 213] on link "Organizational Documents 16 Organizational Documents M G" at bounding box center [168, 205] width 236 height 29
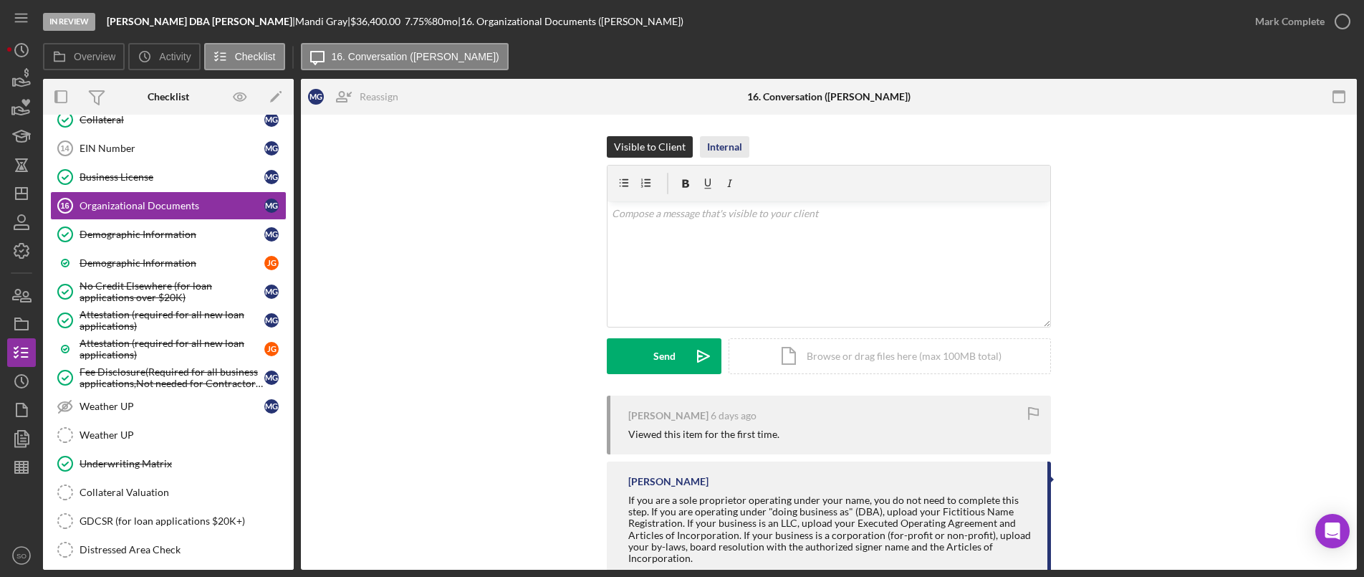
click at [730, 146] on div "Internal" at bounding box center [724, 146] width 35 height 21
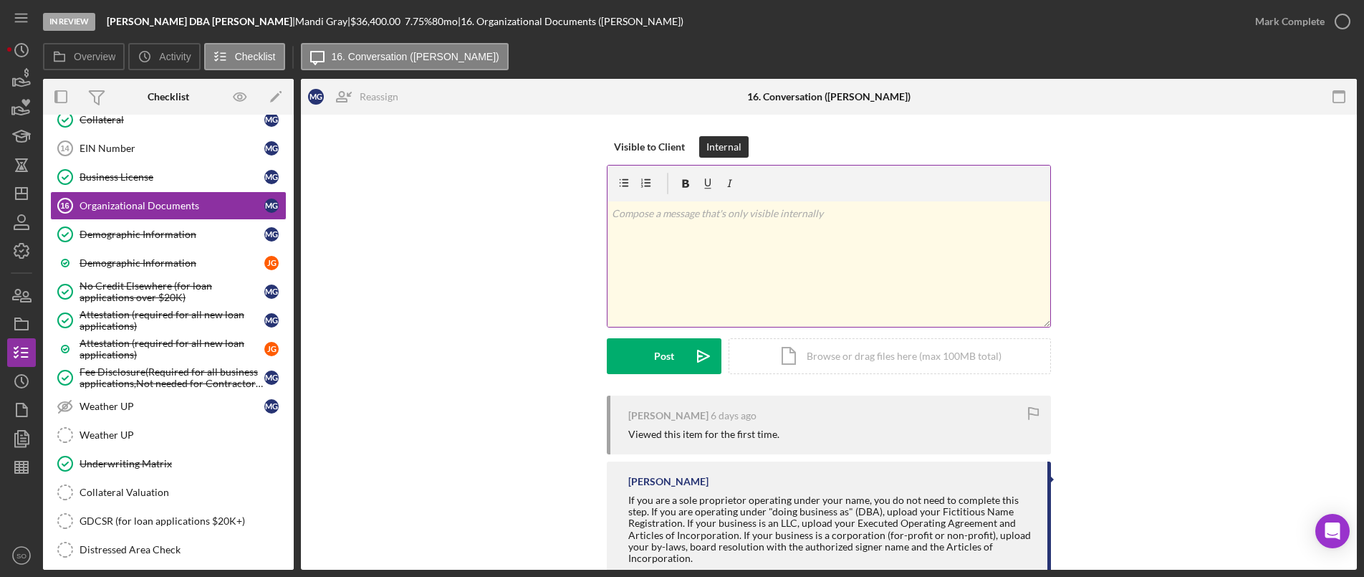
click at [704, 216] on p at bounding box center [829, 214] width 435 height 16
click at [672, 352] on button "Post Icon/icon-invite-send" at bounding box center [664, 356] width 115 height 36
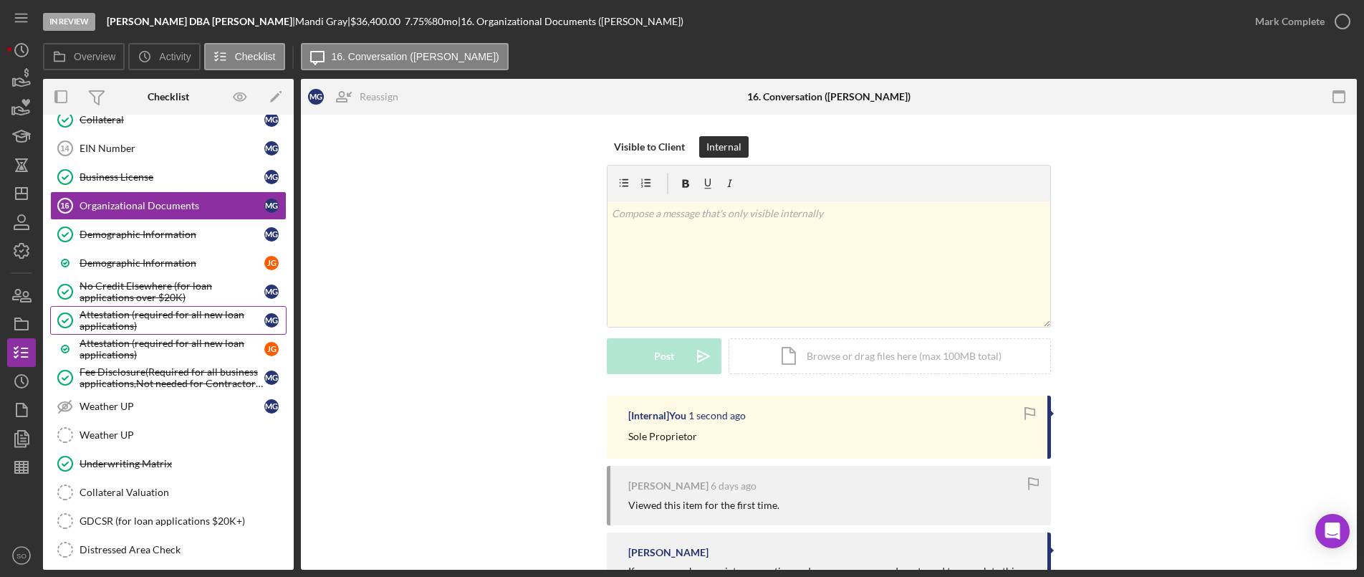
scroll to position [1146, 0]
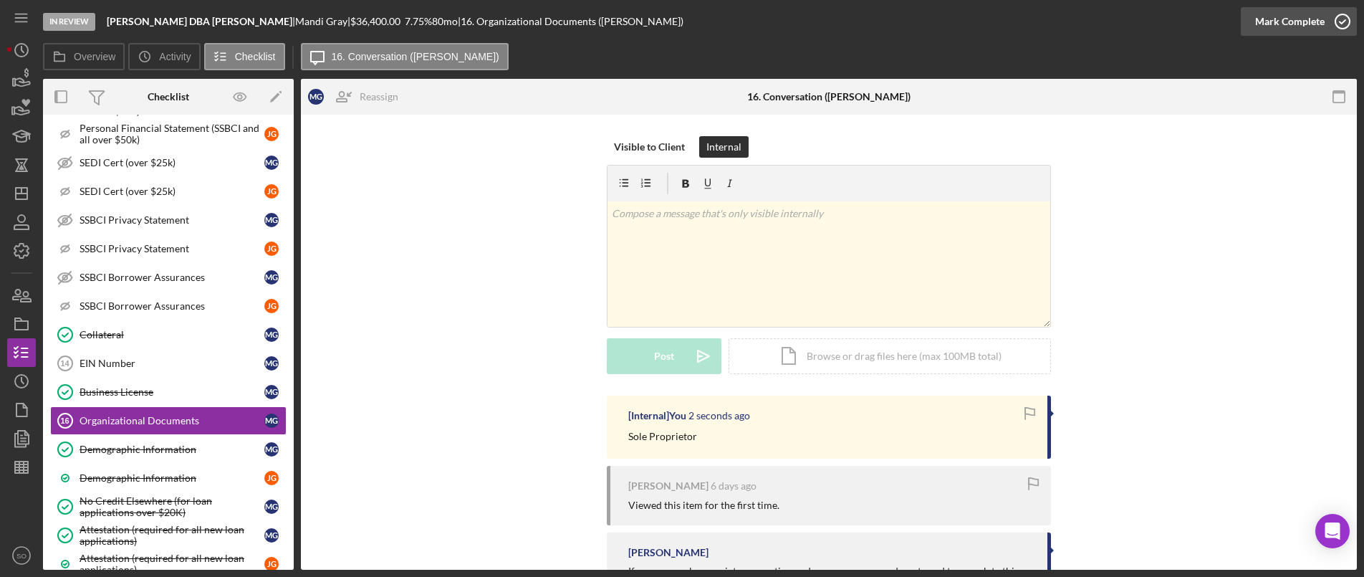
click at [1268, 9] on div "Mark Complete" at bounding box center [1289, 21] width 69 height 29
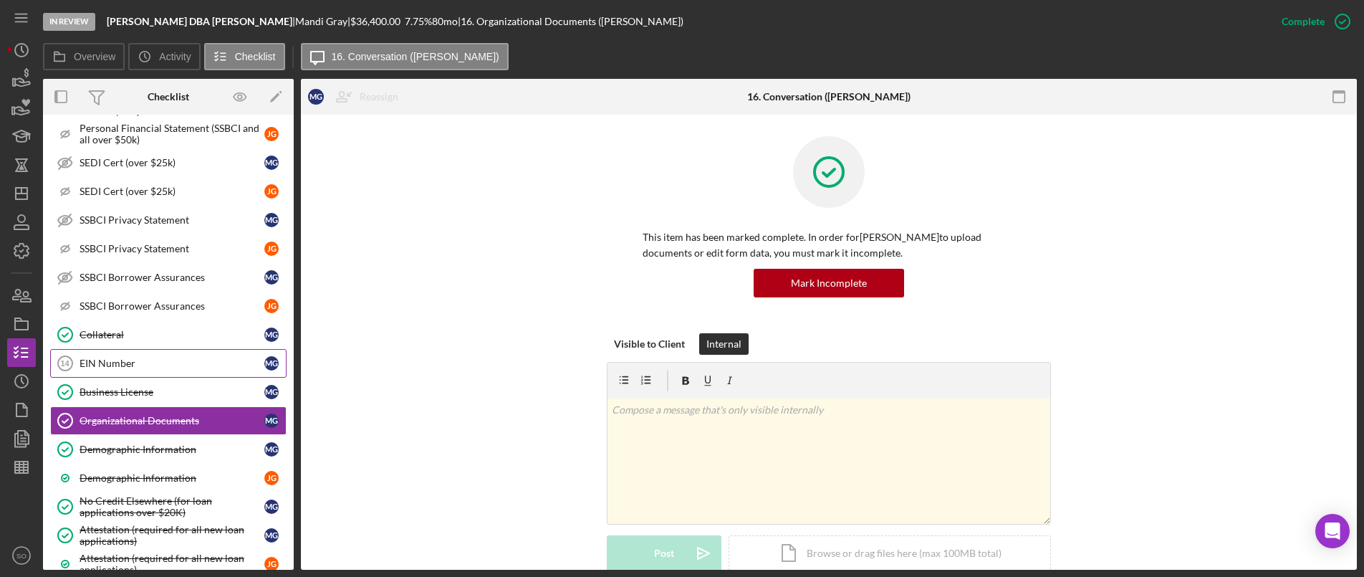
click at [105, 366] on div "EIN Number" at bounding box center [172, 362] width 185 height 11
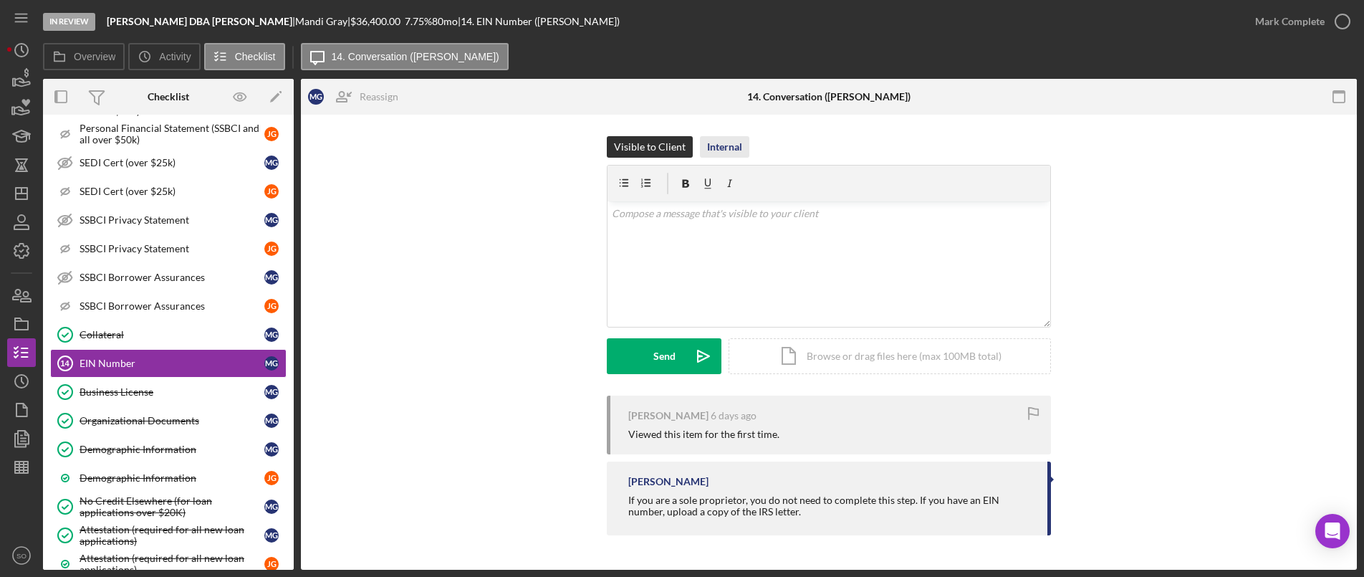
click at [723, 140] on div "Internal" at bounding box center [724, 146] width 35 height 21
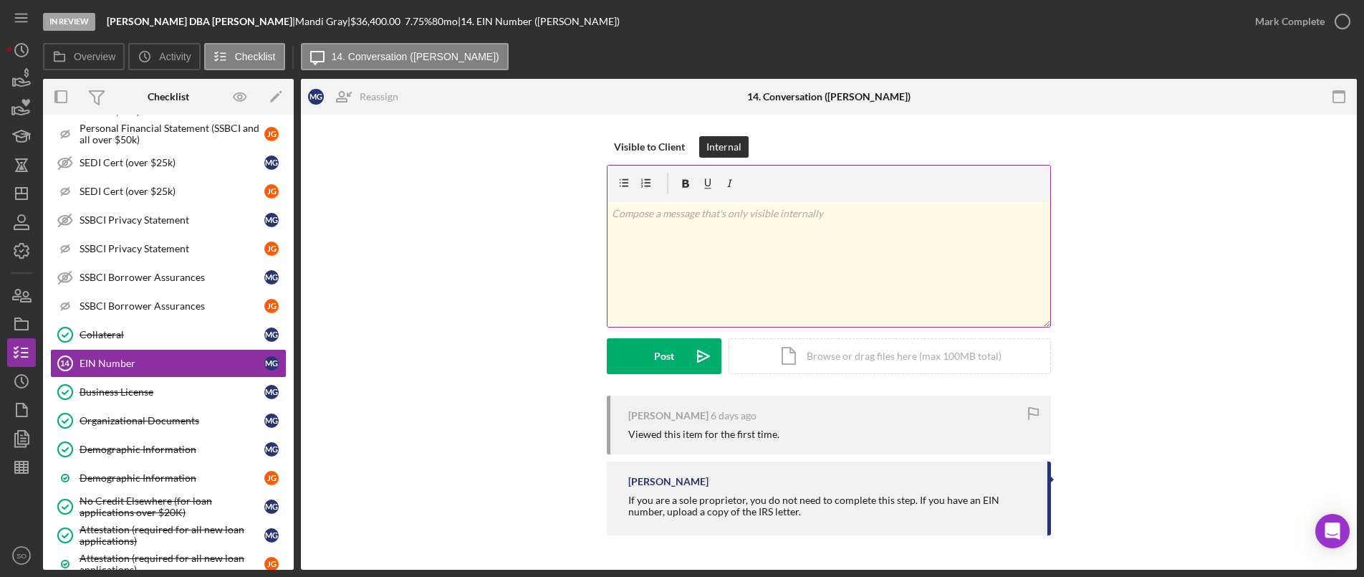
click at [679, 260] on div "v Color teal Color pink Remove color Add row above Add row below Add column bef…" at bounding box center [828, 263] width 443 height 125
click at [683, 346] on button "Post Icon/icon-invite-send" at bounding box center [664, 356] width 115 height 36
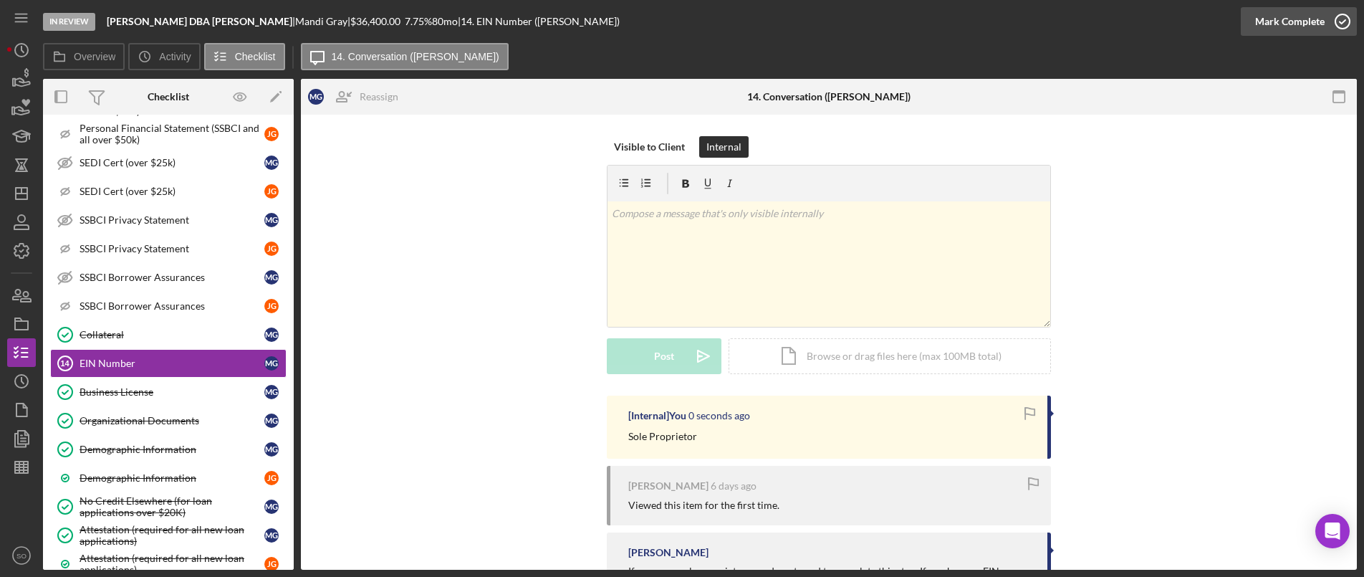
click at [1297, 22] on div "Mark Complete" at bounding box center [1289, 21] width 69 height 29
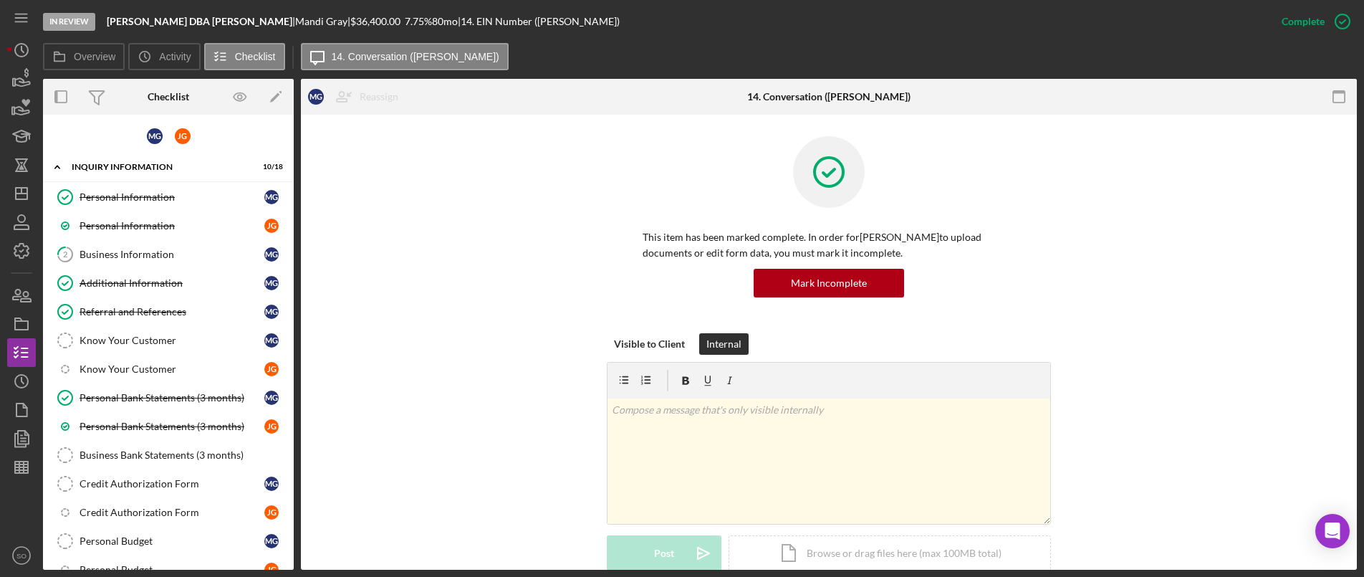
drag, startPoint x: 139, startPoint y: 256, endPoint x: 284, endPoint y: 289, distance: 148.2
click at [143, 258] on div "Business Information" at bounding box center [172, 254] width 185 height 11
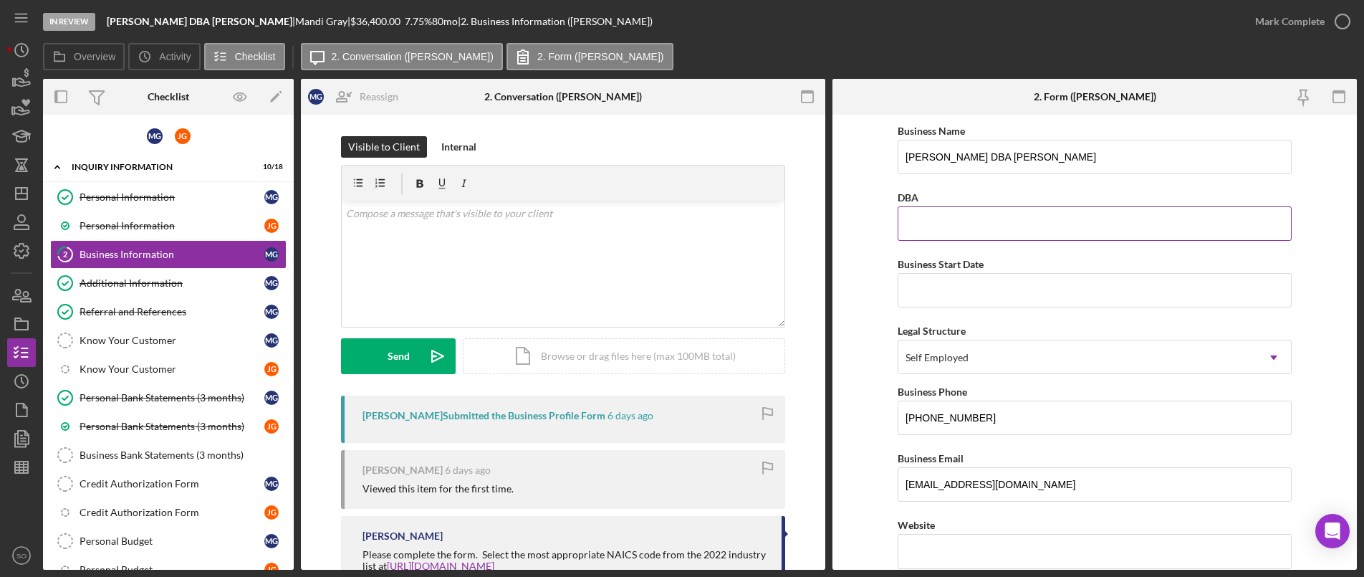
click at [958, 221] on input "DBA" at bounding box center [1095, 223] width 394 height 34
drag, startPoint x: 1049, startPoint y: 158, endPoint x: 846, endPoint y: 155, distance: 203.5
click at [846, 155] on form "Business Name [PERSON_NAME] DBA [PERSON_NAME] DBA Business Start Date Legal Str…" at bounding box center [1094, 342] width 524 height 455
click at [923, 229] on input "DBA" at bounding box center [1095, 223] width 394 height 34
paste input "[PERSON_NAME] DBA [PERSON_NAME]"
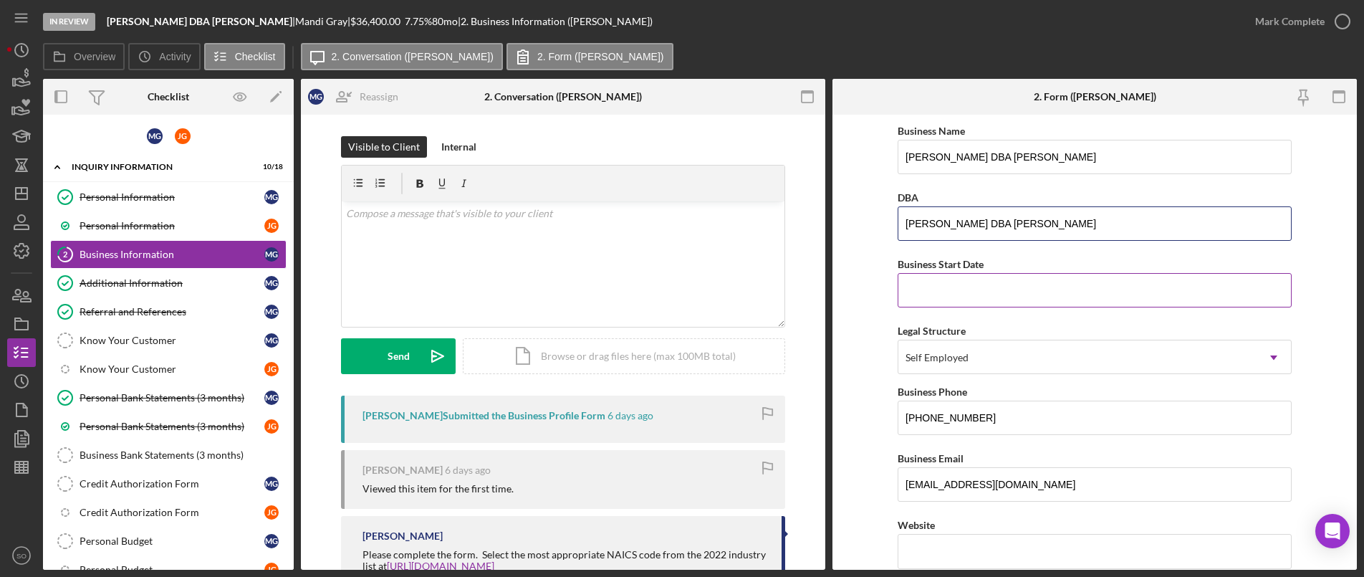
type input "[PERSON_NAME] DBA [PERSON_NAME]"
click at [948, 289] on input "Business Start Date" at bounding box center [1095, 290] width 394 height 34
type input "[DATE]"
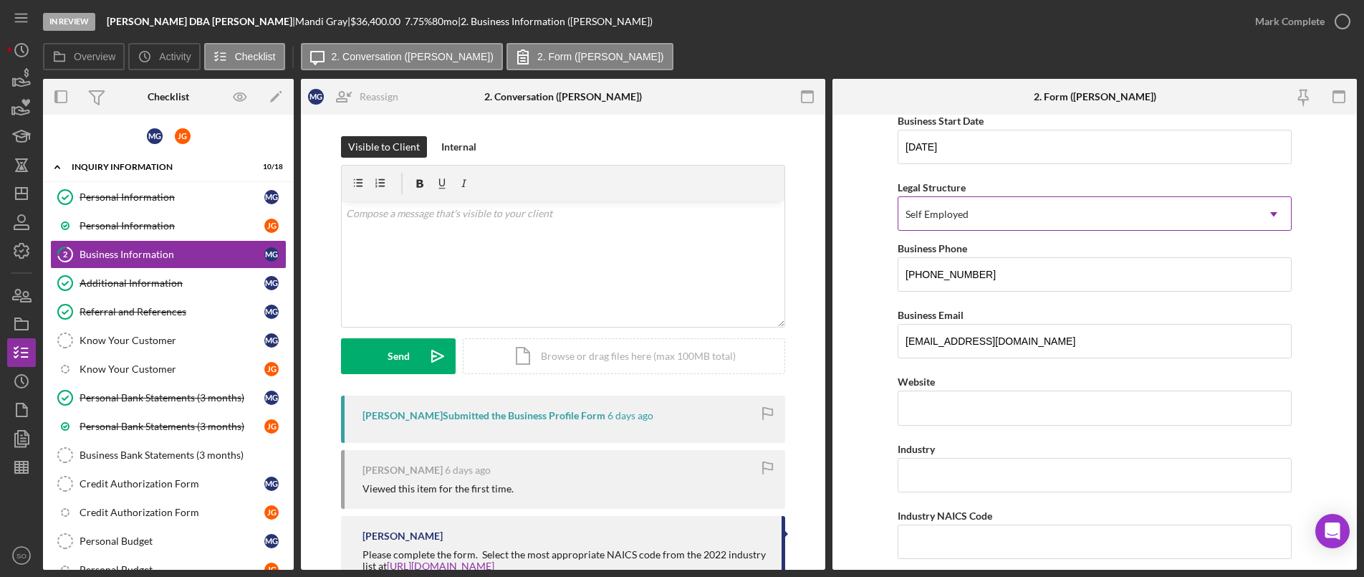
click at [946, 218] on div "Self Employed" at bounding box center [936, 213] width 63 height 11
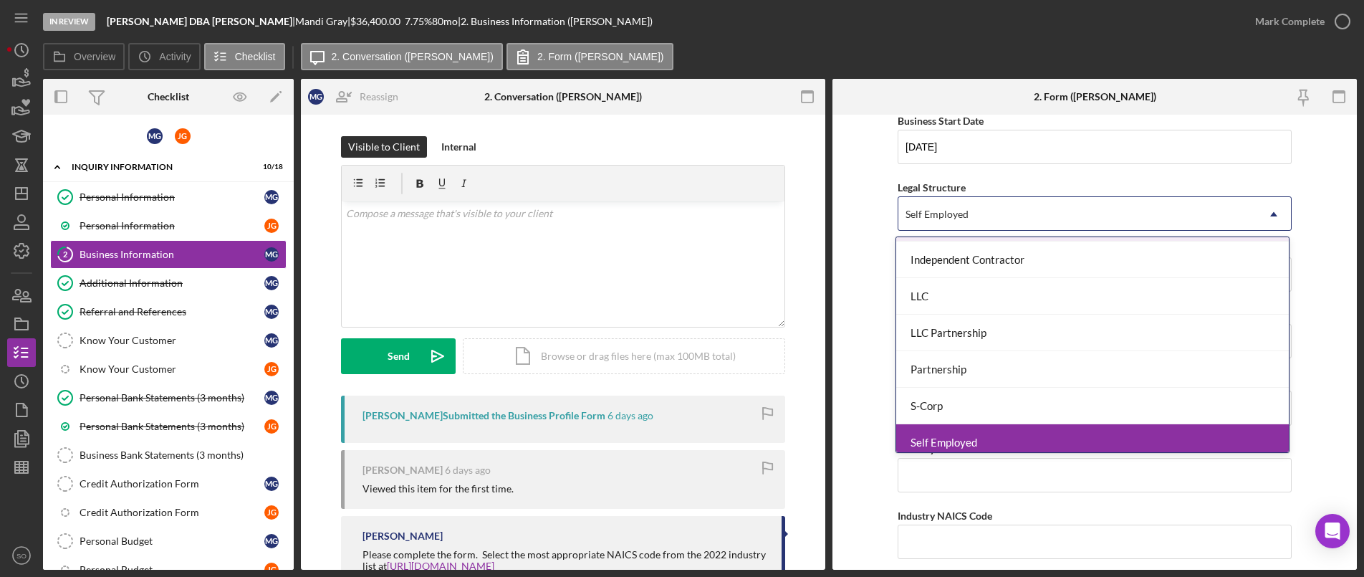
scroll to position [333, 0]
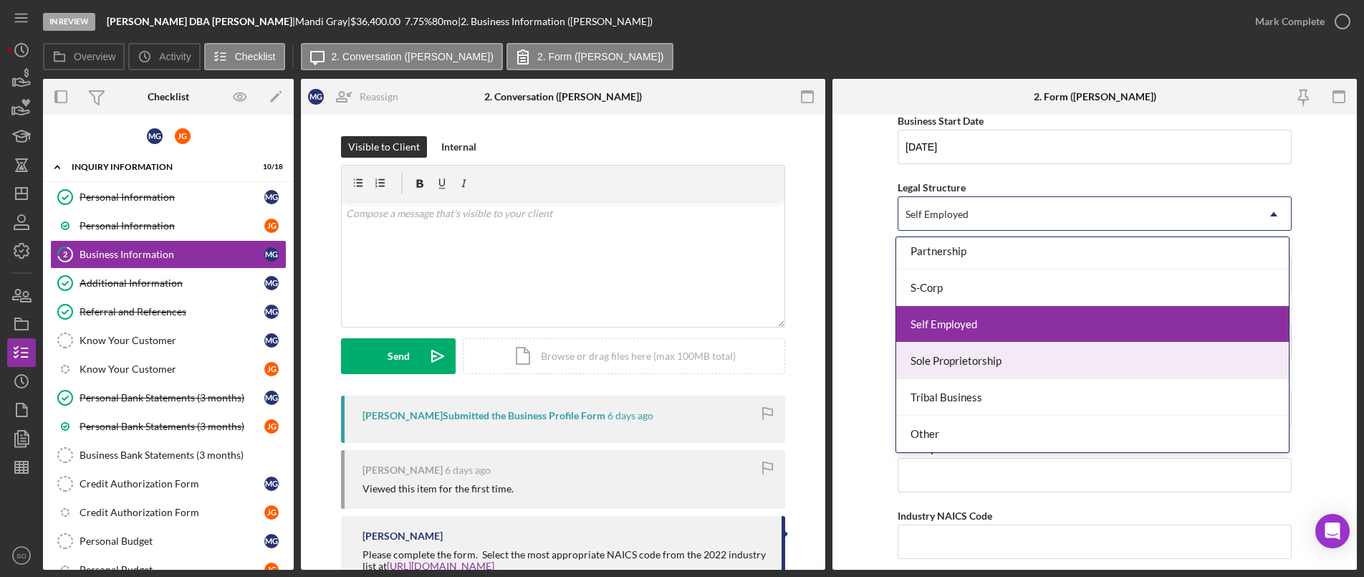
click at [976, 352] on div "Sole Proprietorship" at bounding box center [1092, 360] width 393 height 37
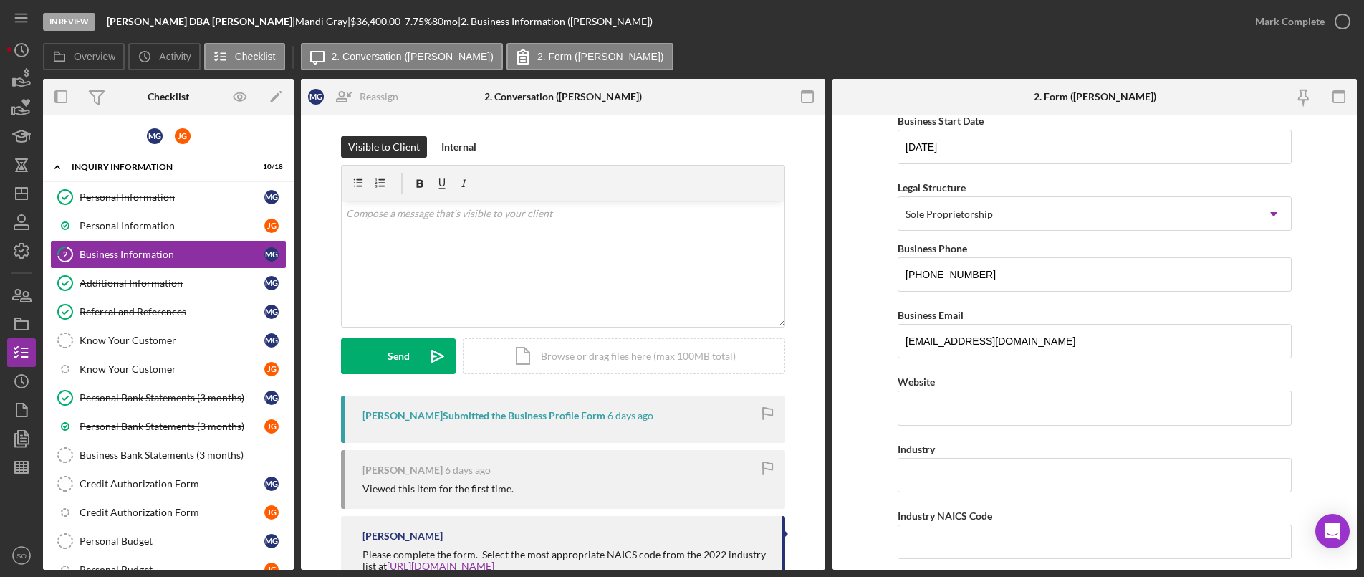
click at [851, 402] on form "Business Name [PERSON_NAME] DBA [PERSON_NAME] DBA [PERSON_NAME] DBA [PERSON_NAM…" at bounding box center [1094, 342] width 524 height 455
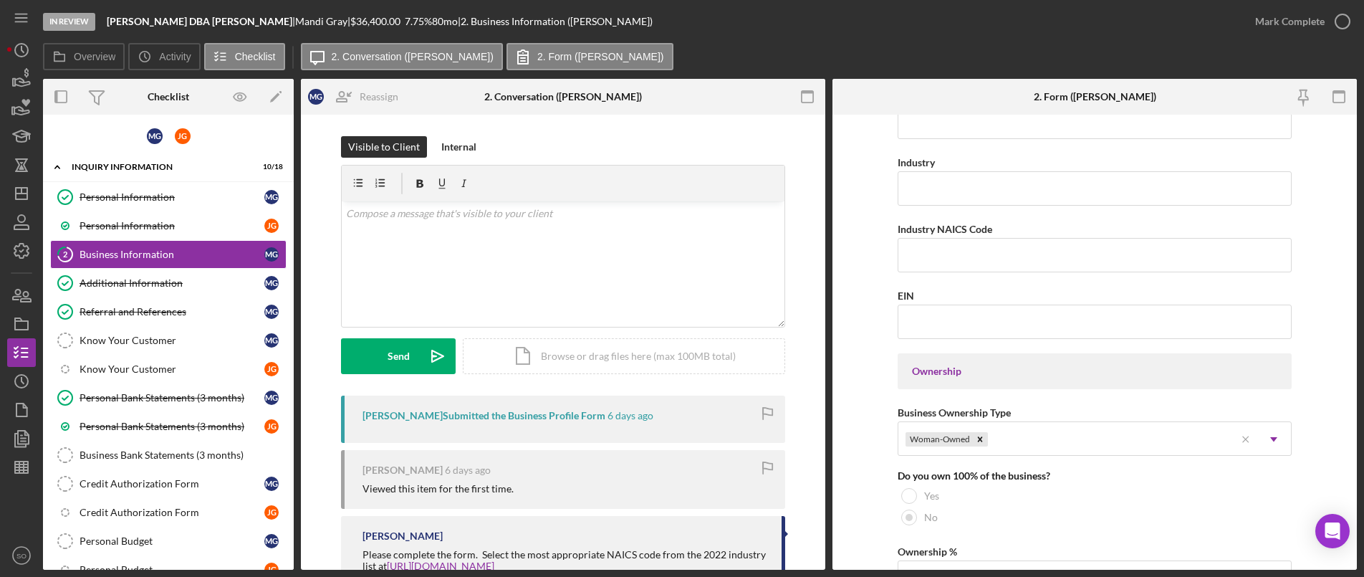
scroll to position [287, 0]
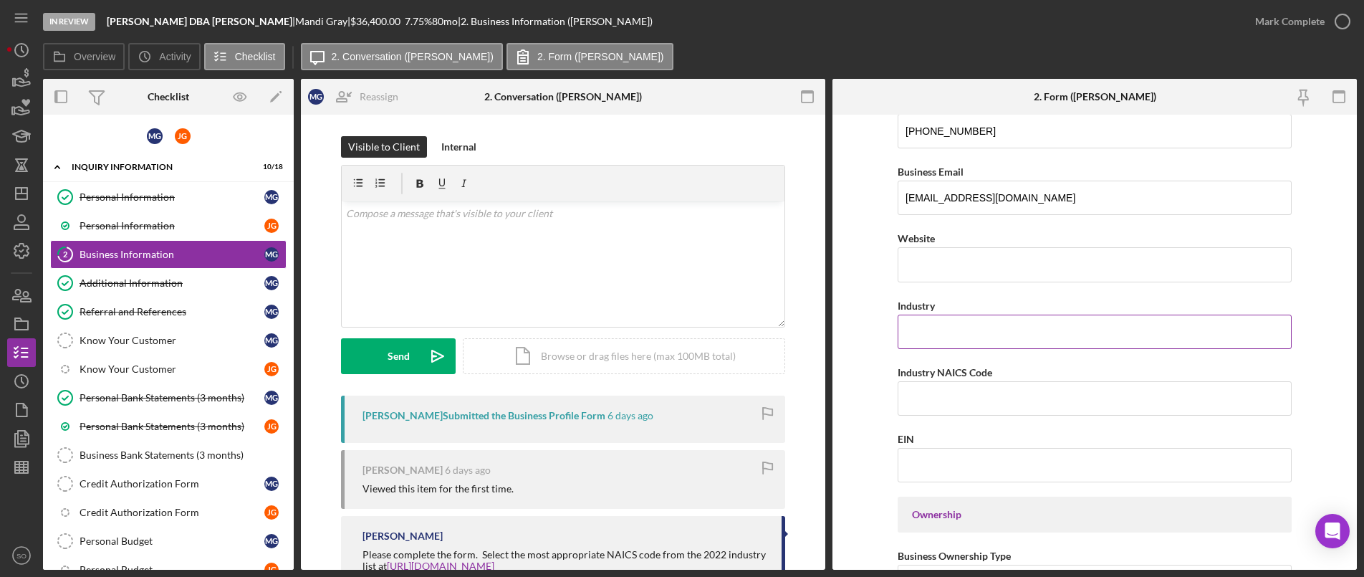
click at [907, 340] on input "Industry" at bounding box center [1095, 331] width 394 height 34
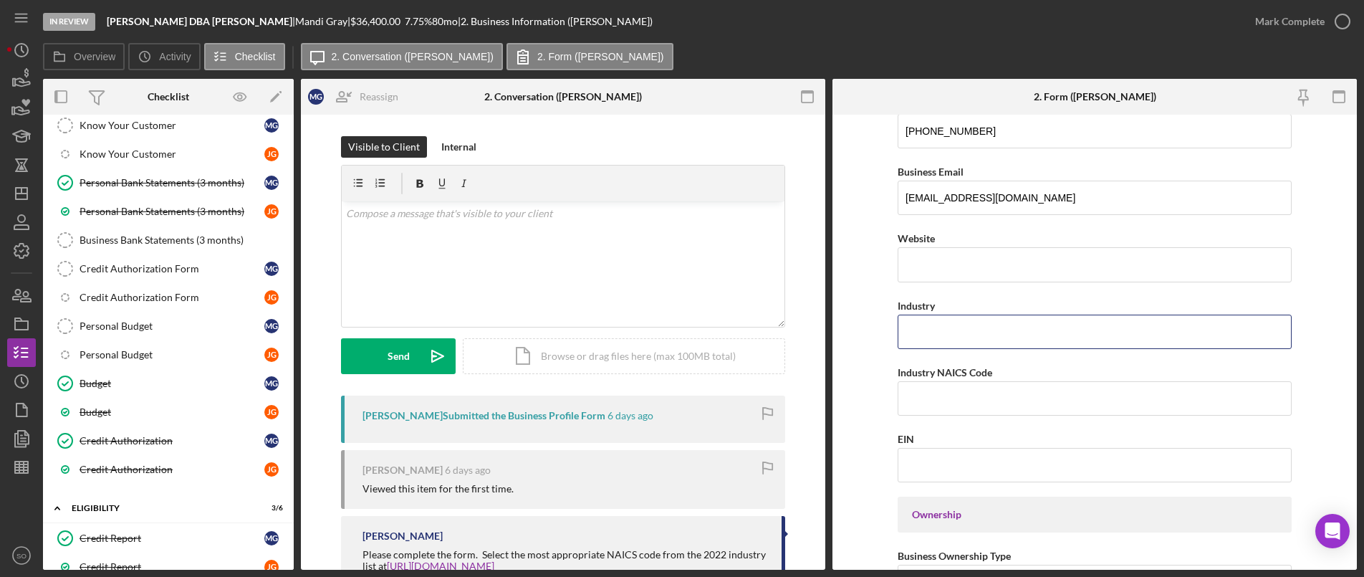
scroll to position [430, 0]
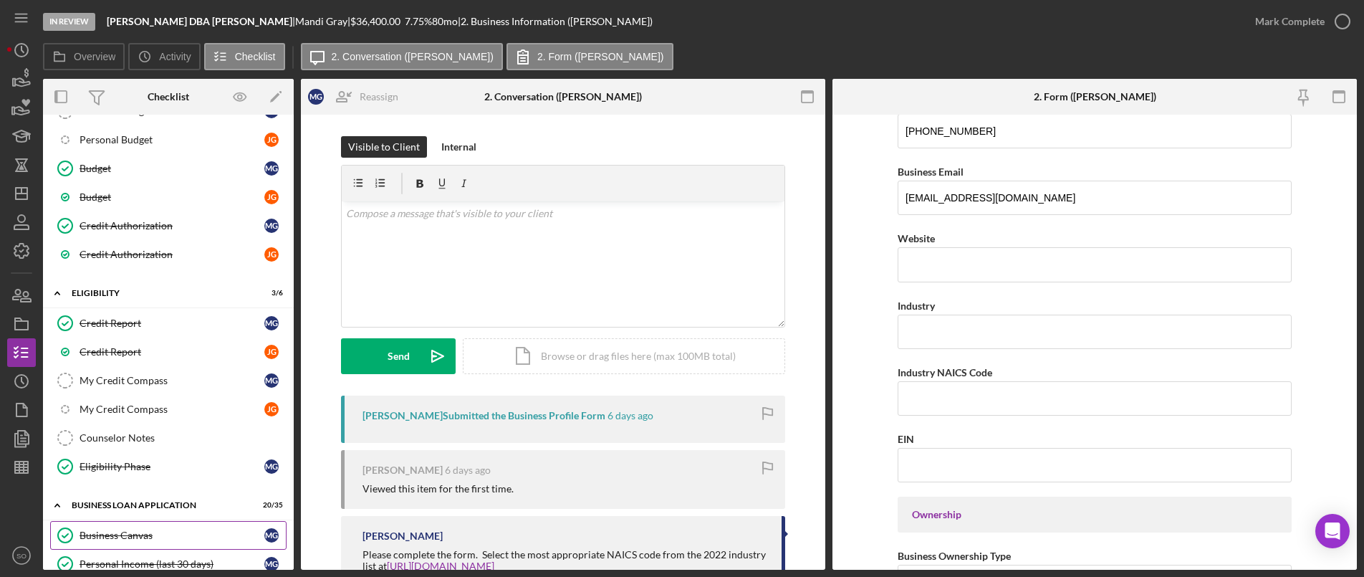
click at [146, 525] on link "Business Canvas Business Canvas M G" at bounding box center [168, 535] width 236 height 29
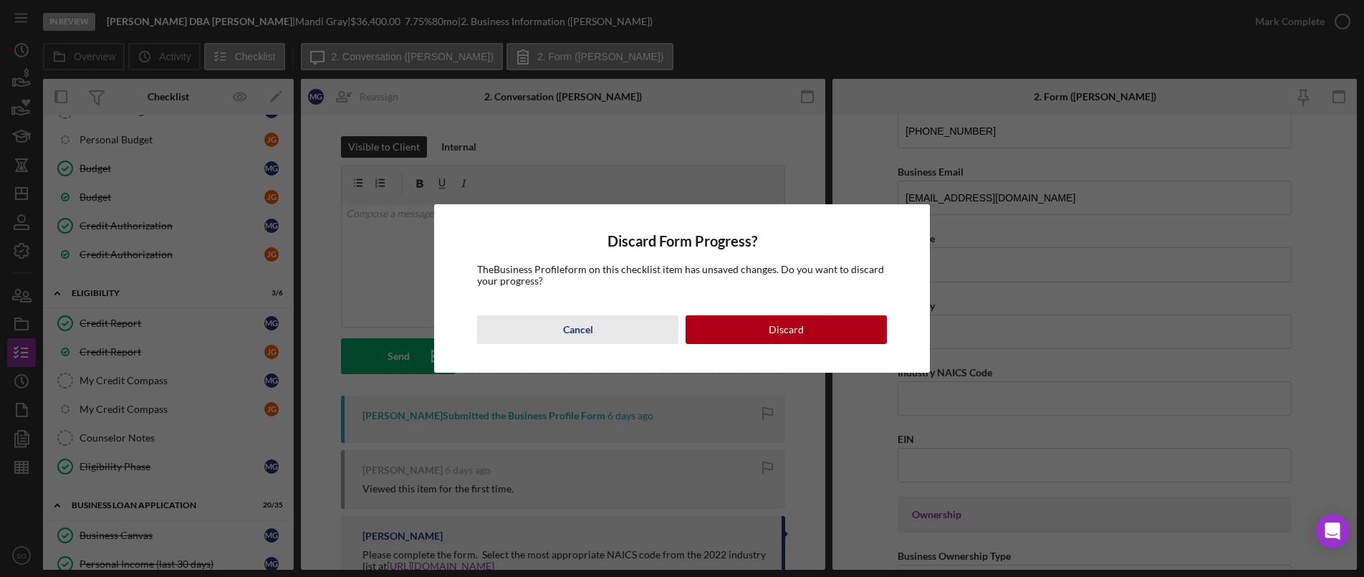
click at [573, 325] on div "Cancel" at bounding box center [578, 329] width 30 height 29
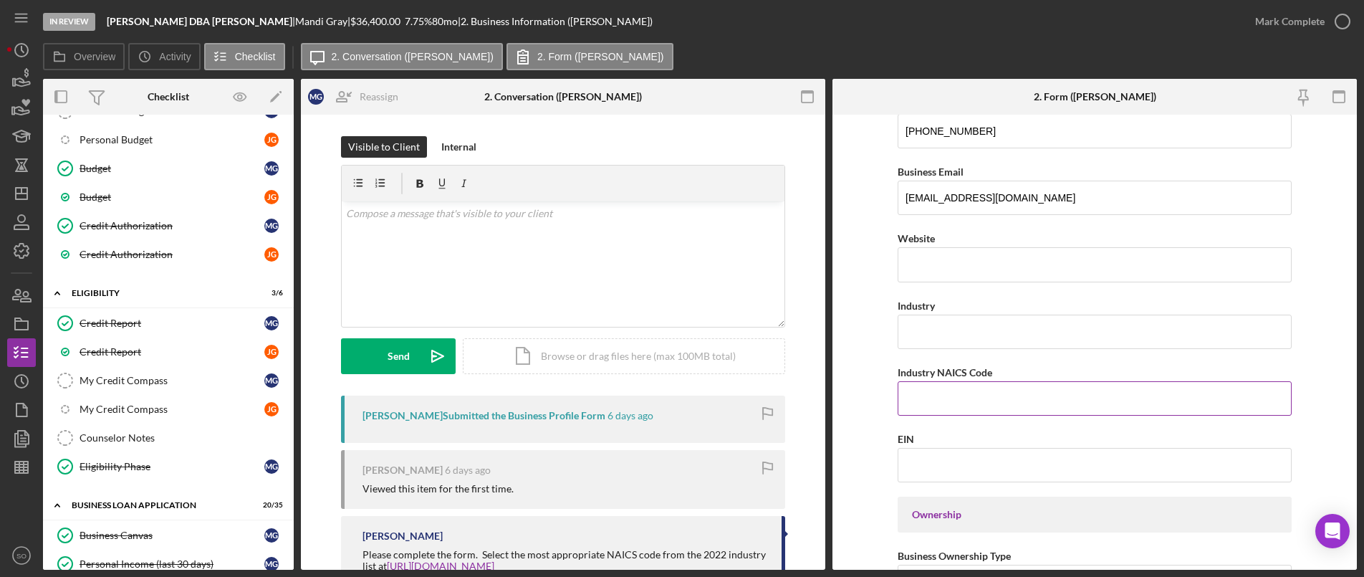
click at [976, 396] on input "Industry NAICS Code" at bounding box center [1095, 398] width 394 height 34
click at [940, 466] on input "EIN" at bounding box center [1095, 465] width 394 height 34
click at [933, 473] on input "EIN" at bounding box center [1095, 465] width 394 height 34
click at [861, 455] on form "Business Name [PERSON_NAME] DBA [PERSON_NAME] DBA [PERSON_NAME] DBA [PERSON_NAM…" at bounding box center [1094, 342] width 524 height 455
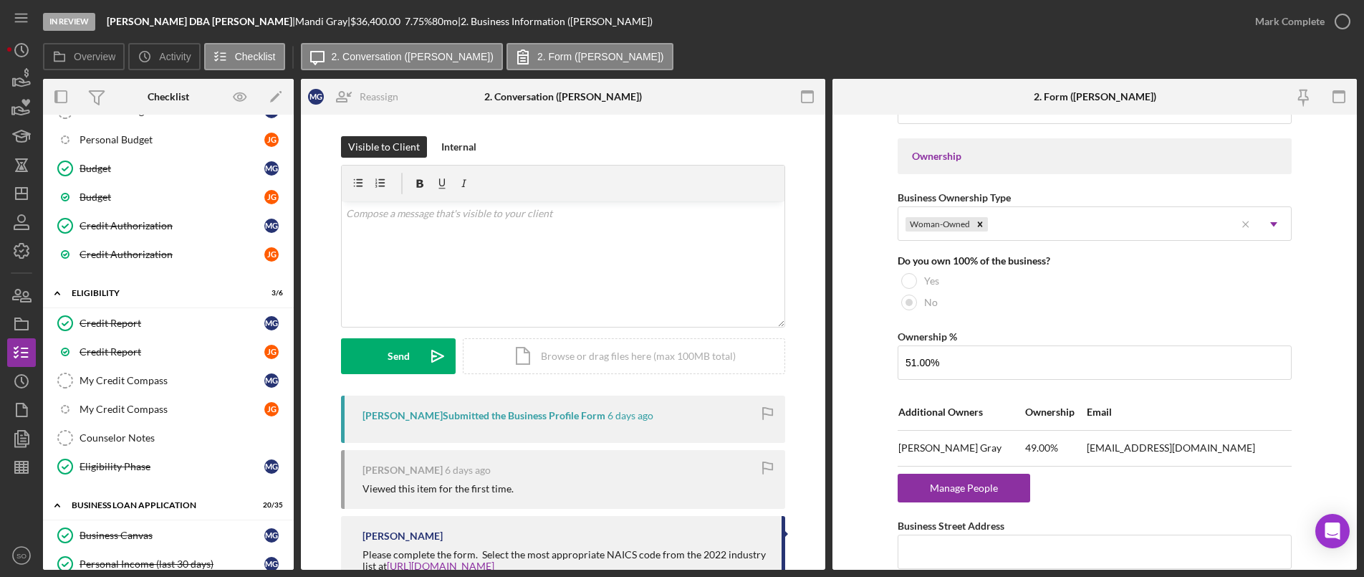
scroll to position [788, 0]
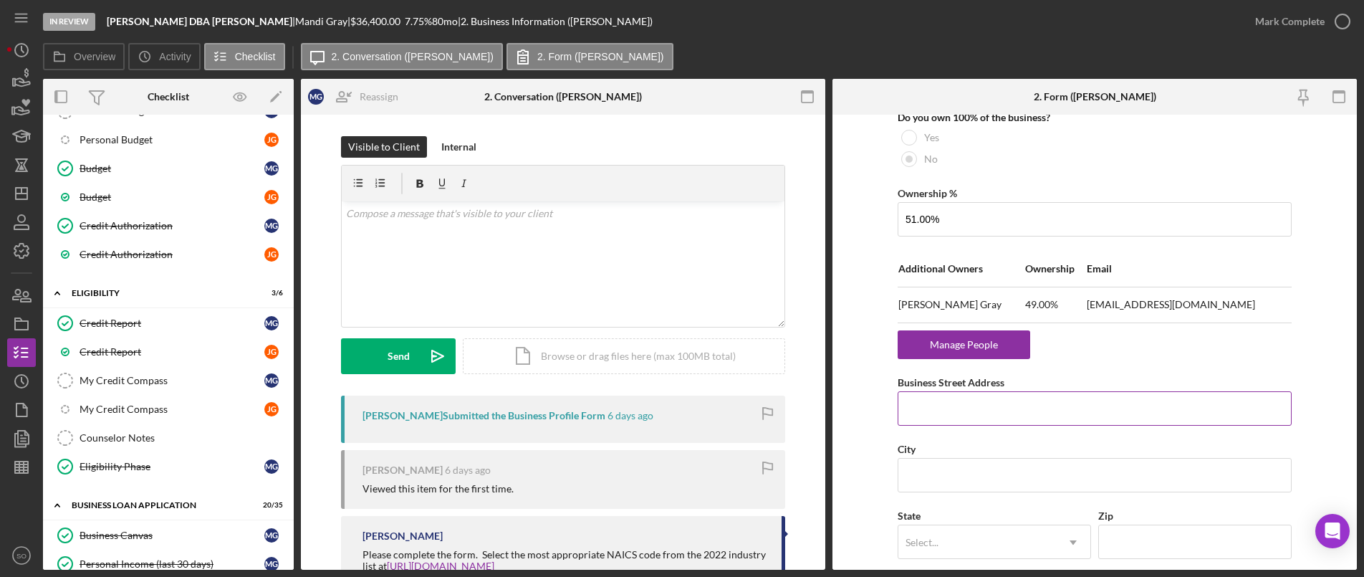
drag, startPoint x: 941, startPoint y: 420, endPoint x: 899, endPoint y: 422, distance: 42.3
click at [941, 420] on input "Business Street Address" at bounding box center [1095, 408] width 394 height 34
click at [981, 406] on input "Business Street Address" at bounding box center [1095, 408] width 394 height 34
paste input "[STREET_ADDRESS][PERSON_NAME]"
type input "[STREET_ADDRESS][PERSON_NAME]"
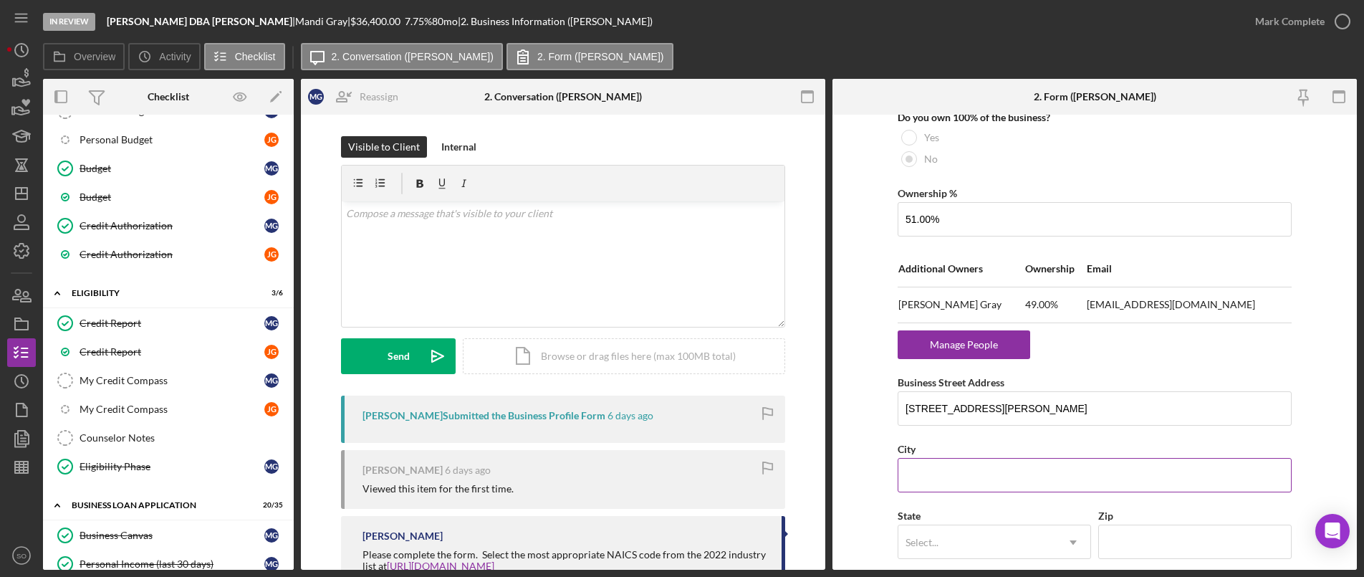
click at [974, 484] on input "City" at bounding box center [1095, 475] width 394 height 34
click at [936, 486] on input "City" at bounding box center [1095, 475] width 394 height 34
paste input "Saint Louis"
type input "Saint Louis"
click at [1024, 533] on div "Select..." at bounding box center [977, 542] width 158 height 33
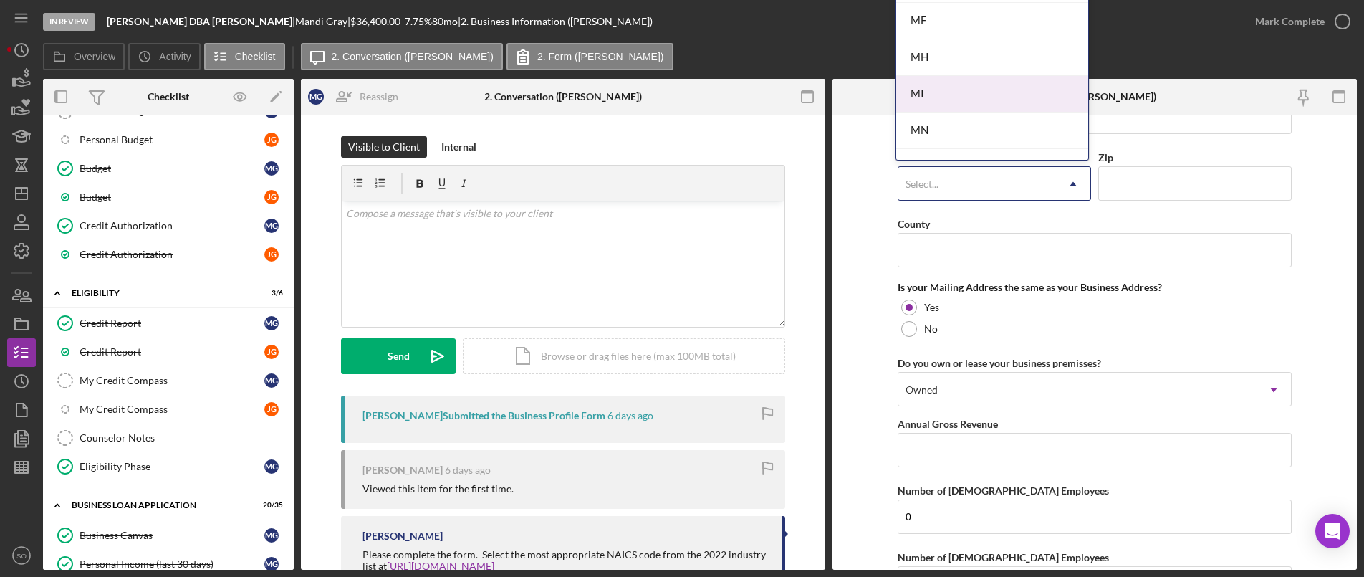
scroll to position [1218, 0]
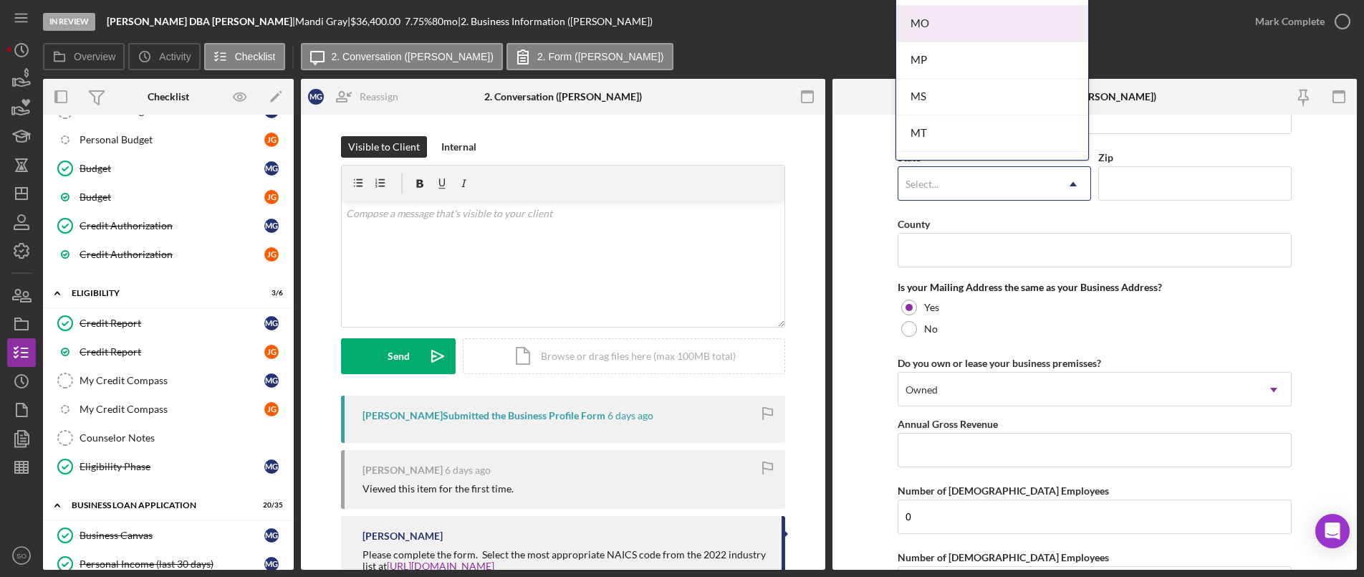
click at [933, 30] on div "MO" at bounding box center [992, 24] width 192 height 37
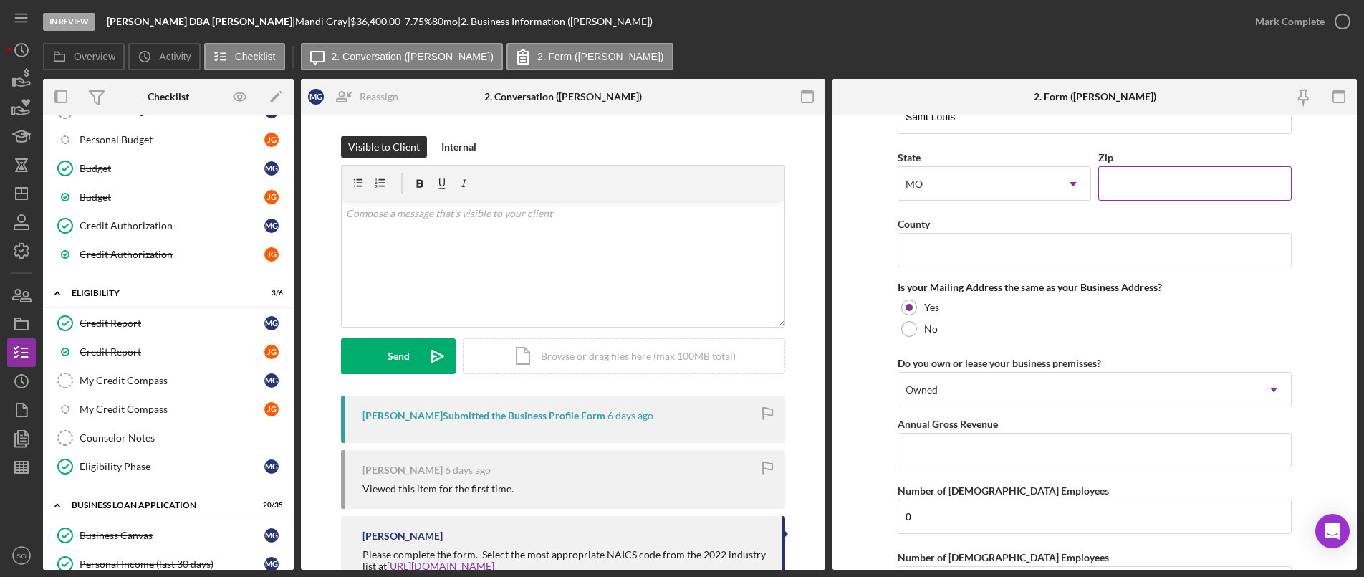
click at [1168, 191] on input "Zip" at bounding box center [1194, 183] width 193 height 34
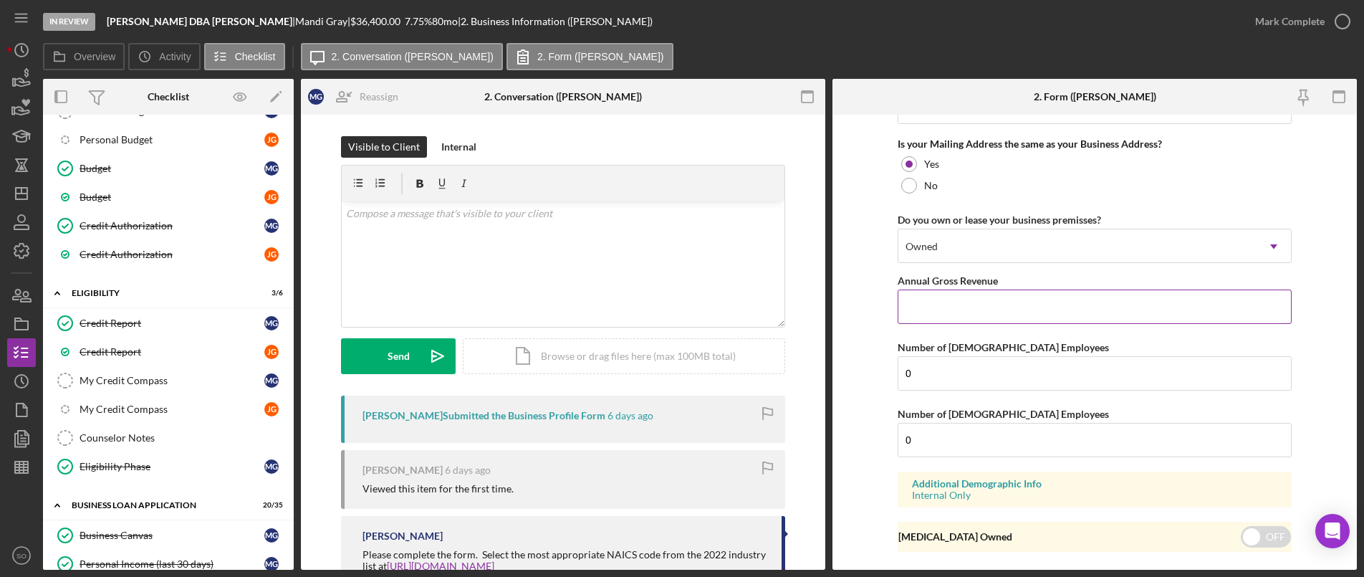
type input "63116"
click at [968, 294] on input "Annual Gross Revenue" at bounding box center [1095, 306] width 394 height 34
type input "$0"
click at [882, 428] on form "Business Name [PERSON_NAME] DBA [PERSON_NAME] DBA [PERSON_NAME] DBA [PERSON_NAM…" at bounding box center [1094, 342] width 524 height 455
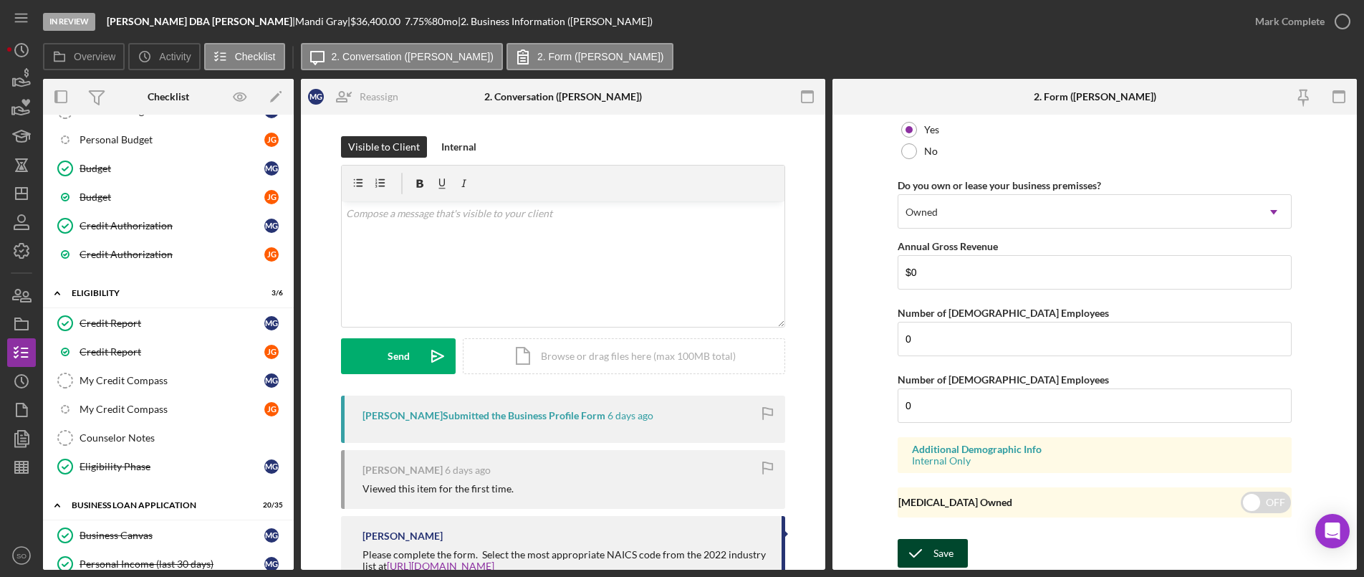
click at [933, 554] on div "Save" at bounding box center [943, 553] width 20 height 29
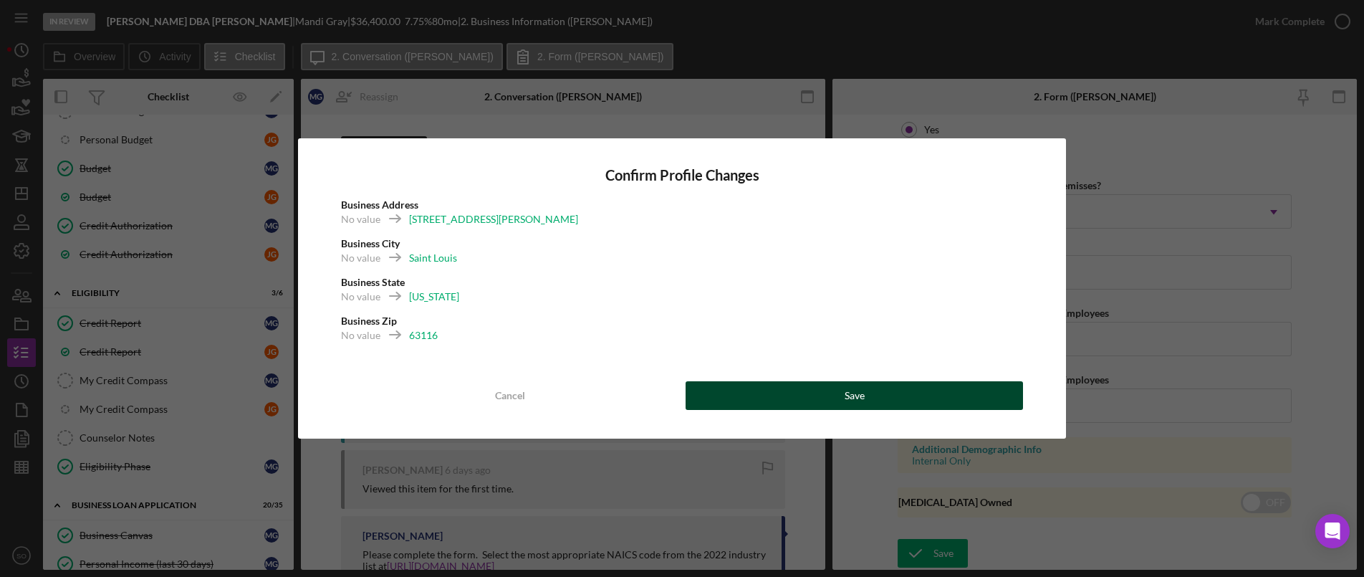
click at [843, 398] on button "Save" at bounding box center [854, 395] width 337 height 29
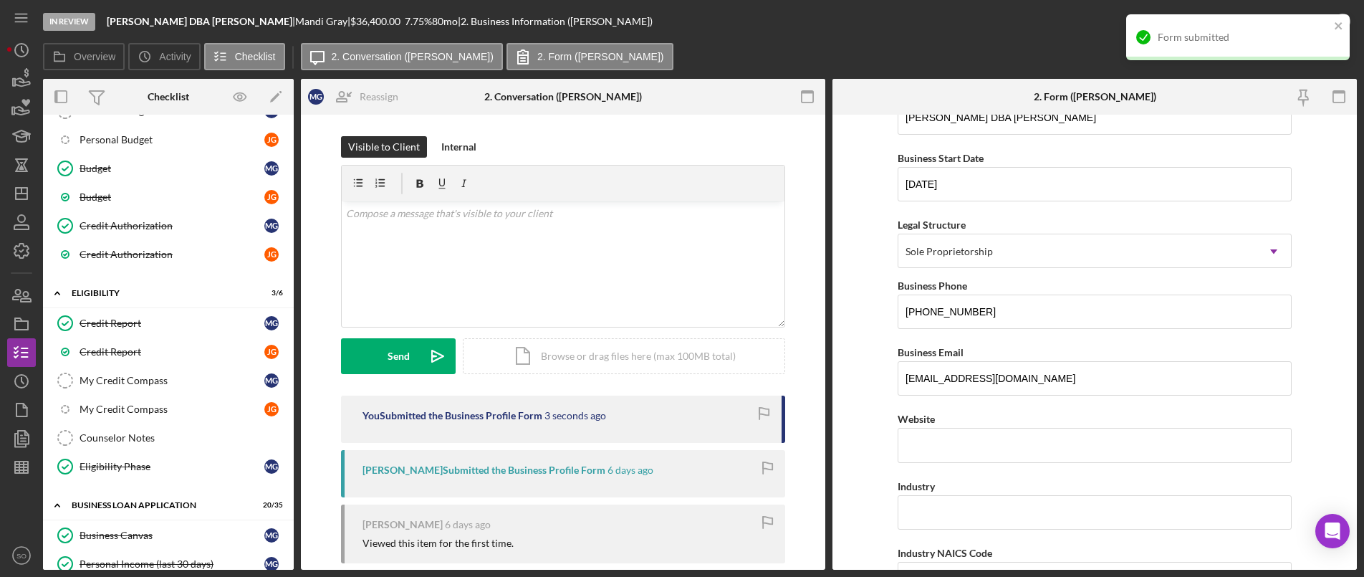
scroll to position [0, 0]
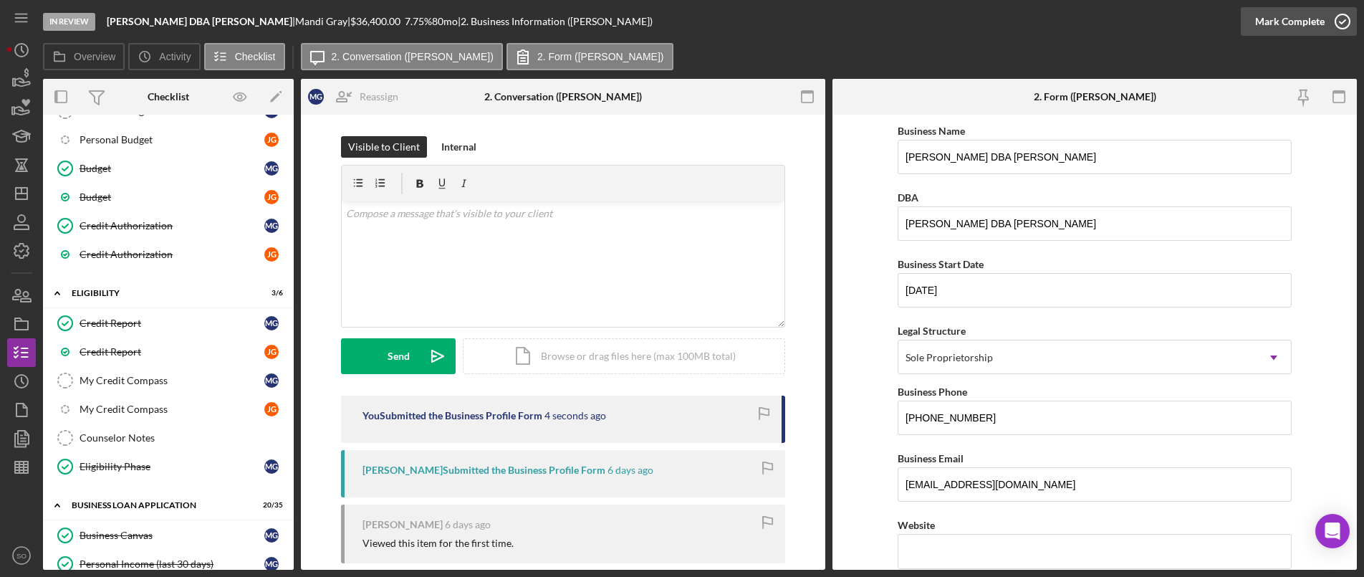
click at [1333, 24] on icon "button" at bounding box center [1343, 22] width 36 height 36
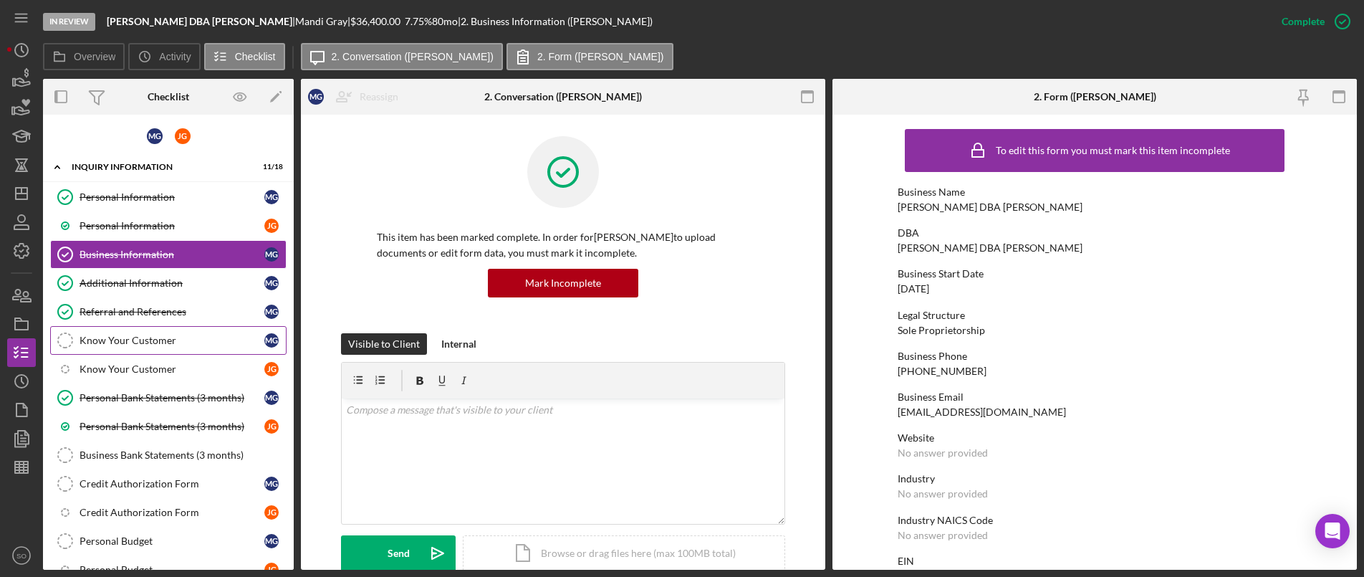
click at [168, 348] on link "Know Your Customer Know Your Customer M G" at bounding box center [168, 340] width 236 height 29
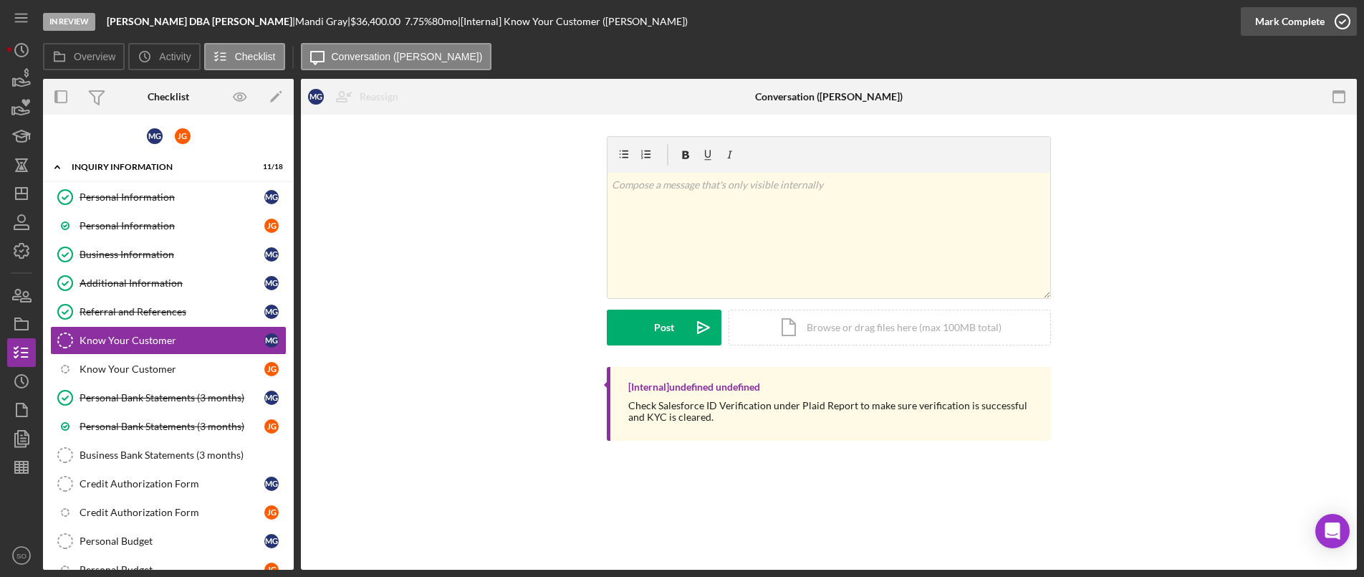
click at [1269, 29] on div "Mark Complete" at bounding box center [1289, 21] width 69 height 29
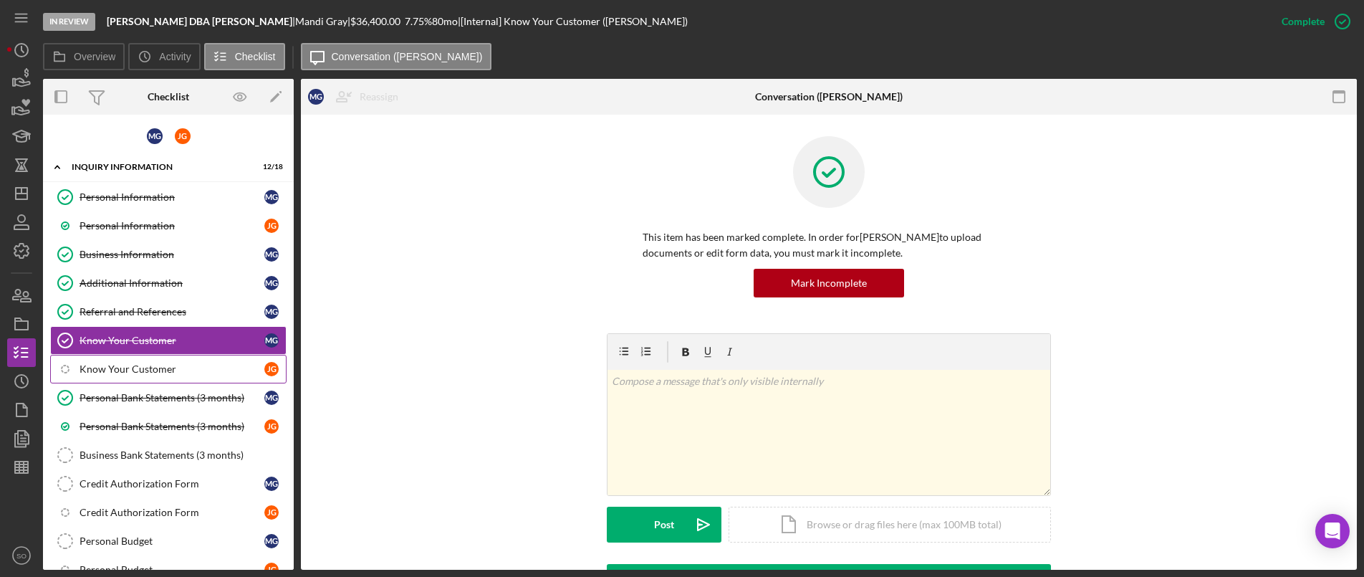
click at [142, 375] on div "Know Your Customer" at bounding box center [172, 368] width 185 height 11
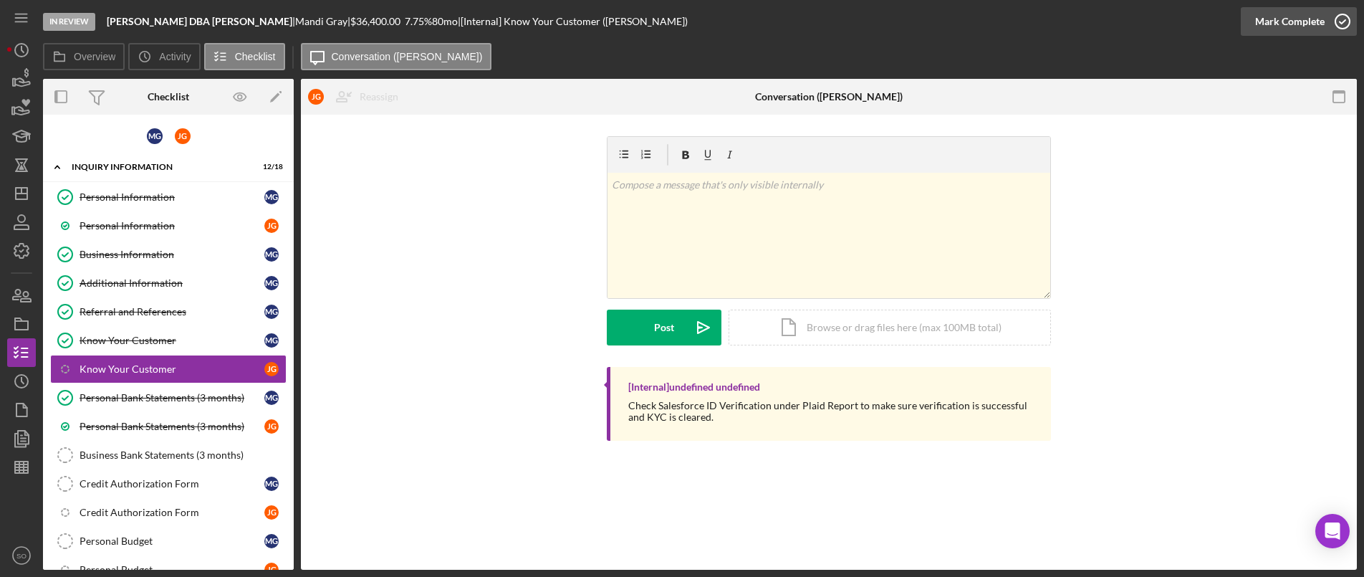
click at [1301, 32] on div "Mark Complete" at bounding box center [1289, 21] width 69 height 29
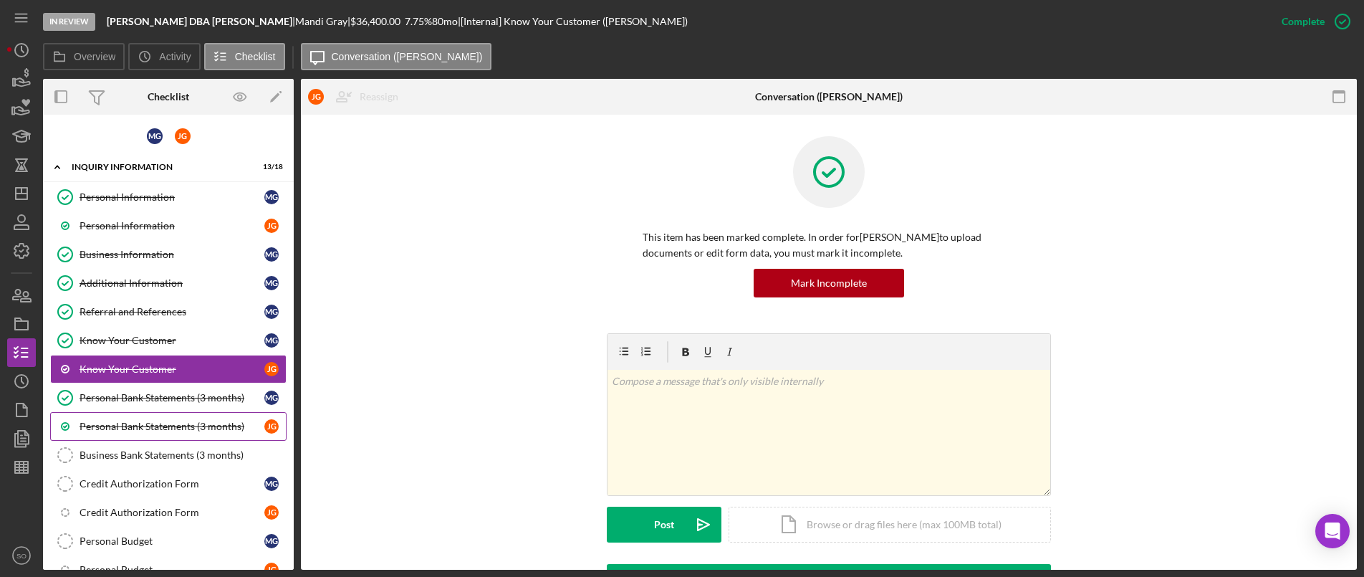
scroll to position [287, 0]
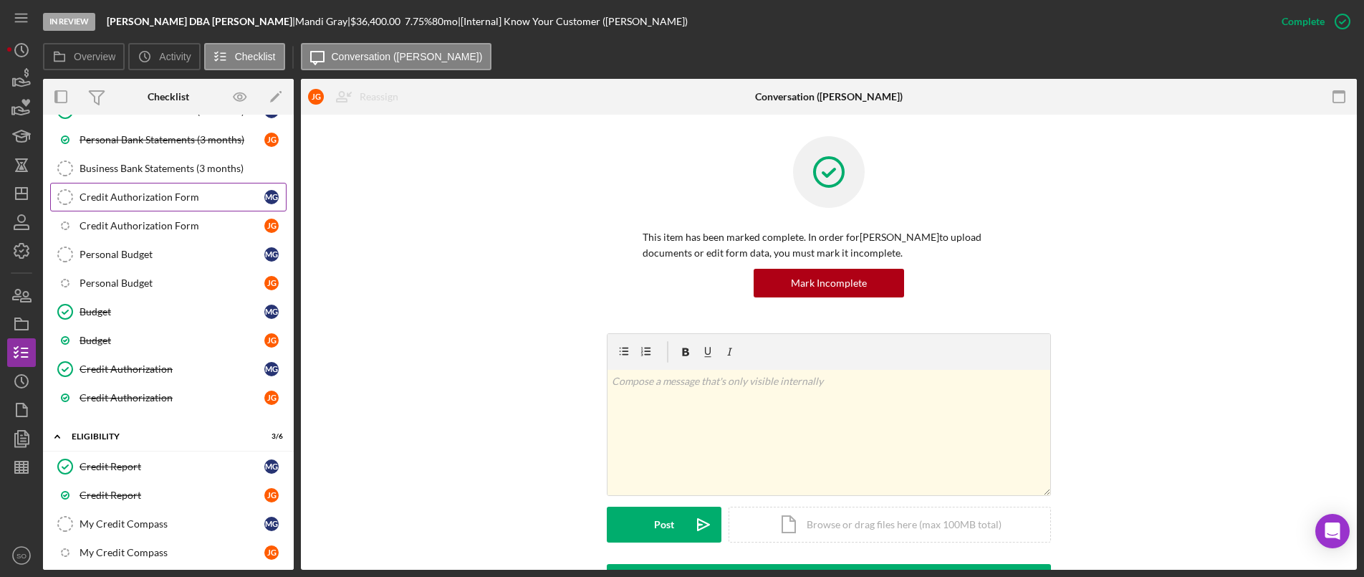
click at [156, 208] on link "Credit Authorization Form Credit Authorization Form M G" at bounding box center [168, 197] width 236 height 29
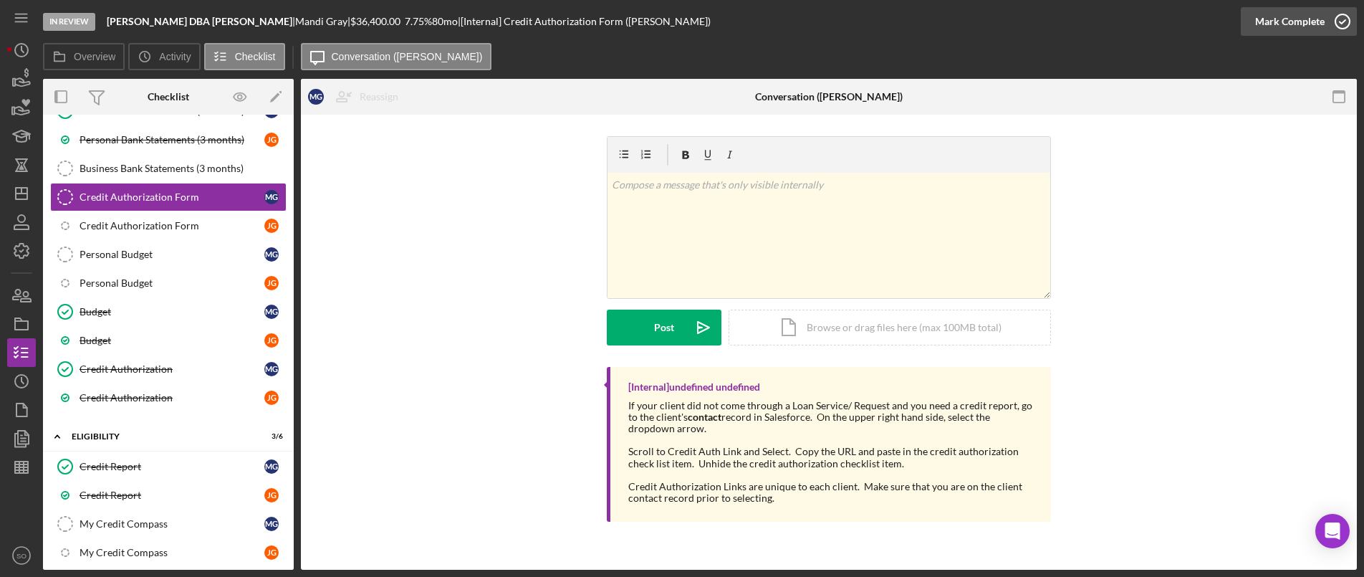
click at [1289, 19] on div "Mark Complete" at bounding box center [1289, 21] width 69 height 29
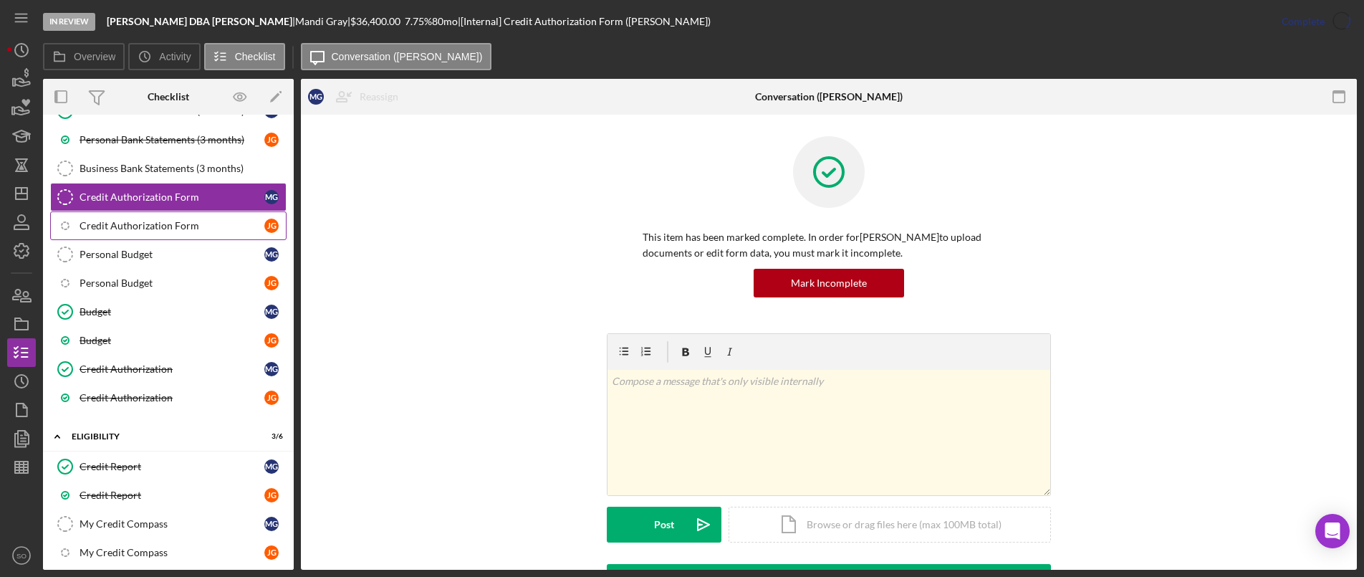
click at [227, 231] on div "Credit Authorization Form" at bounding box center [172, 225] width 185 height 11
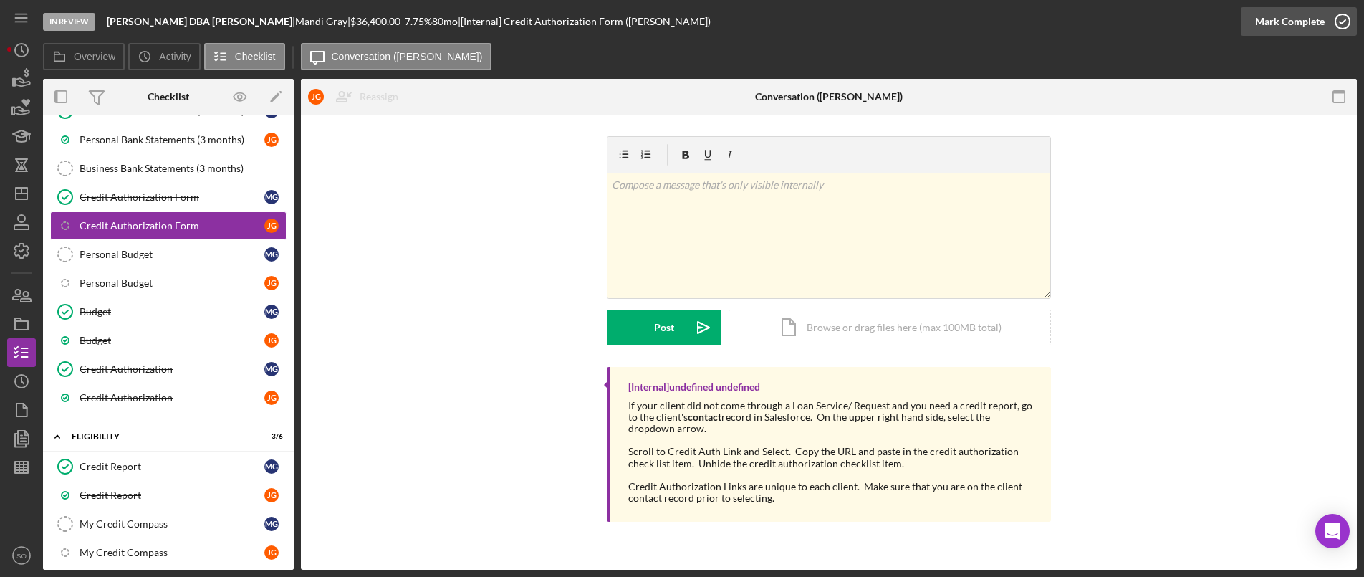
click at [1288, 27] on div "Mark Complete" at bounding box center [1289, 21] width 69 height 29
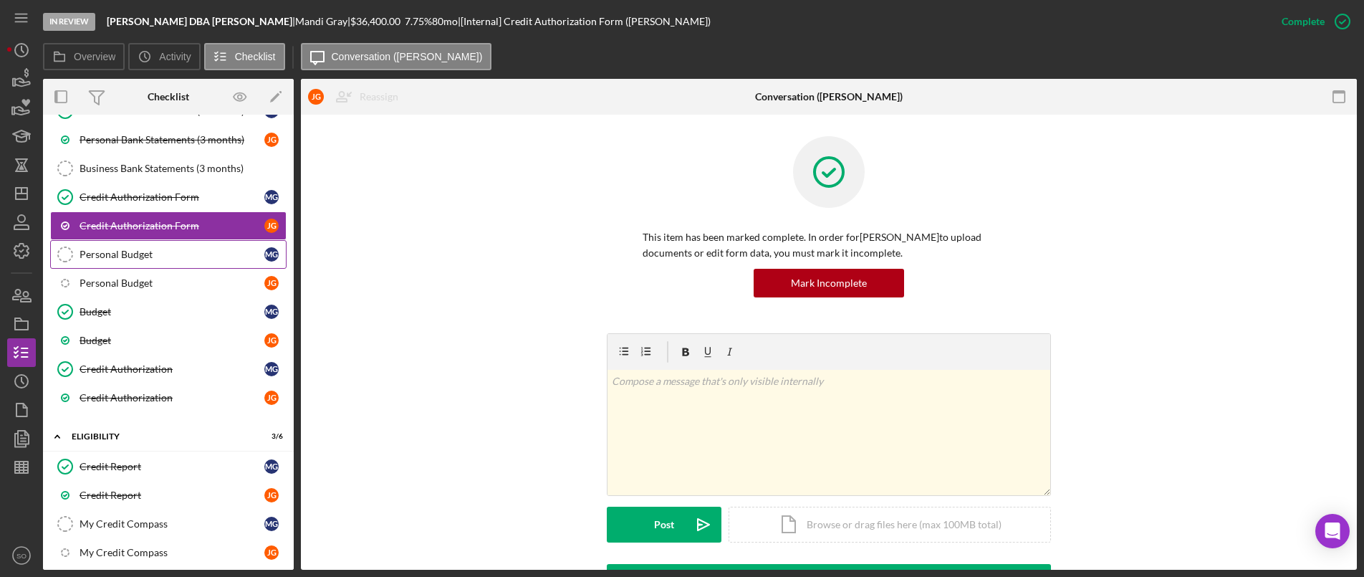
click at [120, 259] on div "Personal Budget" at bounding box center [172, 254] width 185 height 11
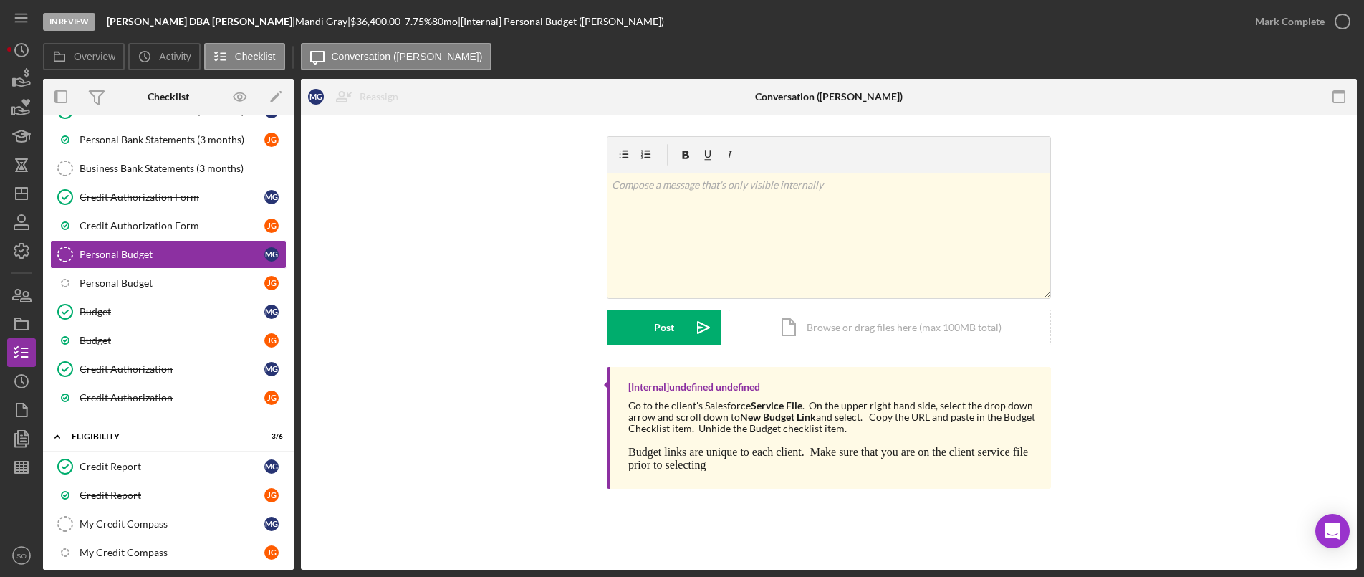
click at [1318, 40] on div "Mark Complete" at bounding box center [1299, 21] width 116 height 43
click at [1318, 32] on div "Mark Complete" at bounding box center [1289, 21] width 69 height 29
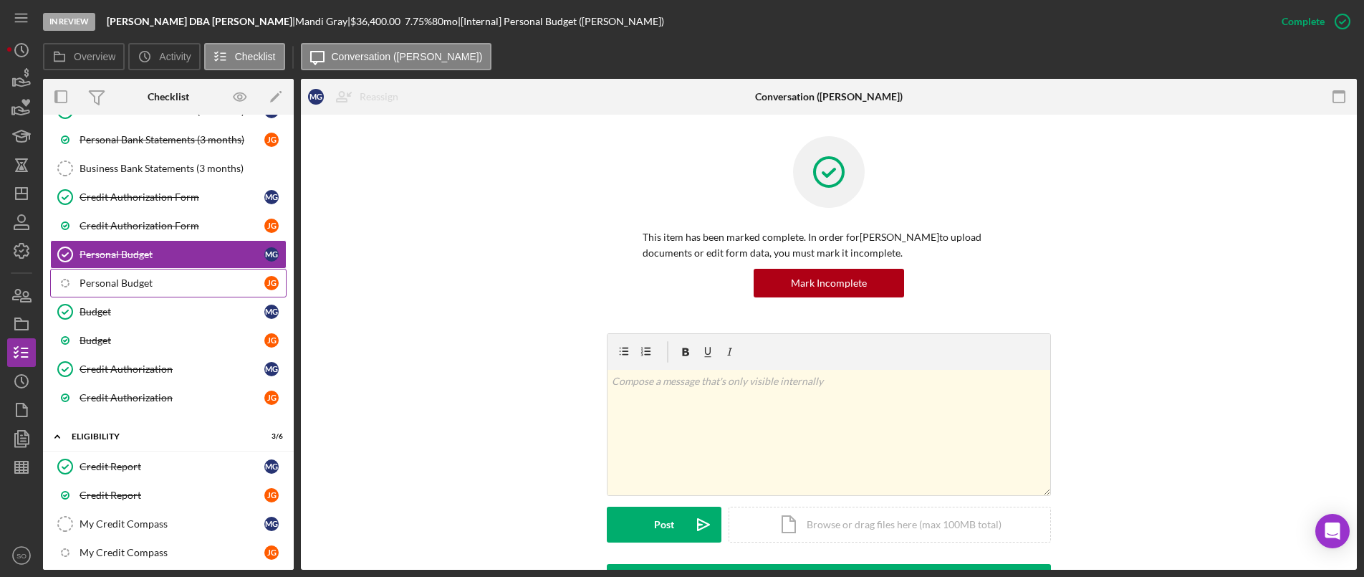
click at [168, 264] on link "Personal Budget Personal Budget M G" at bounding box center [168, 254] width 236 height 29
click at [158, 277] on div "Personal Budget" at bounding box center [172, 282] width 185 height 11
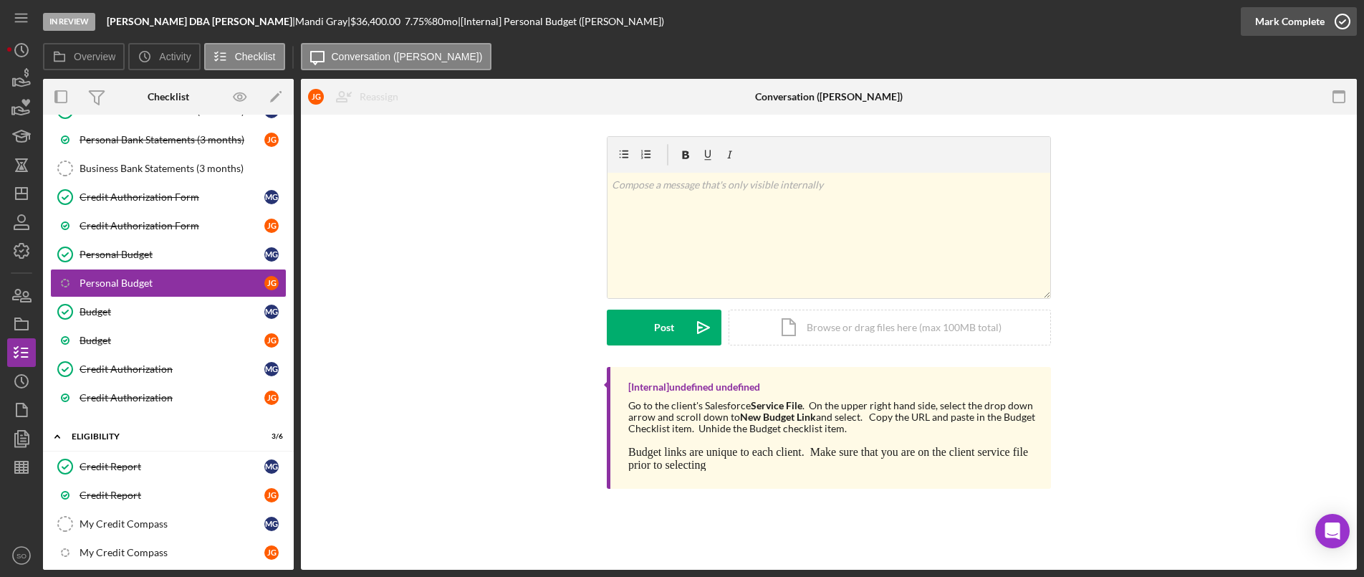
click at [1280, 29] on div "Mark Complete" at bounding box center [1289, 21] width 69 height 29
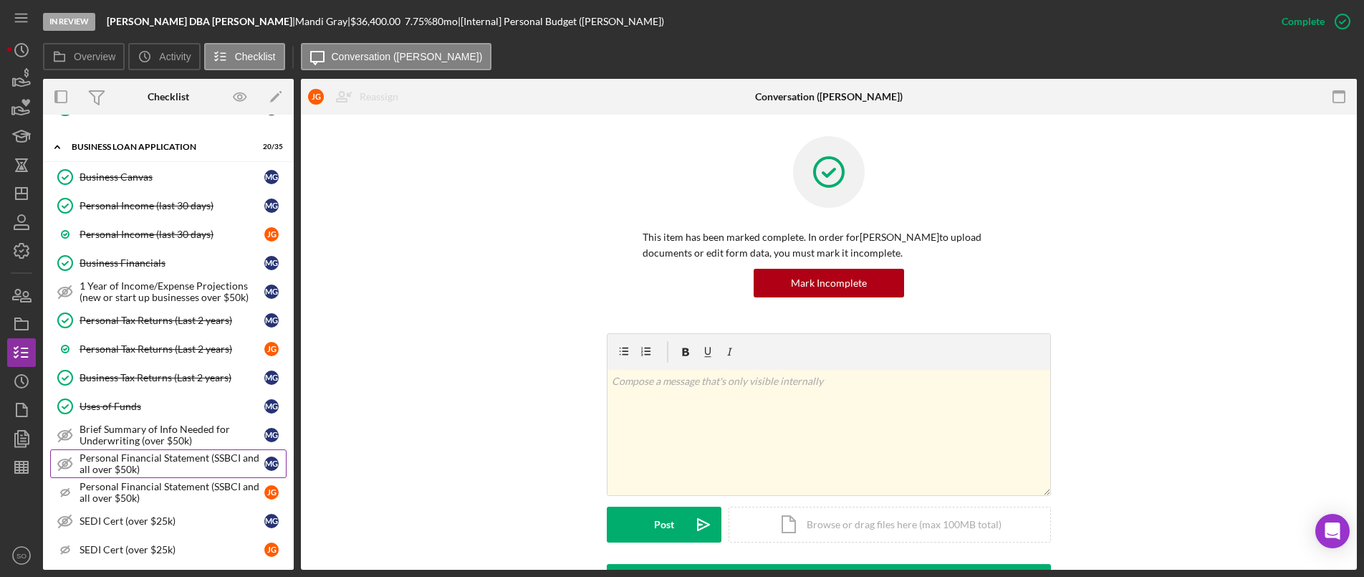
scroll to position [645, 0]
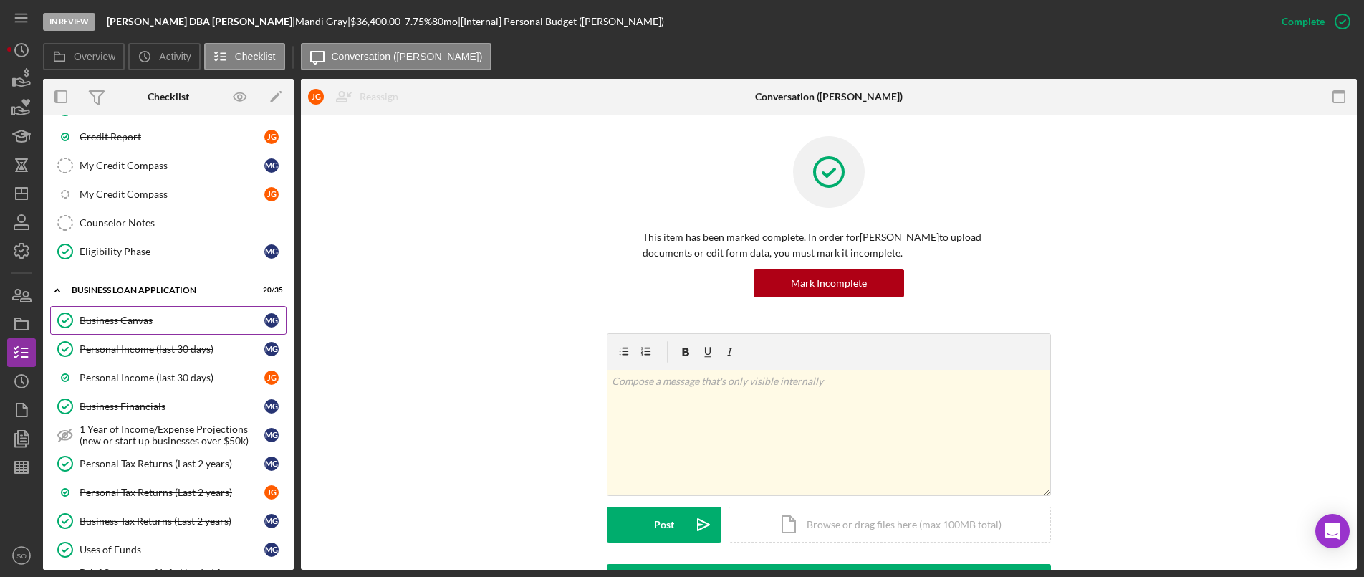
click at [134, 327] on link "Business Canvas Business Canvas M G" at bounding box center [168, 320] width 236 height 29
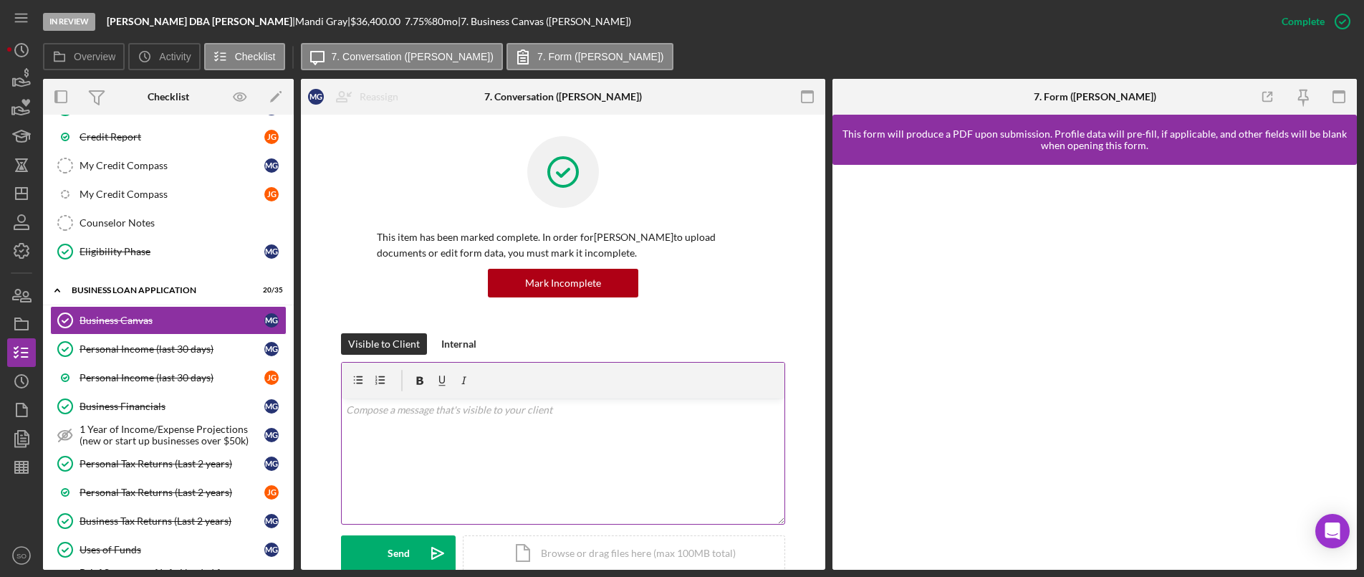
scroll to position [215, 0]
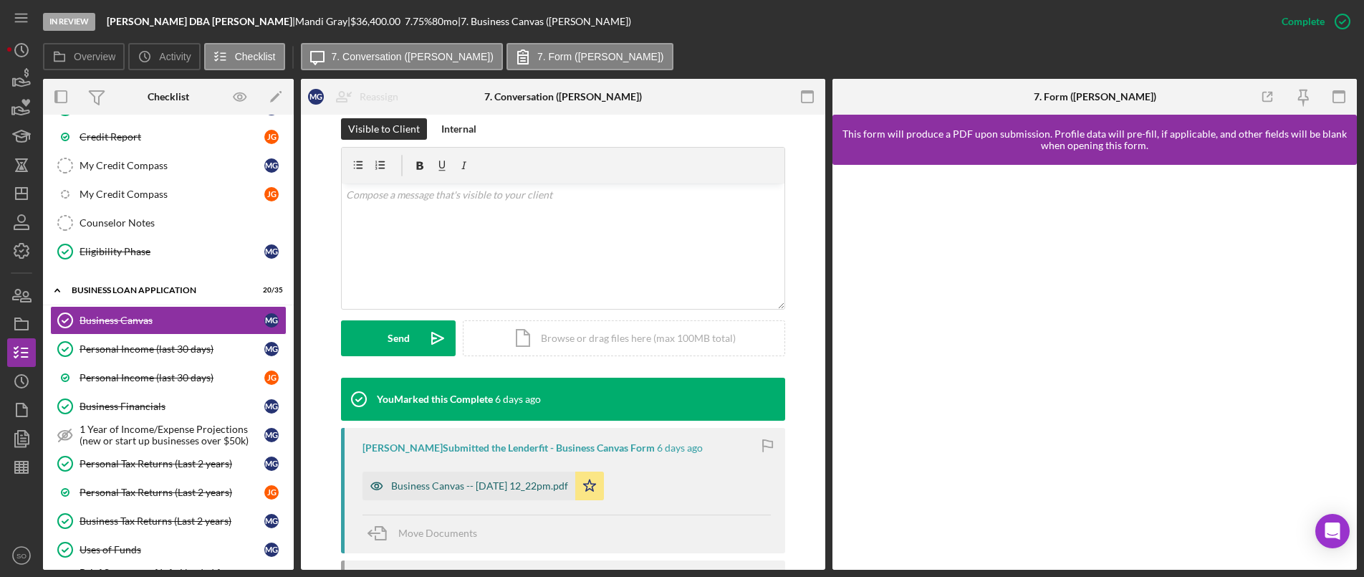
click at [543, 491] on div "Business Canvas -- [DATE] 12_22pm.pdf" at bounding box center [479, 485] width 177 height 11
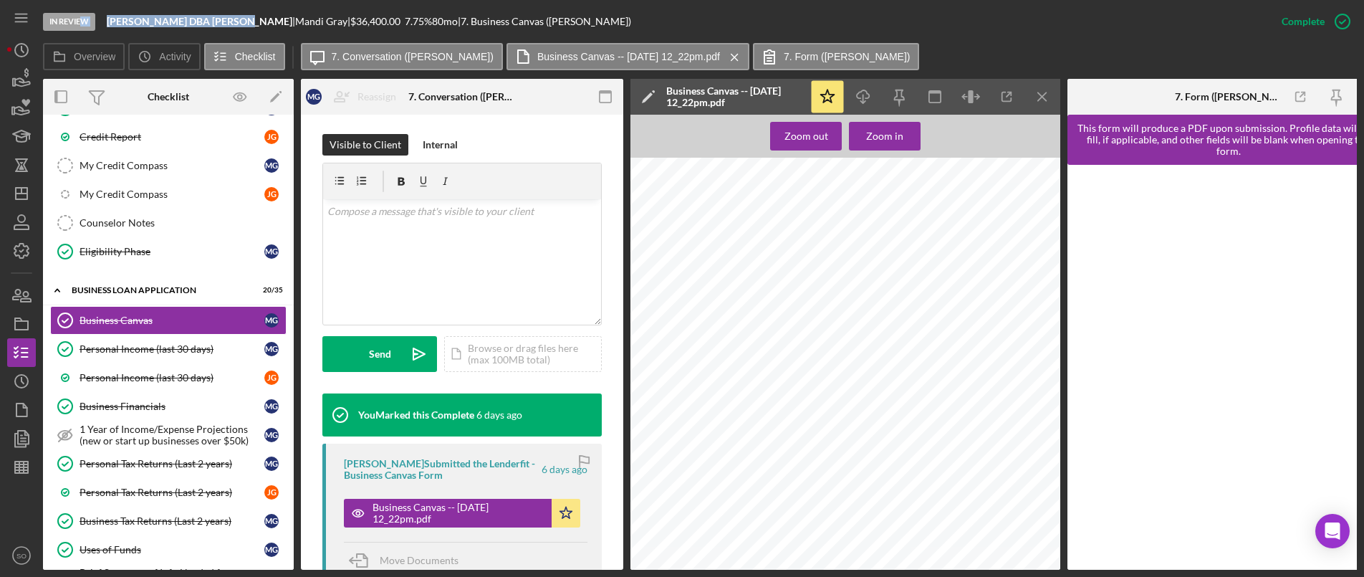
drag, startPoint x: 237, startPoint y: 20, endPoint x: 82, endPoint y: 12, distance: 155.6
click at [82, 12] on div "In Review [PERSON_NAME] DBA [PERSON_NAME] | [PERSON_NAME] | $36,400.00 7.75 % 8…" at bounding box center [655, 21] width 1224 height 43
copy div "w [PERSON_NAME] DBA [PERSON_NAME]"
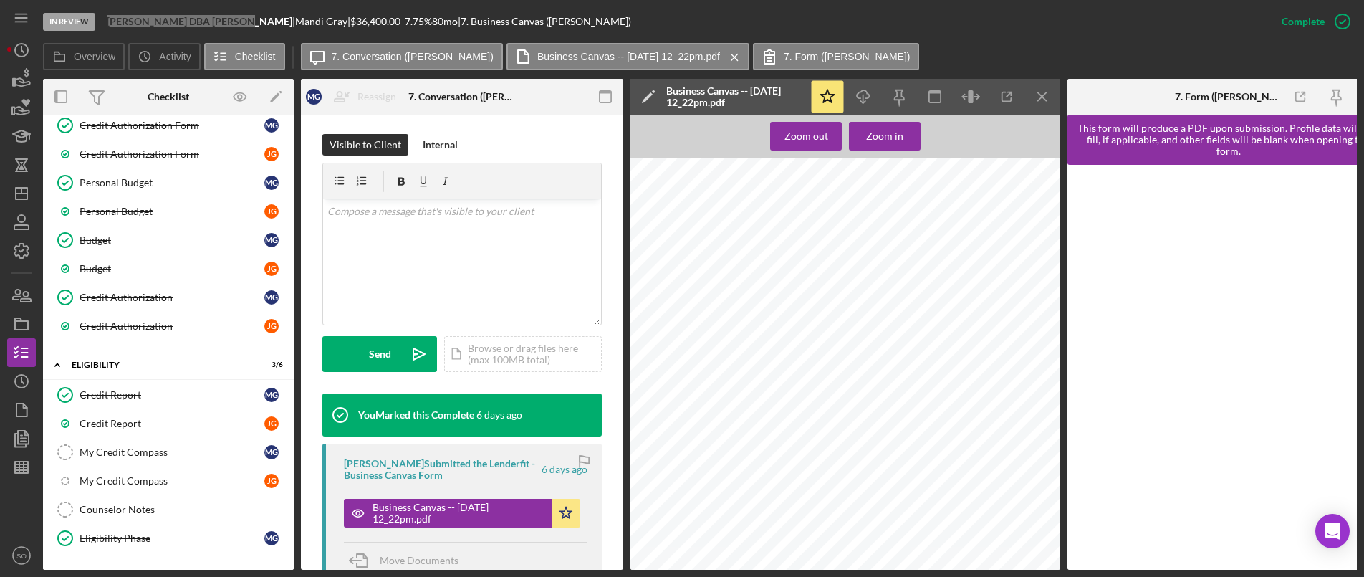
scroll to position [0, 0]
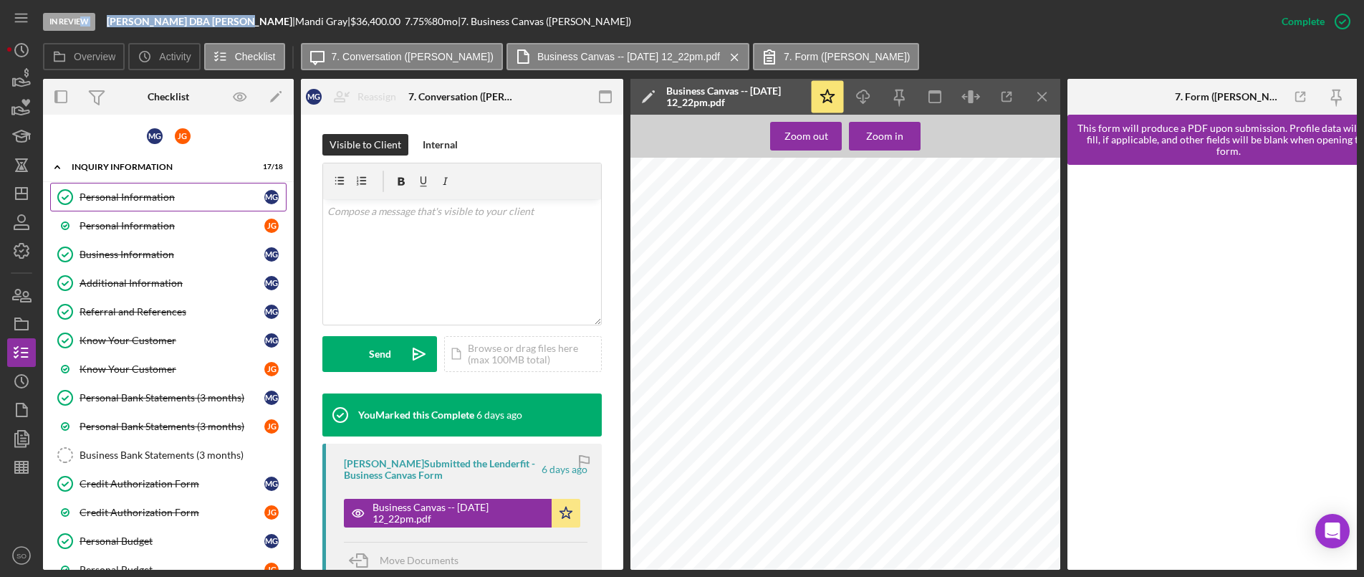
click at [107, 195] on div "Personal Information" at bounding box center [172, 196] width 185 height 11
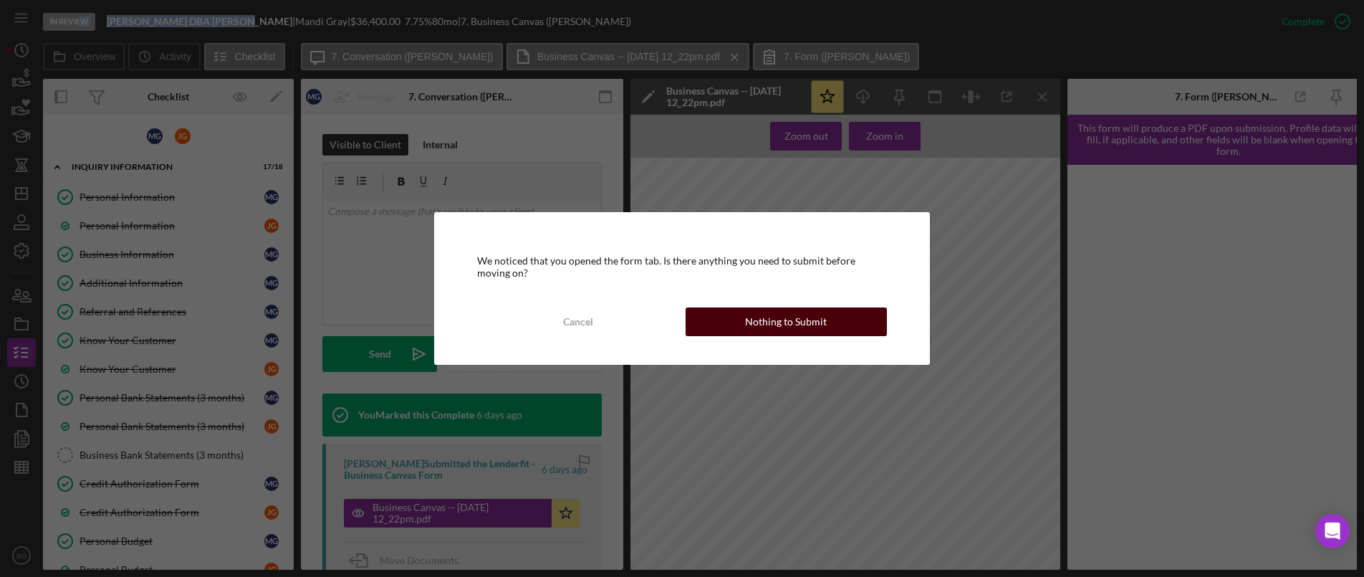
click at [751, 326] on div "Nothing to Submit" at bounding box center [786, 321] width 82 height 29
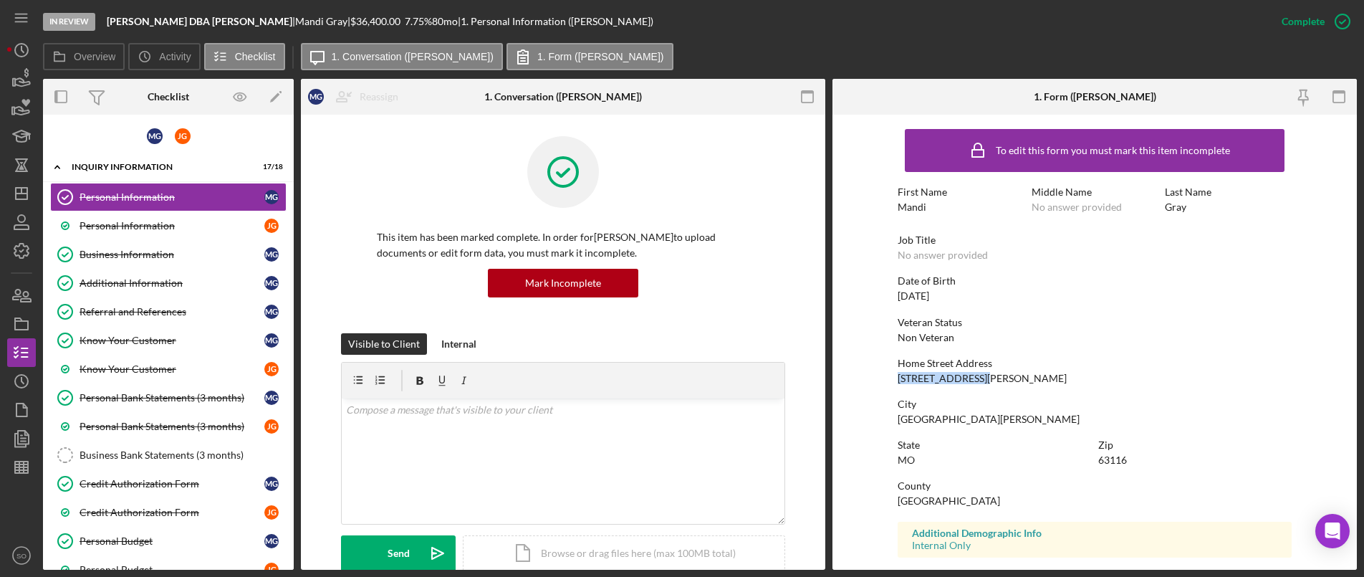
drag, startPoint x: 986, startPoint y: 374, endPoint x: 876, endPoint y: 377, distance: 109.6
click at [876, 377] on form "To edit this form you must mark this item incomplete First Name [PERSON_NAME] M…" at bounding box center [1094, 342] width 524 height 455
copy div "[STREET_ADDRESS][PERSON_NAME]"
drag, startPoint x: 1134, startPoint y: 456, endPoint x: 1083, endPoint y: 462, distance: 51.2
click at [1083, 462] on div "State [US_STATE] Zip 63116" at bounding box center [1095, 459] width 394 height 41
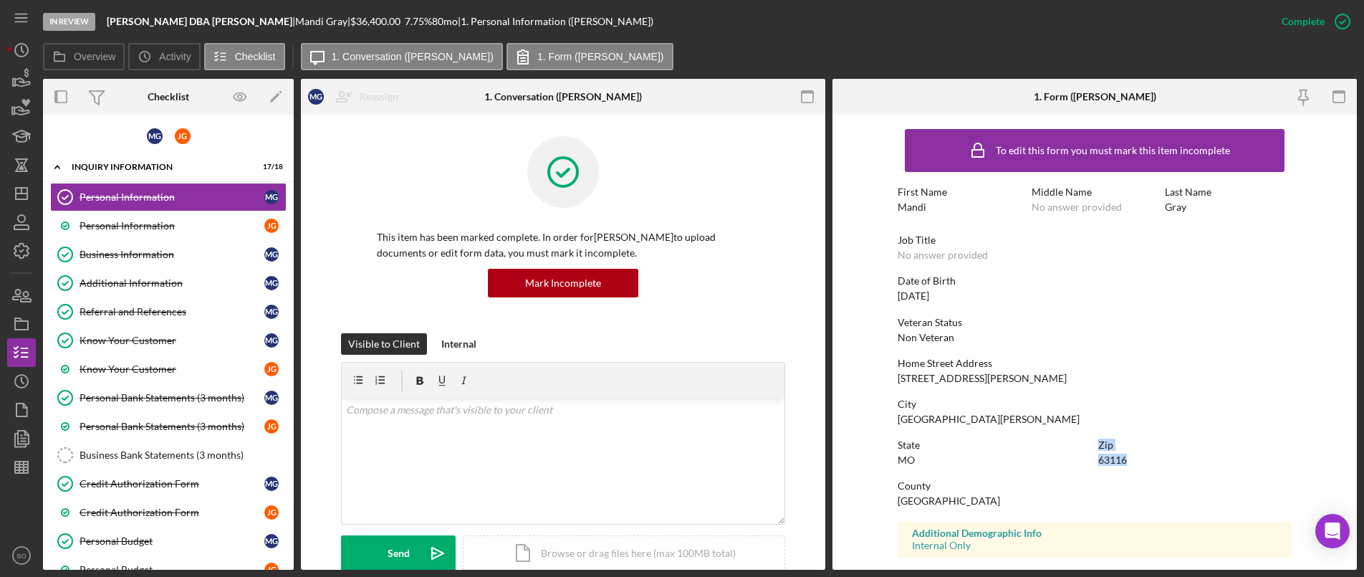
click at [1134, 466] on div "State [US_STATE] Zip 63116" at bounding box center [1095, 459] width 394 height 41
drag, startPoint x: 1133, startPoint y: 463, endPoint x: 1096, endPoint y: 466, distance: 36.6
click at [1098, 466] on div "Zip 63116" at bounding box center [1194, 452] width 193 height 27
copy div "63116"
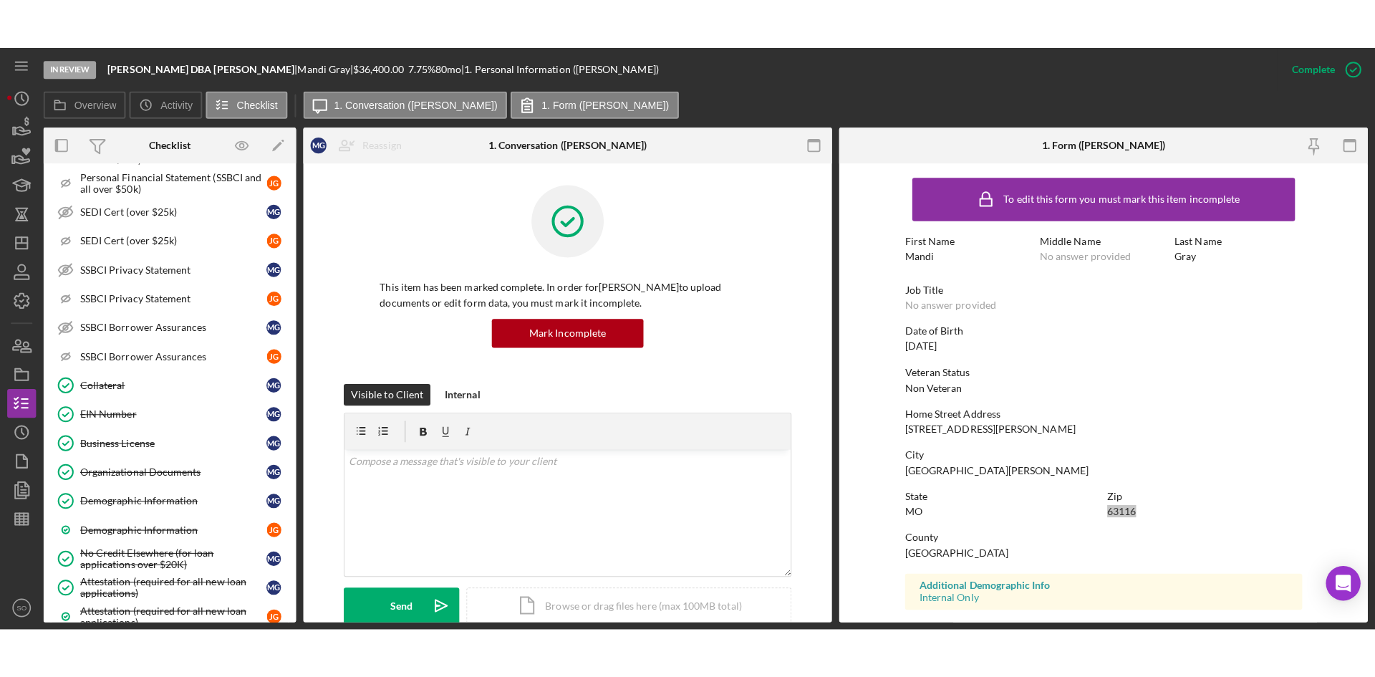
scroll to position [931, 0]
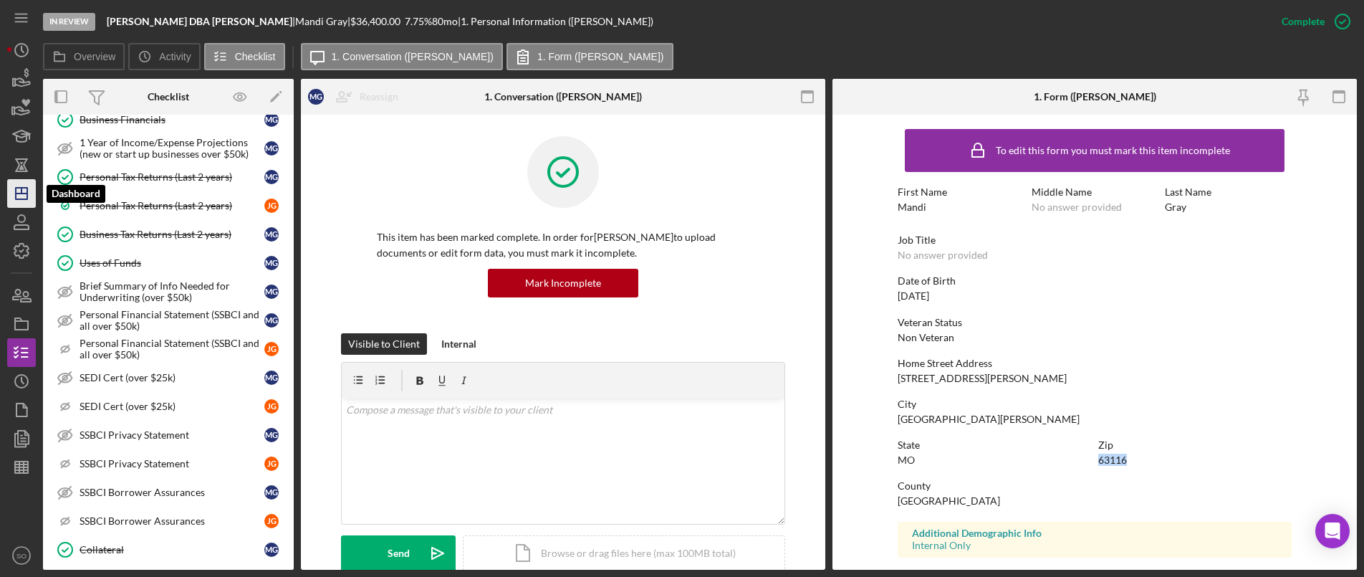
drag, startPoint x: 10, startPoint y: 190, endPoint x: 14, endPoint y: 197, distance: 8.4
click at [10, 190] on icon "Icon/Dashboard" at bounding box center [22, 194] width 36 height 36
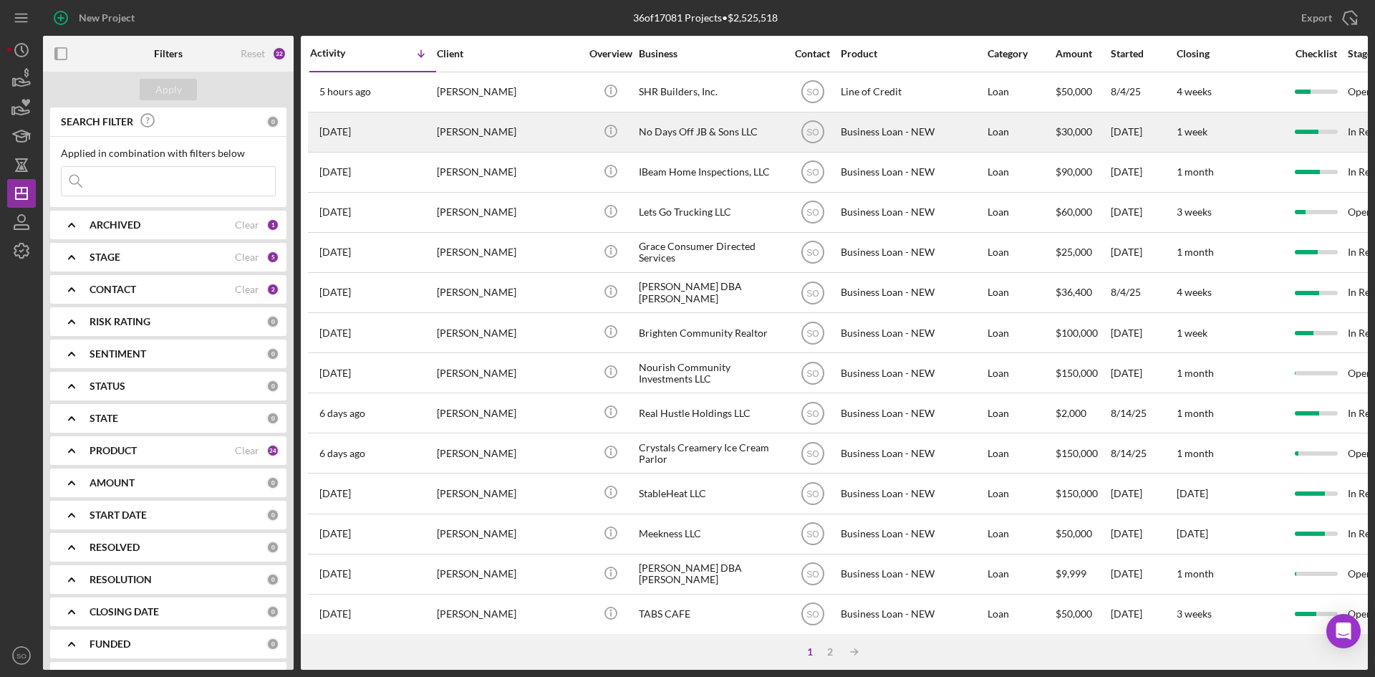
click at [426, 137] on div "[DATE] [PERSON_NAME]" at bounding box center [372, 132] width 125 height 38
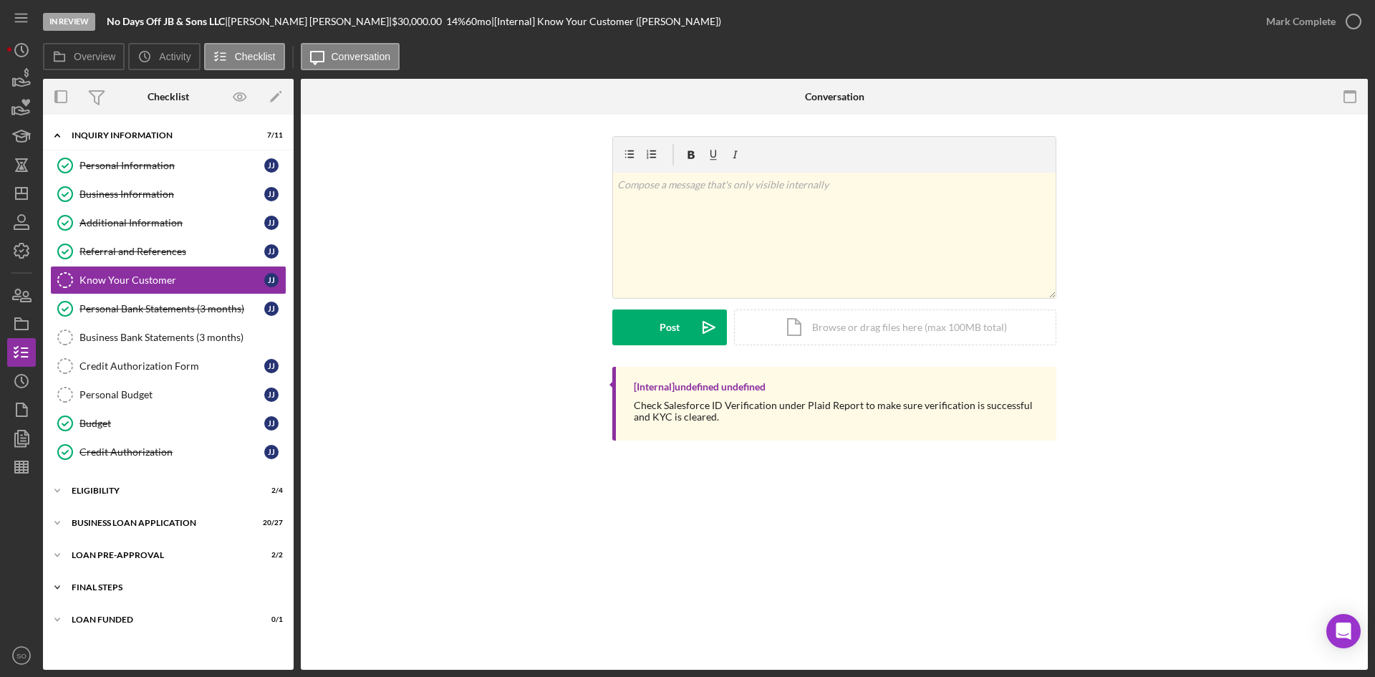
click at [96, 592] on div "Icon/Expander FINAL STEPS 5 / 19" at bounding box center [168, 587] width 251 height 29
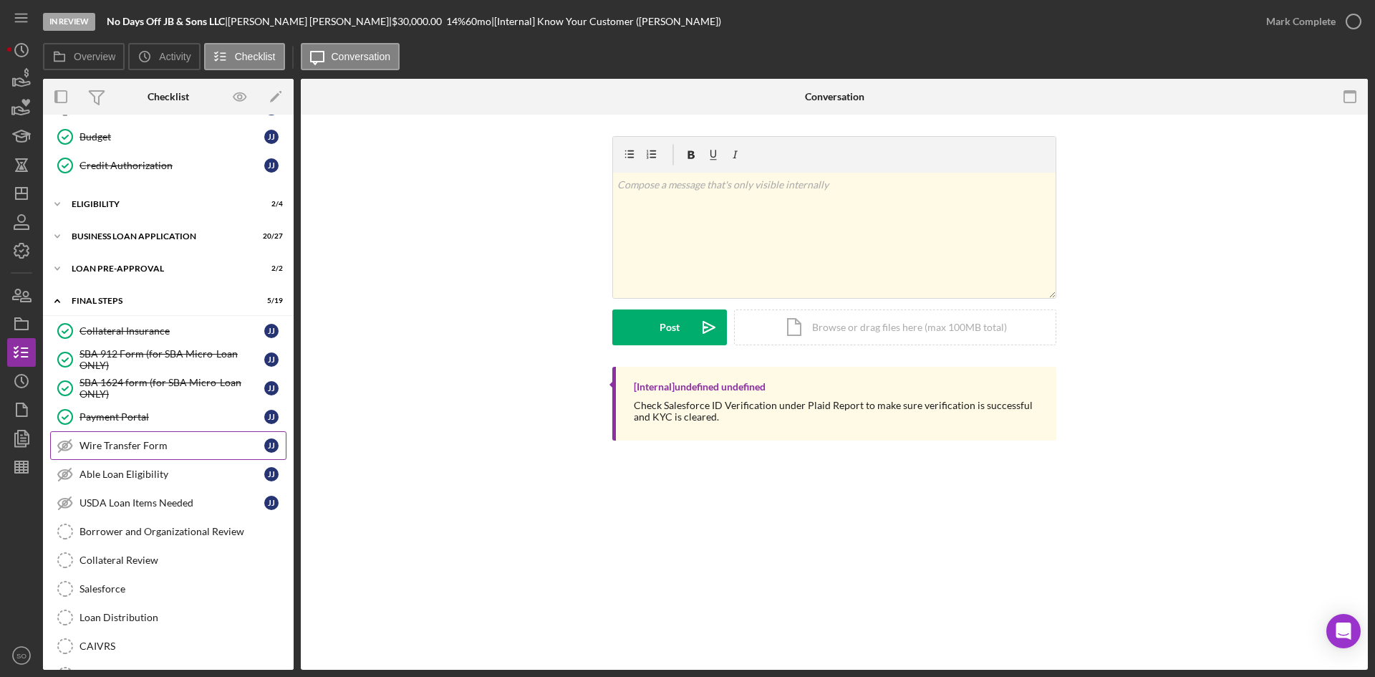
click at [102, 442] on div "Wire Transfer Form" at bounding box center [172, 445] width 185 height 11
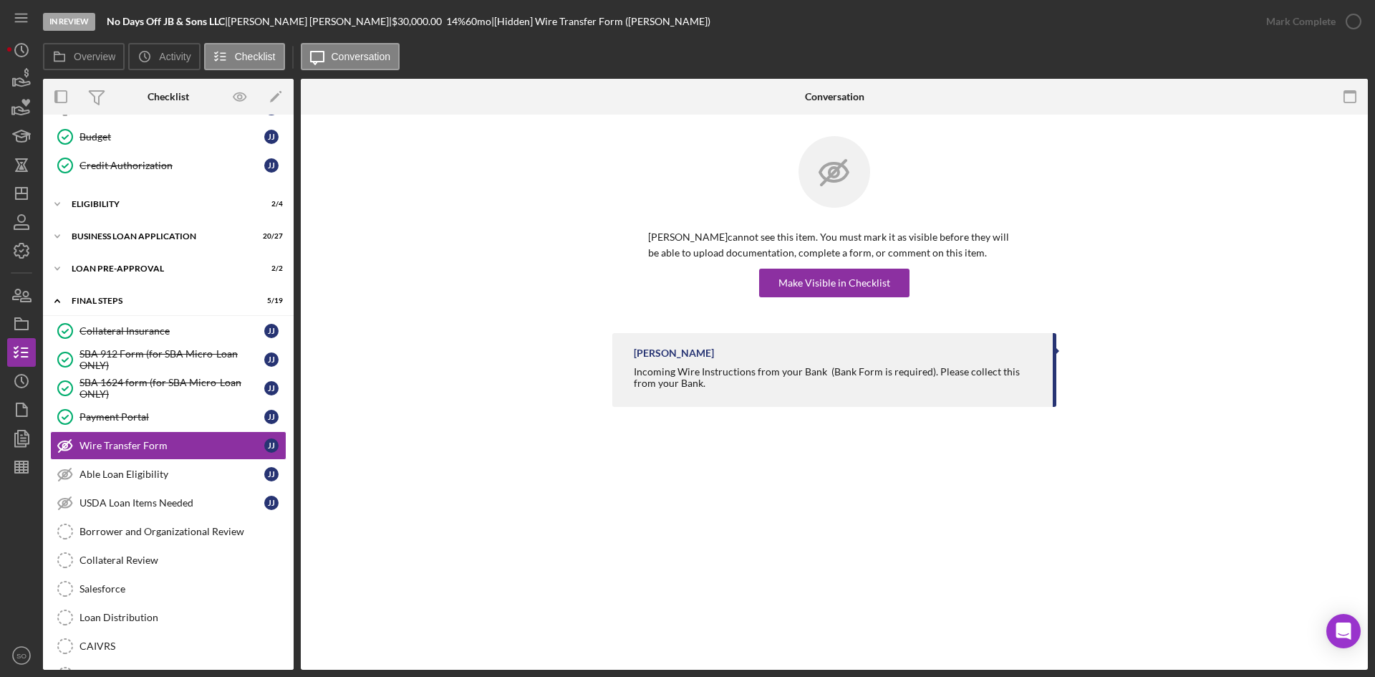
click at [793, 297] on div "[PERSON_NAME] cannot see this item. You must mark it as visible before they wil…" at bounding box center [834, 234] width 444 height 197
click at [793, 284] on div "Make Visible in Checklist" at bounding box center [835, 283] width 112 height 29
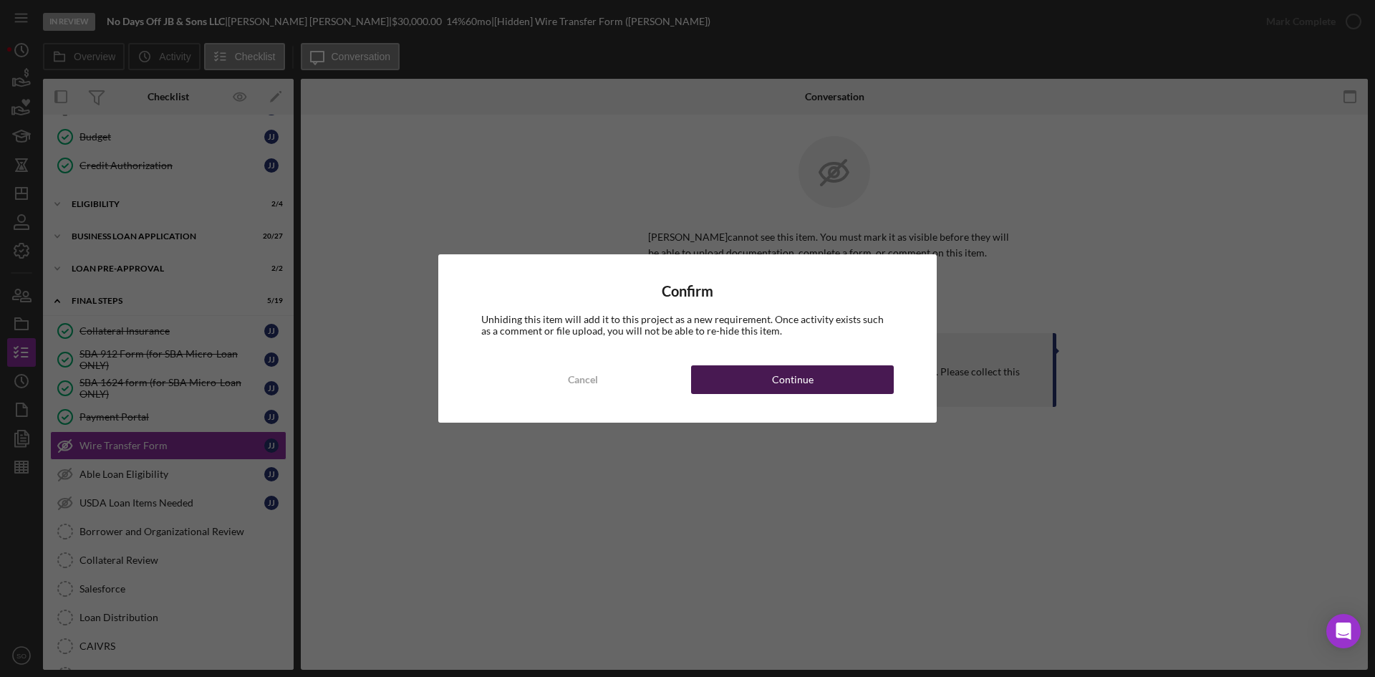
click at [804, 374] on div "Continue" at bounding box center [793, 379] width 42 height 29
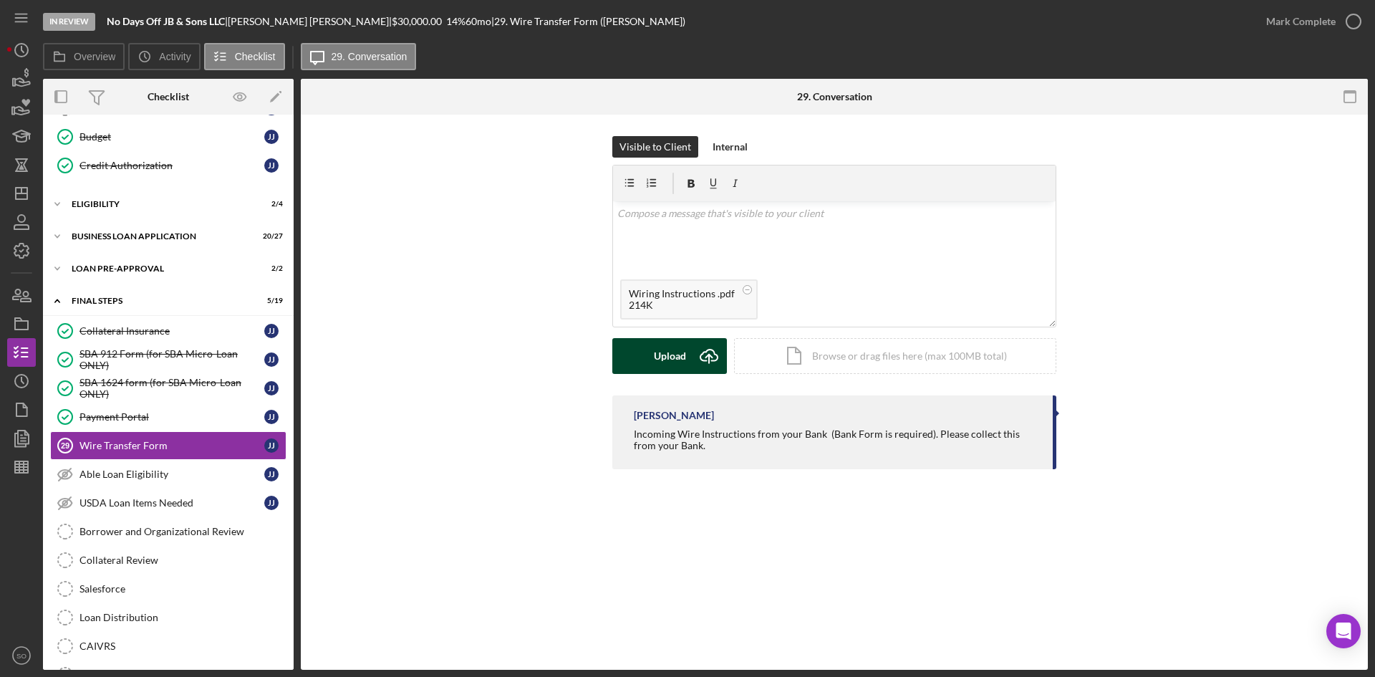
click at [646, 352] on button "Upload Icon/Upload" at bounding box center [669, 356] width 115 height 36
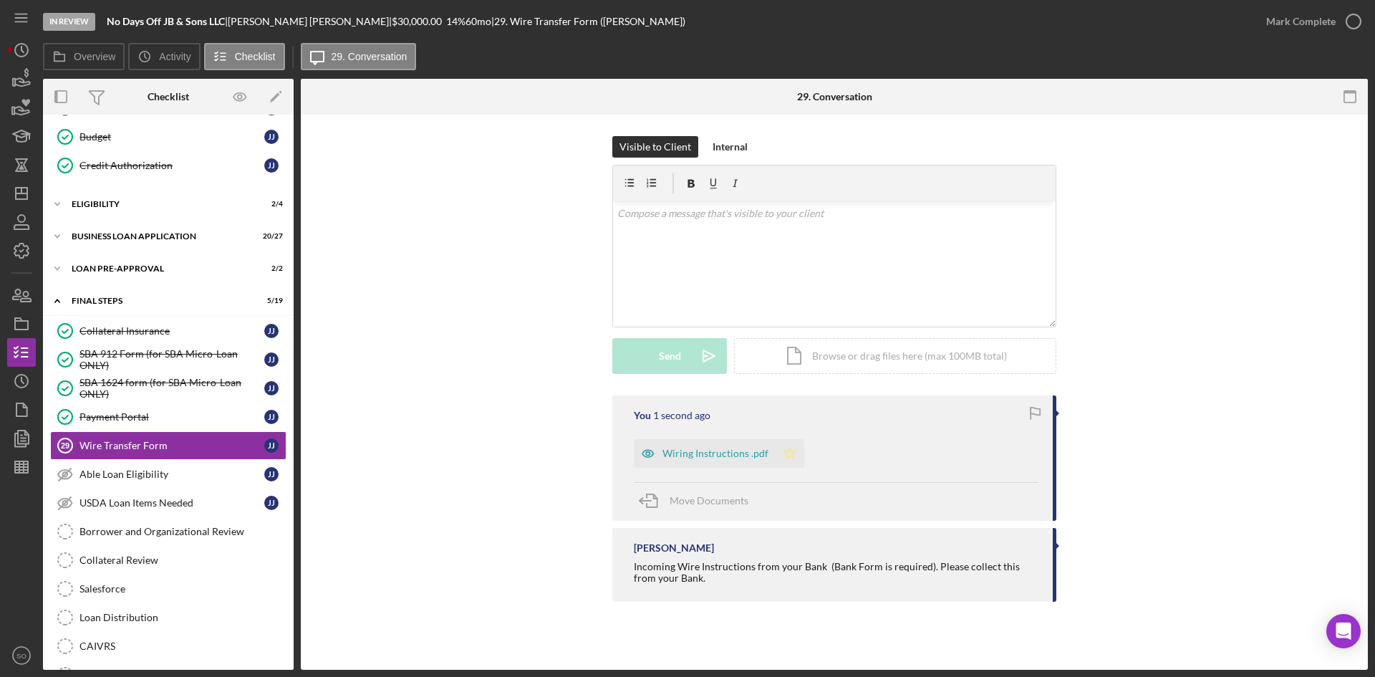
click at [786, 458] on icon "Icon/Star" at bounding box center [790, 453] width 29 height 29
click at [1333, 30] on div "Mark Complete" at bounding box center [1300, 21] width 69 height 29
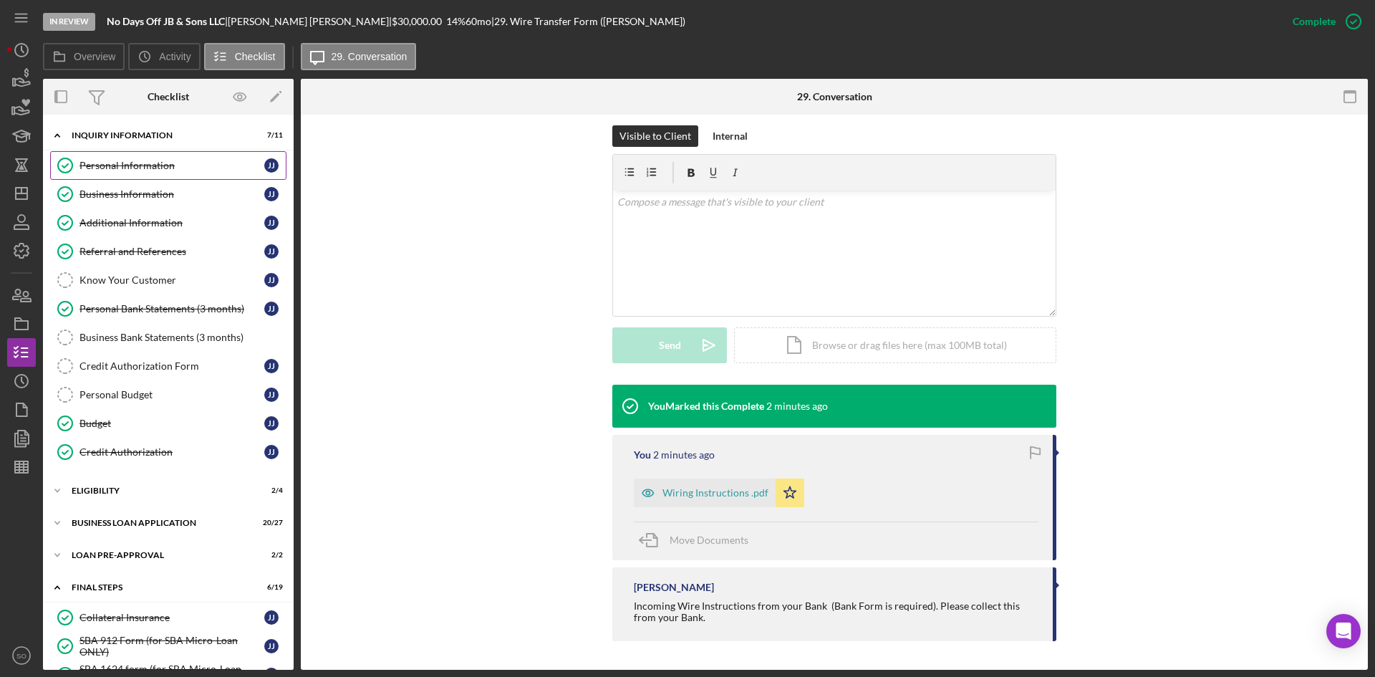
click at [165, 163] on div "Personal Information" at bounding box center [172, 165] width 185 height 11
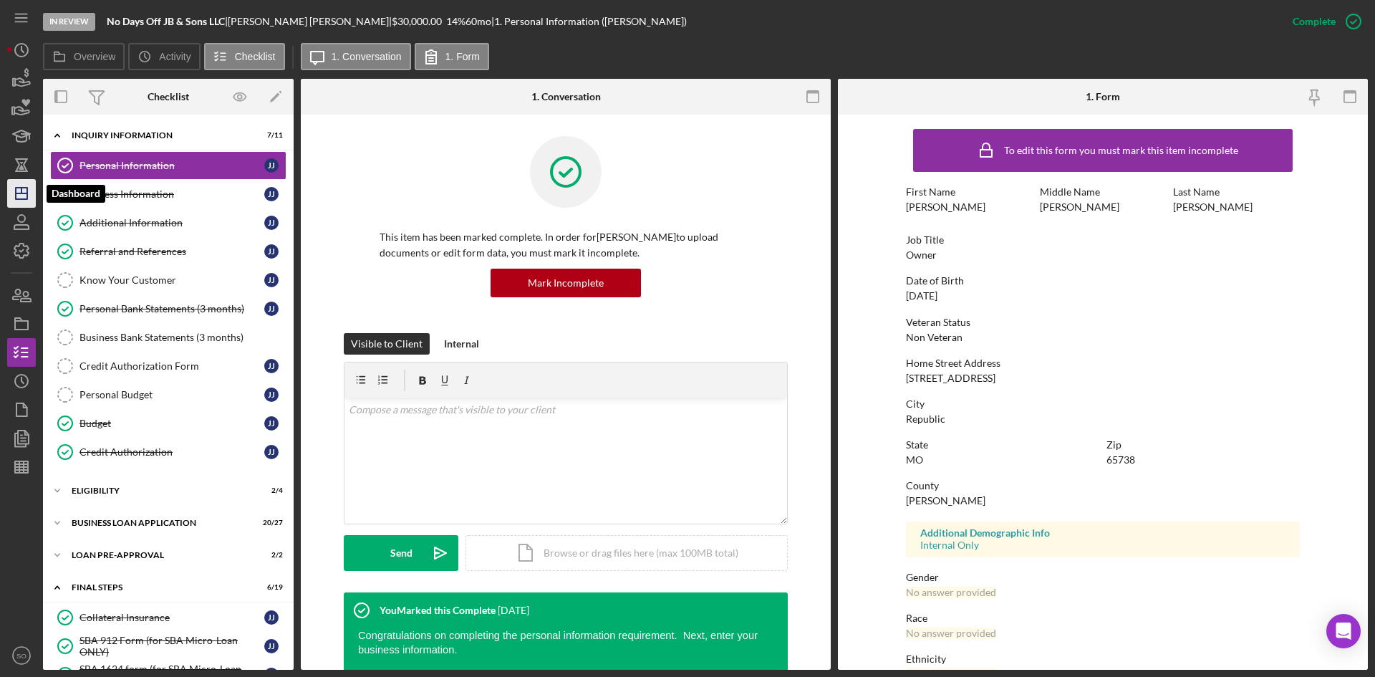
click at [16, 195] on polygon "button" at bounding box center [21, 193] width 11 height 11
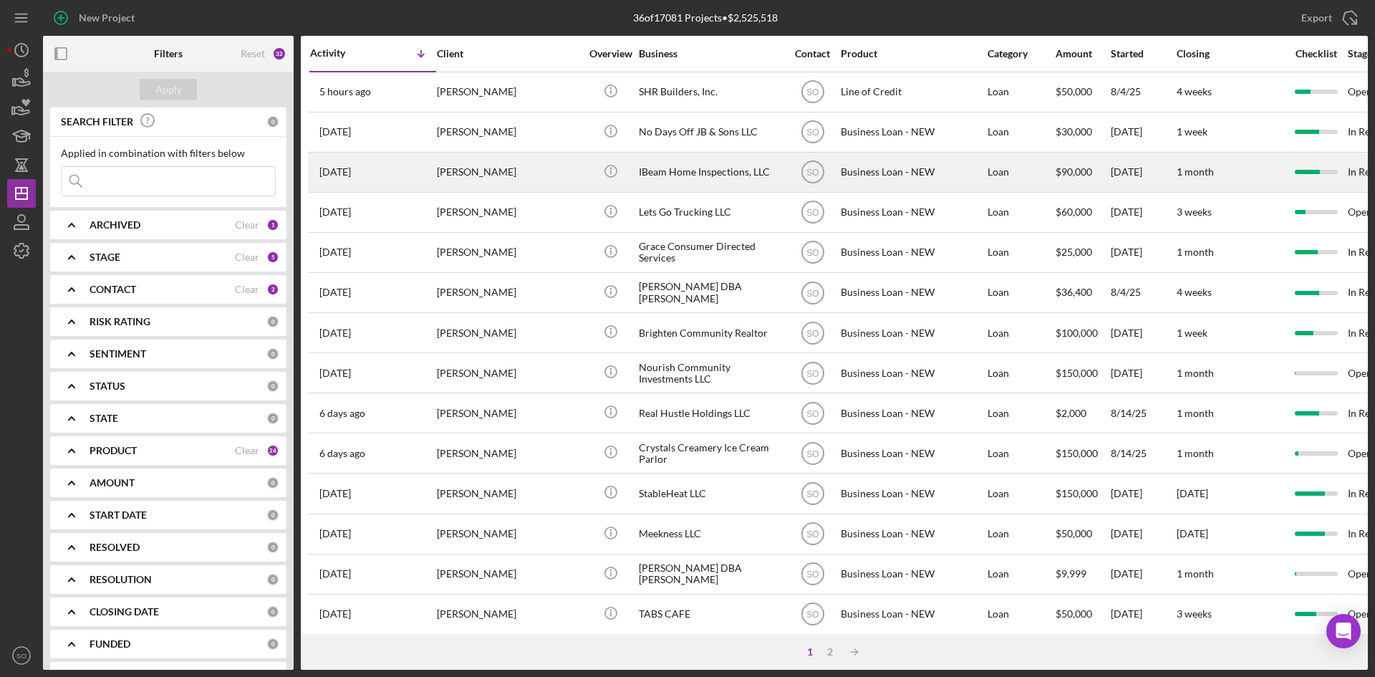
click at [476, 173] on div "[PERSON_NAME]" at bounding box center [508, 172] width 143 height 38
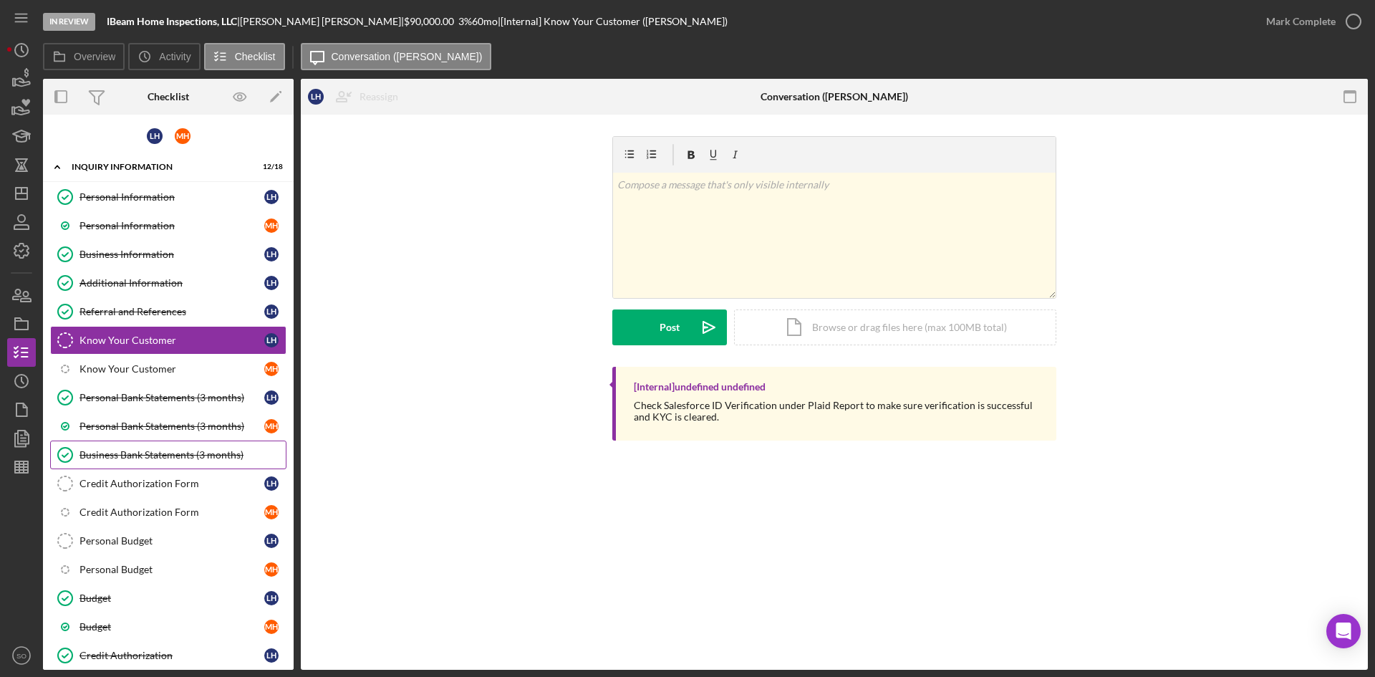
scroll to position [204, 0]
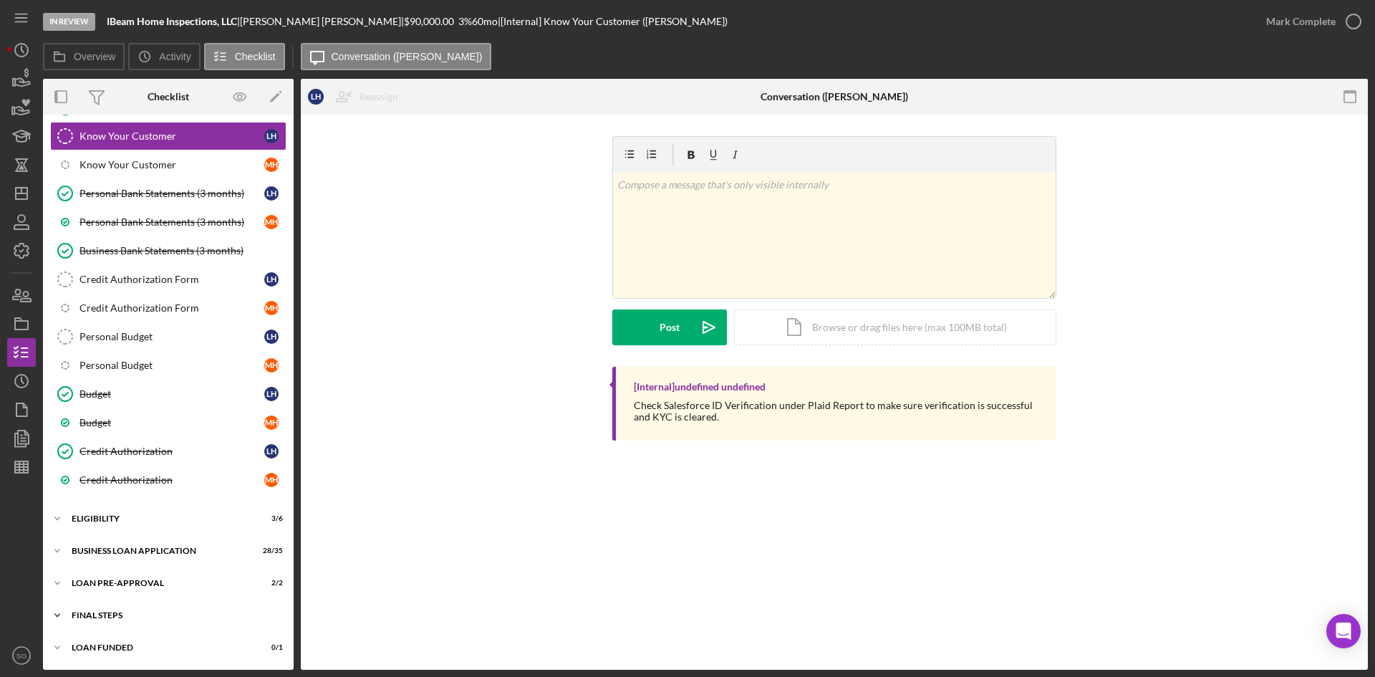
click at [103, 612] on div "FINAL STEPS" at bounding box center [174, 615] width 204 height 9
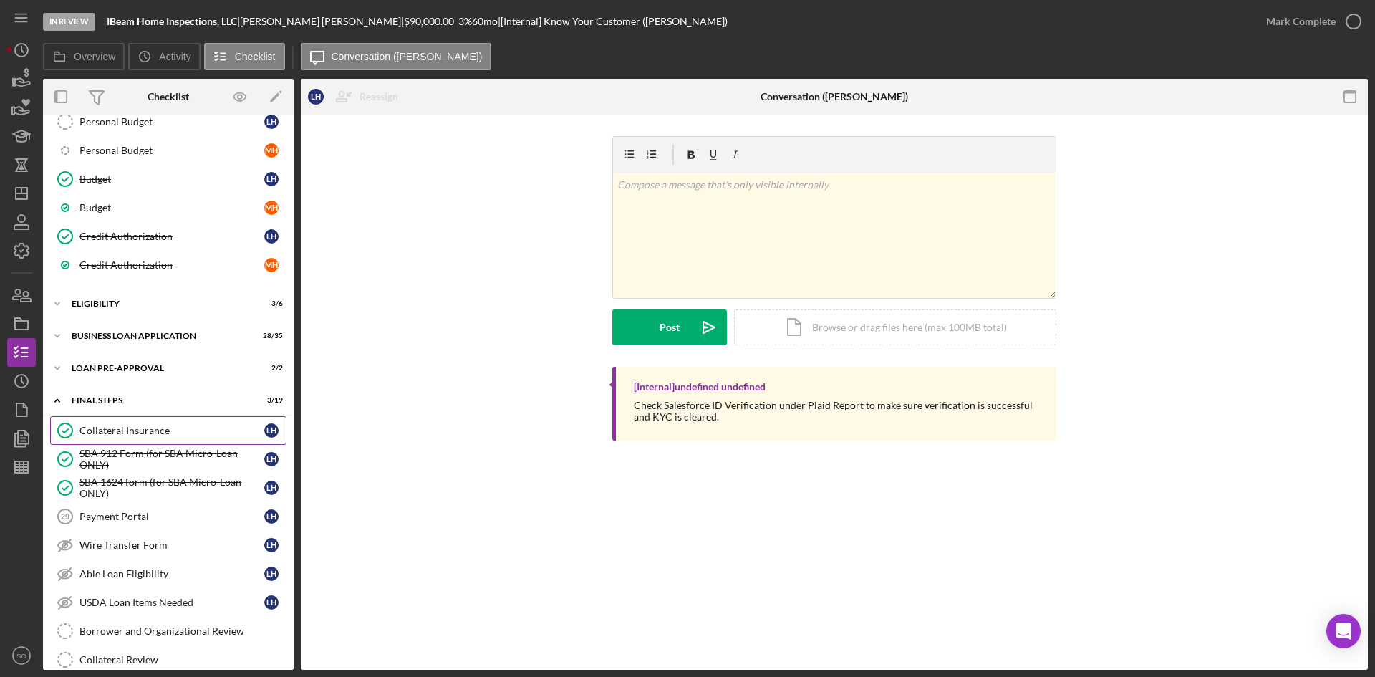
click at [110, 431] on div "Collateral Insurance" at bounding box center [172, 430] width 185 height 11
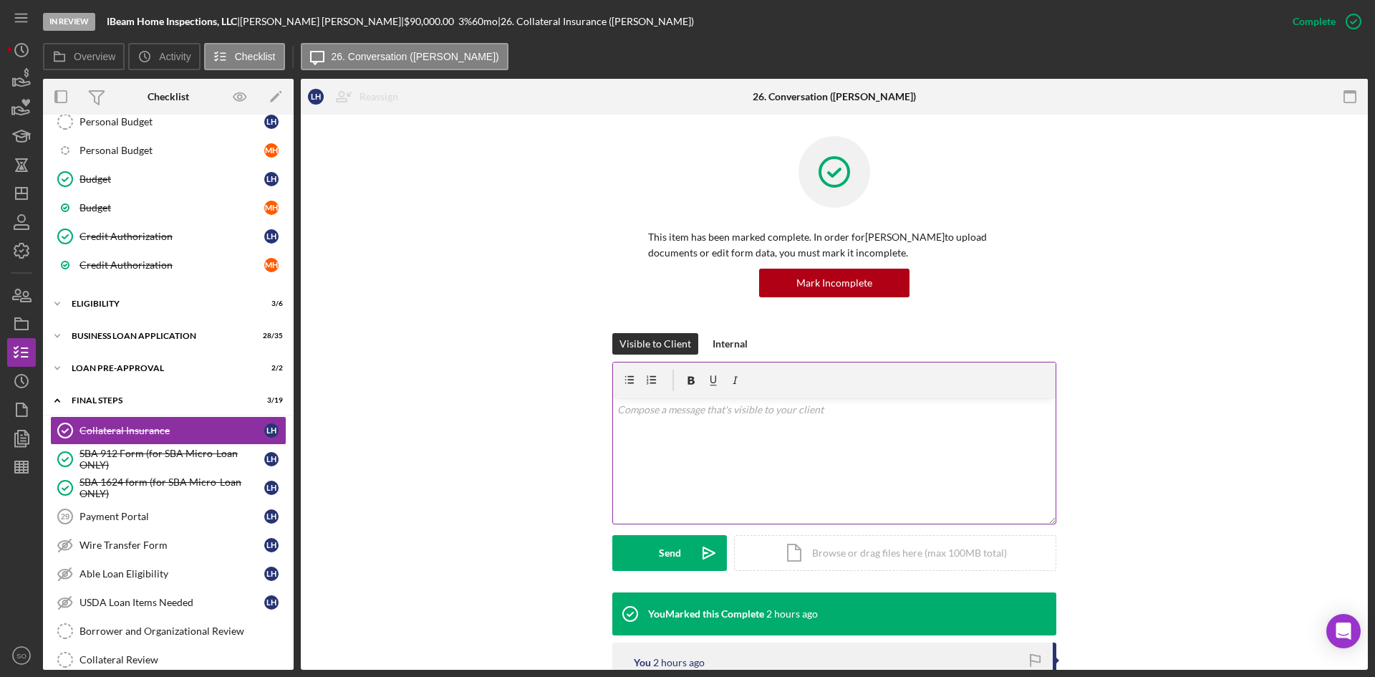
scroll to position [287, 0]
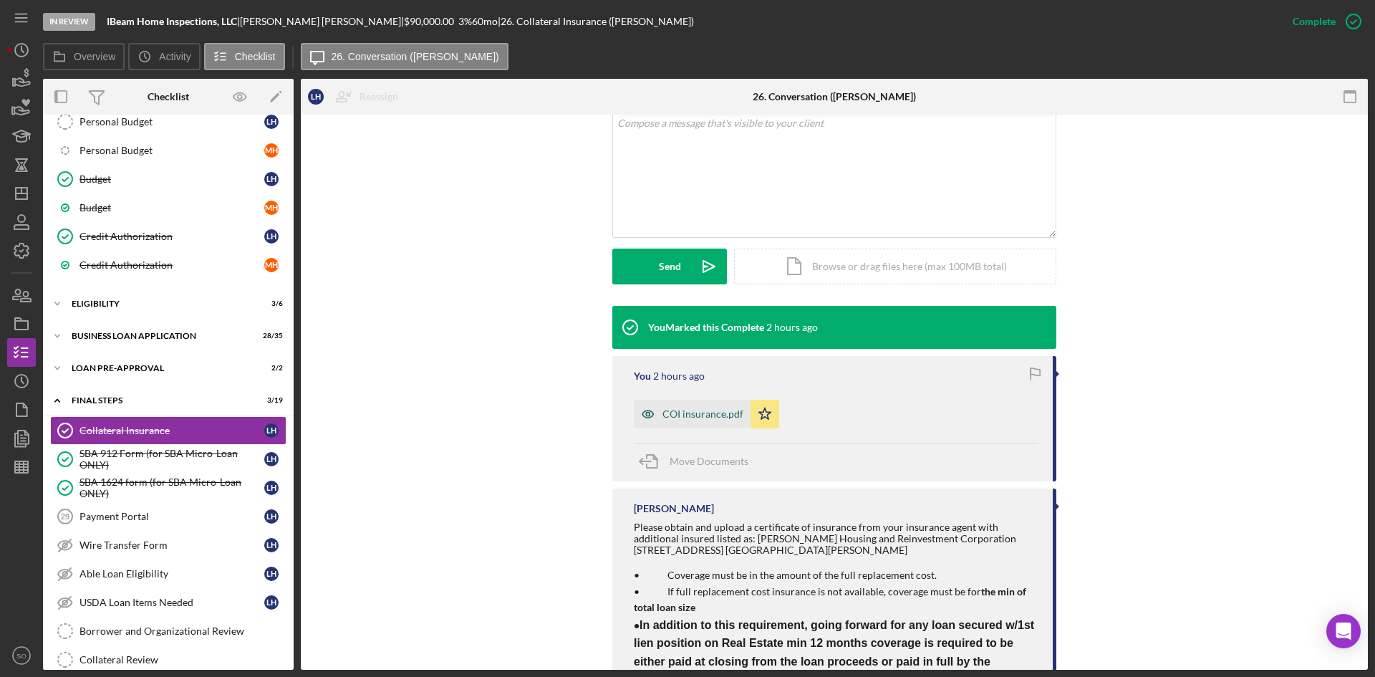
click at [676, 408] on div "COI insurance.pdf" at bounding box center [703, 413] width 81 height 11
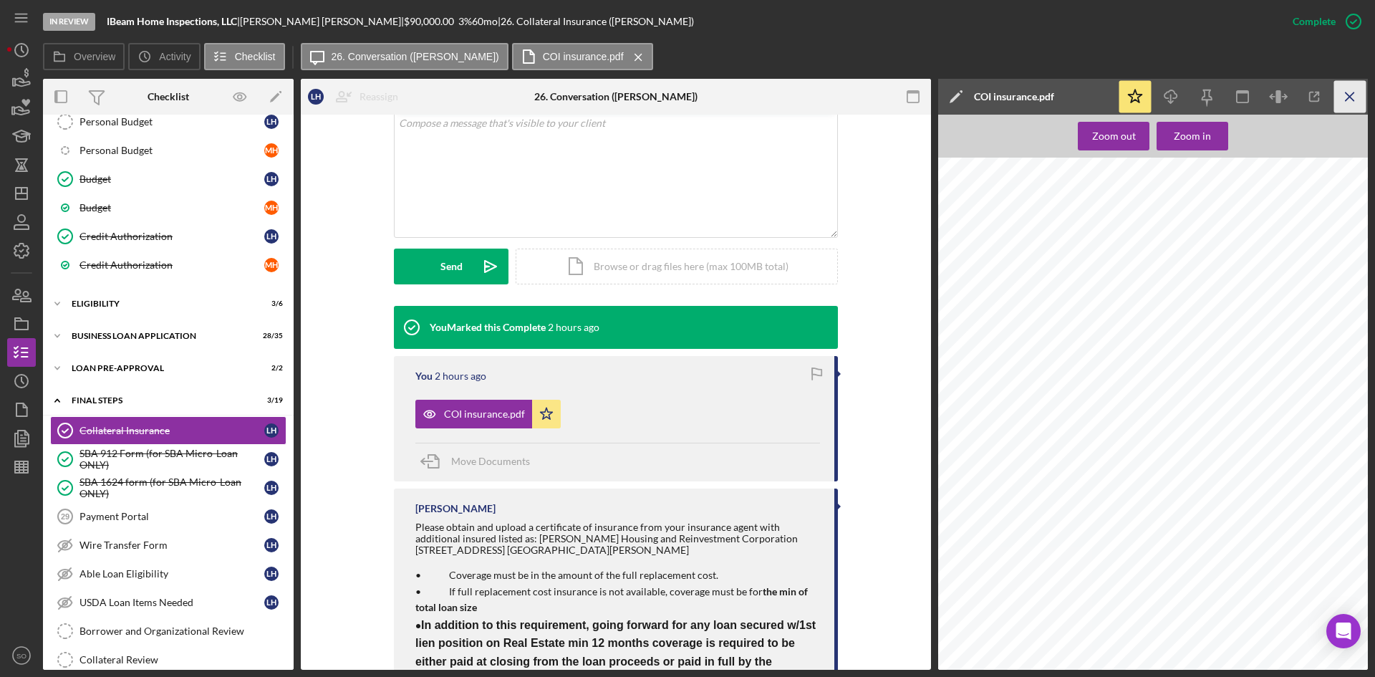
click at [1359, 97] on icon "Icon/Menu Close" at bounding box center [1351, 97] width 32 height 32
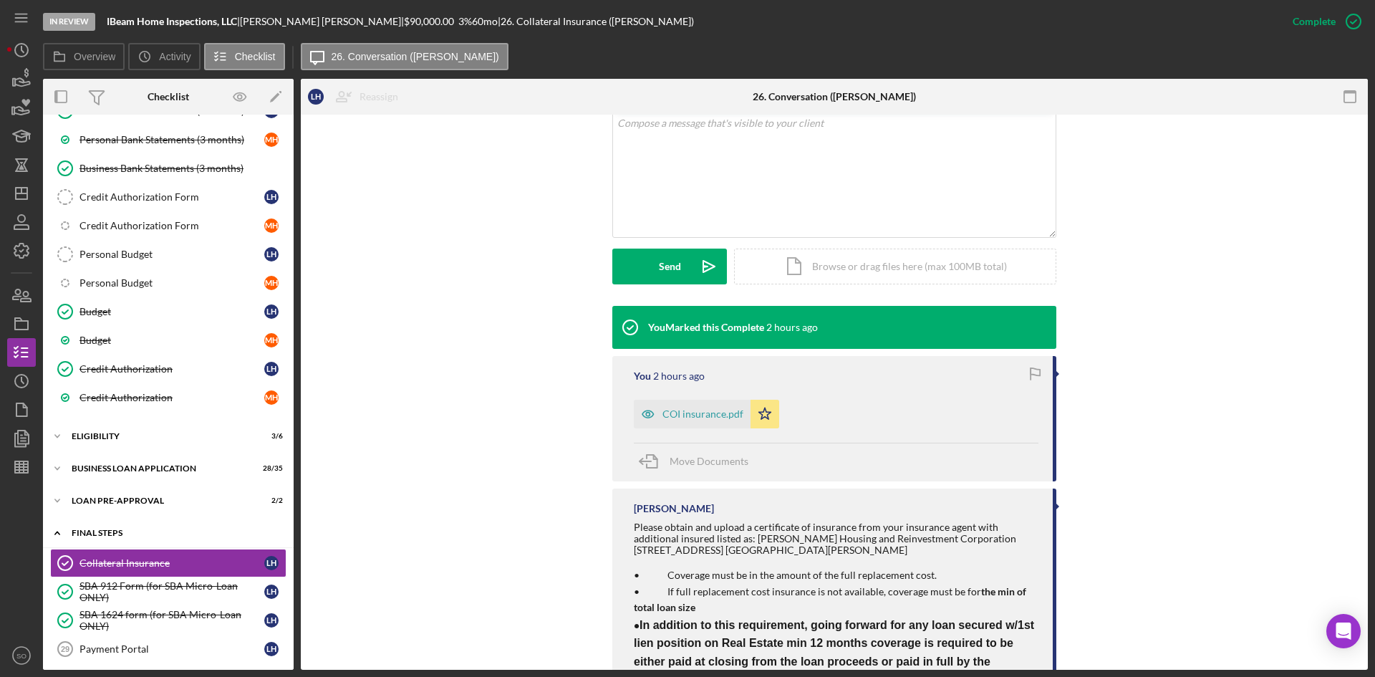
scroll to position [430, 0]
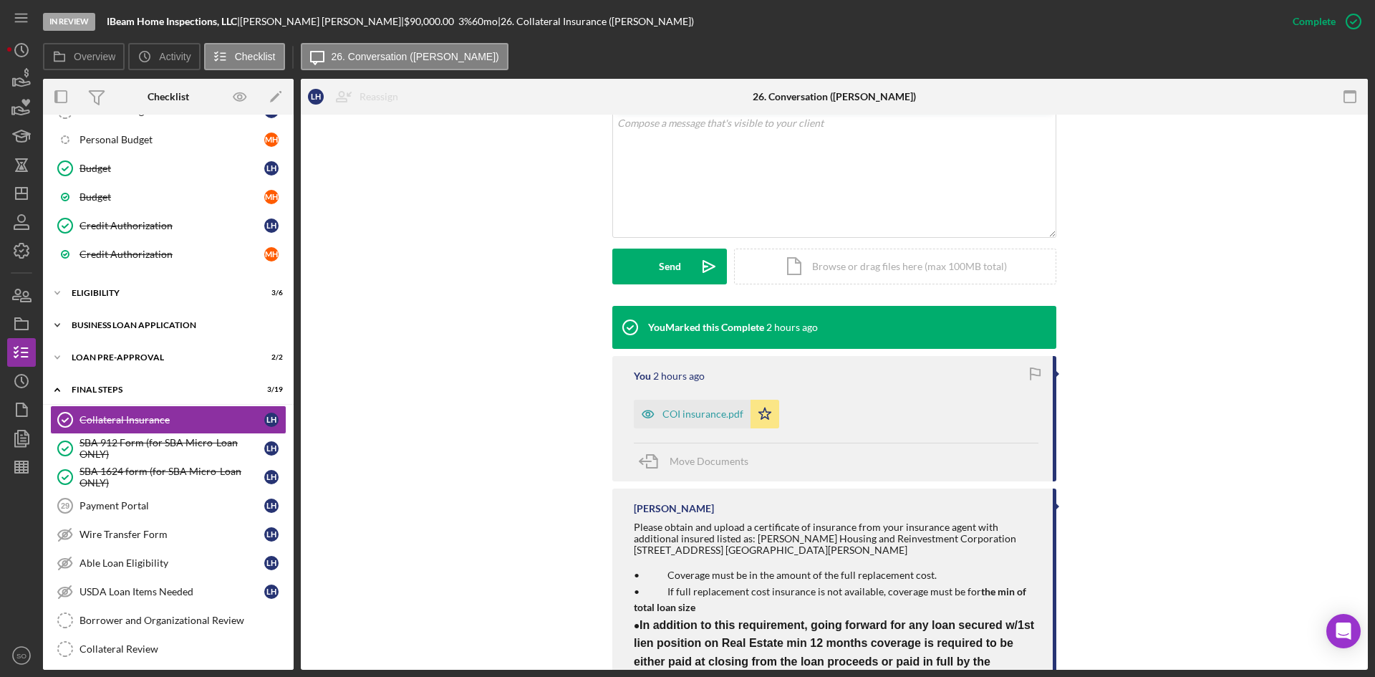
click at [125, 326] on div "BUSINESS LOAN APPLICATION" at bounding box center [174, 325] width 204 height 9
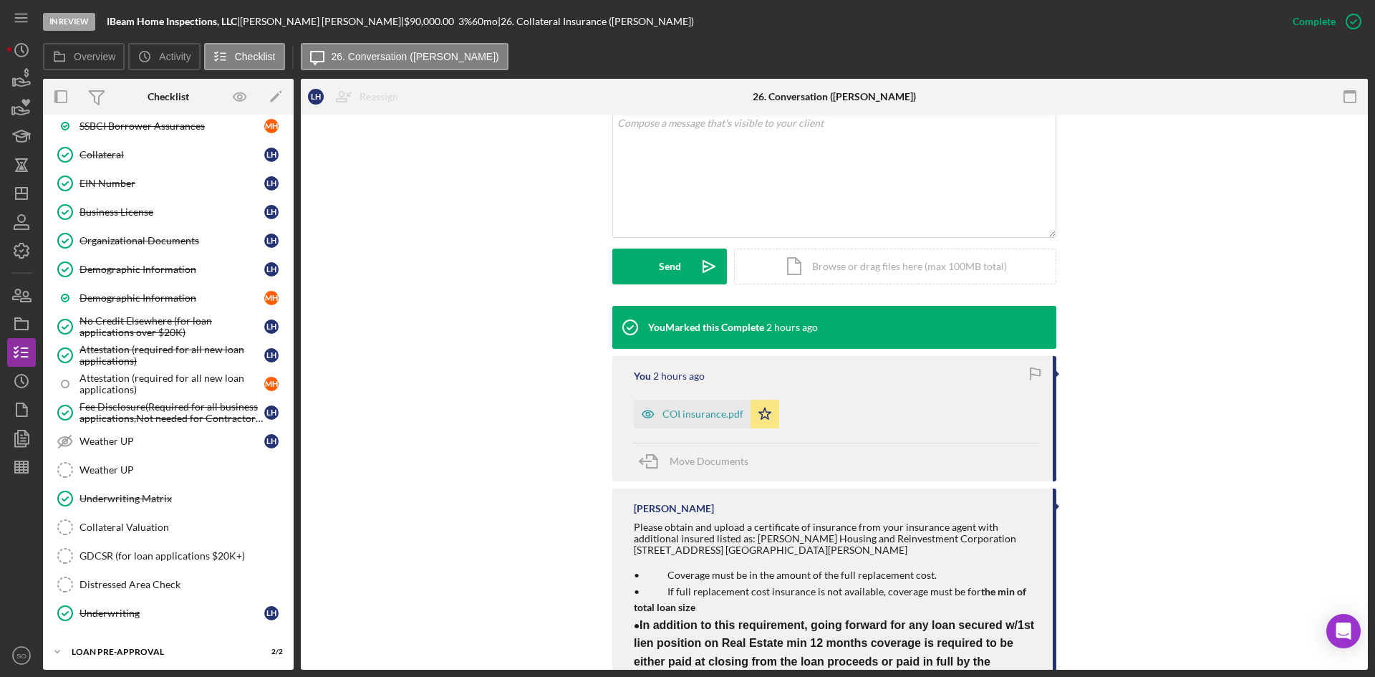
scroll to position [1504, 0]
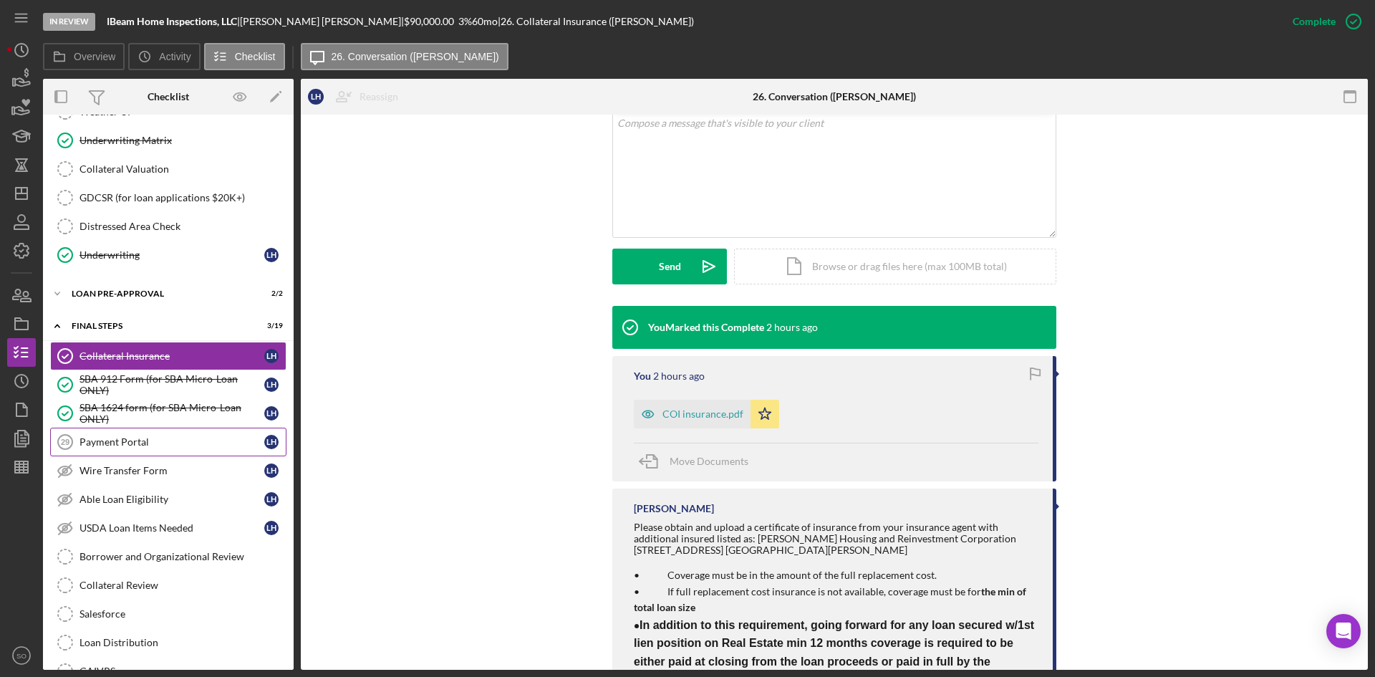
click at [138, 445] on div "Payment Portal" at bounding box center [172, 441] width 185 height 11
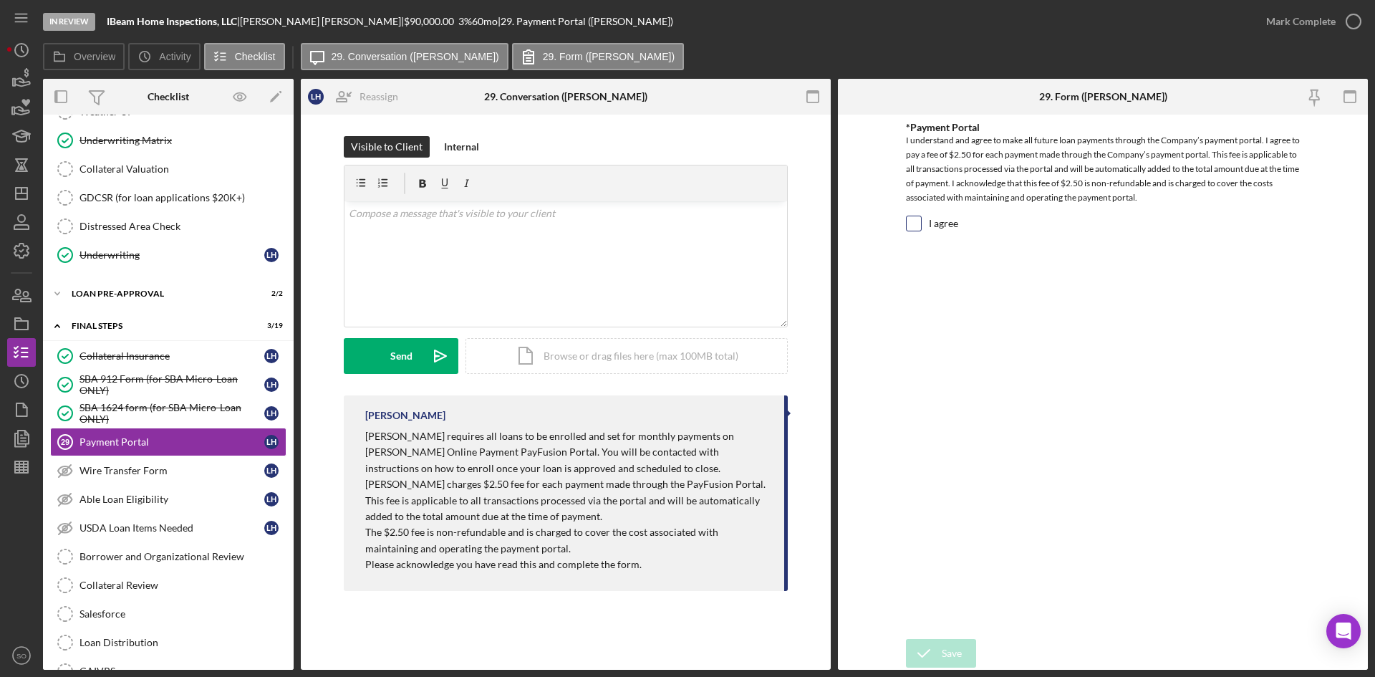
click at [919, 226] on input "I agree" at bounding box center [914, 223] width 14 height 14
checkbox input "true"
click at [1309, 19] on div "Mark Complete" at bounding box center [1300, 21] width 69 height 29
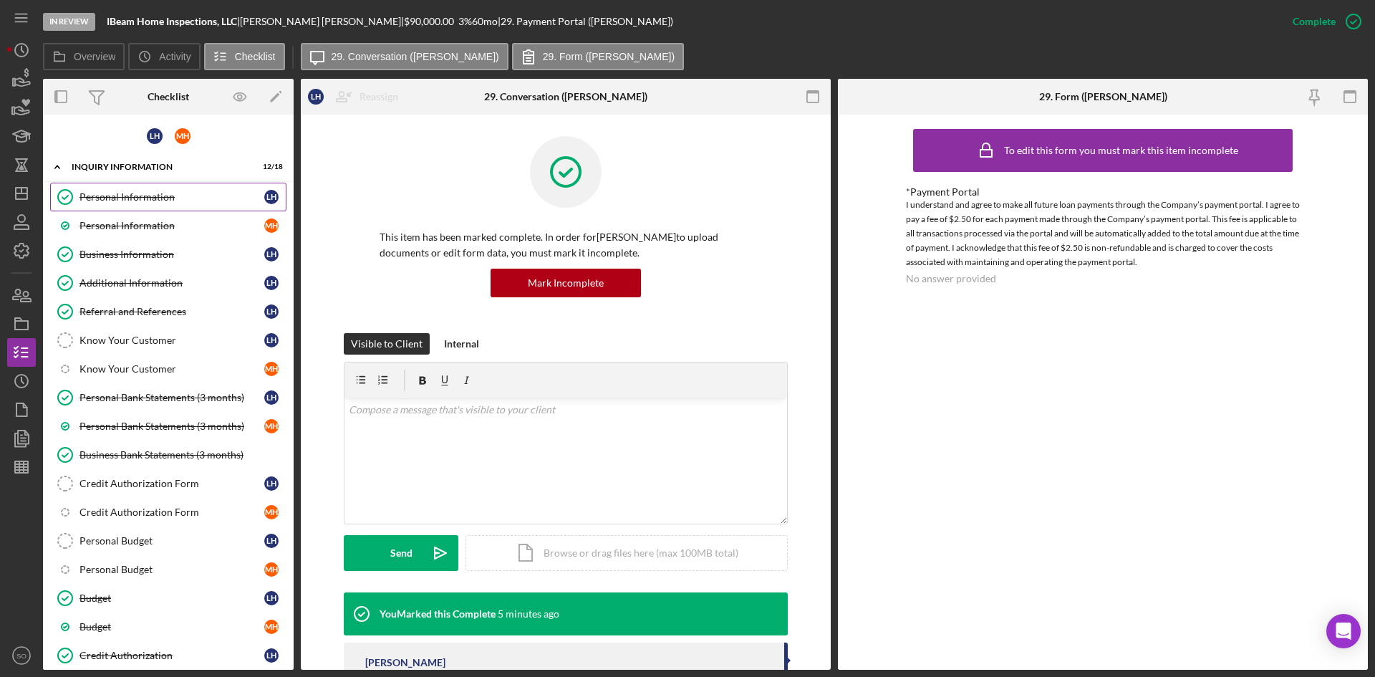
click at [93, 197] on div "Personal Information" at bounding box center [172, 196] width 185 height 11
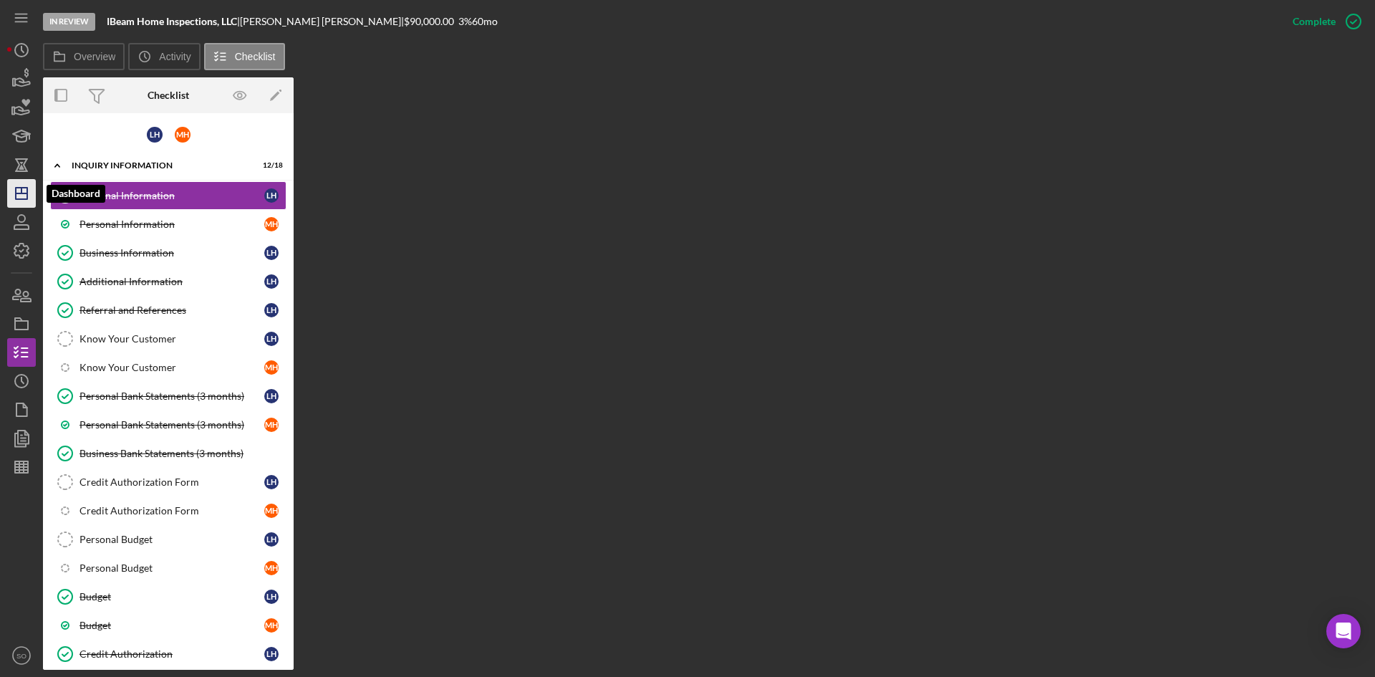
click at [26, 191] on icon "Icon/Dashboard" at bounding box center [22, 194] width 36 height 36
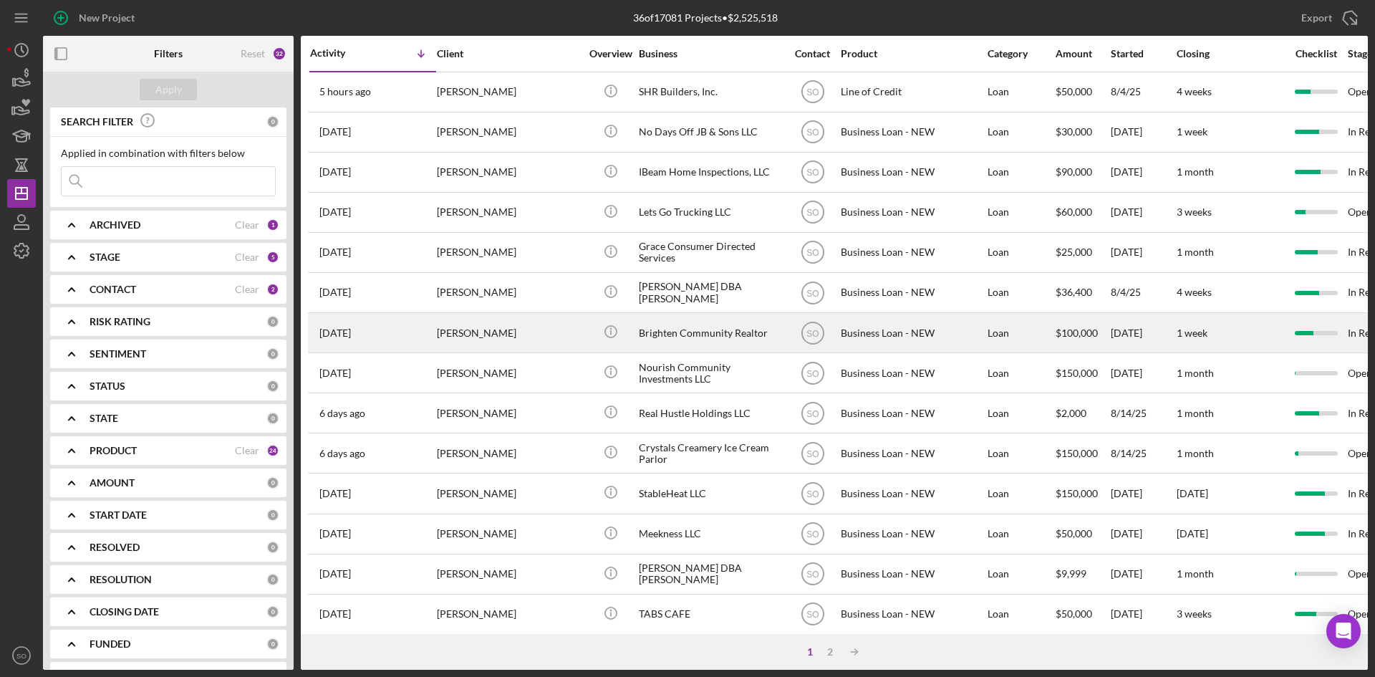
click at [456, 342] on div "[PERSON_NAME]" at bounding box center [508, 333] width 143 height 38
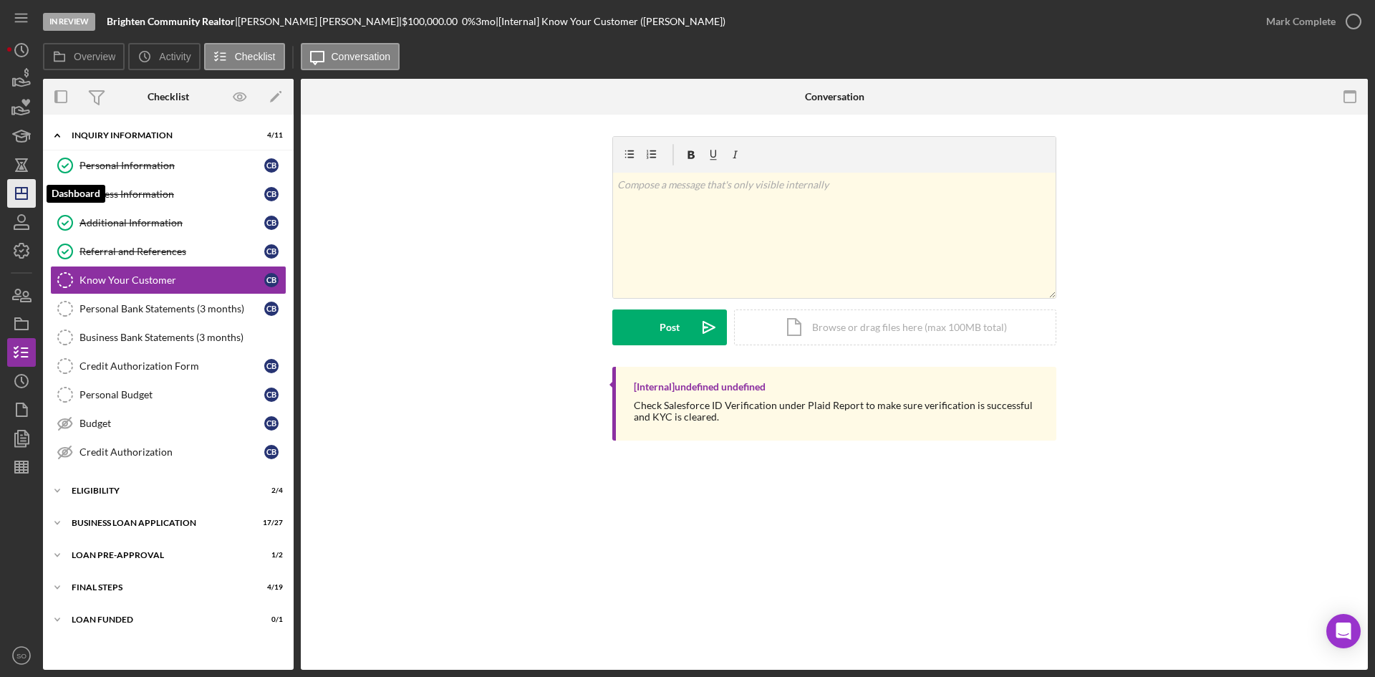
click at [25, 191] on icon "Icon/Dashboard" at bounding box center [22, 194] width 36 height 36
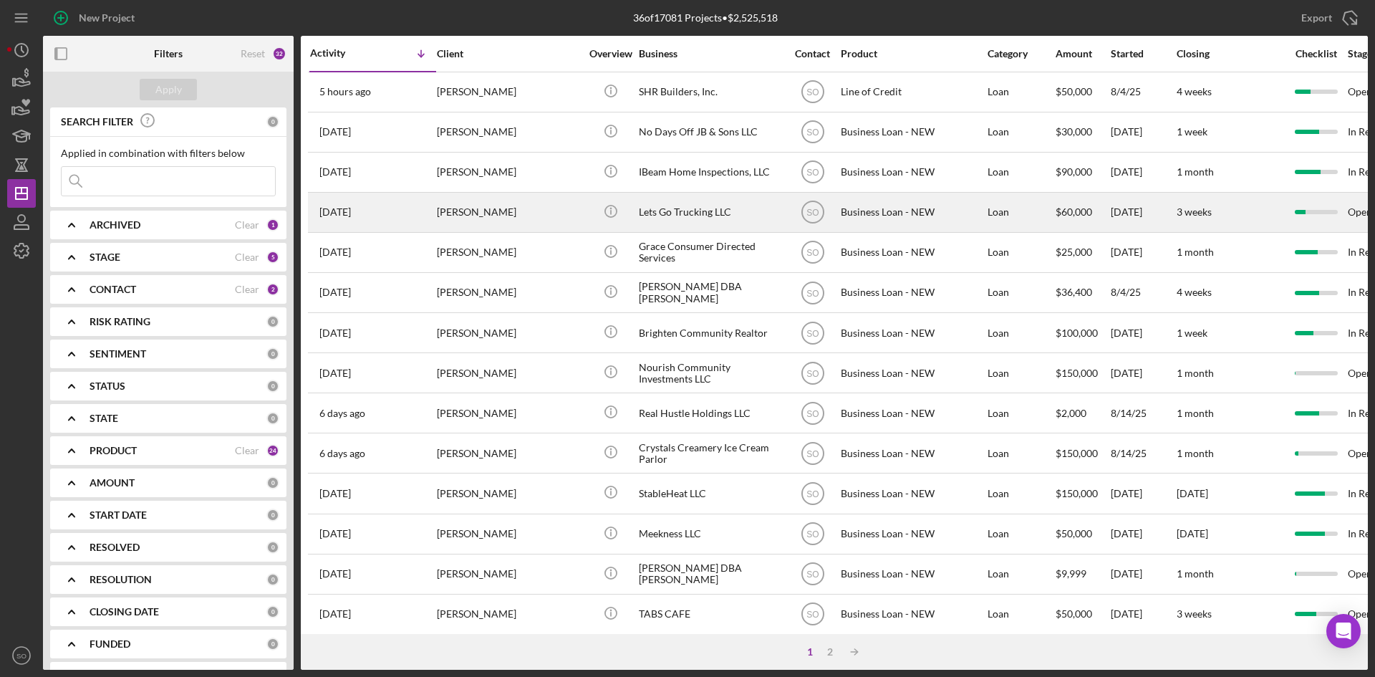
click at [459, 209] on div "[PERSON_NAME]" at bounding box center [508, 212] width 143 height 38
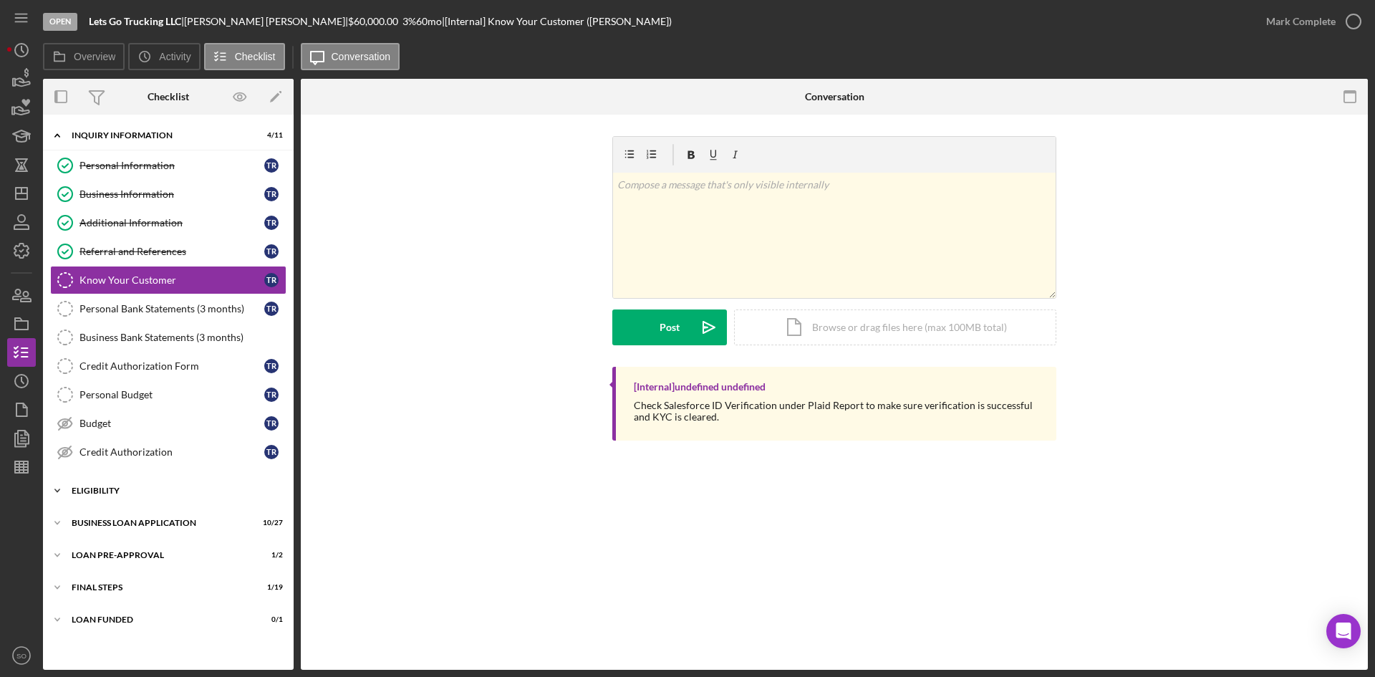
click at [115, 489] on div "ELIGIBILITY" at bounding box center [174, 490] width 204 height 9
click at [107, 642] on div "BUSINESS LOAN APPLICATION" at bounding box center [174, 645] width 204 height 9
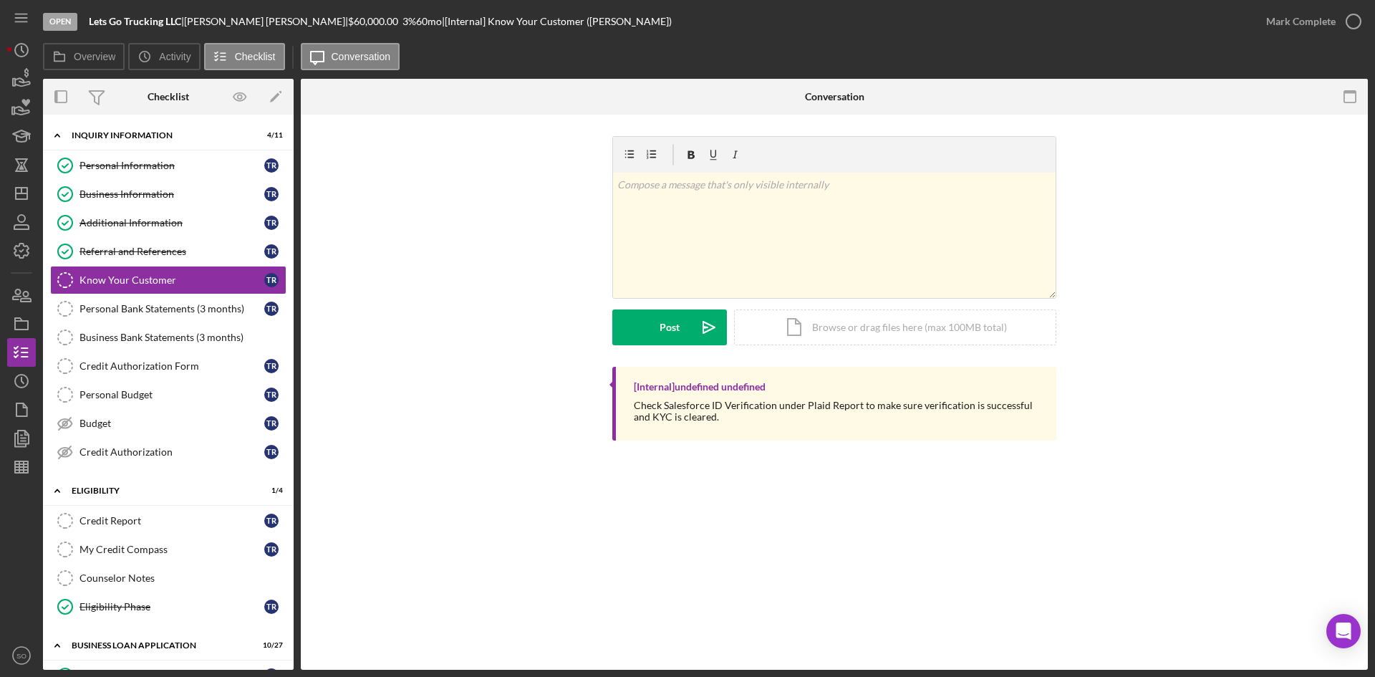
scroll to position [287, 0]
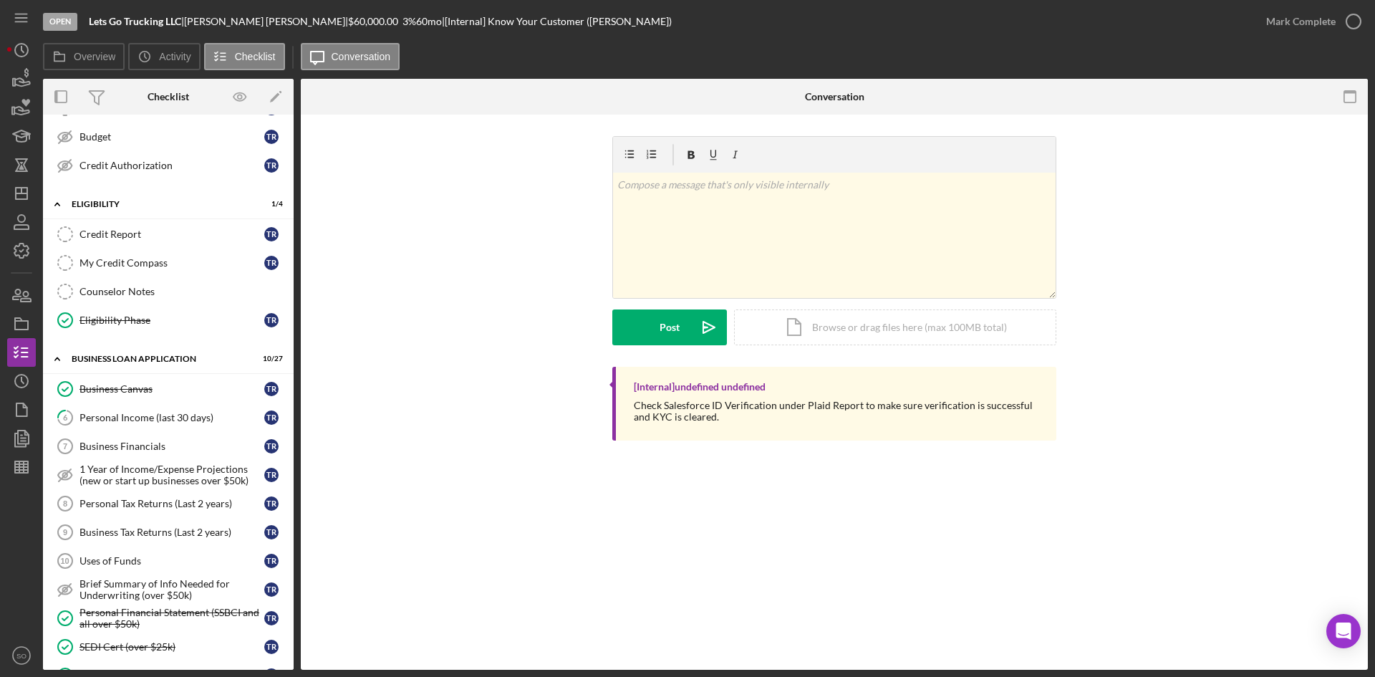
click at [508, 277] on div "v Color teal Color pink Remove color Add row above Add row below Add column bef…" at bounding box center [834, 251] width 1024 height 231
